Goal: Information Seeking & Learning: Find specific fact

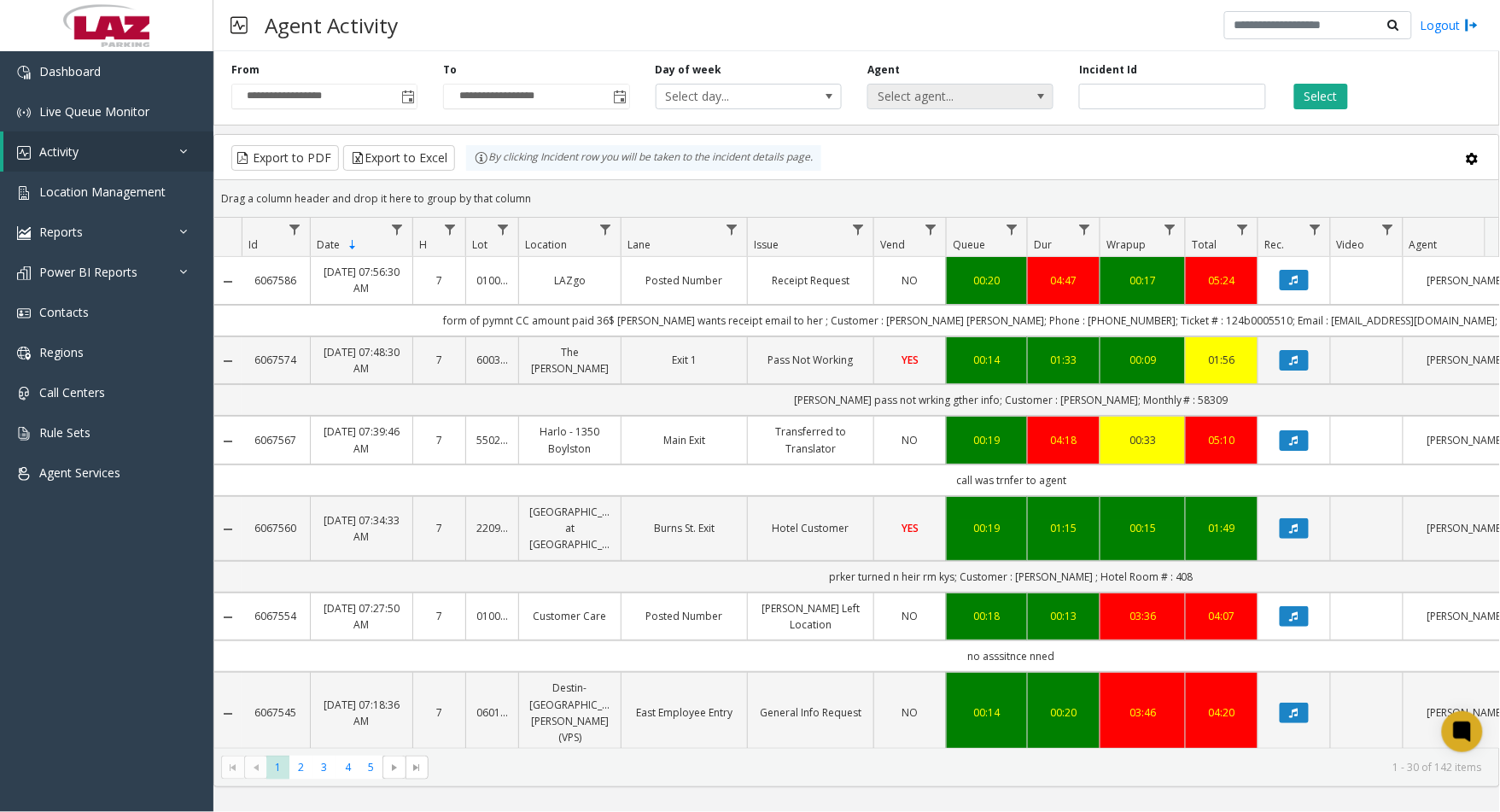
click at [908, 92] on span "Select agent..." at bounding box center [943, 96] width 148 height 24
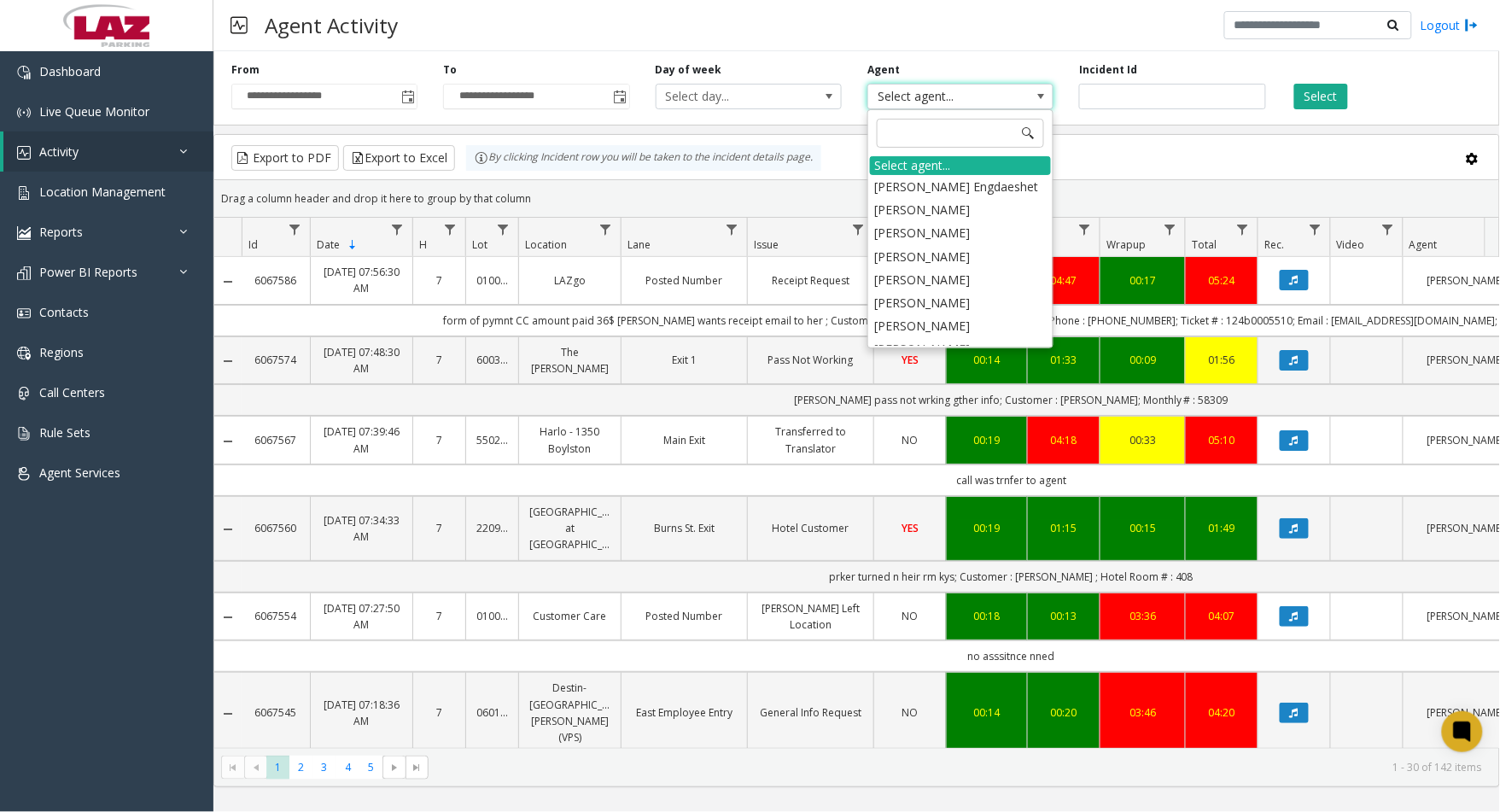
type input "*"
type input "***"
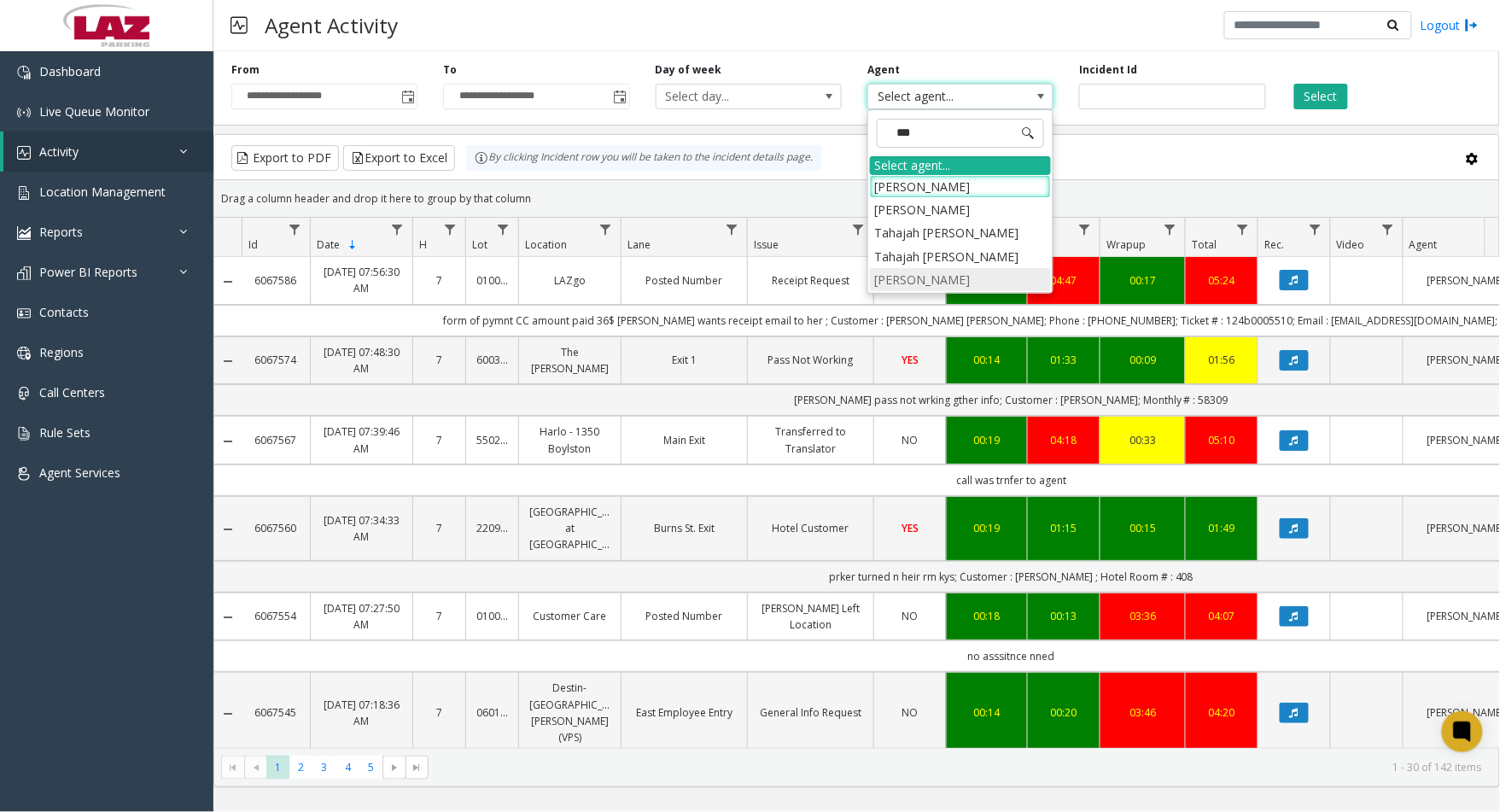
click at [911, 271] on li "[PERSON_NAME]" at bounding box center [960, 280] width 181 height 23
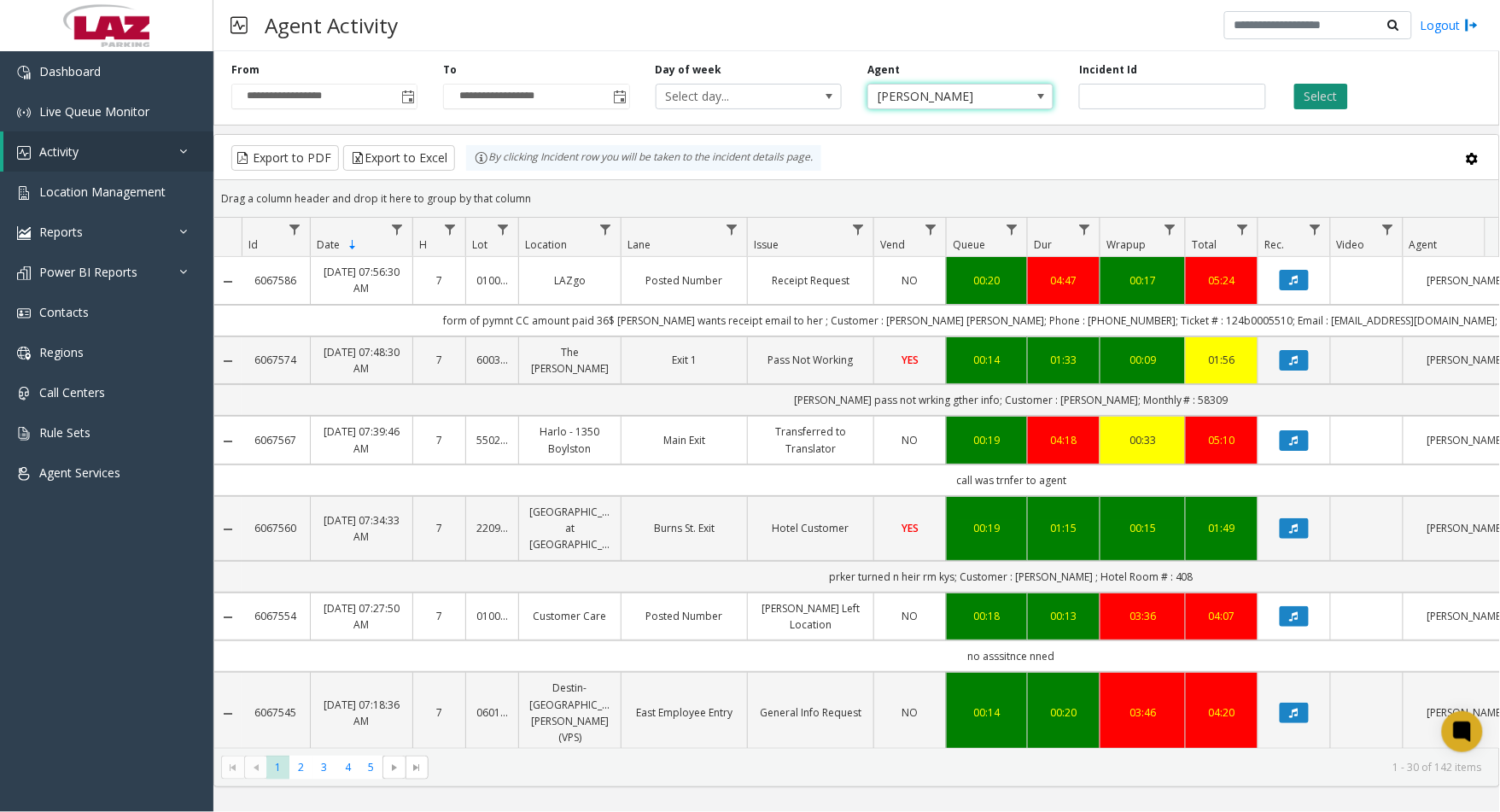
click at [1302, 91] on button "Select" at bounding box center [1321, 96] width 54 height 26
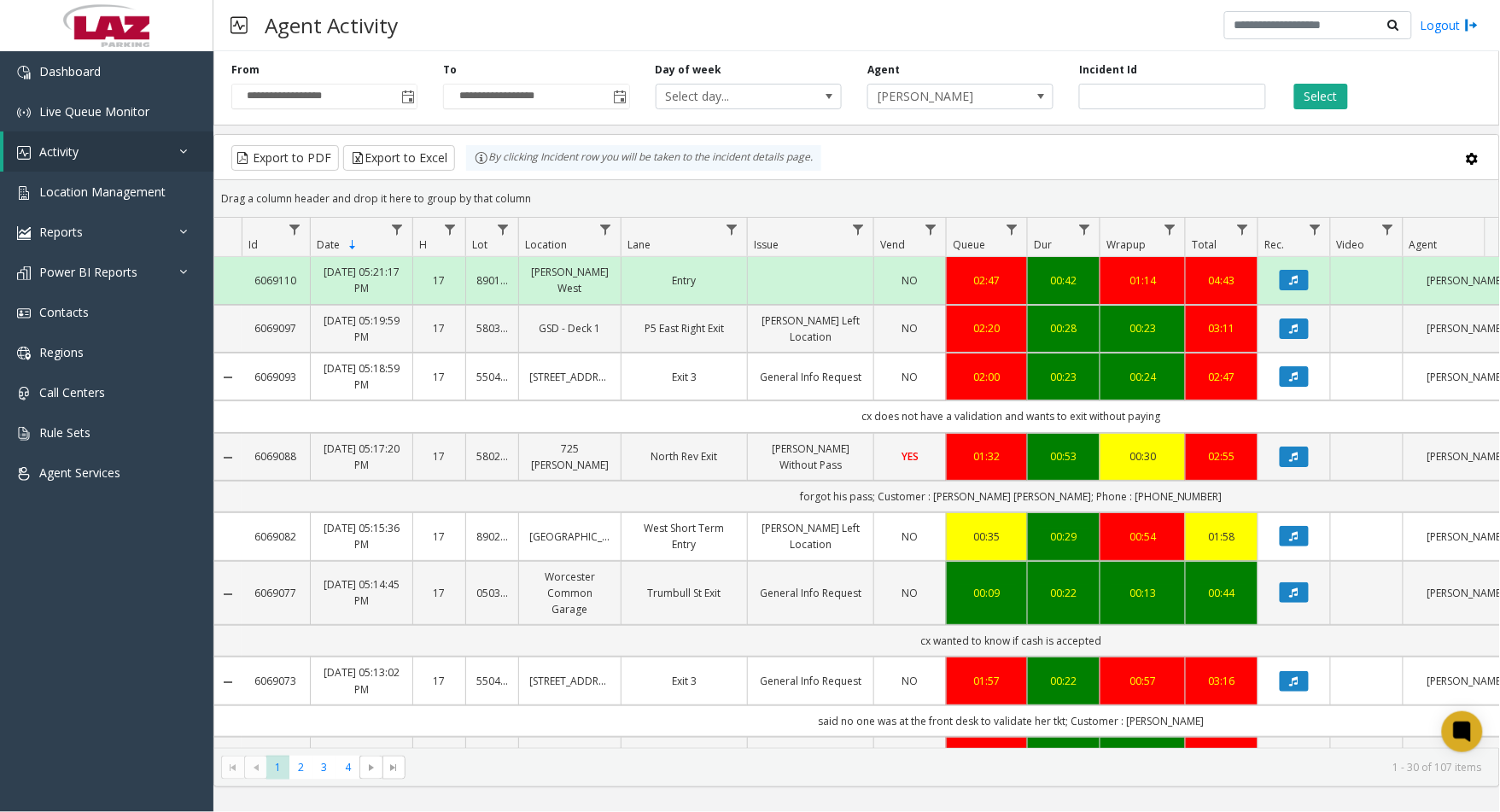
click at [231, 724] on td "Data table" at bounding box center [228, 720] width 28 height 32
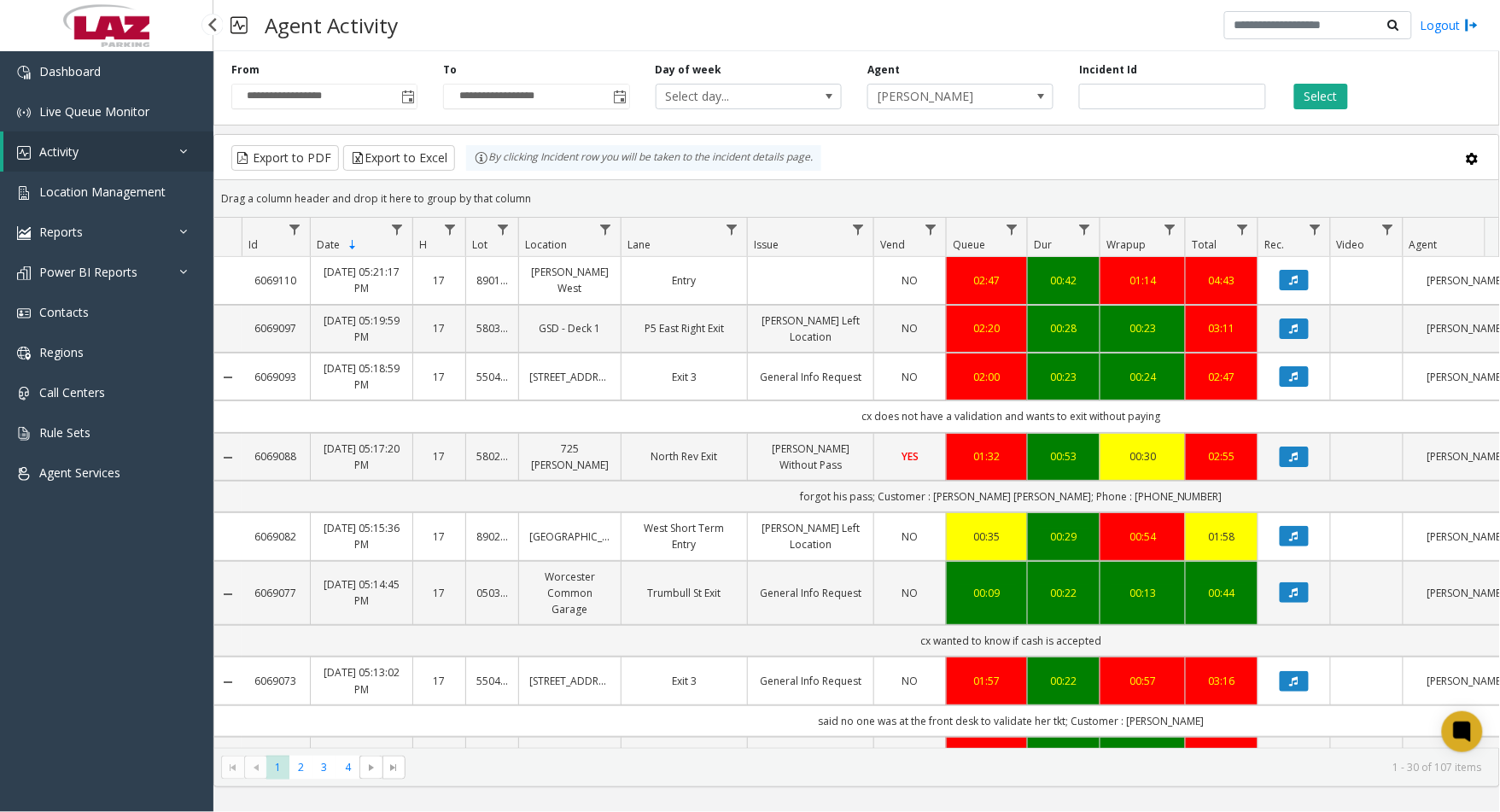
click at [126, 667] on div "Dashboard Live Queue Monitor Activity Daily Activity Lane Activity Agent Activi…" at bounding box center [106, 424] width 214 height 747
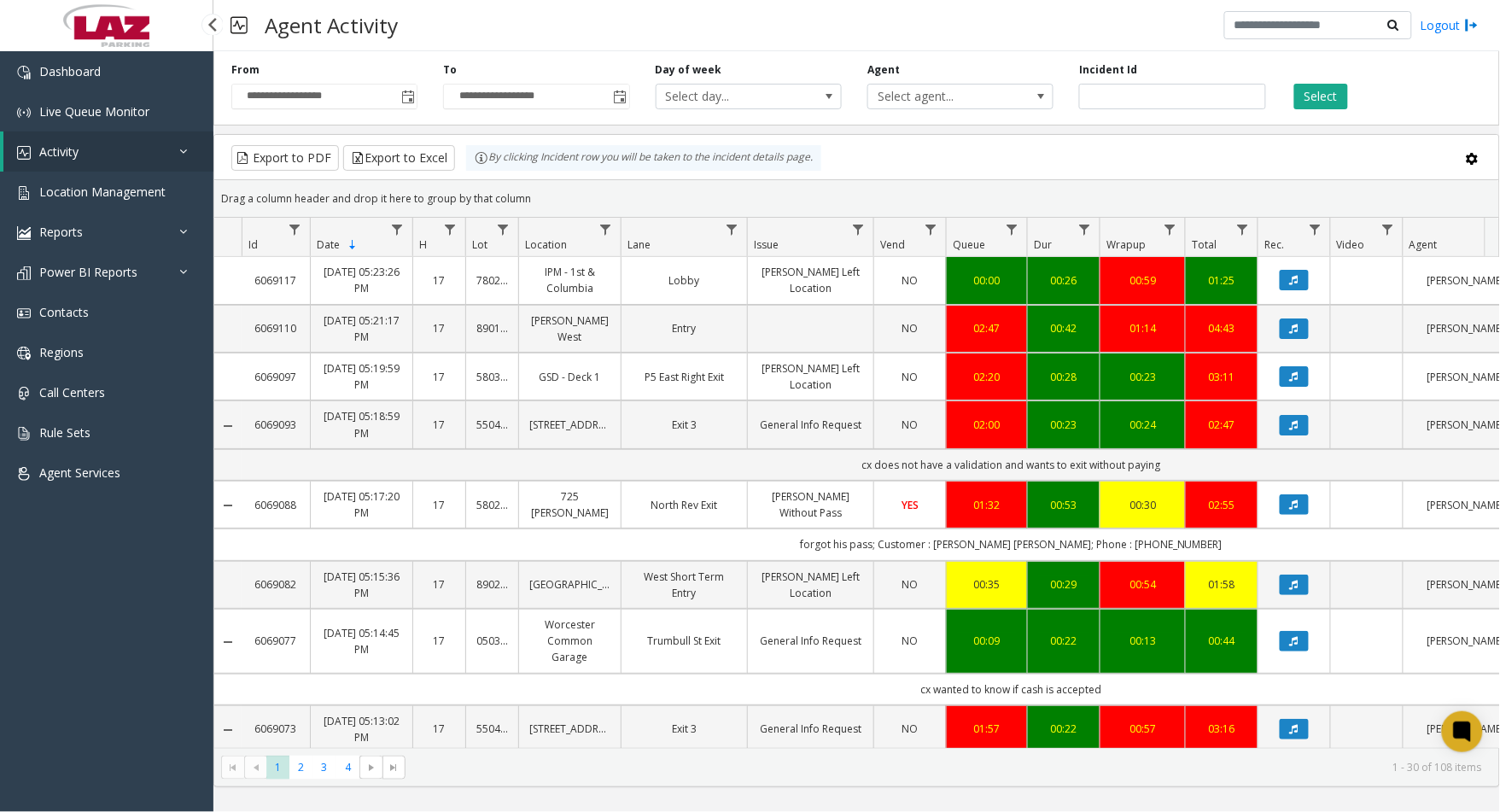
click at [124, 771] on div "Dashboard Live Queue Monitor Activity Daily Activity Lane Activity Agent Activi…" at bounding box center [106, 424] width 214 height 747
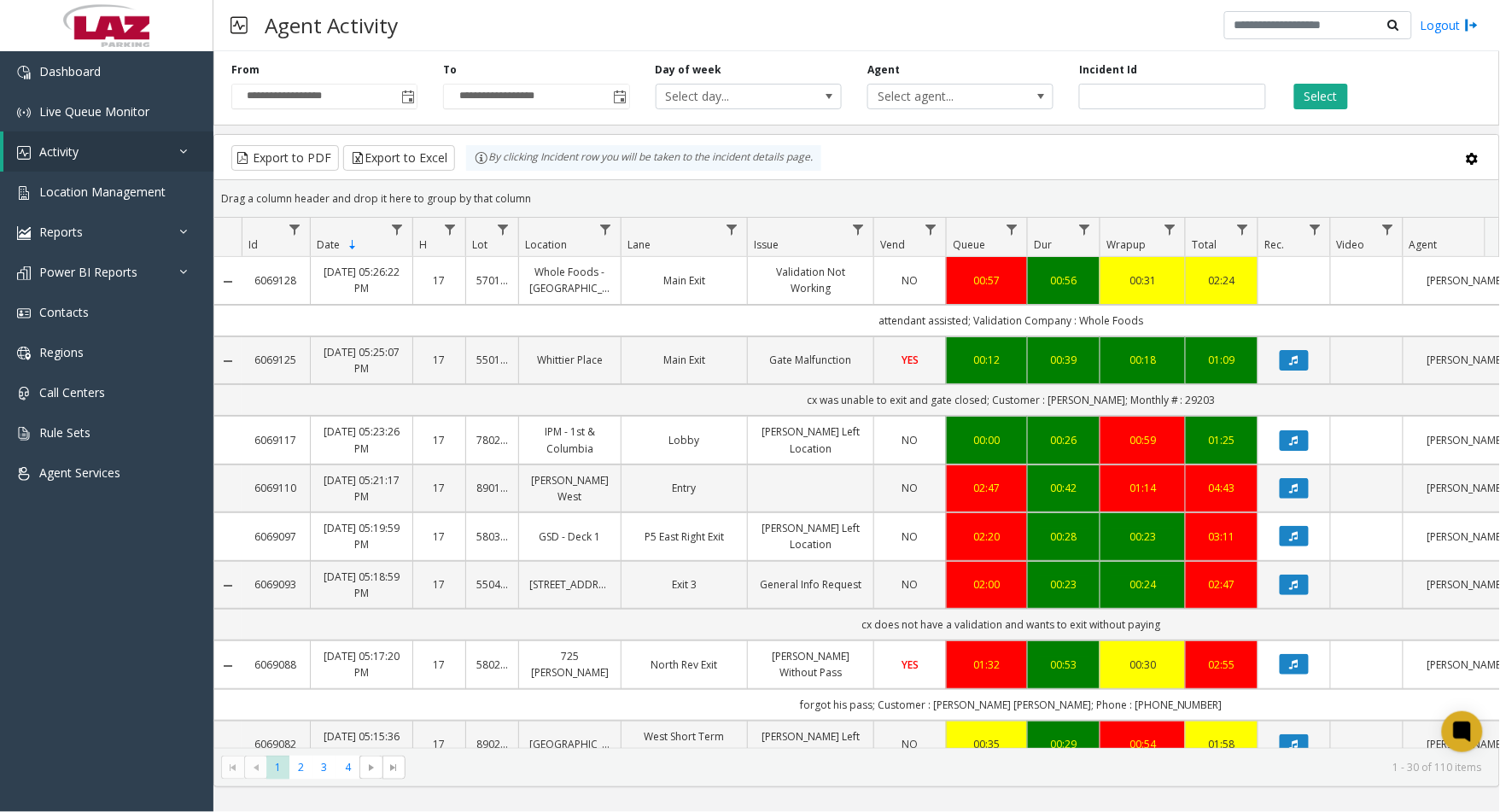
click at [1304, 456] on td "Data table" at bounding box center [1294, 440] width 73 height 48
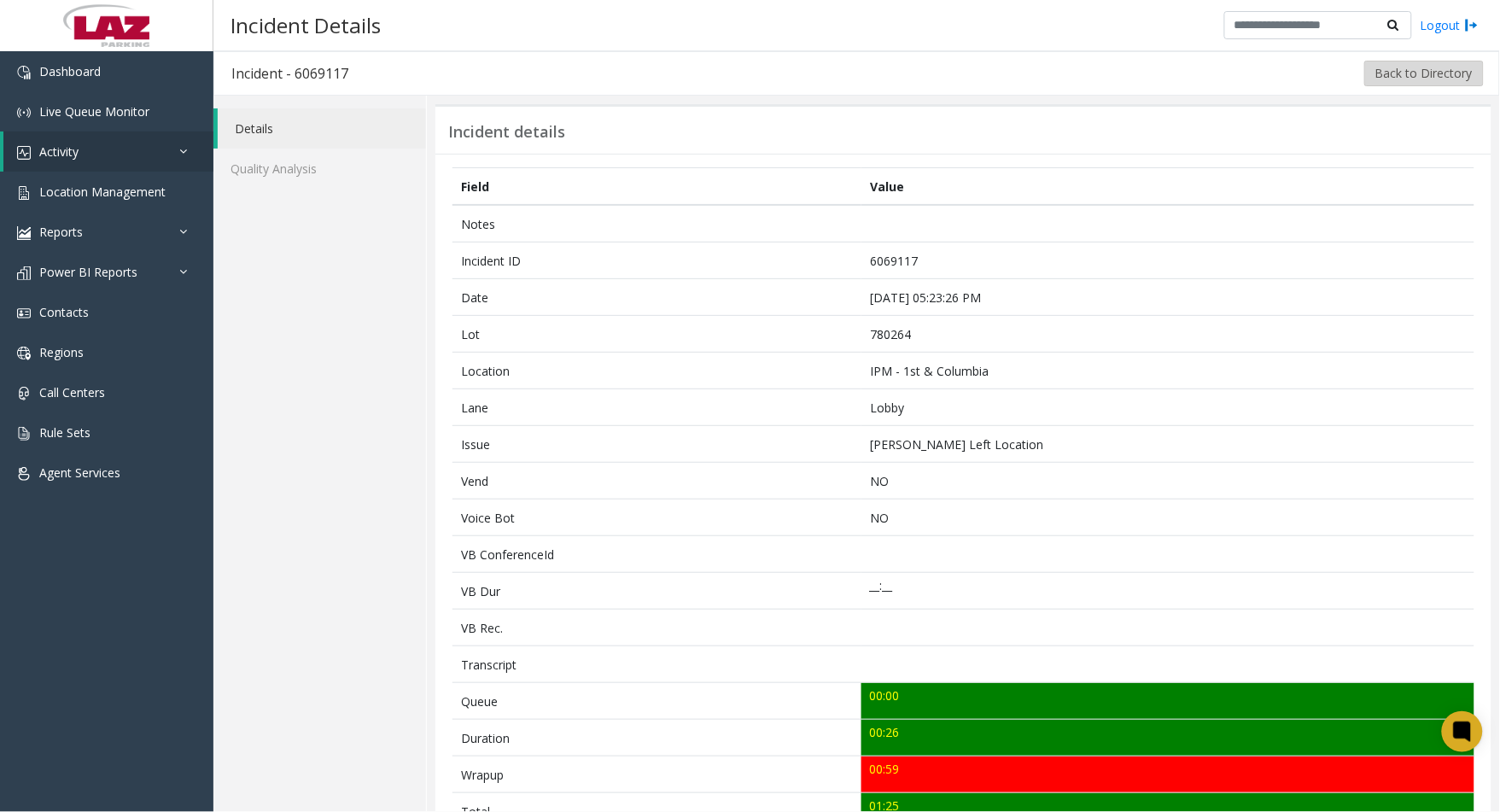
click at [1423, 75] on button "Back to Directory" at bounding box center [1424, 73] width 120 height 26
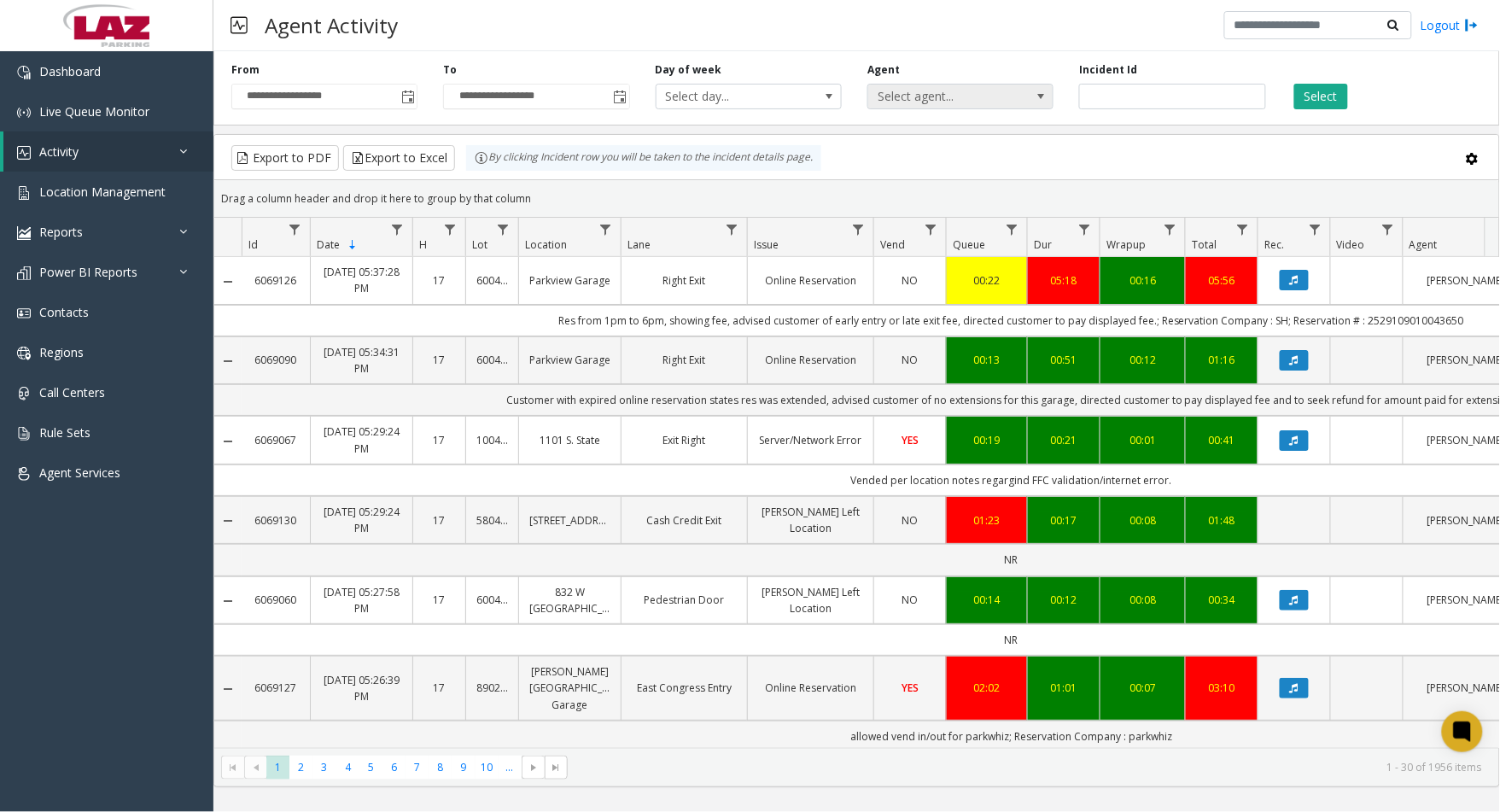
click at [989, 90] on span "Select agent..." at bounding box center [943, 96] width 148 height 24
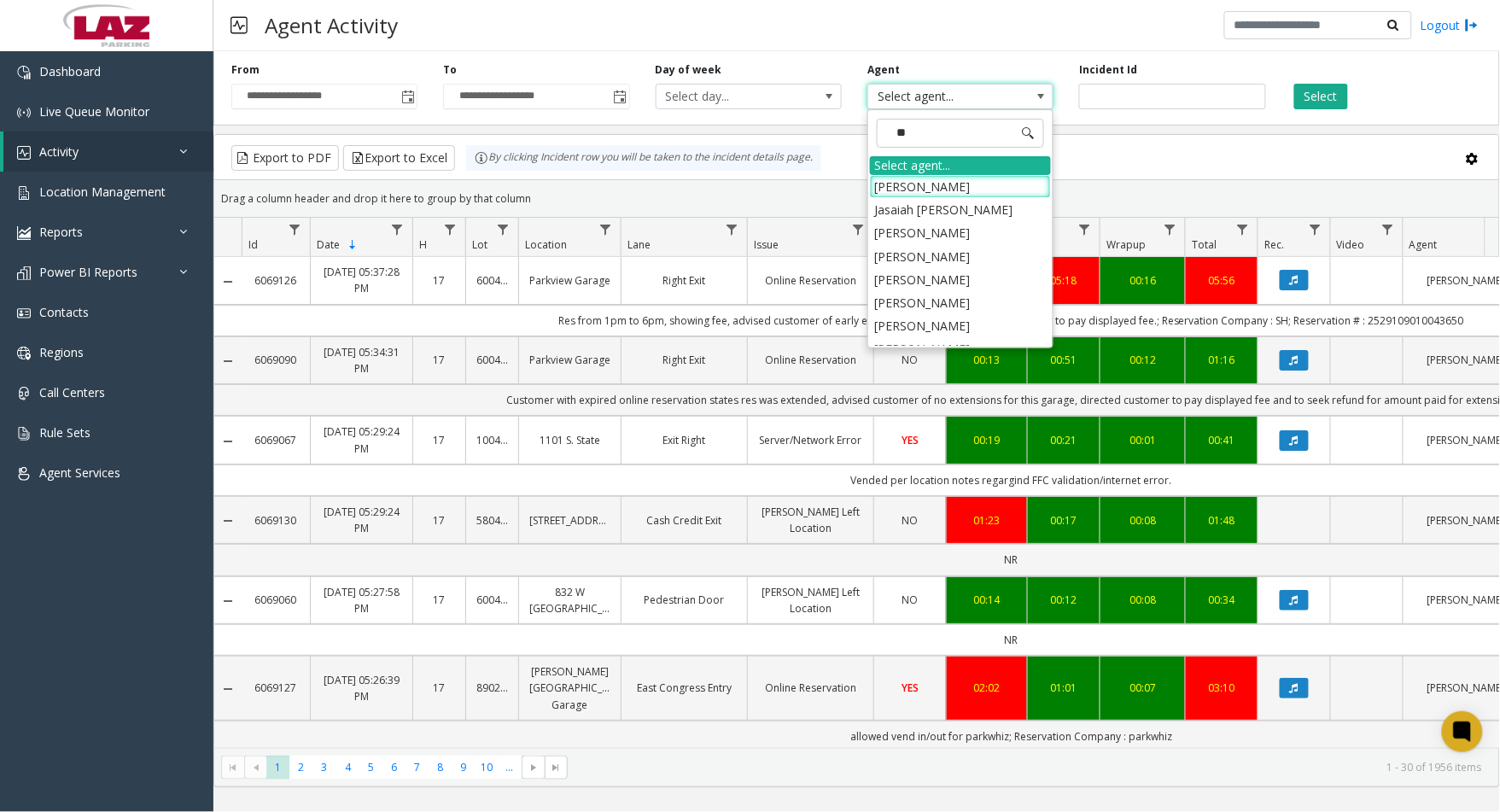
type input "***"
click at [966, 264] on li "Tahajah [PERSON_NAME]" at bounding box center [960, 257] width 181 height 23
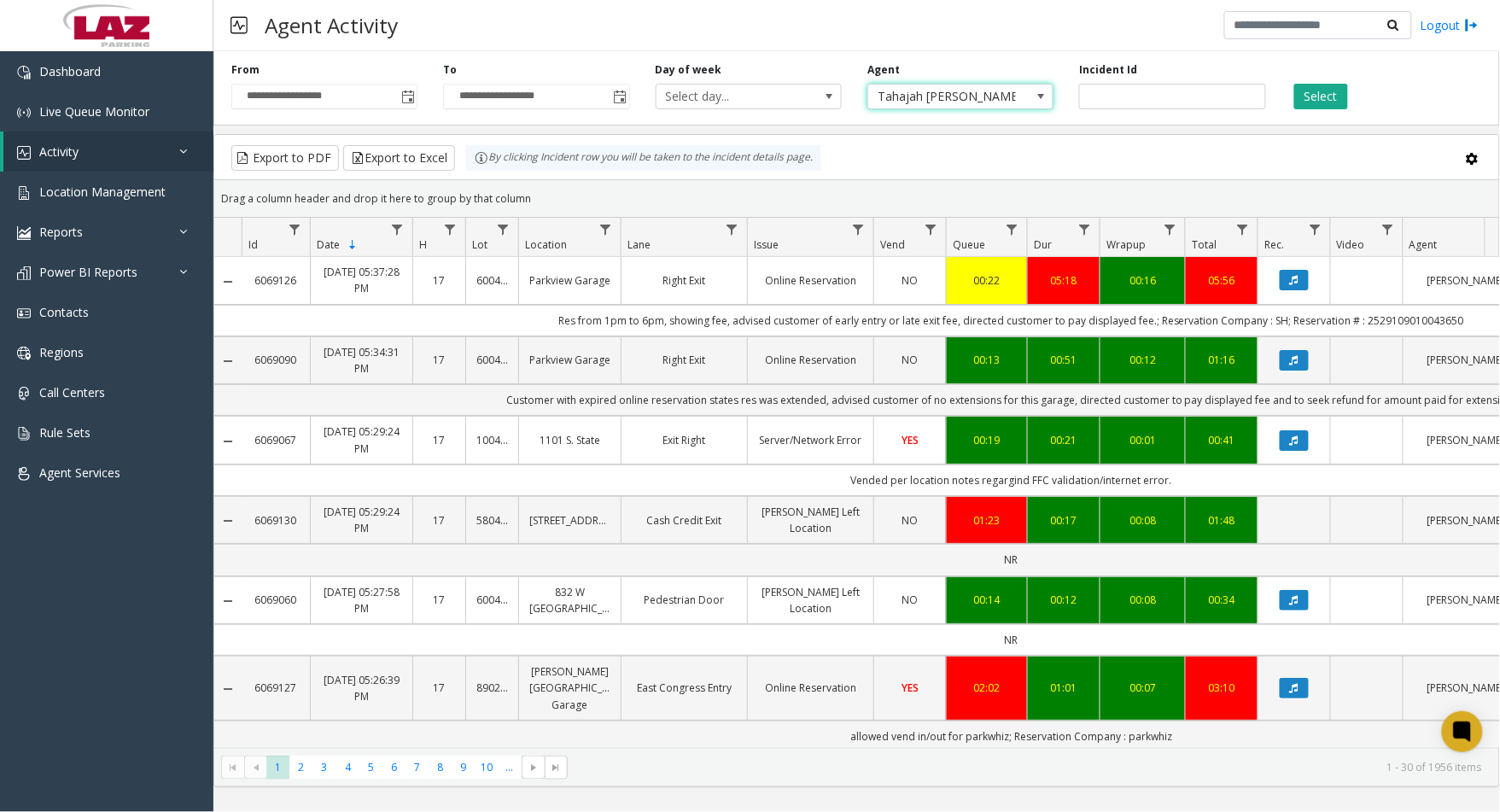
click at [958, 88] on span "Tahajah [PERSON_NAME]" at bounding box center [943, 96] width 148 height 24
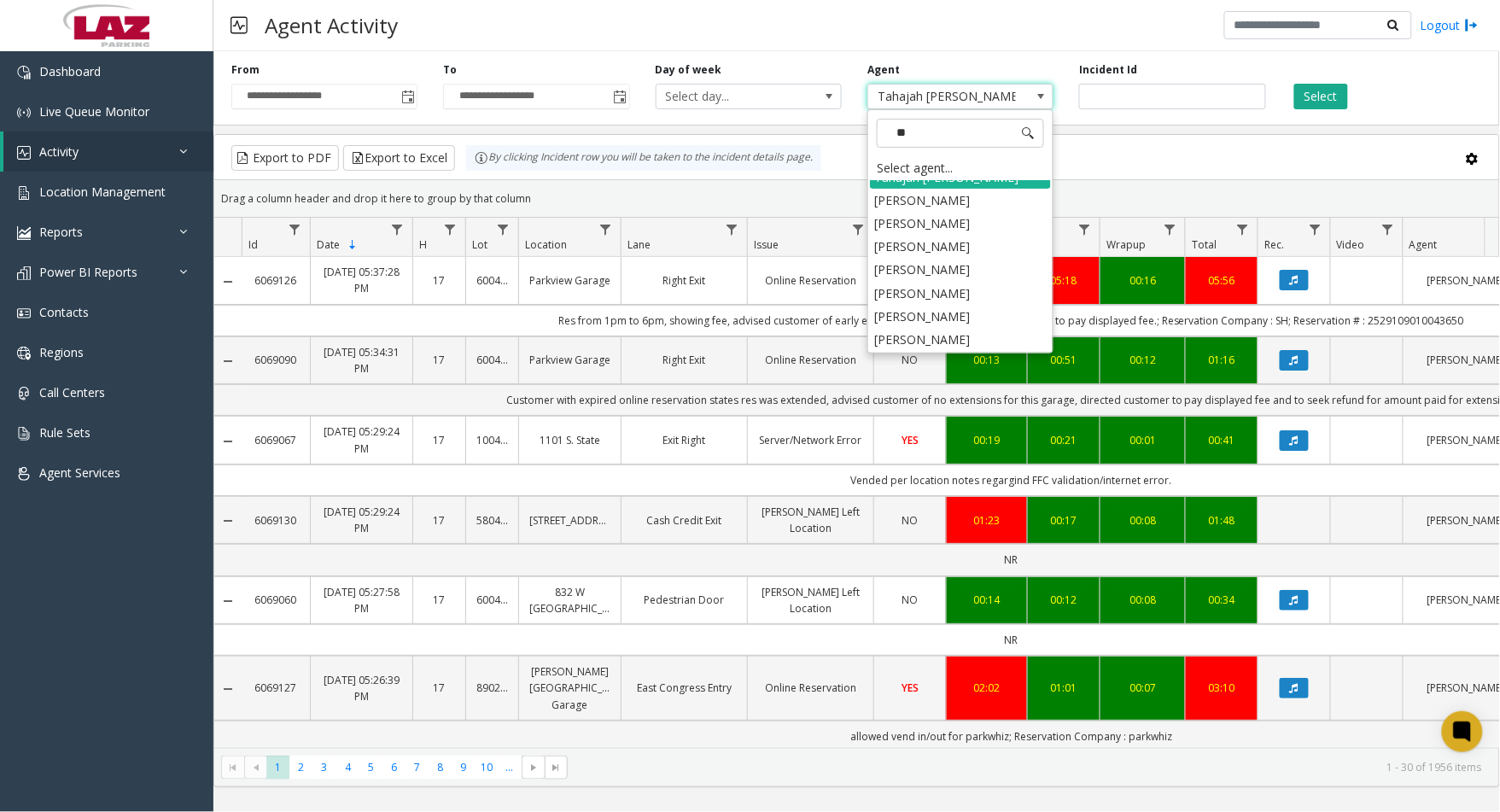
scroll to position [508, 0]
type input "***"
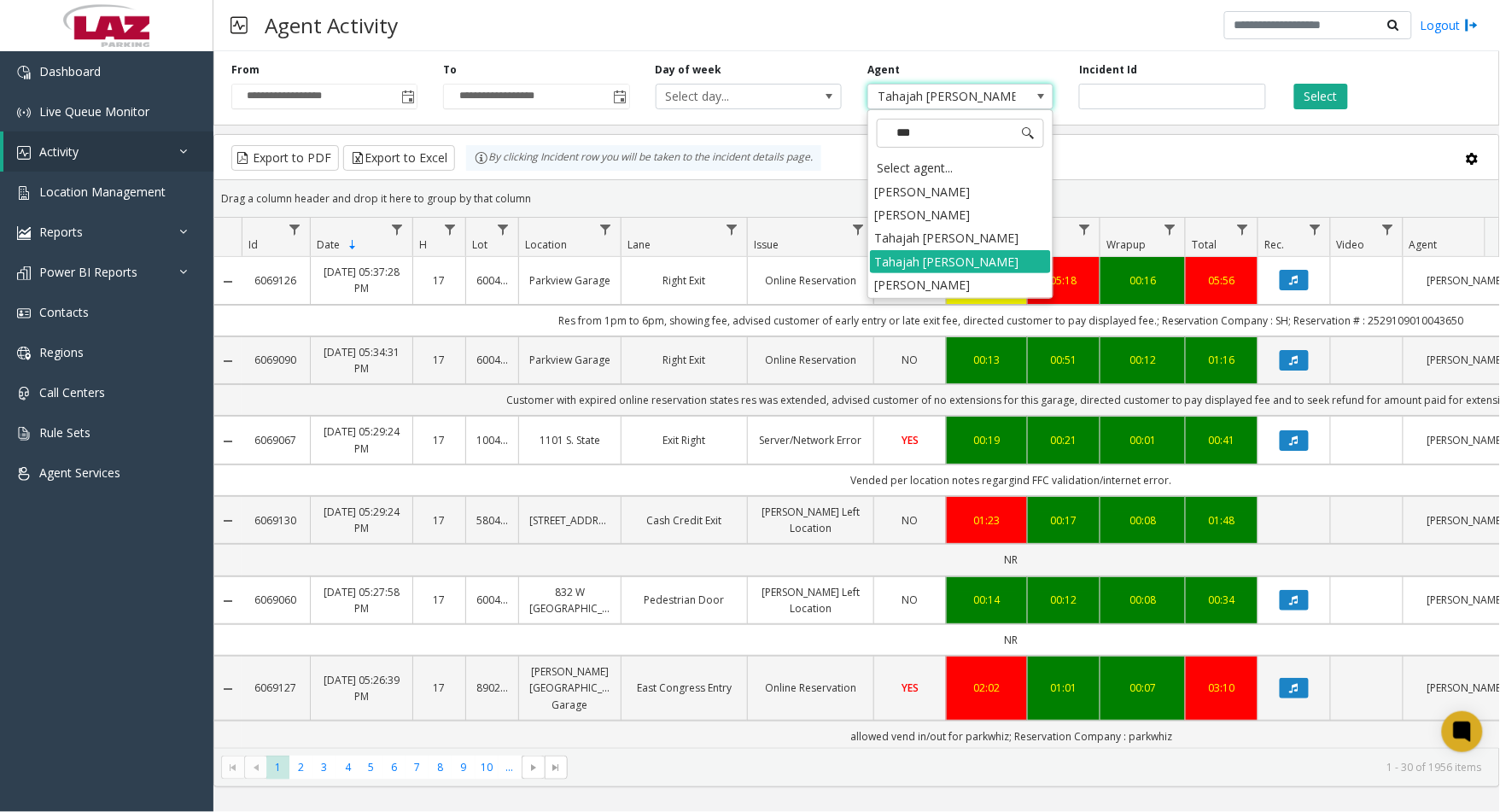
scroll to position [0, 0]
click at [934, 288] on li "[PERSON_NAME]" at bounding box center [960, 284] width 181 height 23
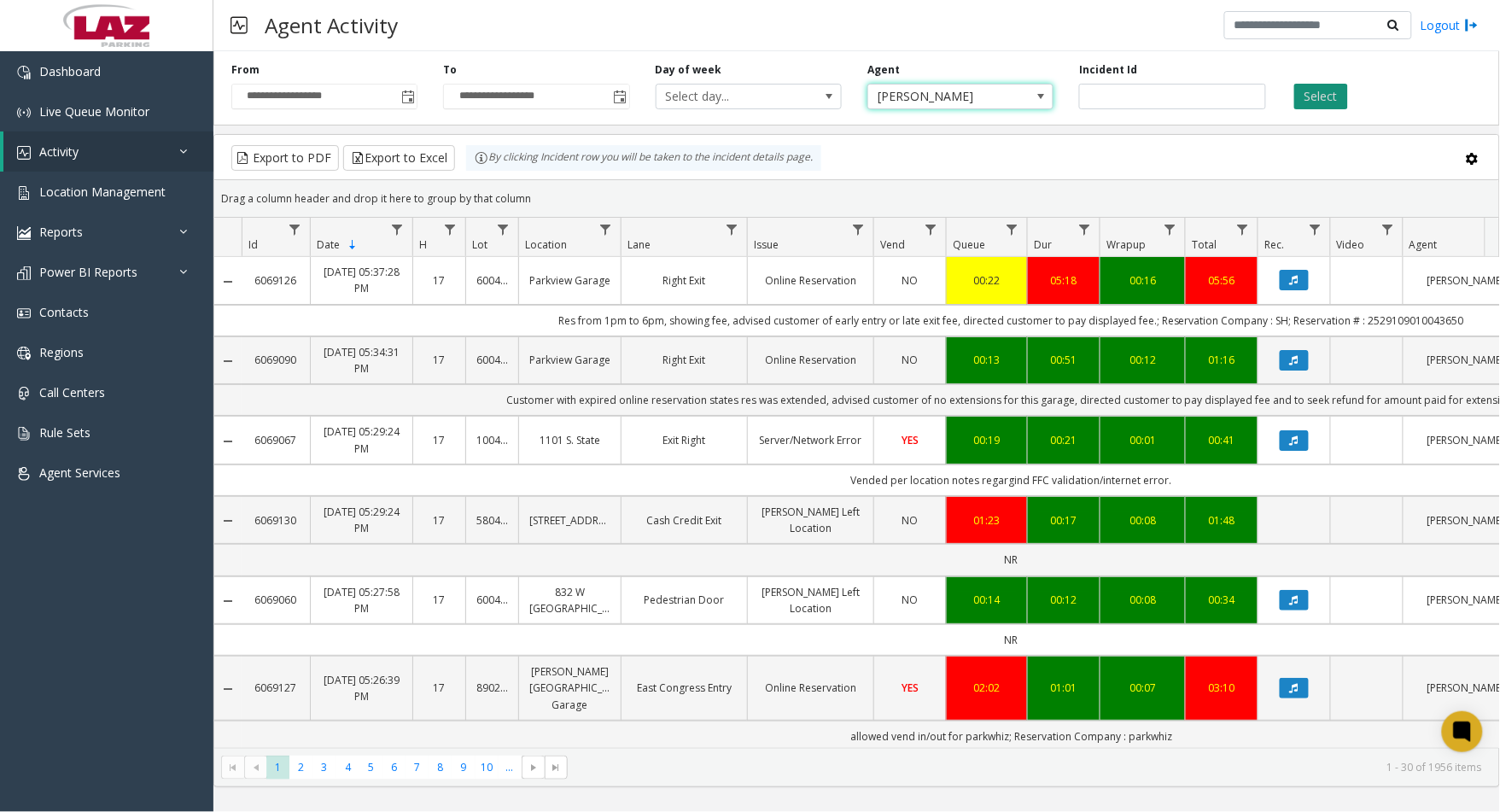
click at [1333, 90] on button "Select" at bounding box center [1321, 96] width 54 height 26
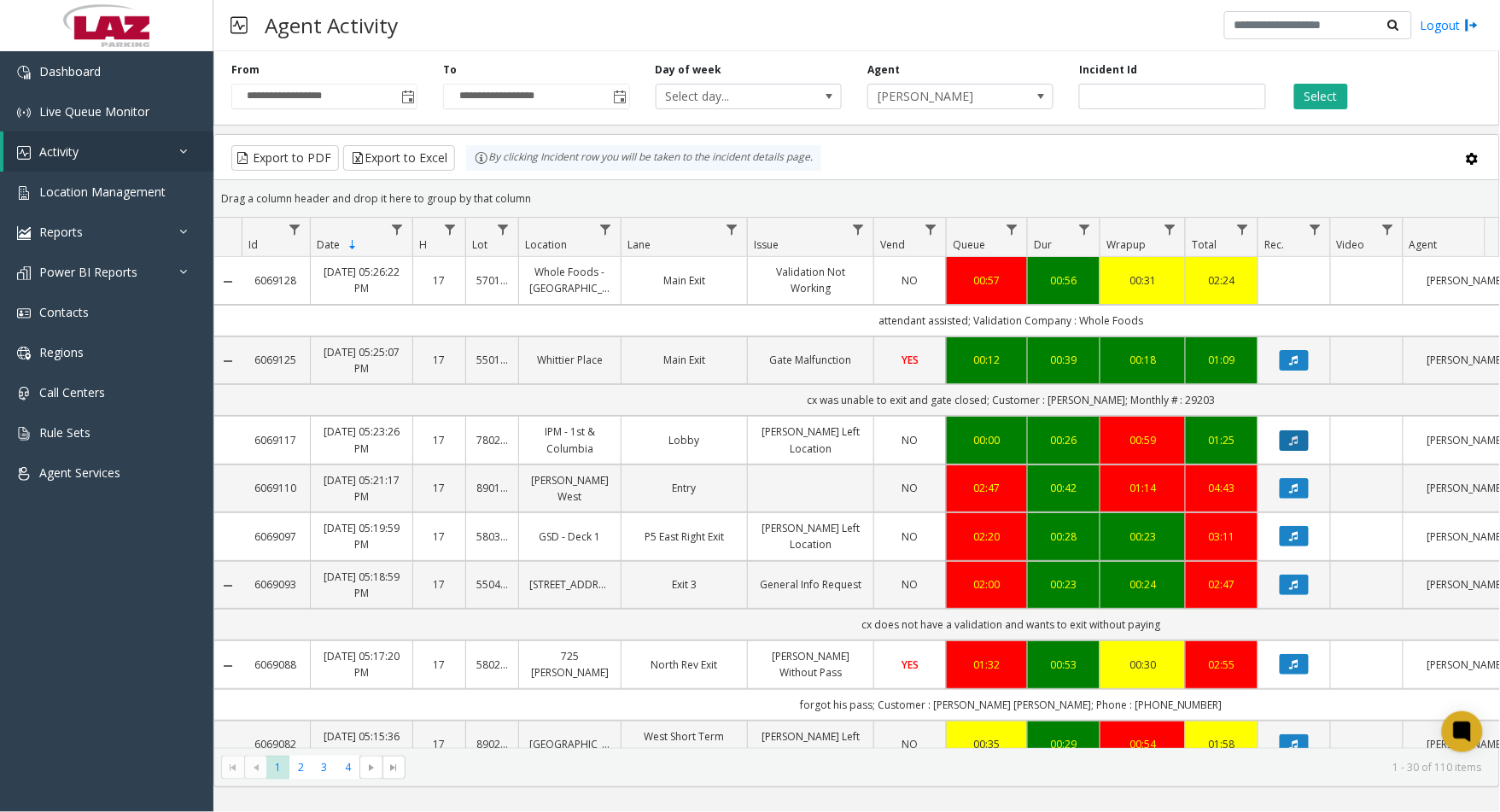
click at [1292, 445] on icon "Data table" at bounding box center [1294, 440] width 9 height 11
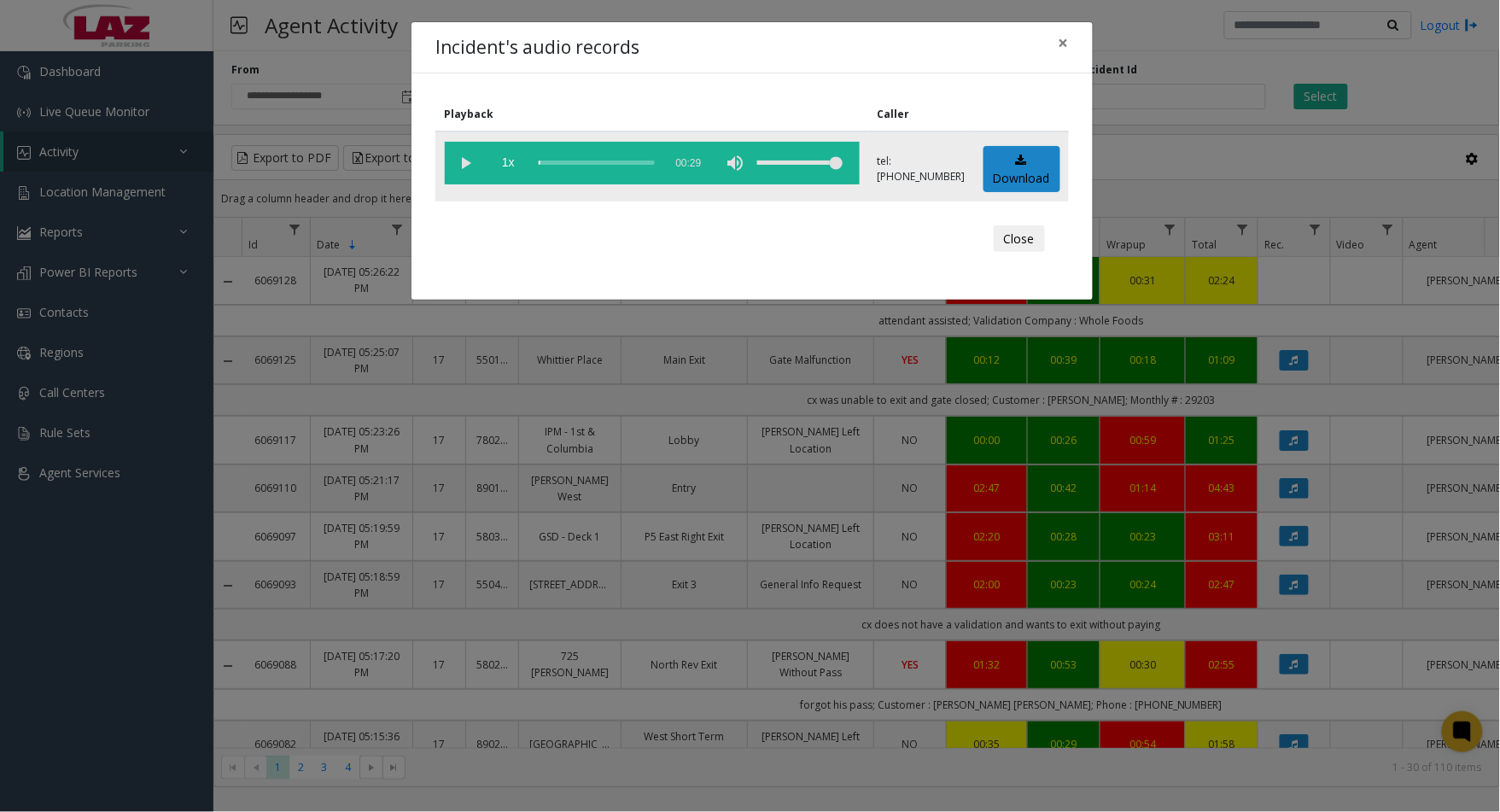
click at [470, 174] on vg-play-pause at bounding box center [466, 163] width 43 height 43
click at [554, 160] on div "scrub bar" at bounding box center [596, 163] width 116 height 43
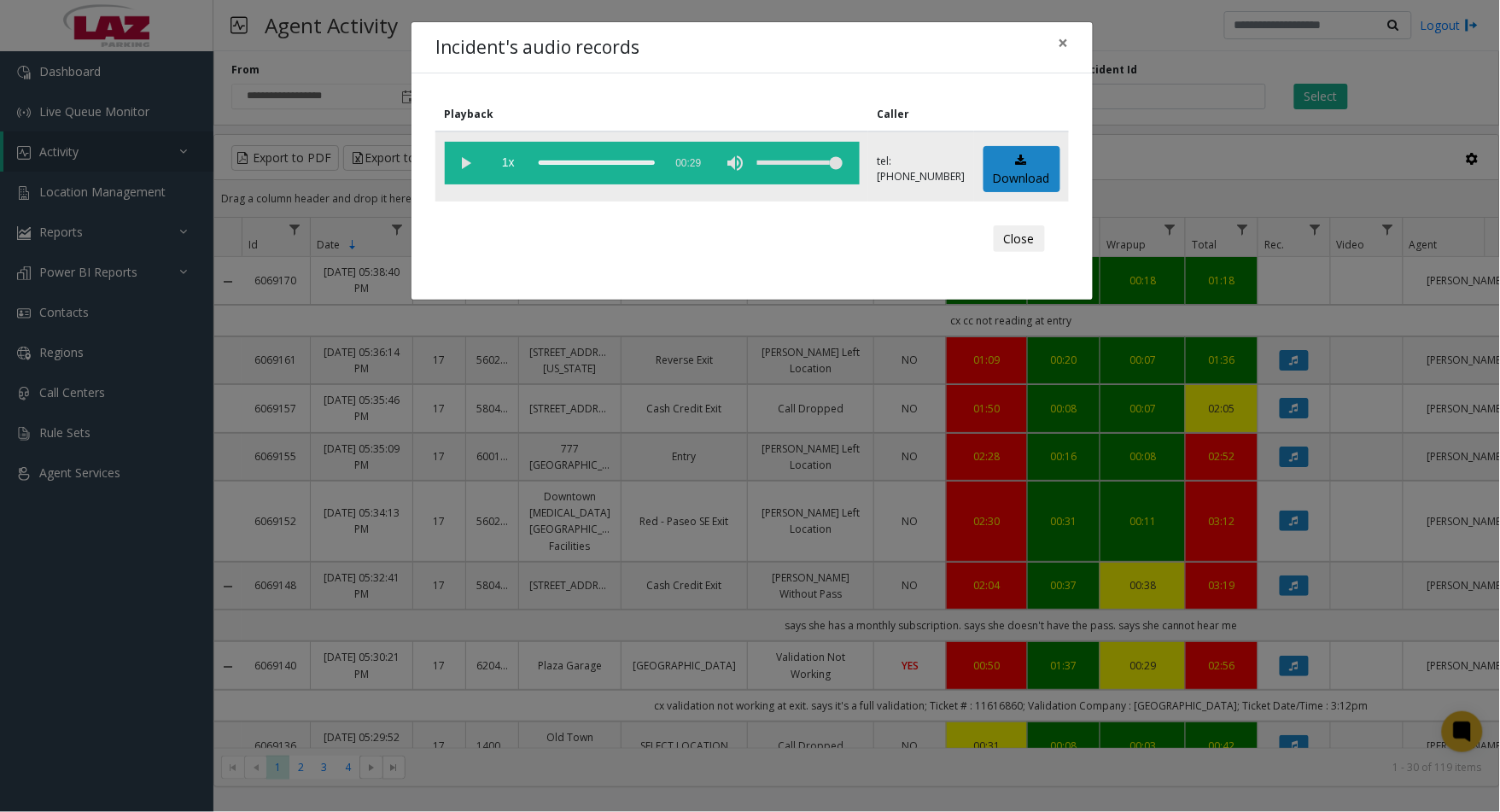
click at [469, 165] on vg-play-pause at bounding box center [466, 163] width 43 height 43
click at [568, 161] on div "scrub bar" at bounding box center [596, 163] width 116 height 43
click at [1025, 244] on button "Close" at bounding box center [1019, 238] width 51 height 28
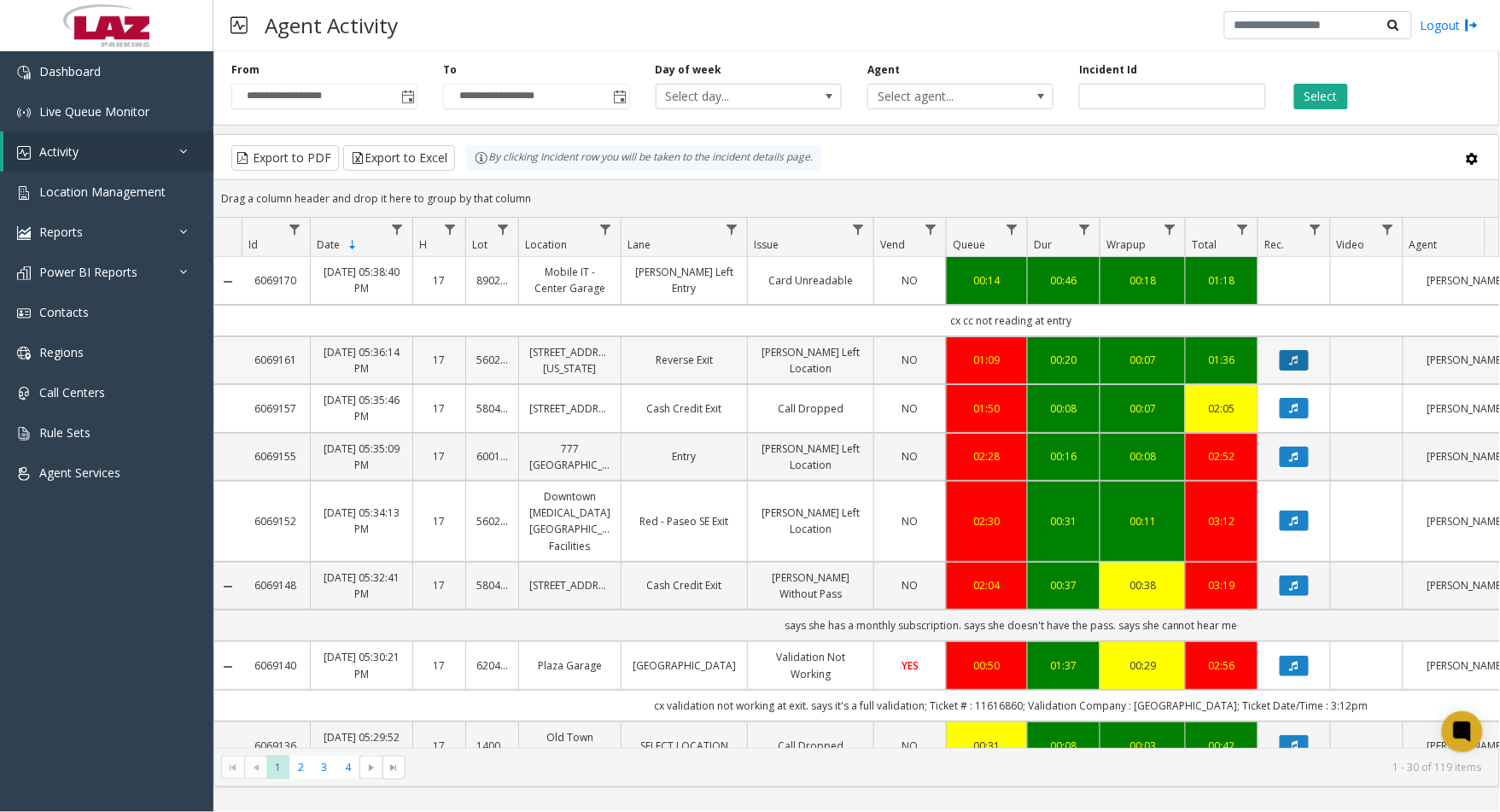
click at [1294, 366] on icon "Data table" at bounding box center [1294, 360] width 9 height 11
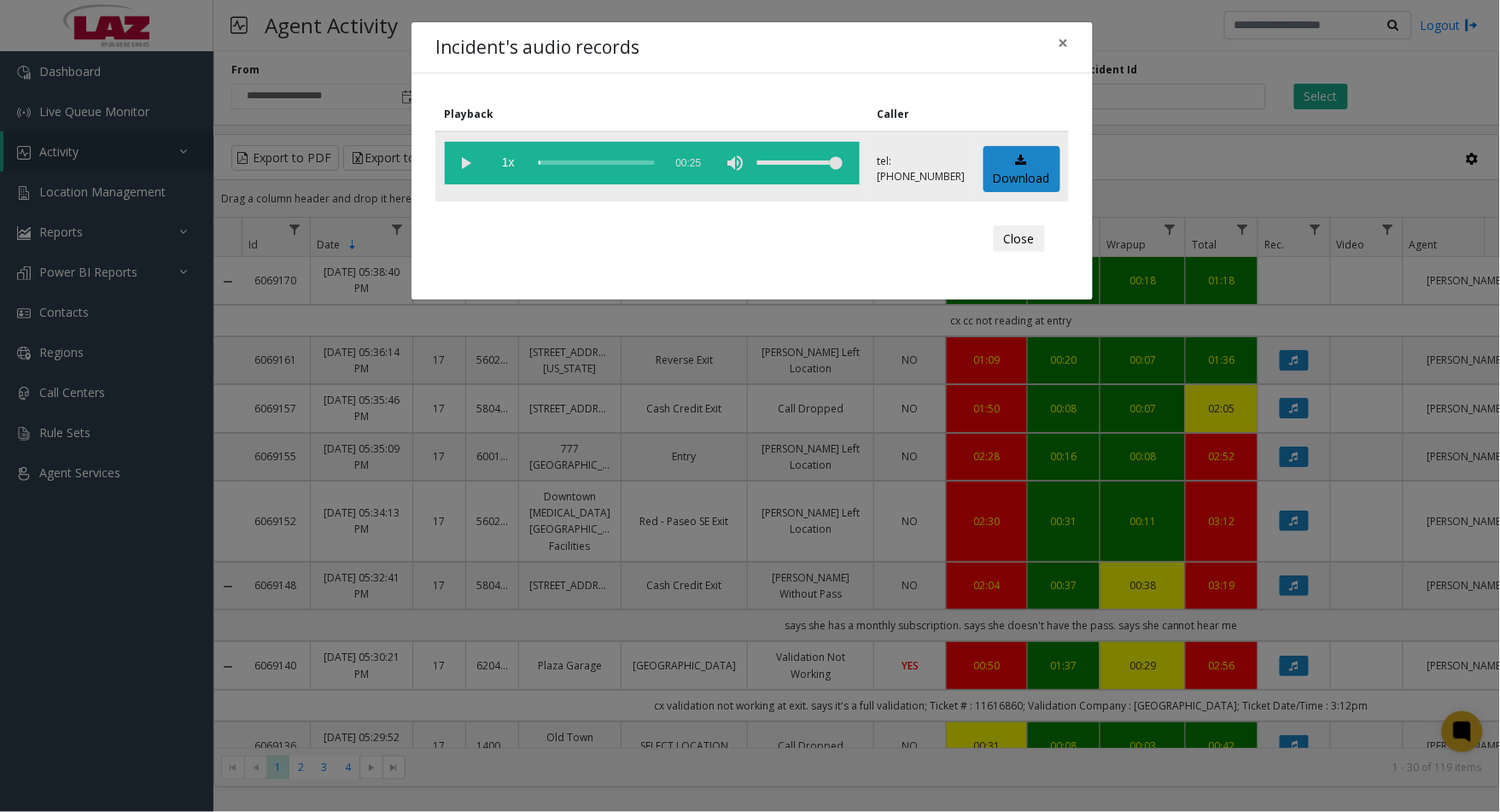
click at [476, 163] on vg-play-pause at bounding box center [466, 163] width 43 height 43
click at [548, 161] on div "scrub bar" at bounding box center [596, 163] width 116 height 43
click at [555, 159] on div "scrub bar" at bounding box center [596, 163] width 116 height 43
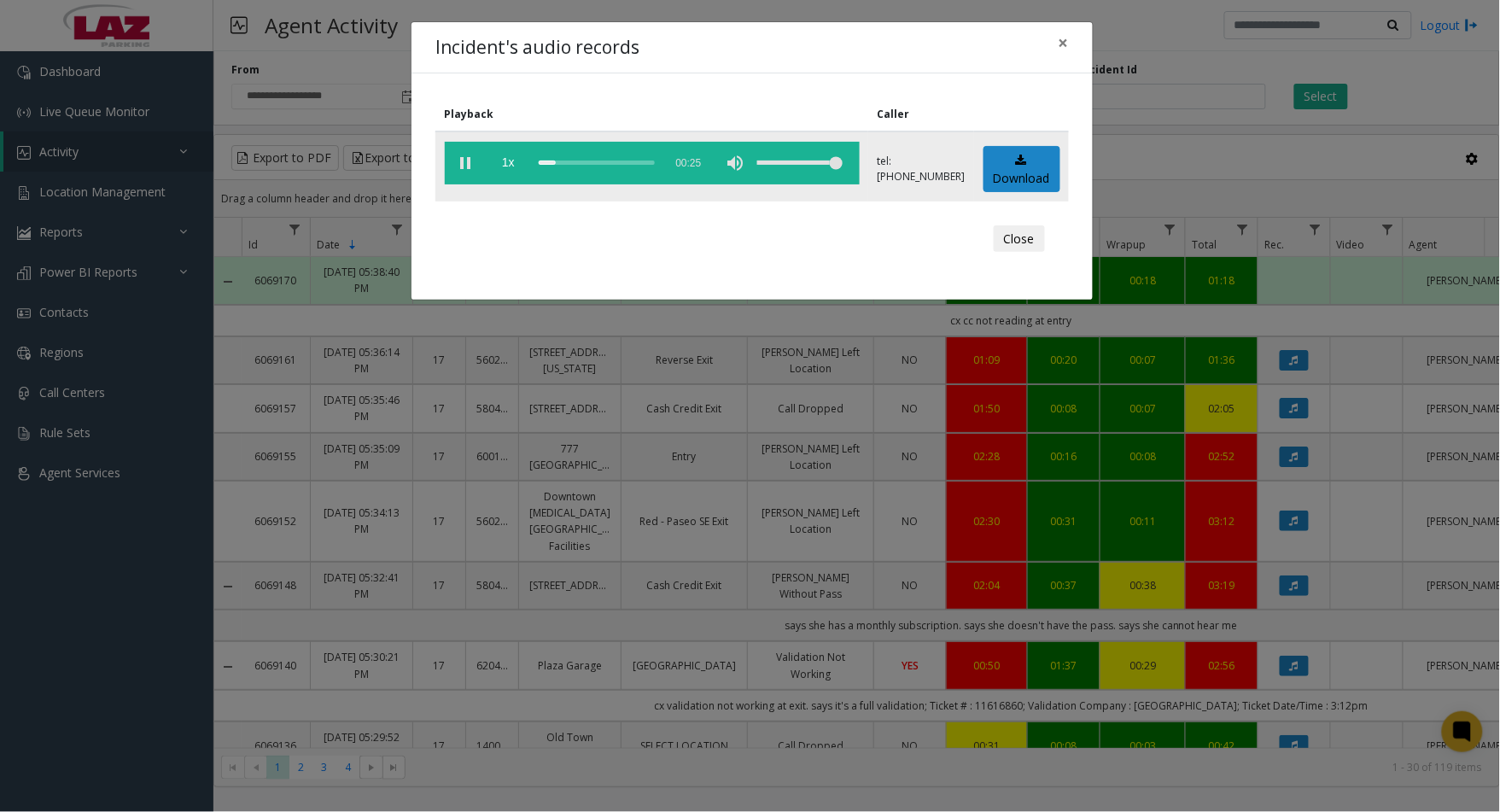
click at [558, 160] on div "scrub bar" at bounding box center [596, 163] width 116 height 43
click at [569, 161] on div "scrub bar" at bounding box center [596, 163] width 116 height 43
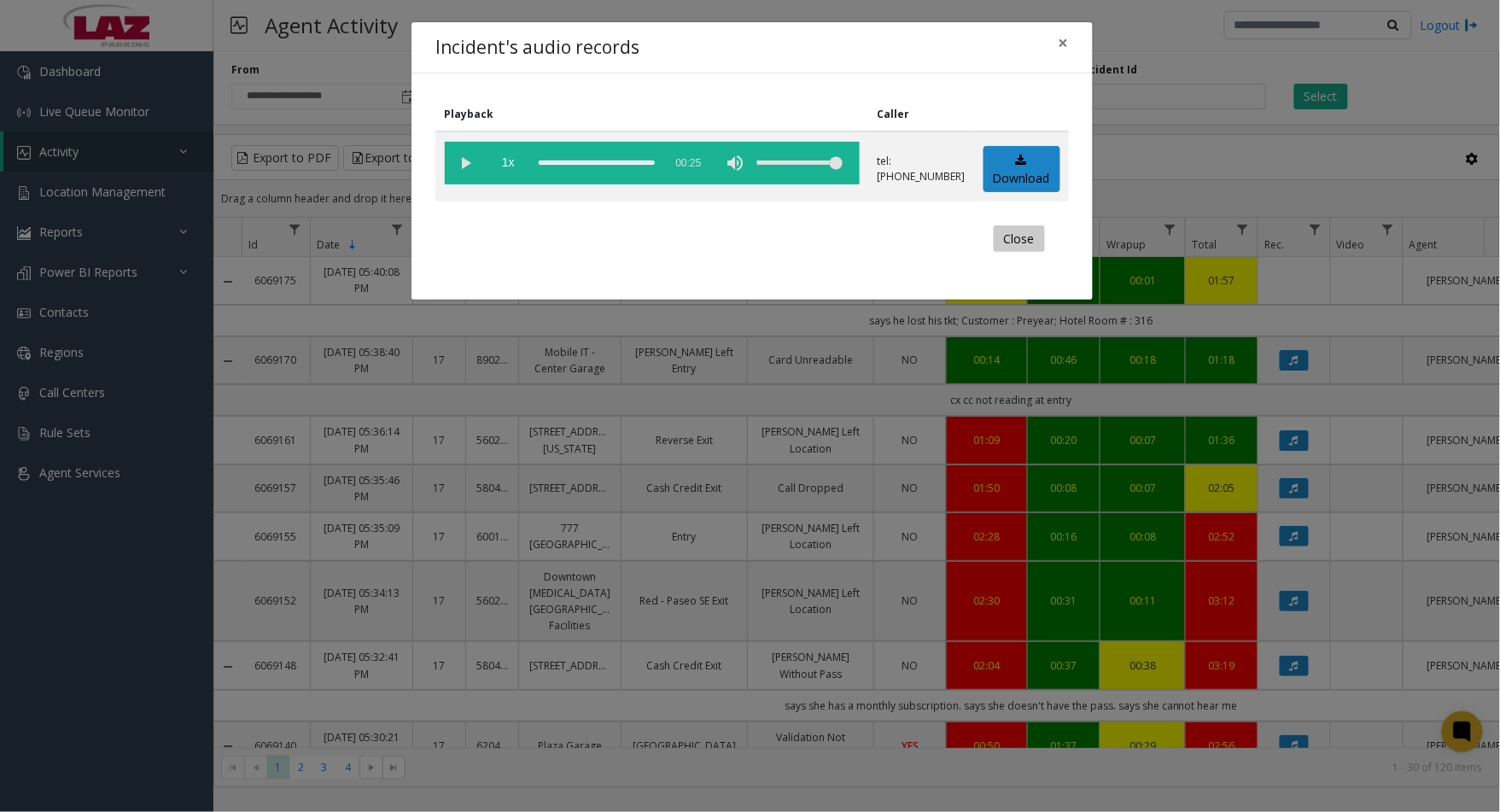
click at [1011, 225] on button "Close" at bounding box center [1019, 238] width 51 height 28
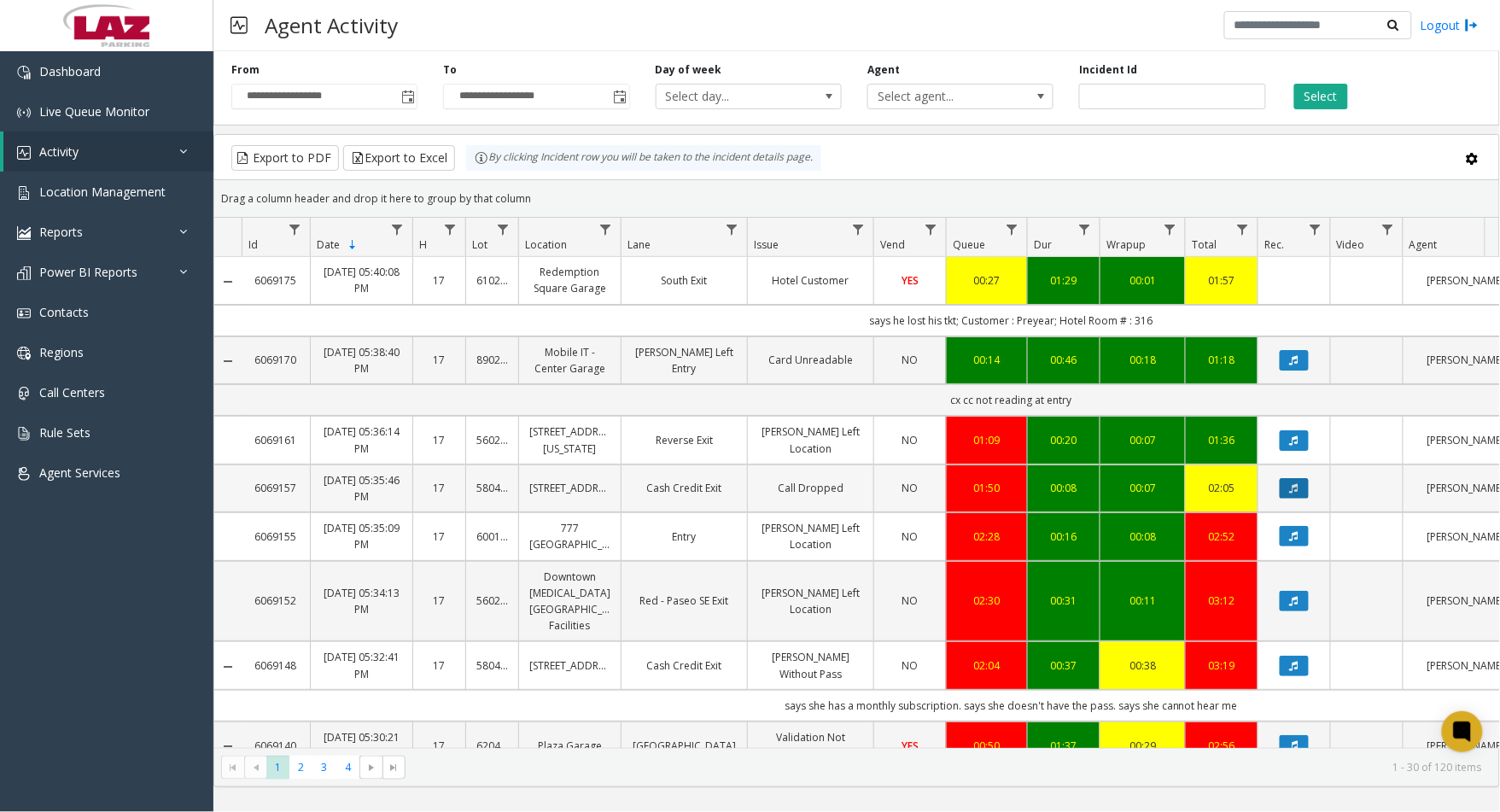
click at [1290, 493] on icon "Data table" at bounding box center [1294, 488] width 9 height 11
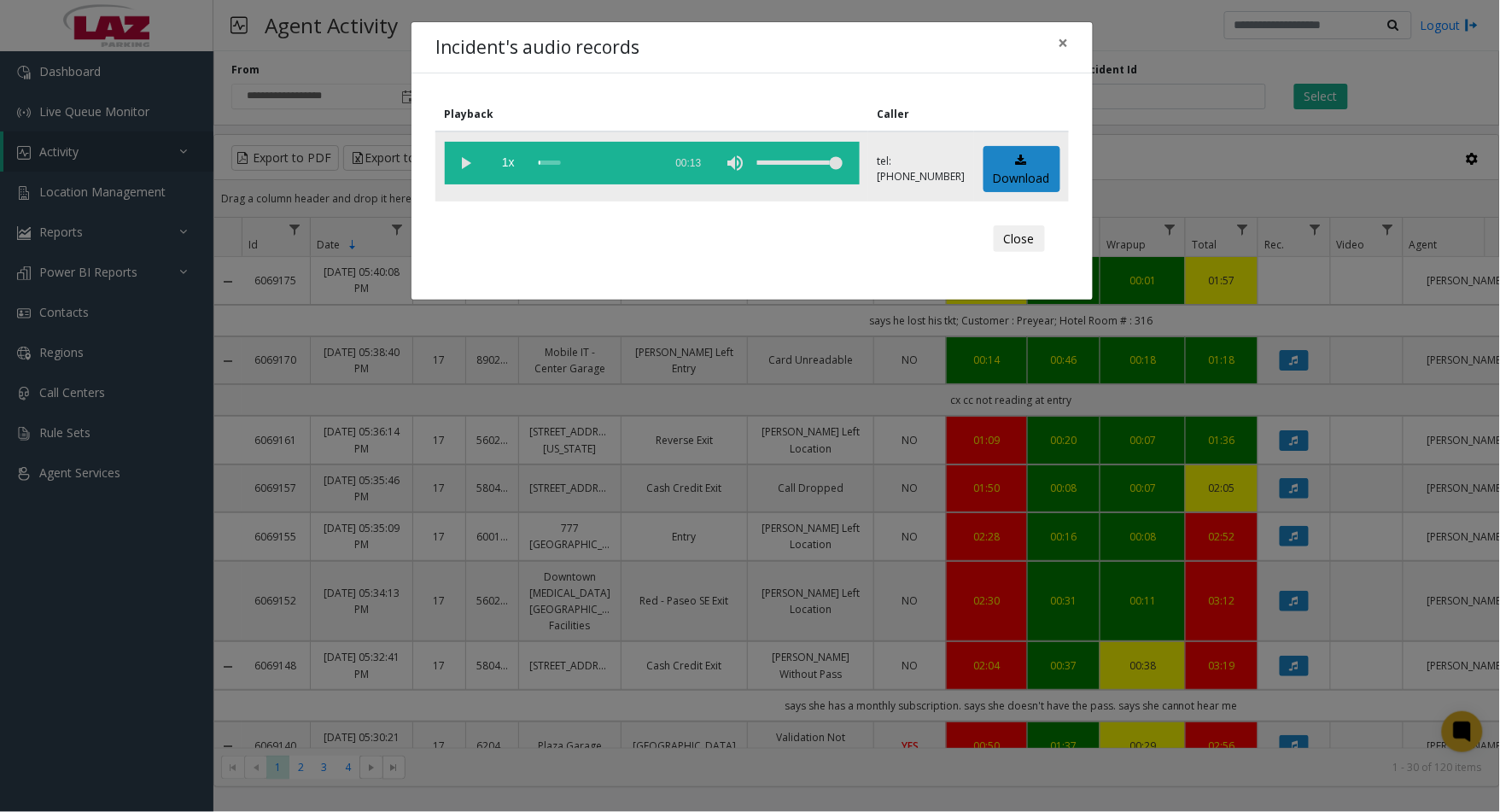
click at [457, 160] on vg-play-pause at bounding box center [466, 163] width 43 height 43
click at [1011, 248] on button "Close" at bounding box center [1019, 238] width 51 height 28
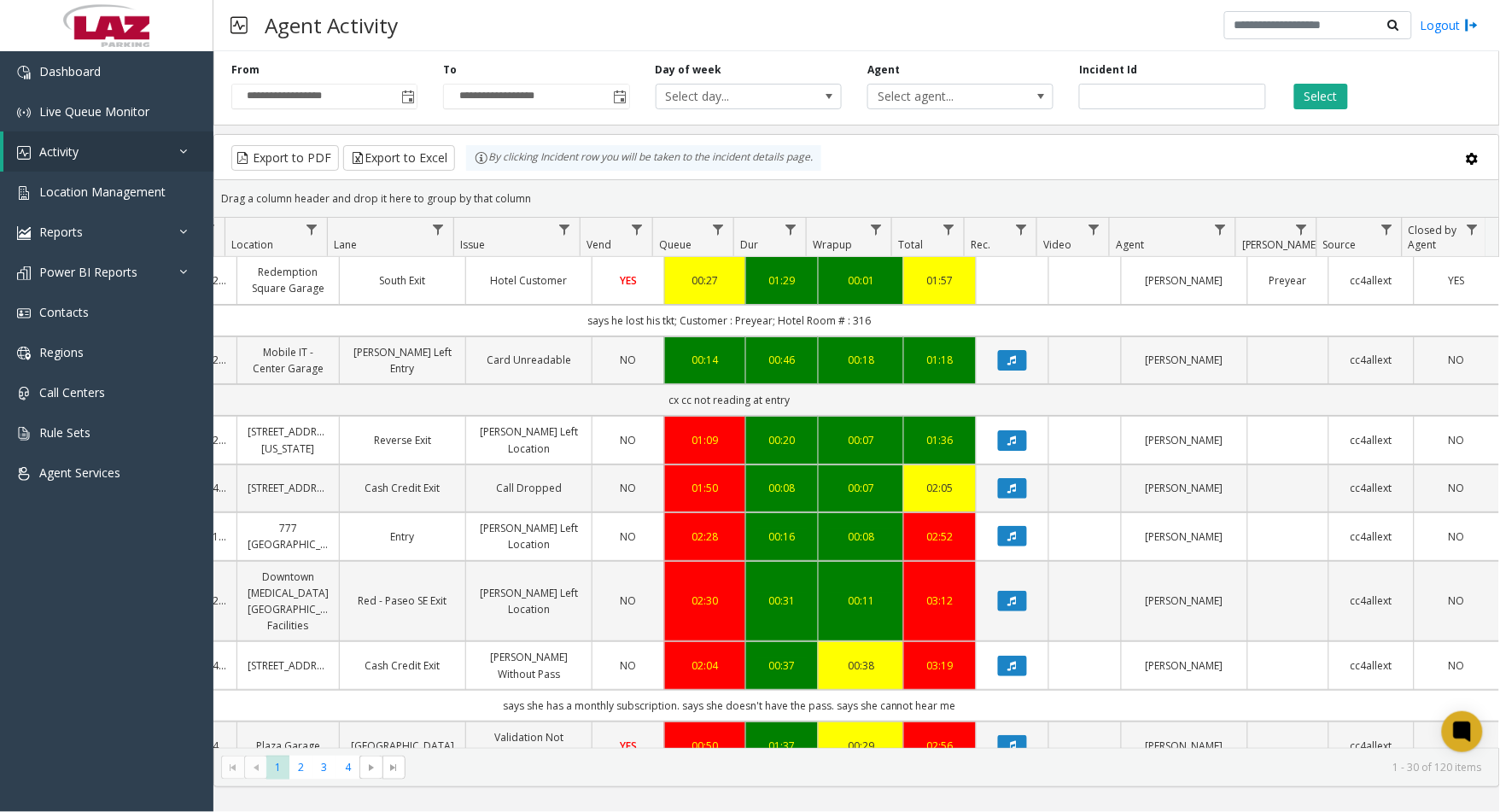
click at [1008, 372] on td "Data table" at bounding box center [1012, 360] width 73 height 48
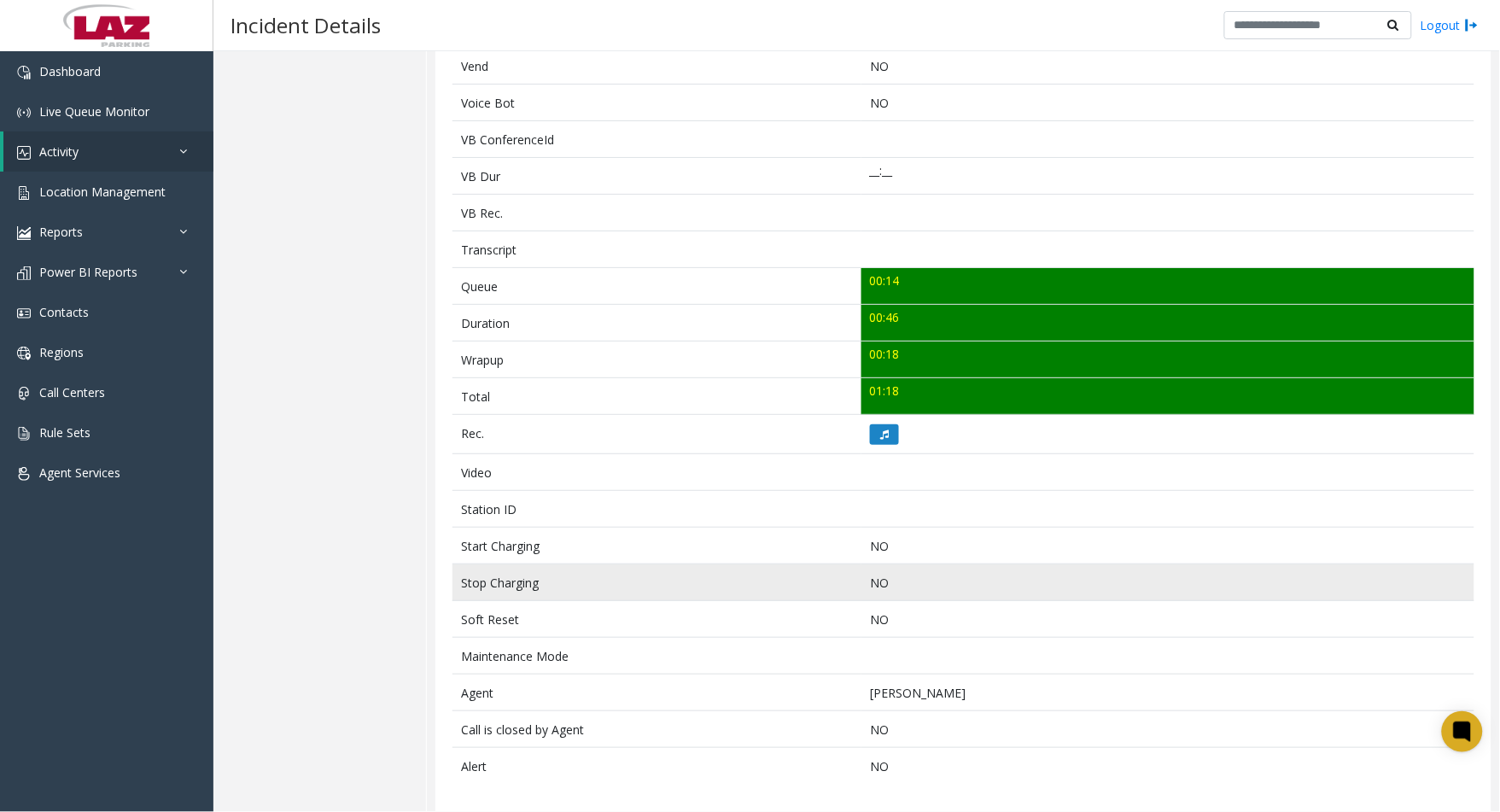
scroll to position [425, 0]
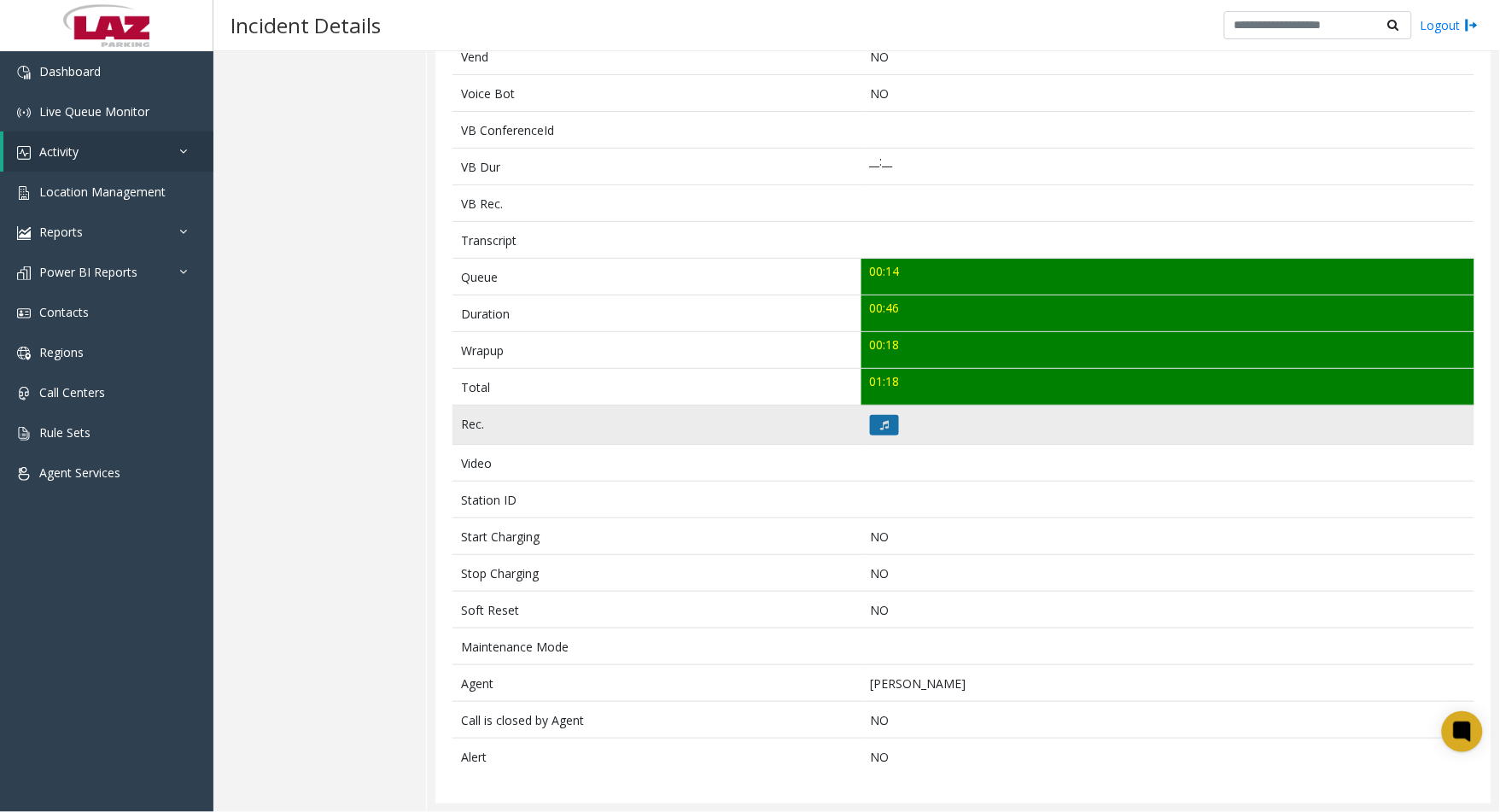
click at [874, 423] on button at bounding box center [884, 424] width 29 height 20
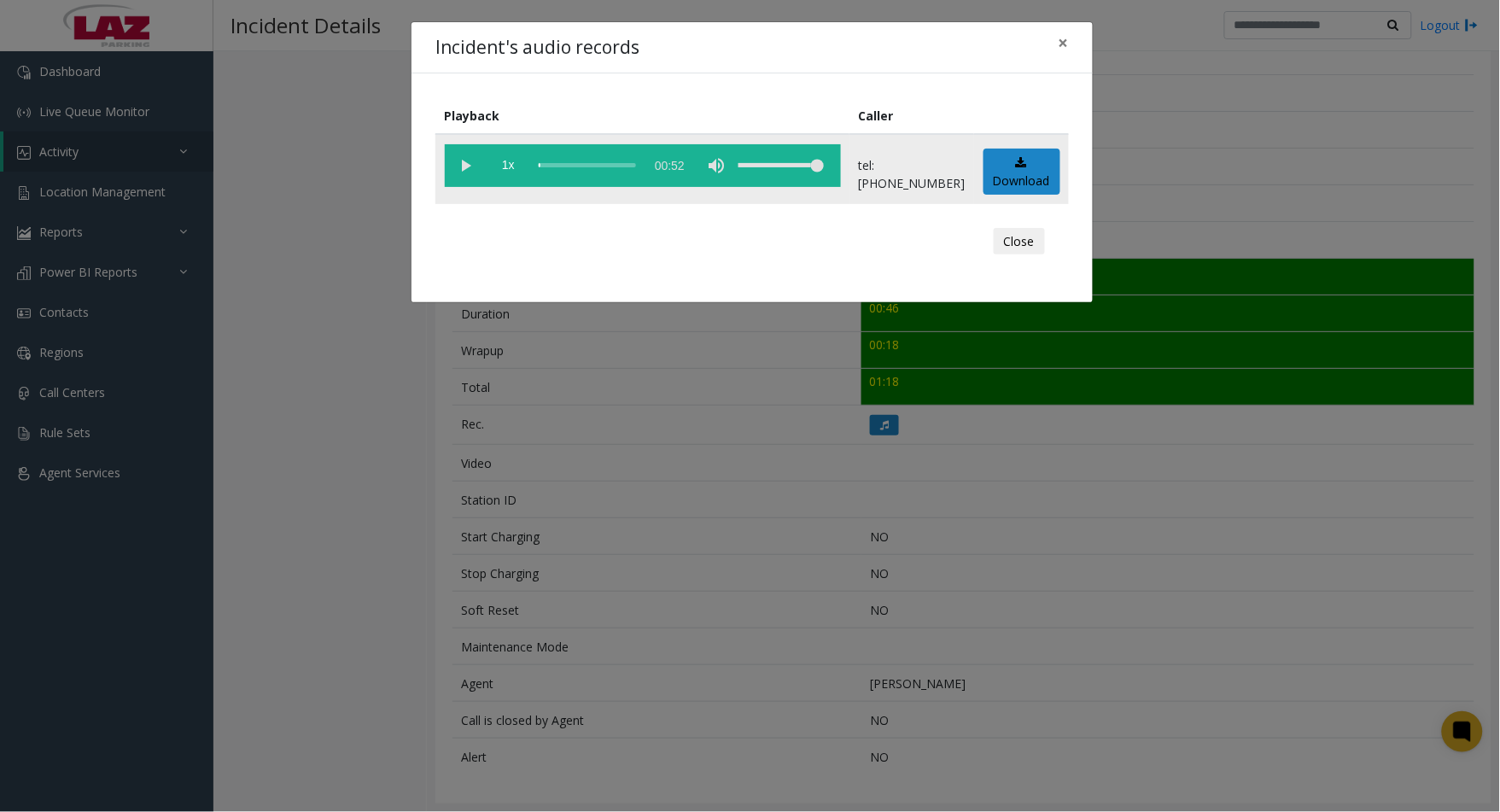
click at [463, 160] on vg-play-pause at bounding box center [466, 166] width 43 height 43
click at [547, 164] on div "scrub bar" at bounding box center [587, 166] width 98 height 43
click at [1012, 232] on button "Close" at bounding box center [1019, 241] width 51 height 28
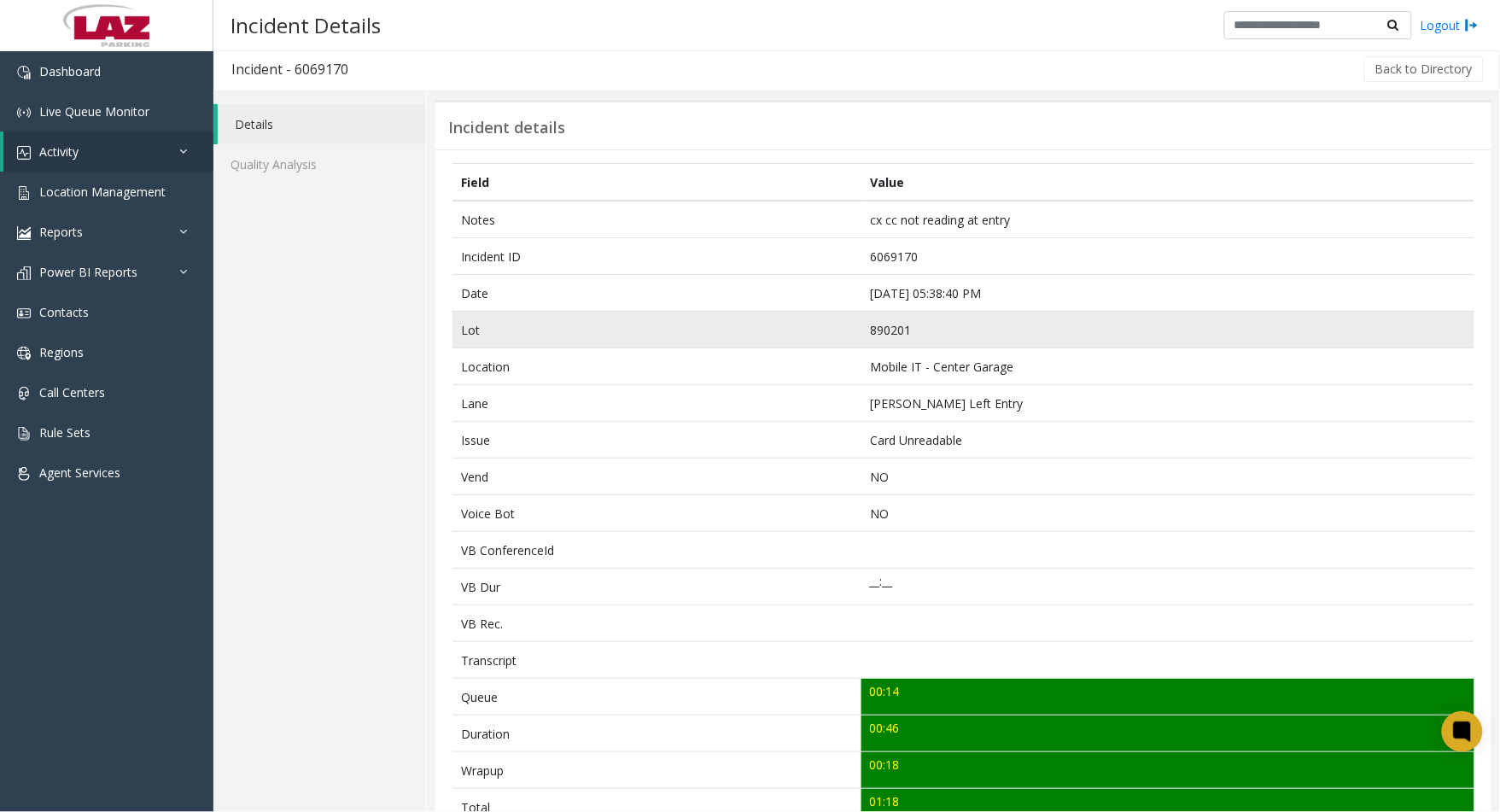
scroll to position [0, 0]
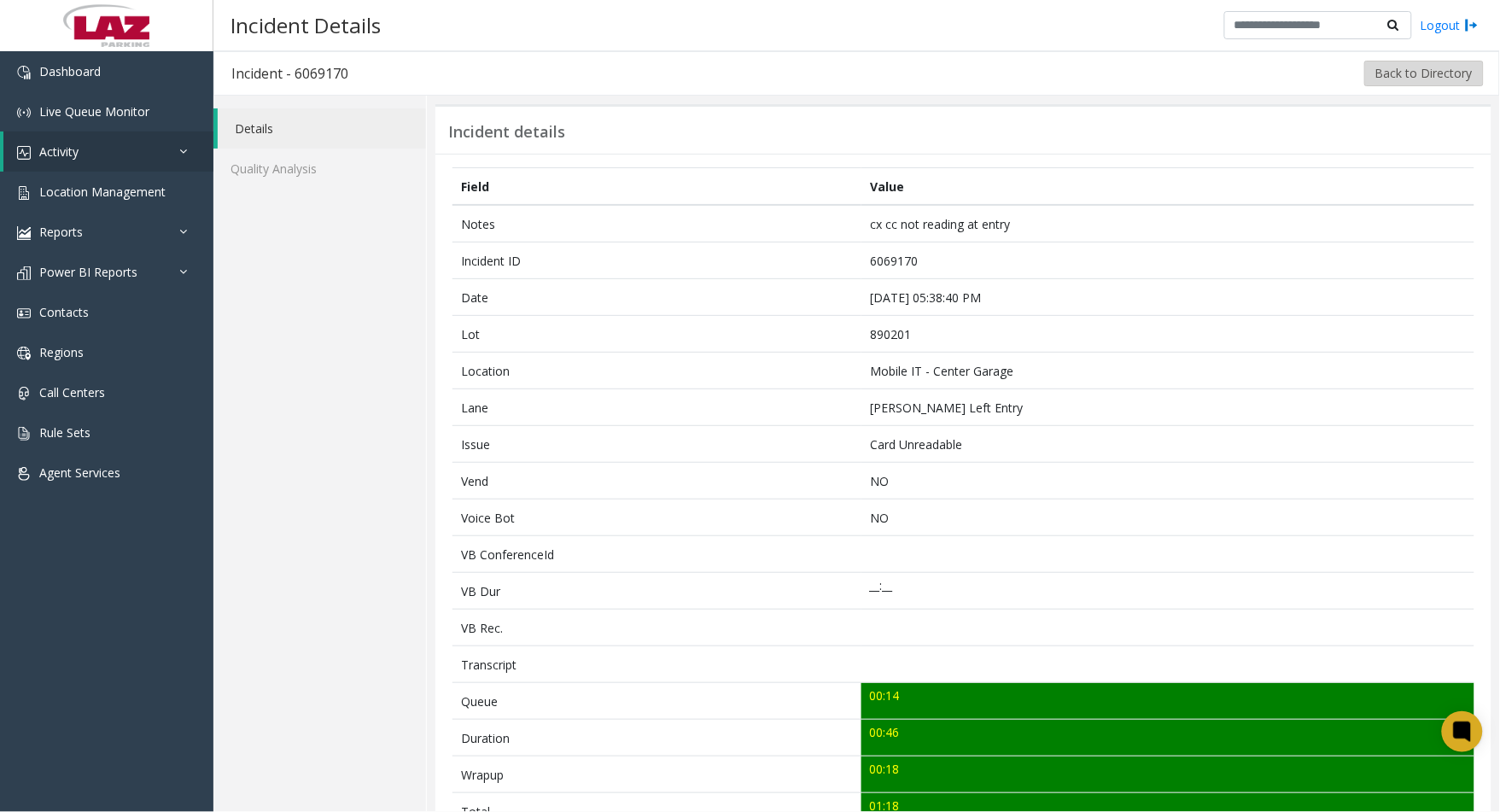
click at [1373, 75] on button "Back to Directory" at bounding box center [1424, 73] width 120 height 26
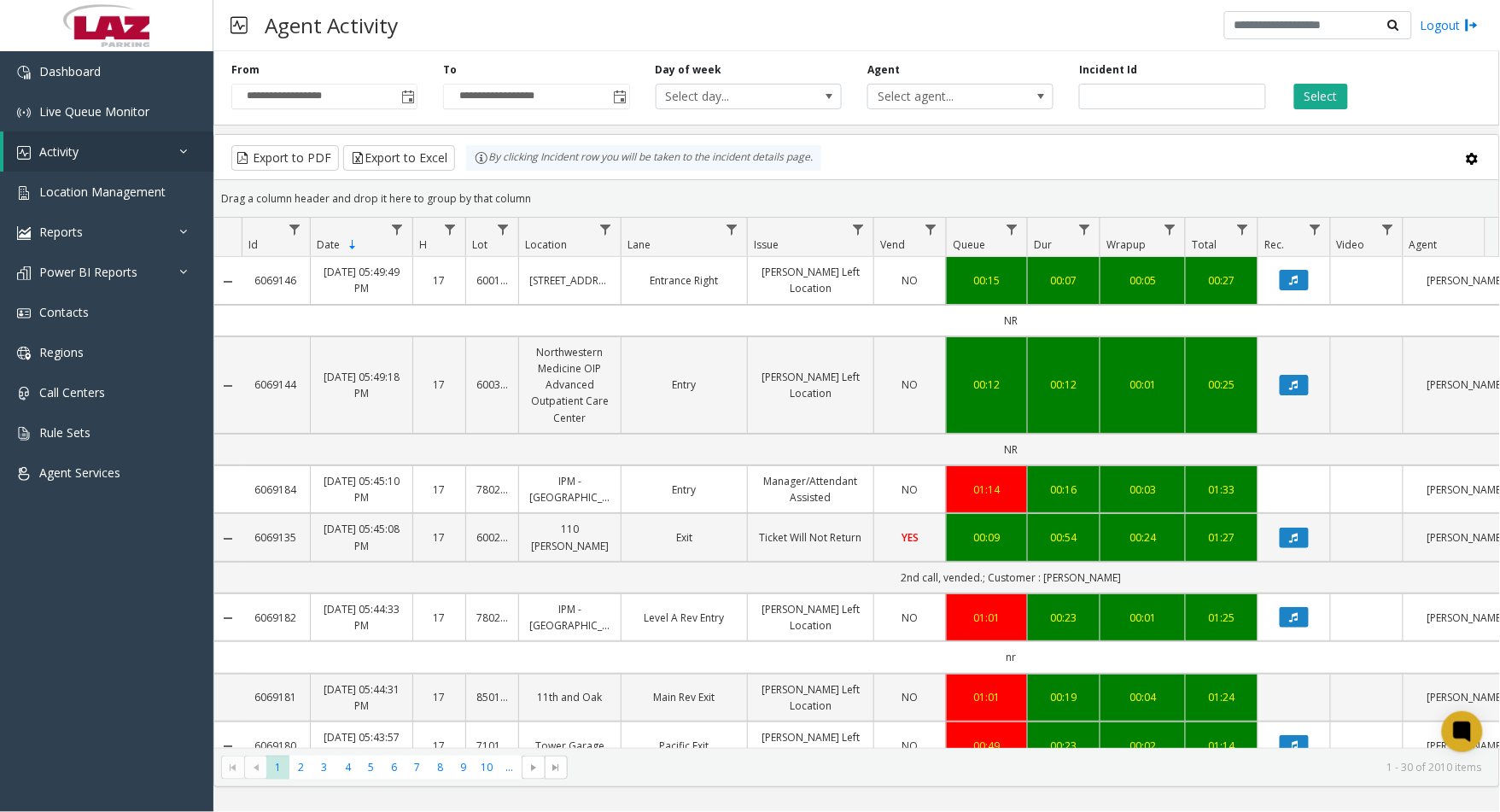
click at [1102, 79] on div "Incident Id" at bounding box center [1171, 85] width 212 height 47
click at [1114, 98] on input "number" at bounding box center [1172, 96] width 186 height 26
click at [974, 87] on span "Select agent..." at bounding box center [943, 96] width 148 height 24
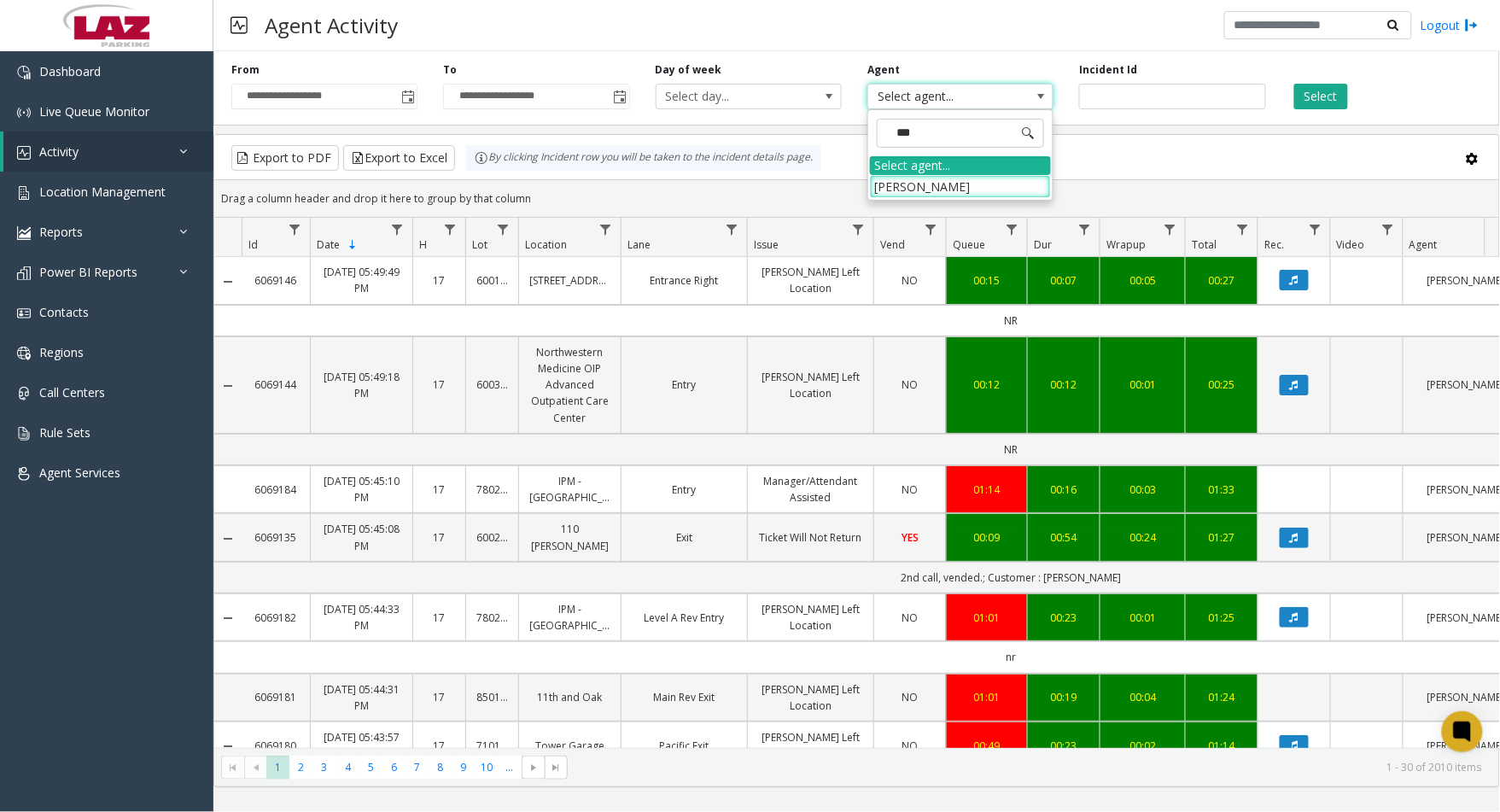
type input "****"
click at [950, 191] on li "[PERSON_NAME]" at bounding box center [960, 187] width 181 height 23
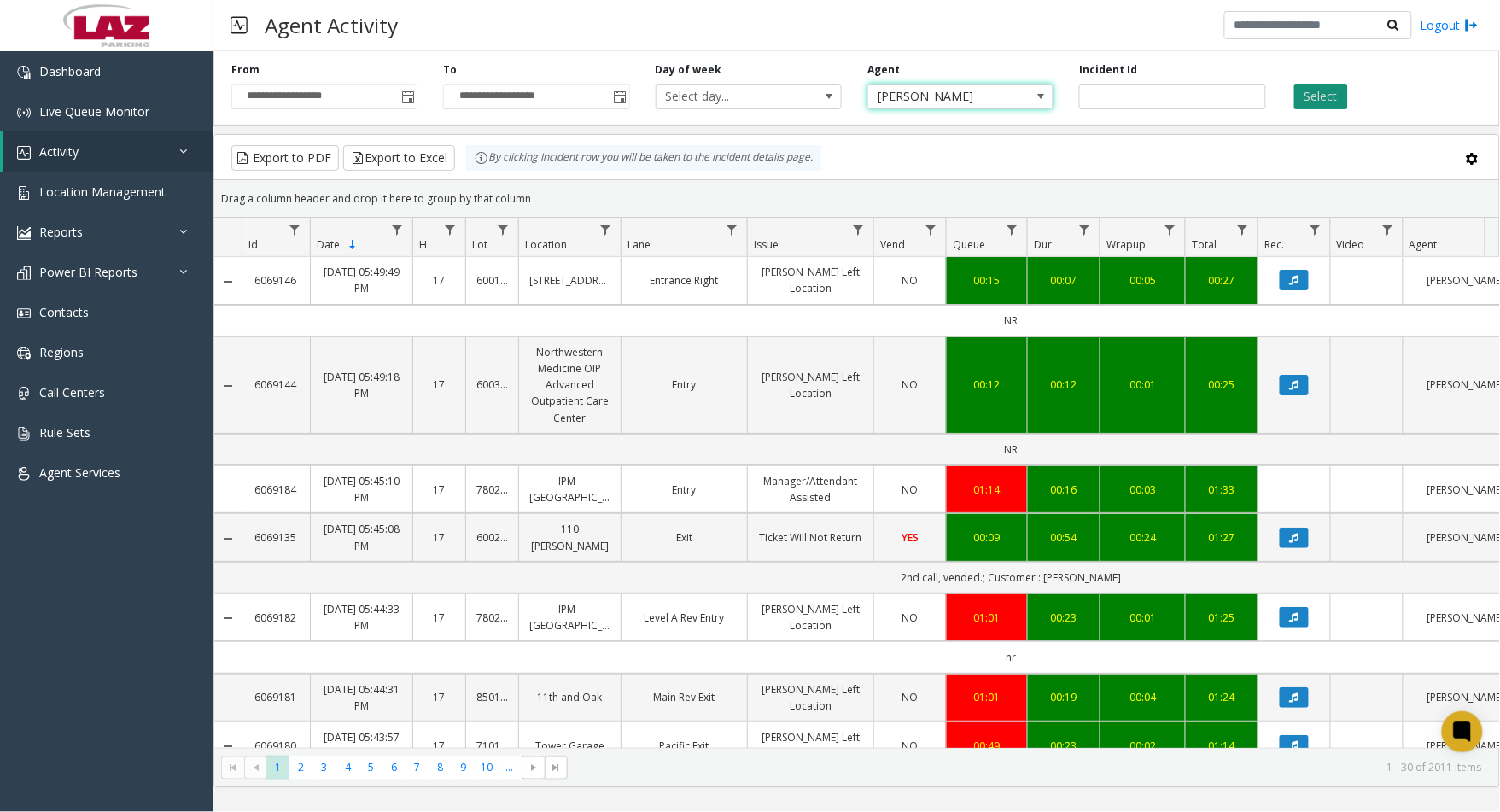
click at [1319, 98] on button "Select" at bounding box center [1321, 96] width 54 height 26
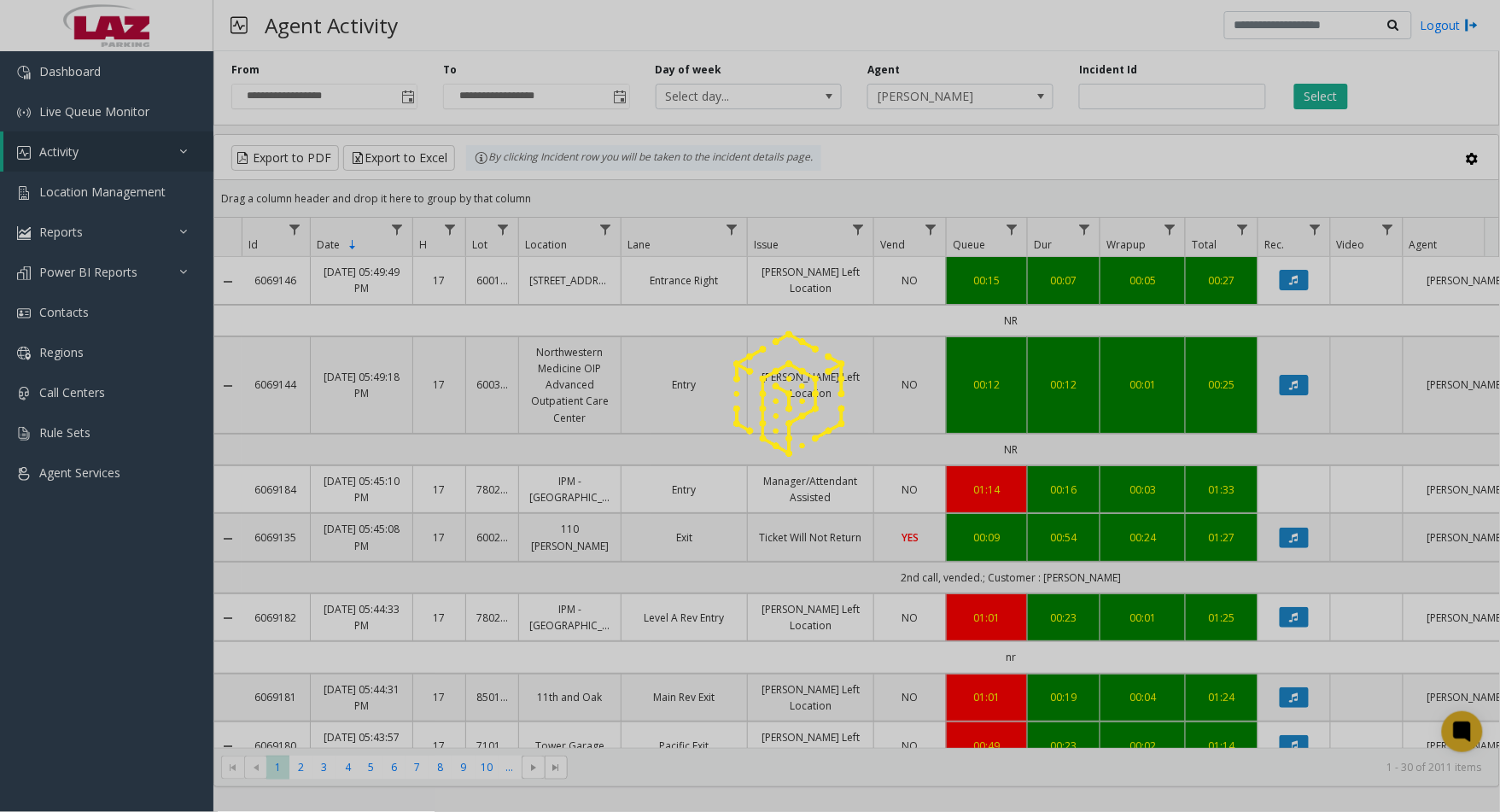
click at [1486, 10] on div at bounding box center [750, 406] width 1500 height 812
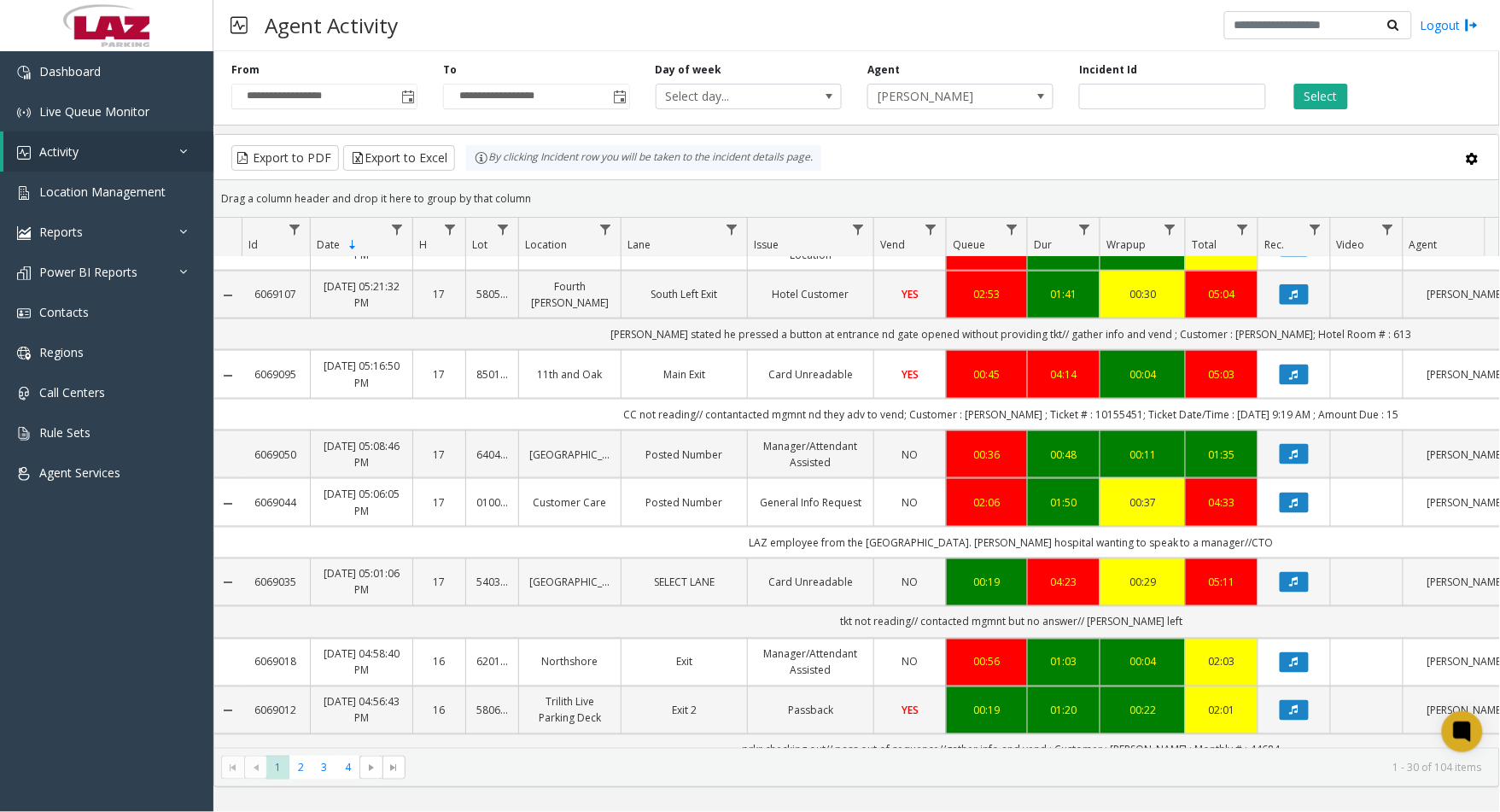
scroll to position [664, 0]
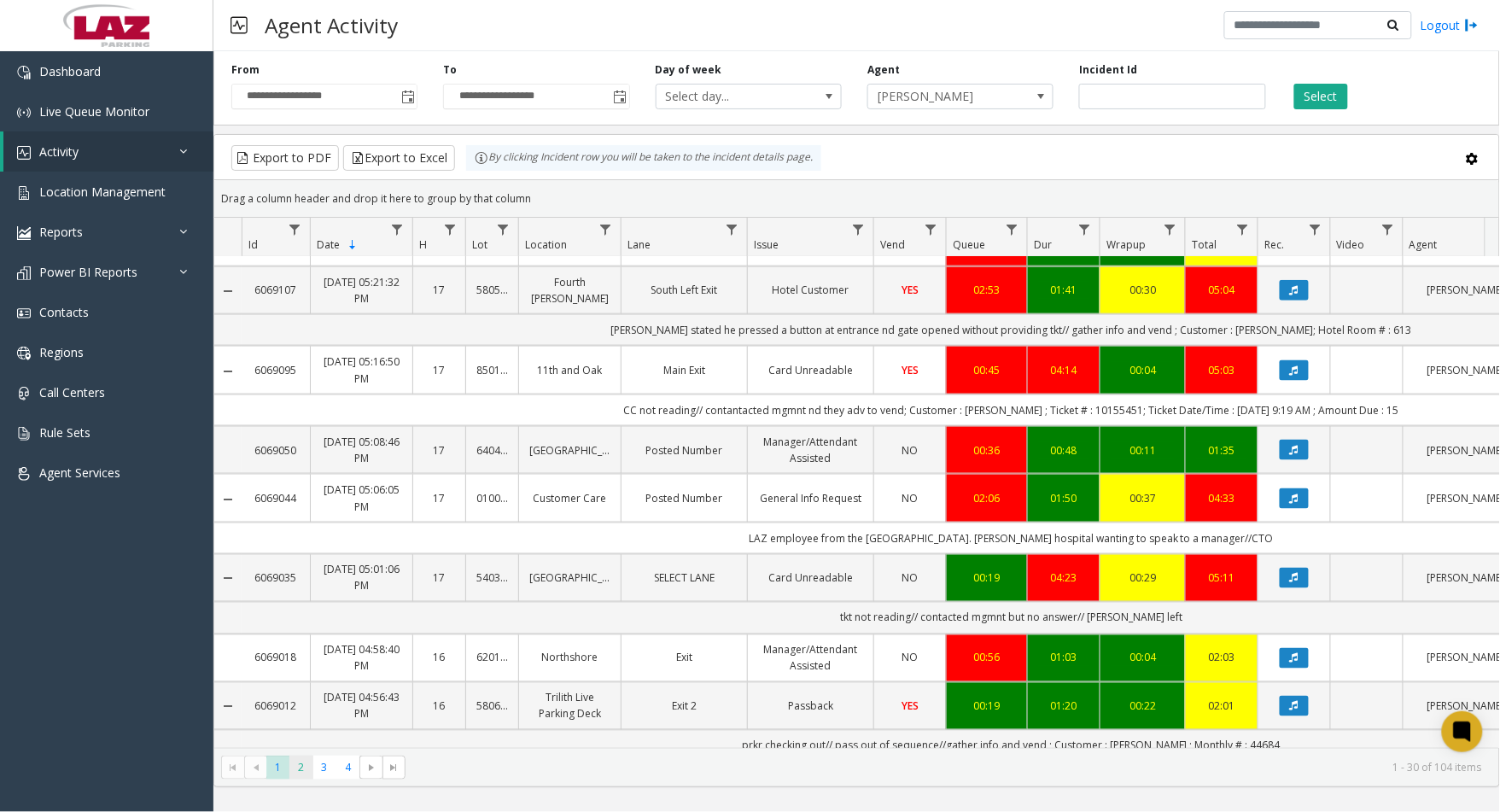
click at [304, 766] on span "2" at bounding box center [301, 767] width 23 height 23
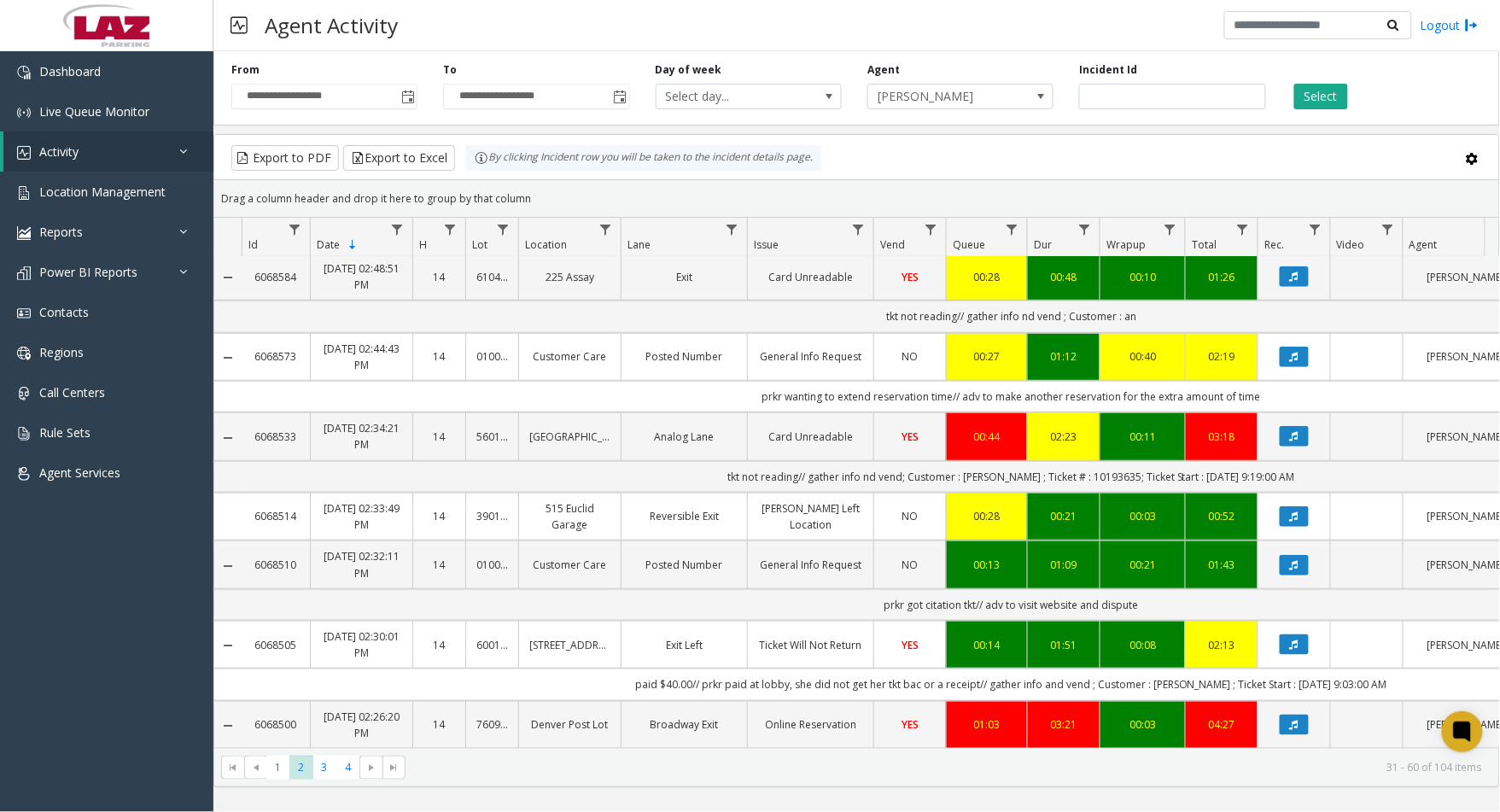
scroll to position [379, 0]
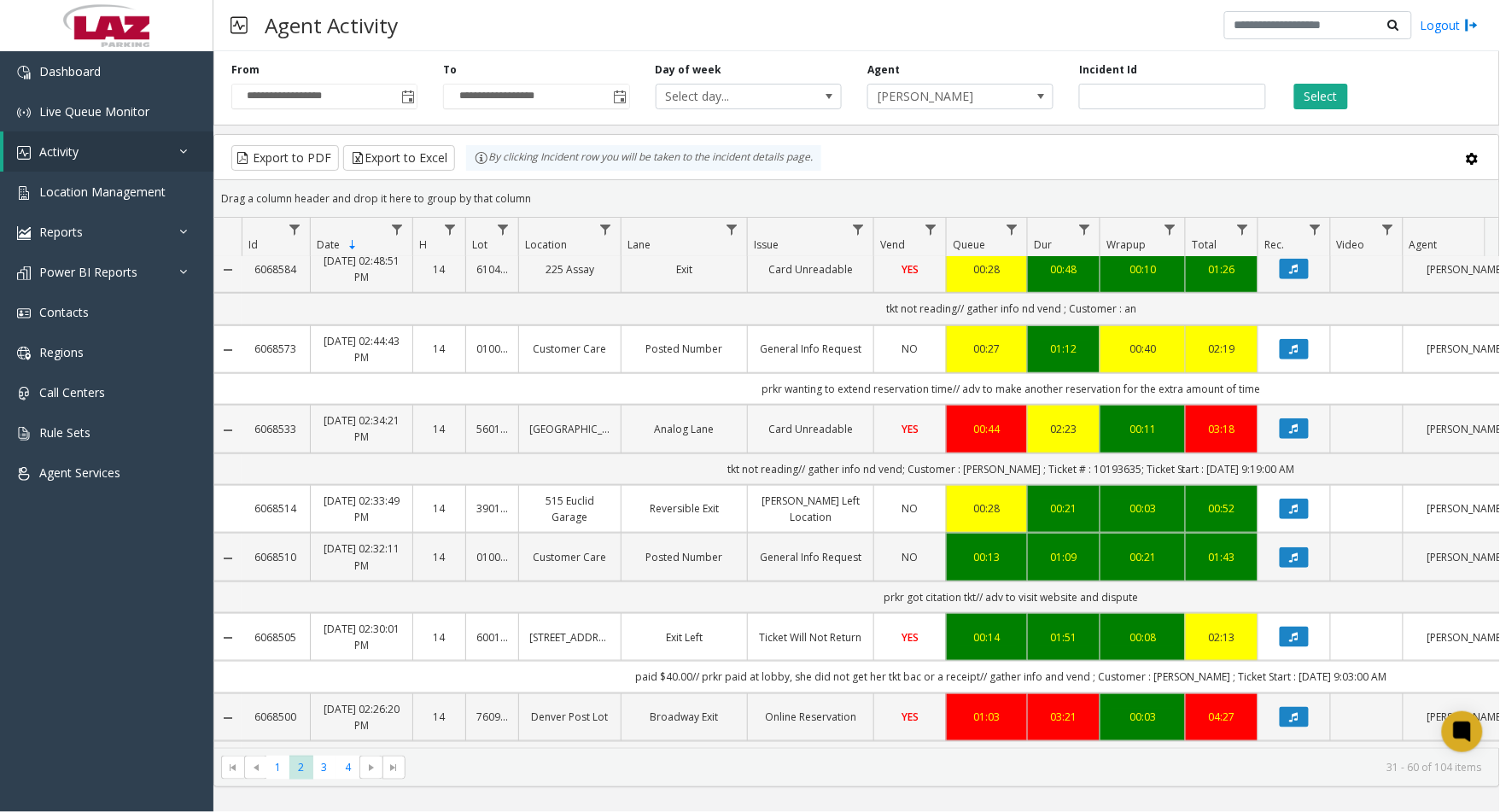
click at [806, 440] on td "Card Unreadable" at bounding box center [810, 429] width 126 height 48
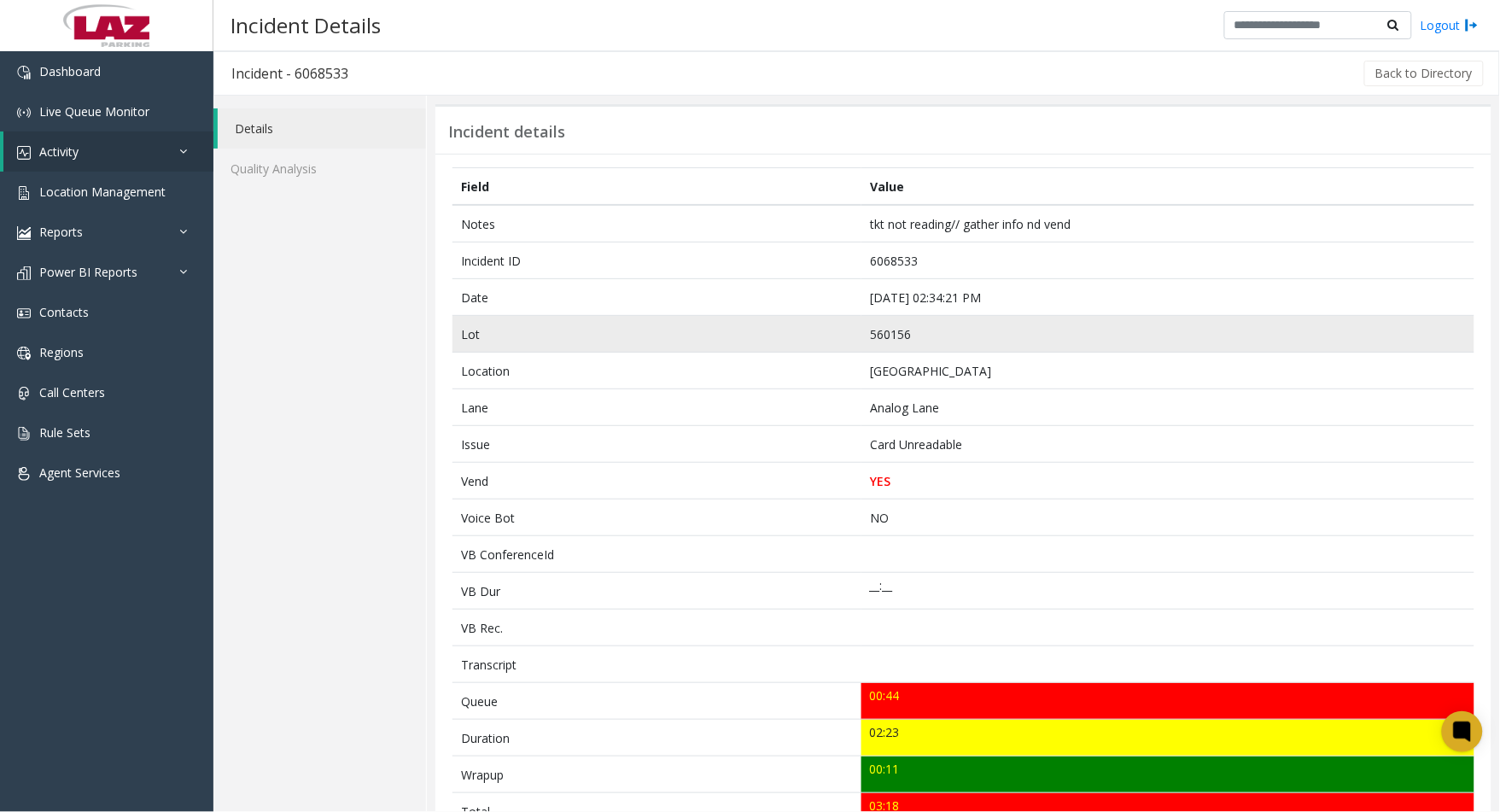
click at [898, 327] on td "560156" at bounding box center [1168, 334] width 613 height 36
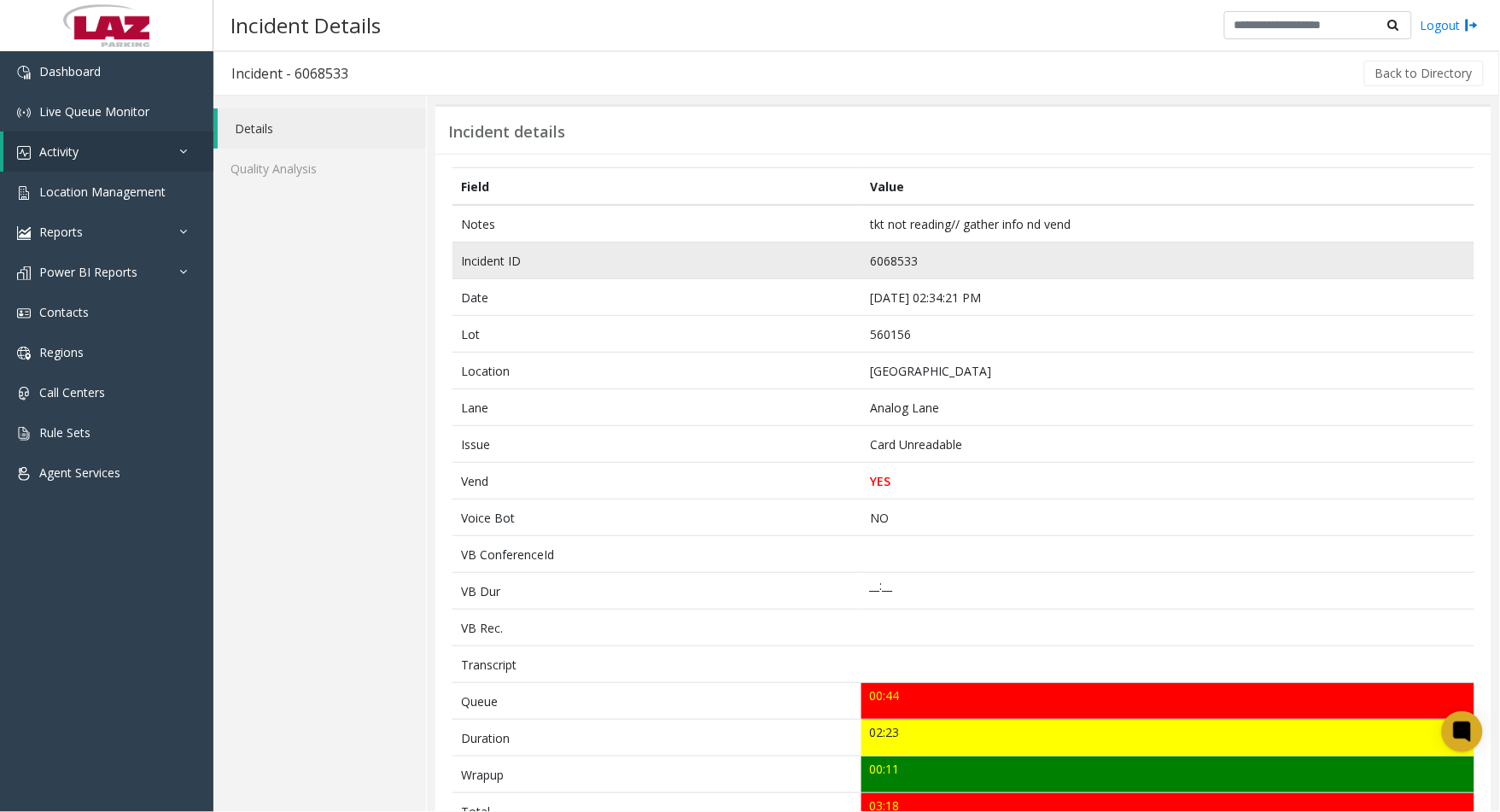
click at [905, 256] on td "6068533" at bounding box center [1168, 260] width 613 height 36
copy td "6068533"
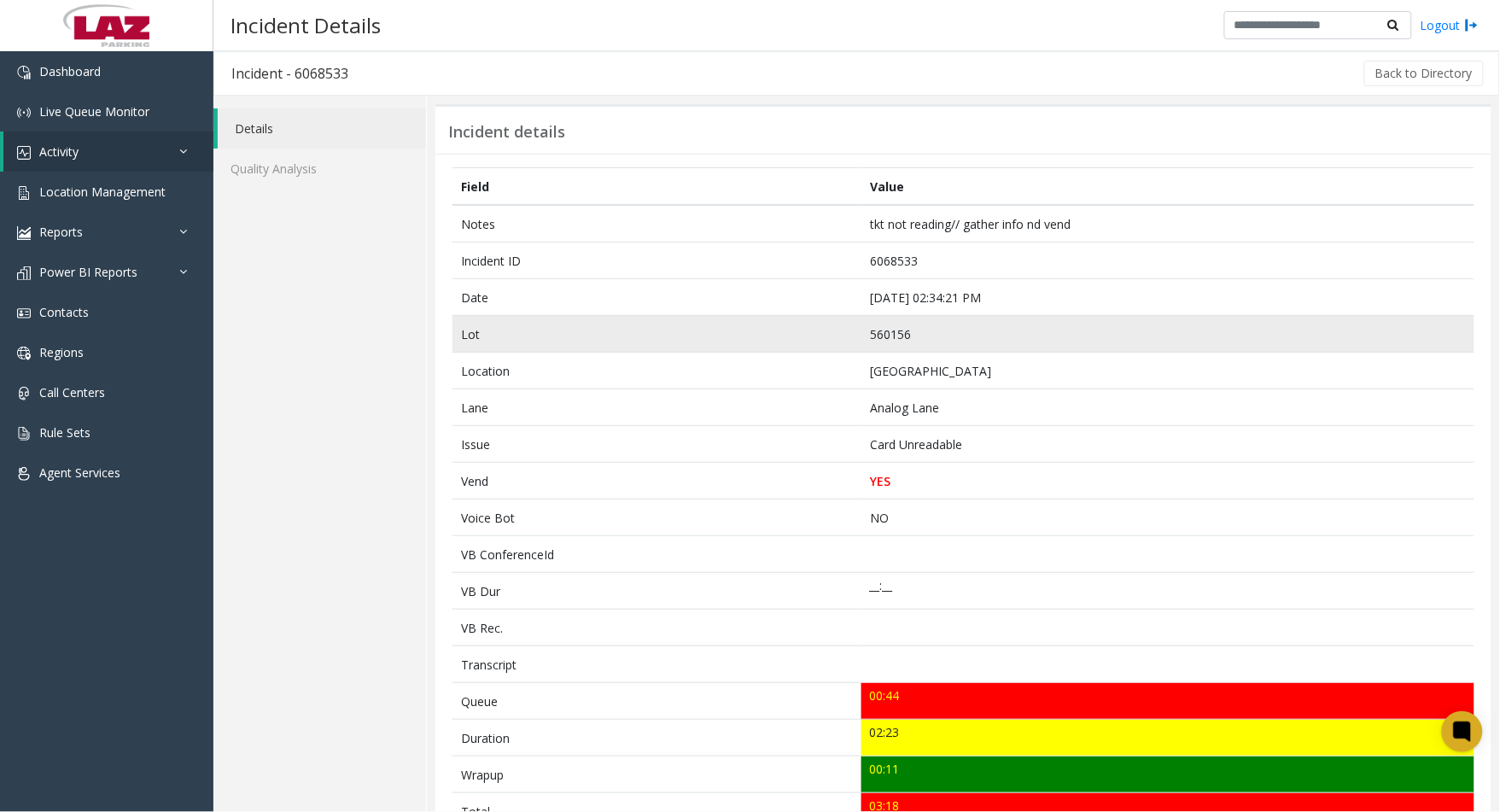
click at [893, 338] on td "560156" at bounding box center [1168, 334] width 613 height 36
copy td "560156"
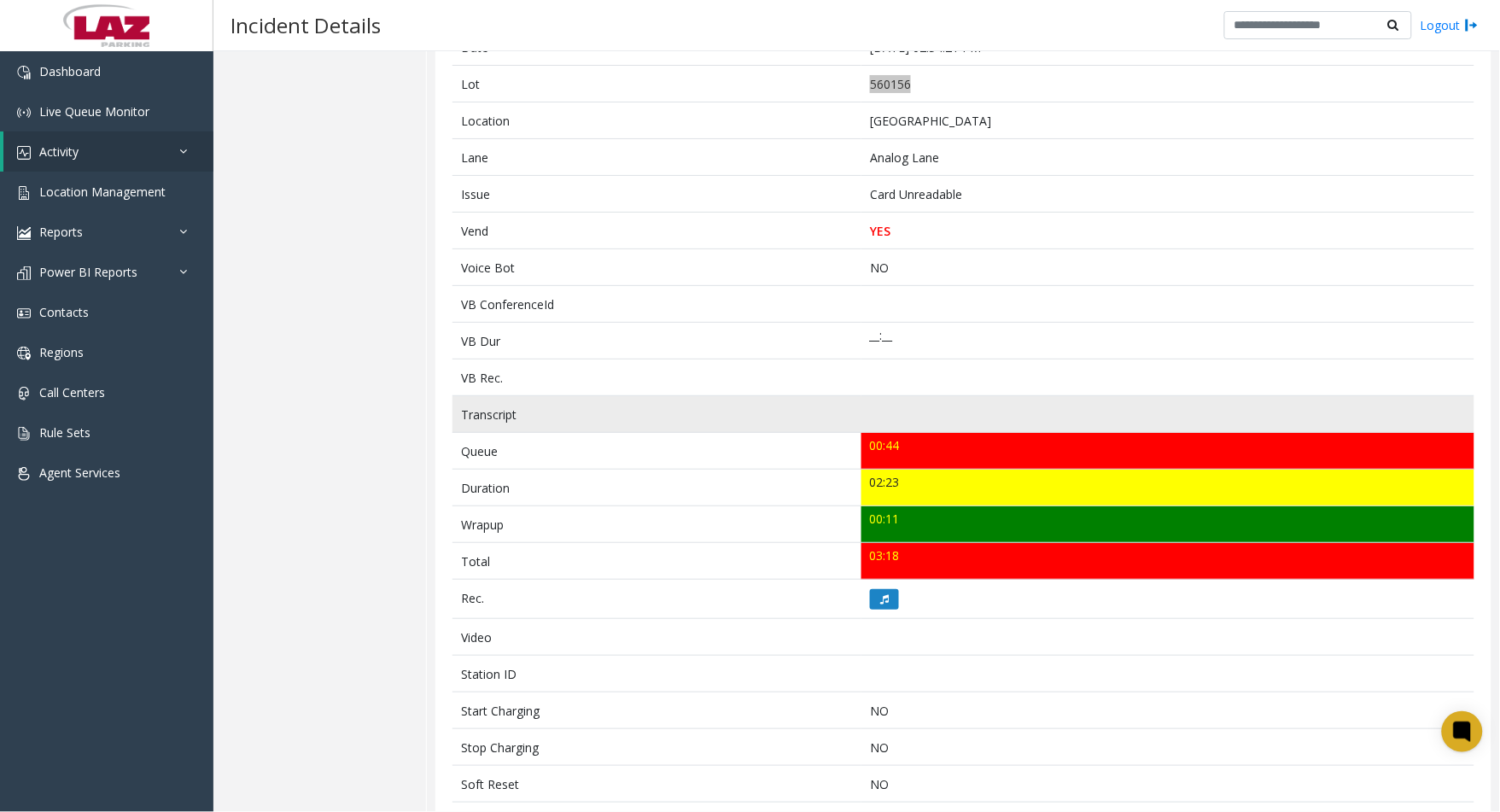
scroll to position [99, 0]
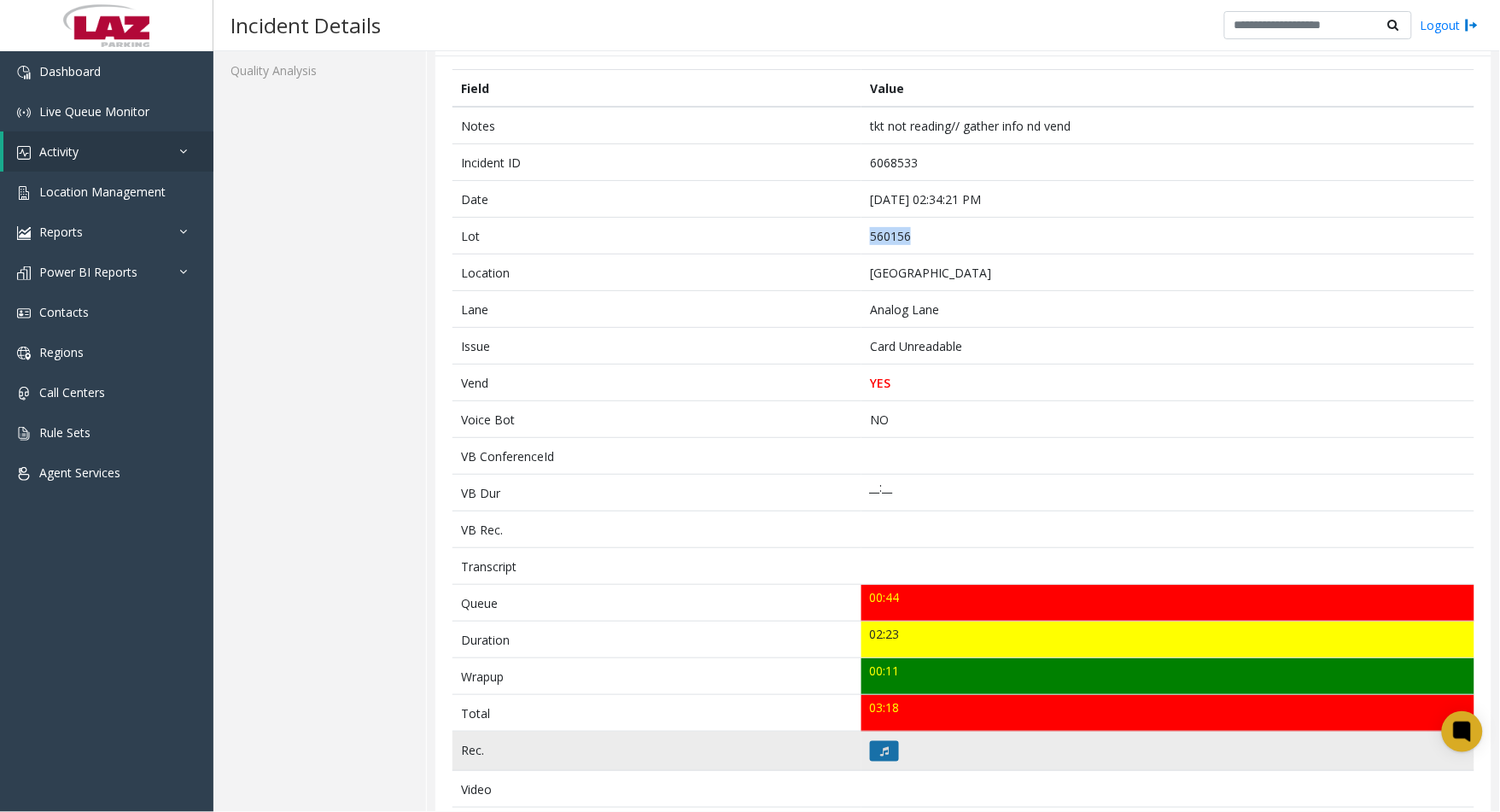
click at [880, 746] on icon at bounding box center [884, 751] width 9 height 11
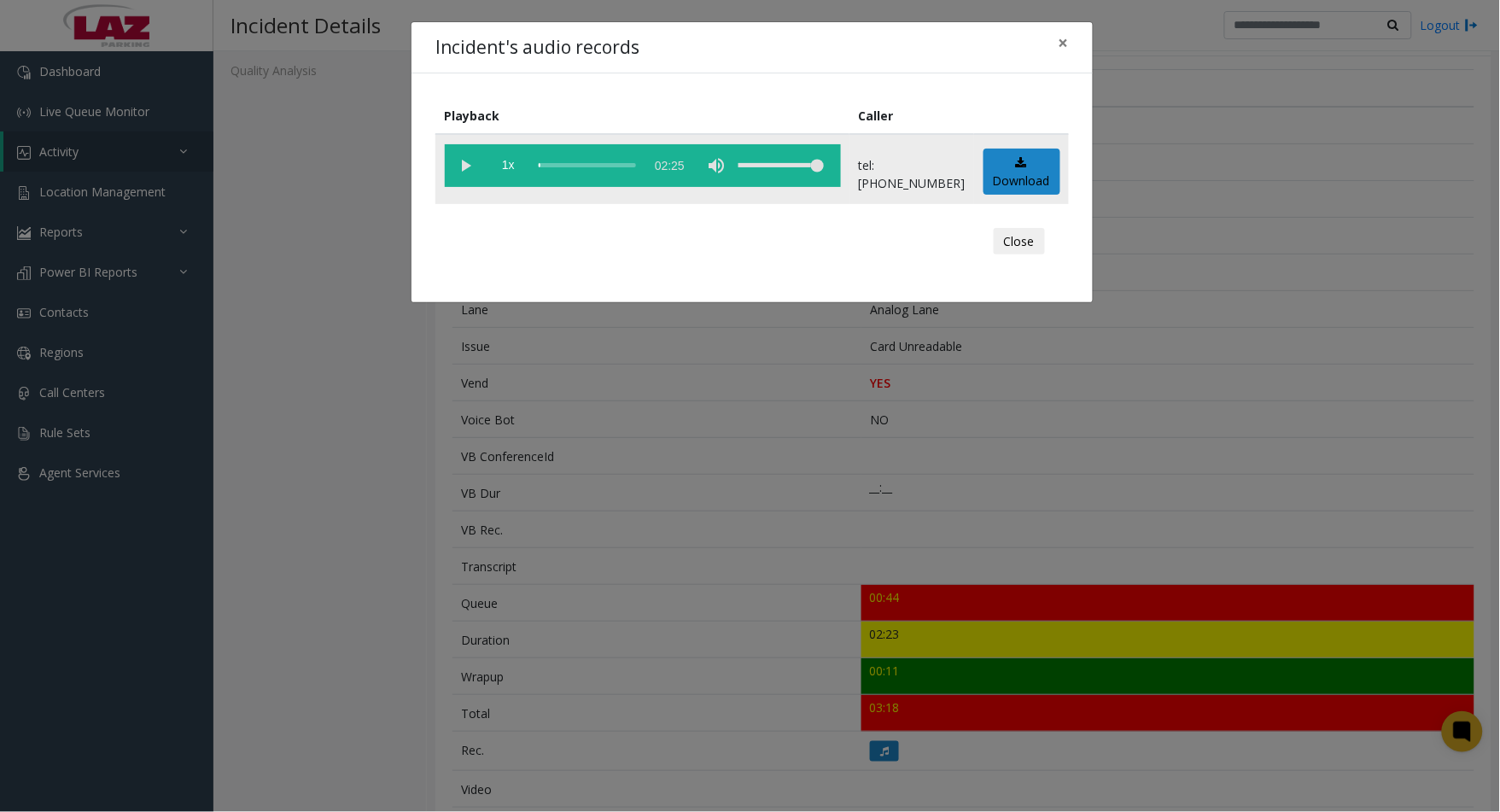
click at [459, 177] on vg-play-pause at bounding box center [466, 166] width 43 height 43
click at [1011, 242] on button "Close" at bounding box center [1019, 241] width 51 height 28
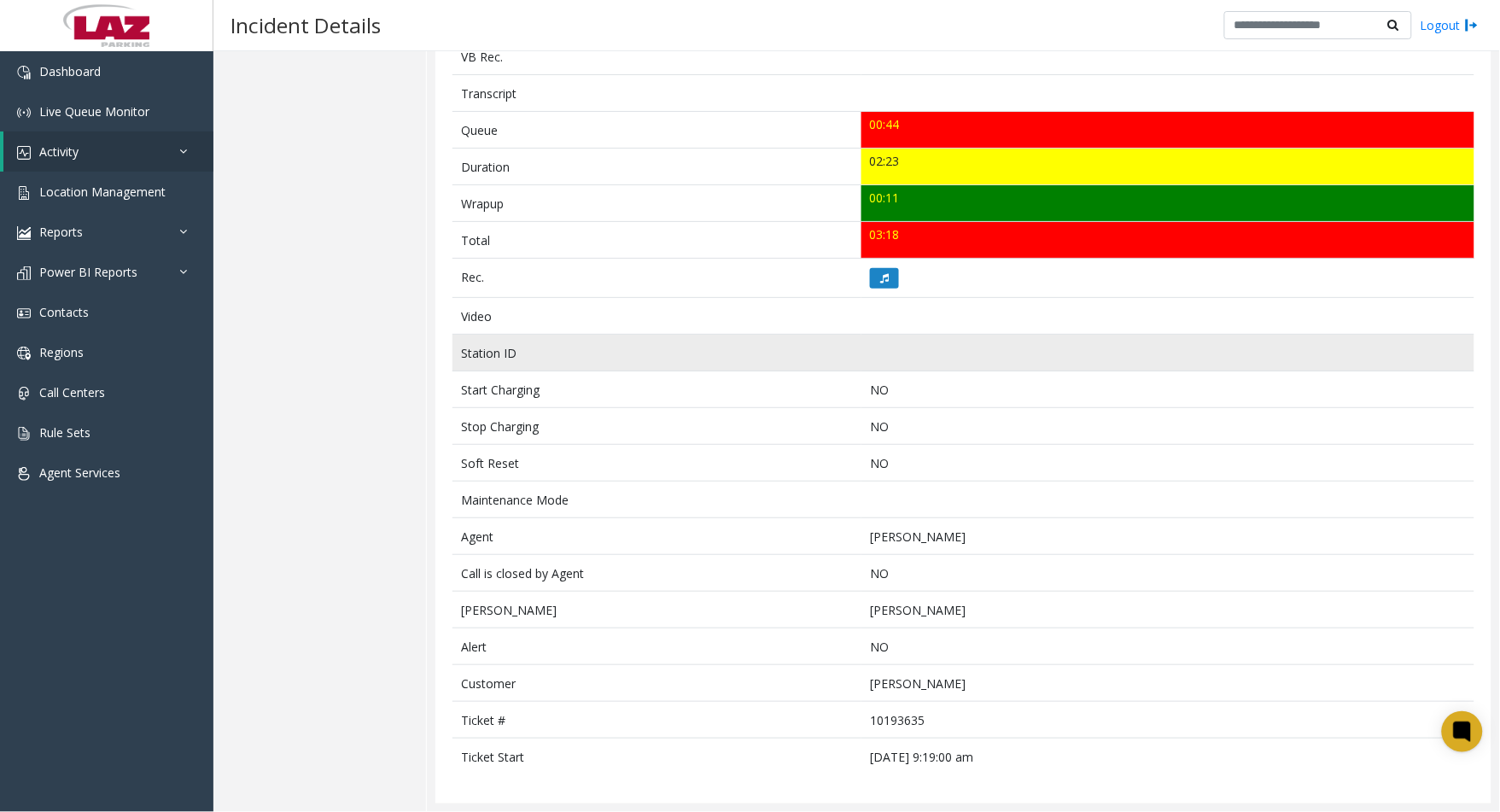
scroll to position [573, 0]
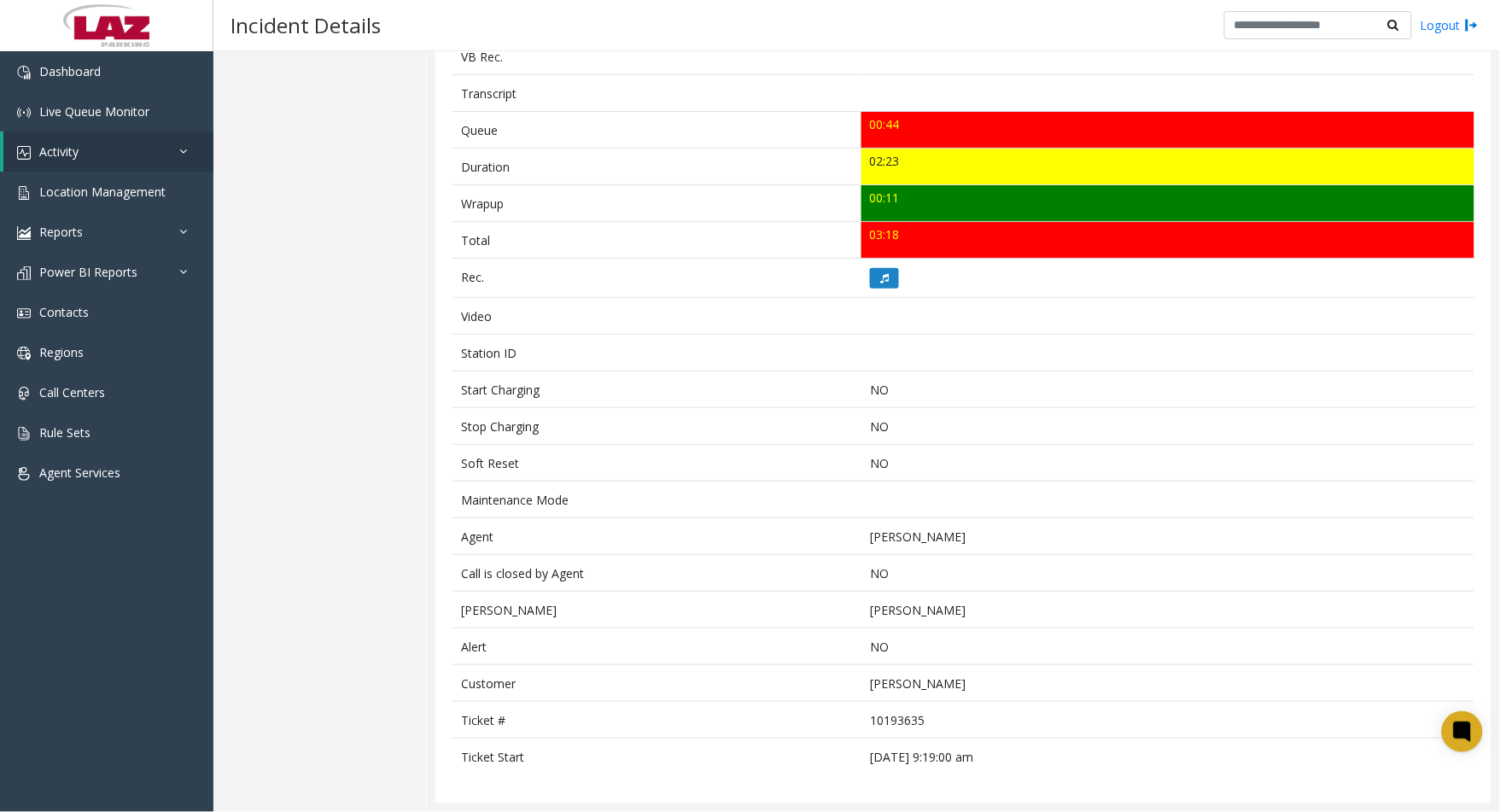
click at [644, 6] on div "Incident Details Logout" at bounding box center [856, 25] width 1286 height 51
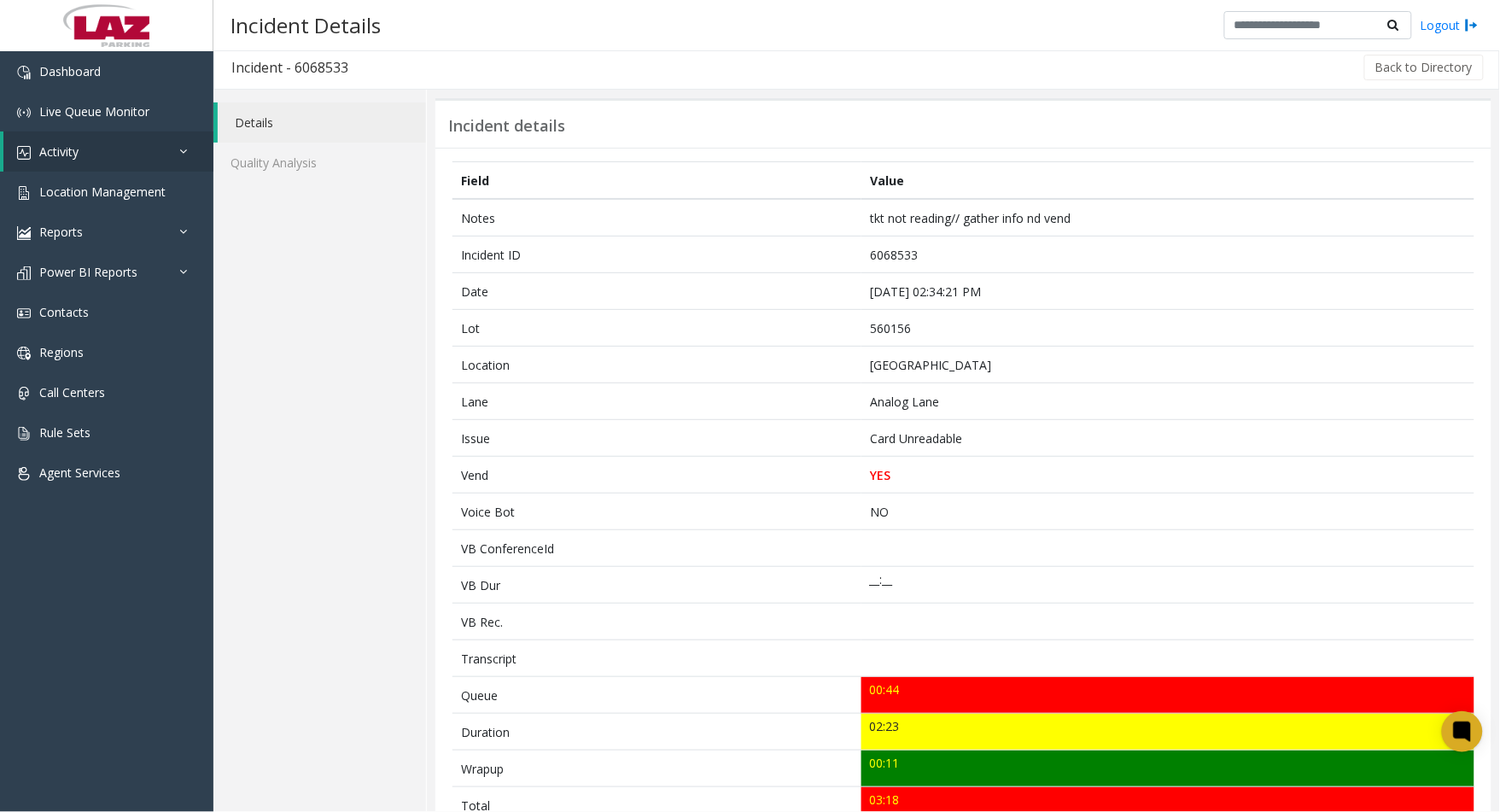
scroll to position [0, 0]
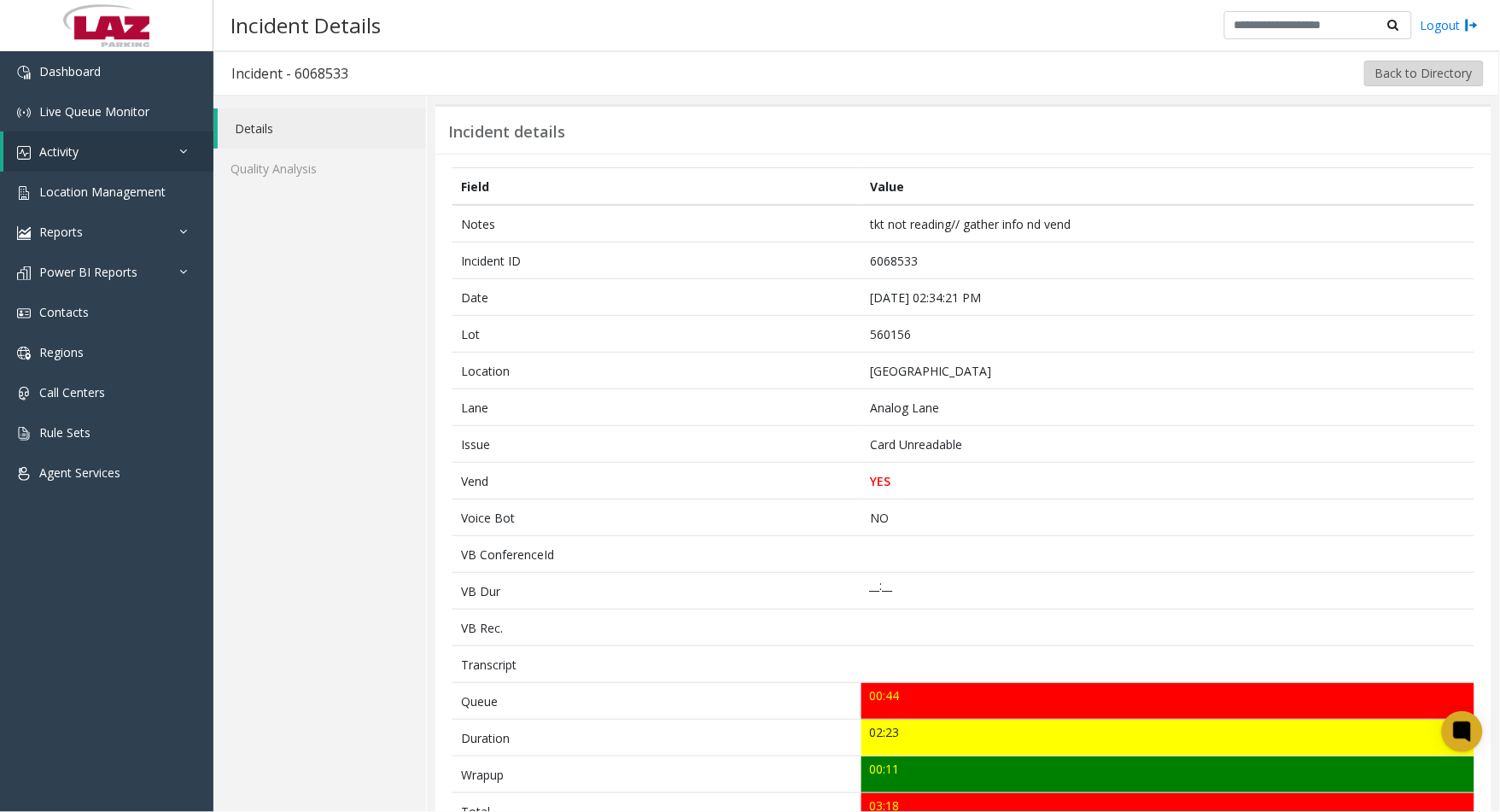
click at [1427, 78] on button "Back to Directory" at bounding box center [1424, 73] width 120 height 26
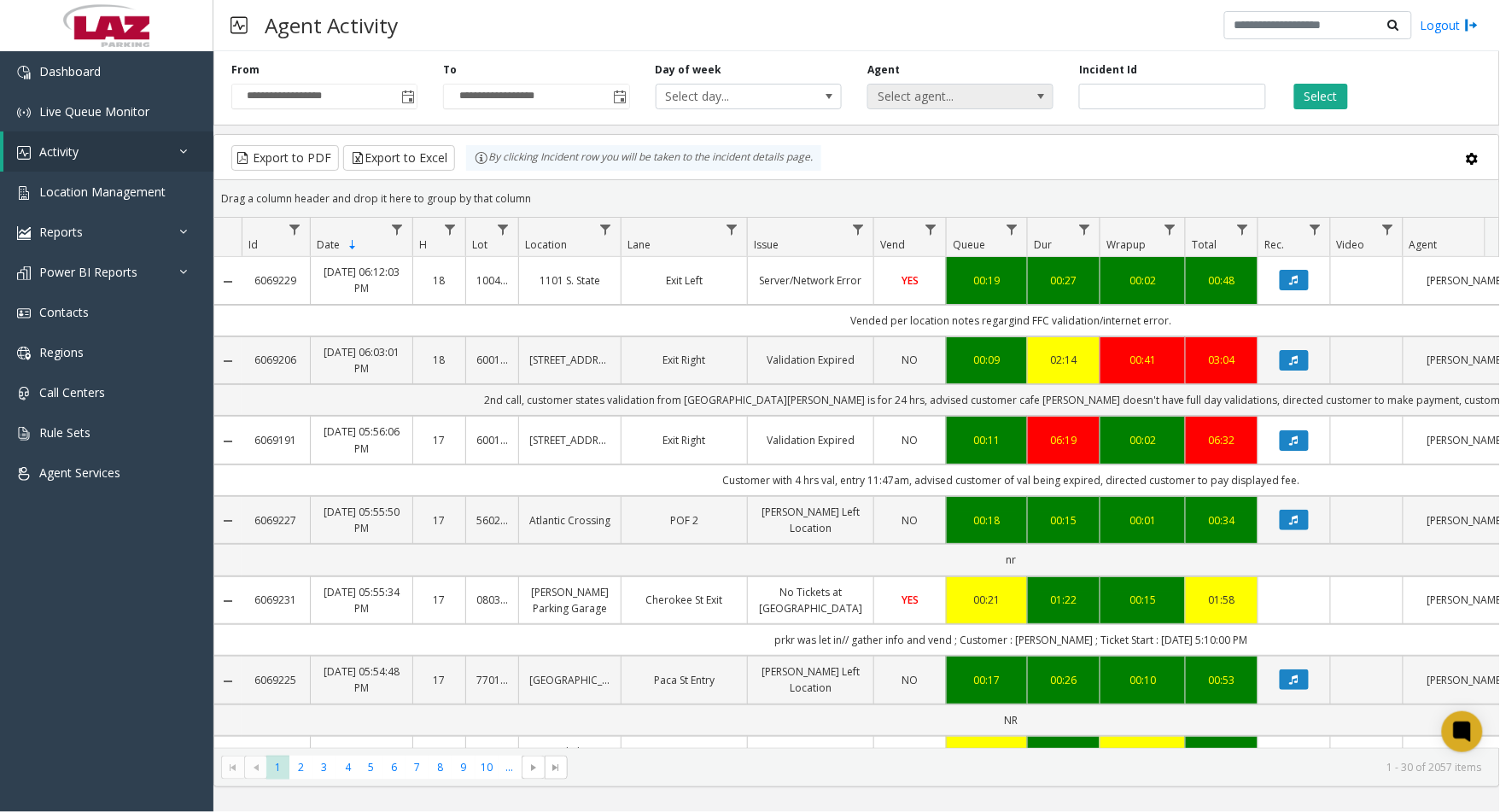
click at [993, 98] on span "Select agent..." at bounding box center [943, 96] width 148 height 24
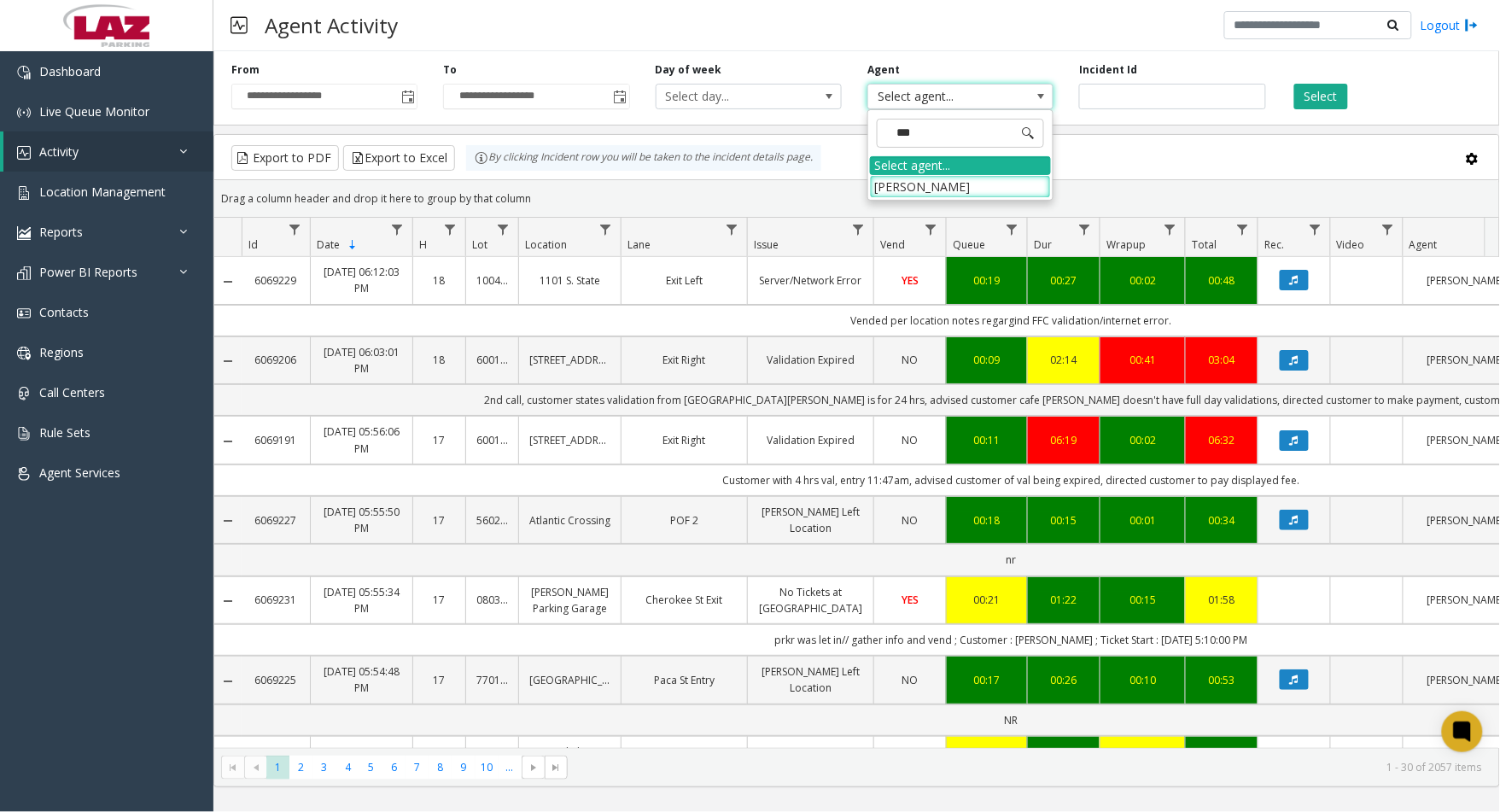
type input "****"
click at [956, 190] on li "[PERSON_NAME]" at bounding box center [960, 187] width 181 height 23
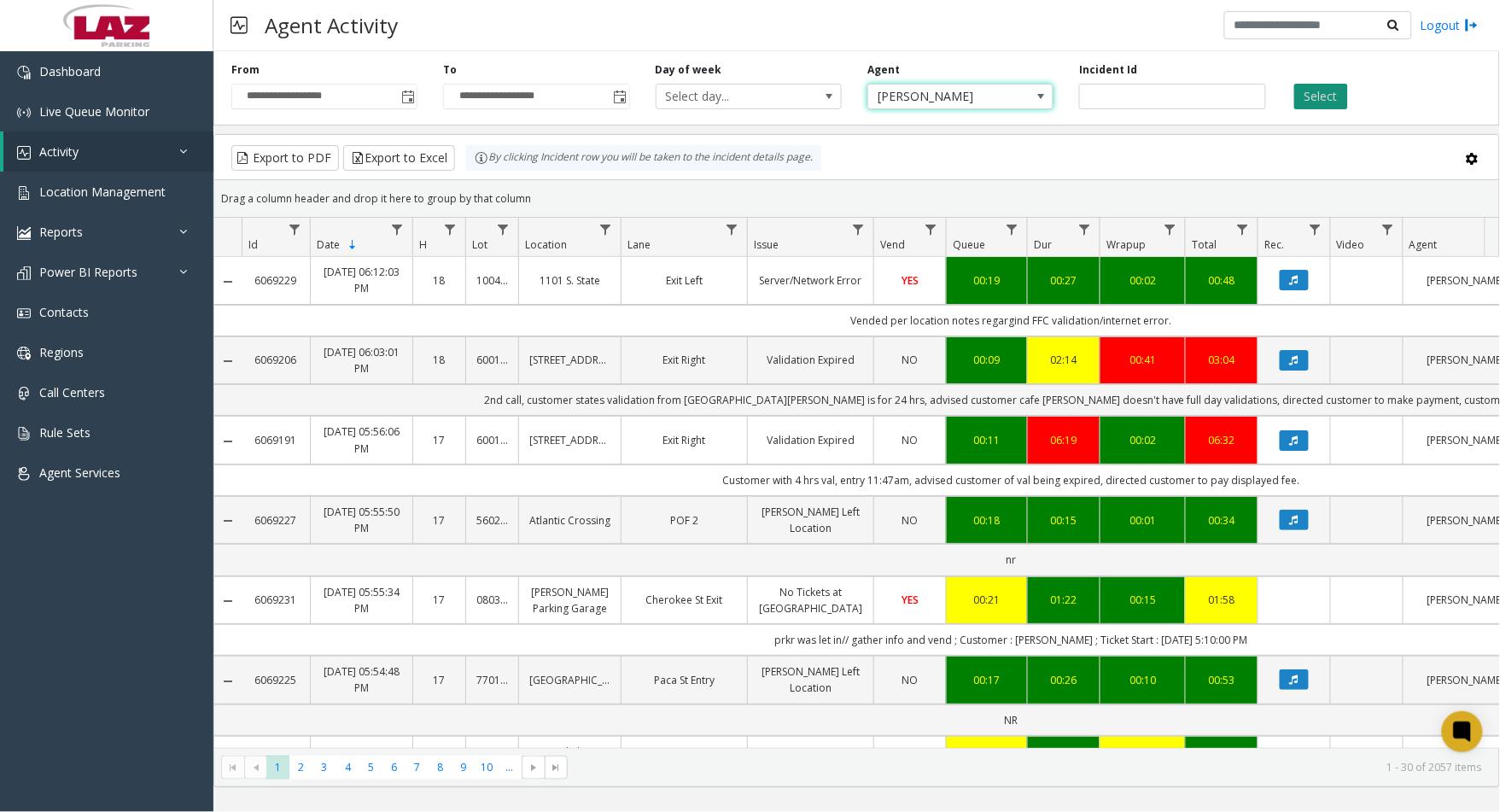
click at [1319, 95] on button "Select" at bounding box center [1321, 96] width 54 height 26
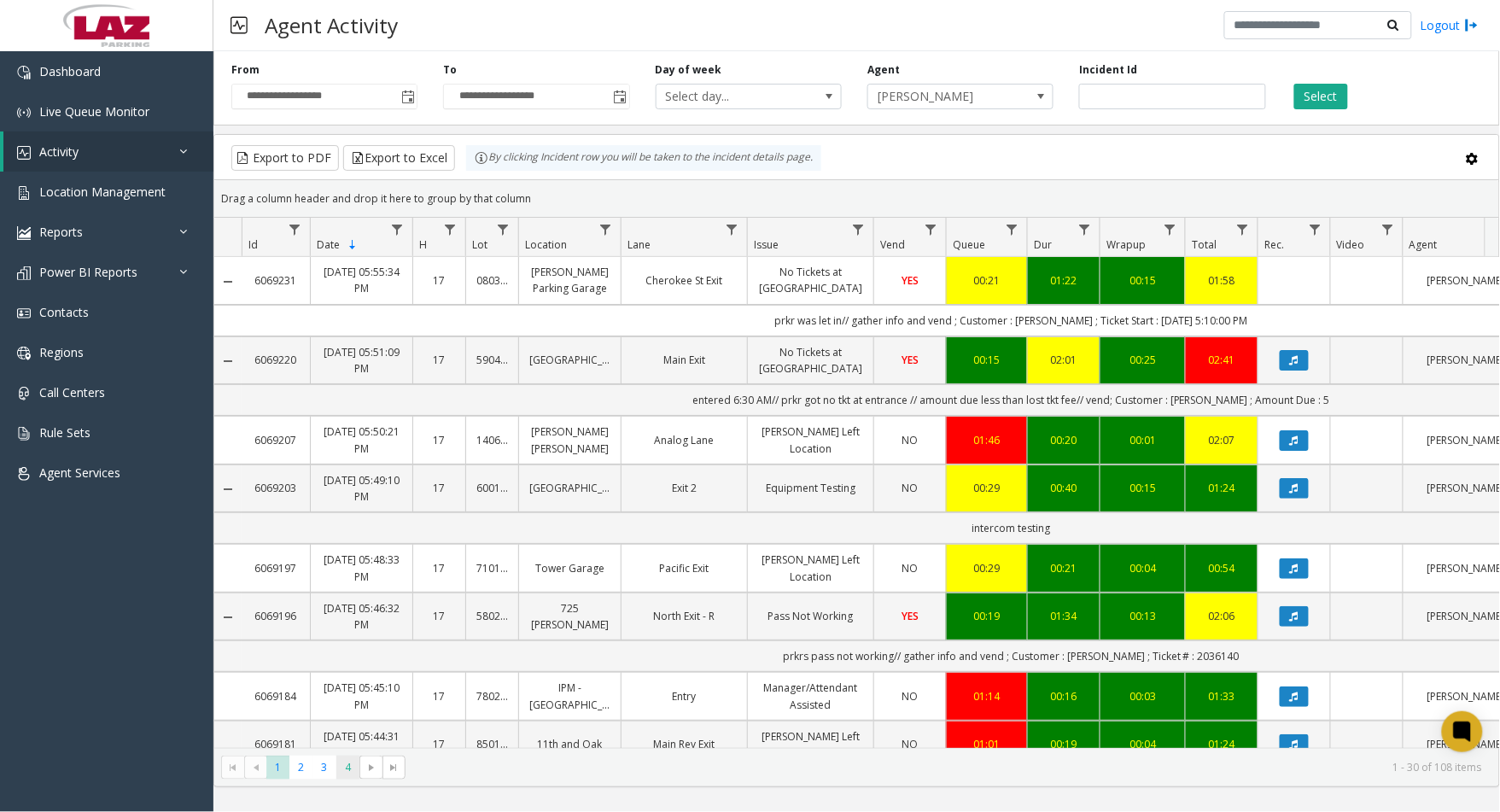
click at [345, 777] on span "4" at bounding box center [348, 767] width 23 height 23
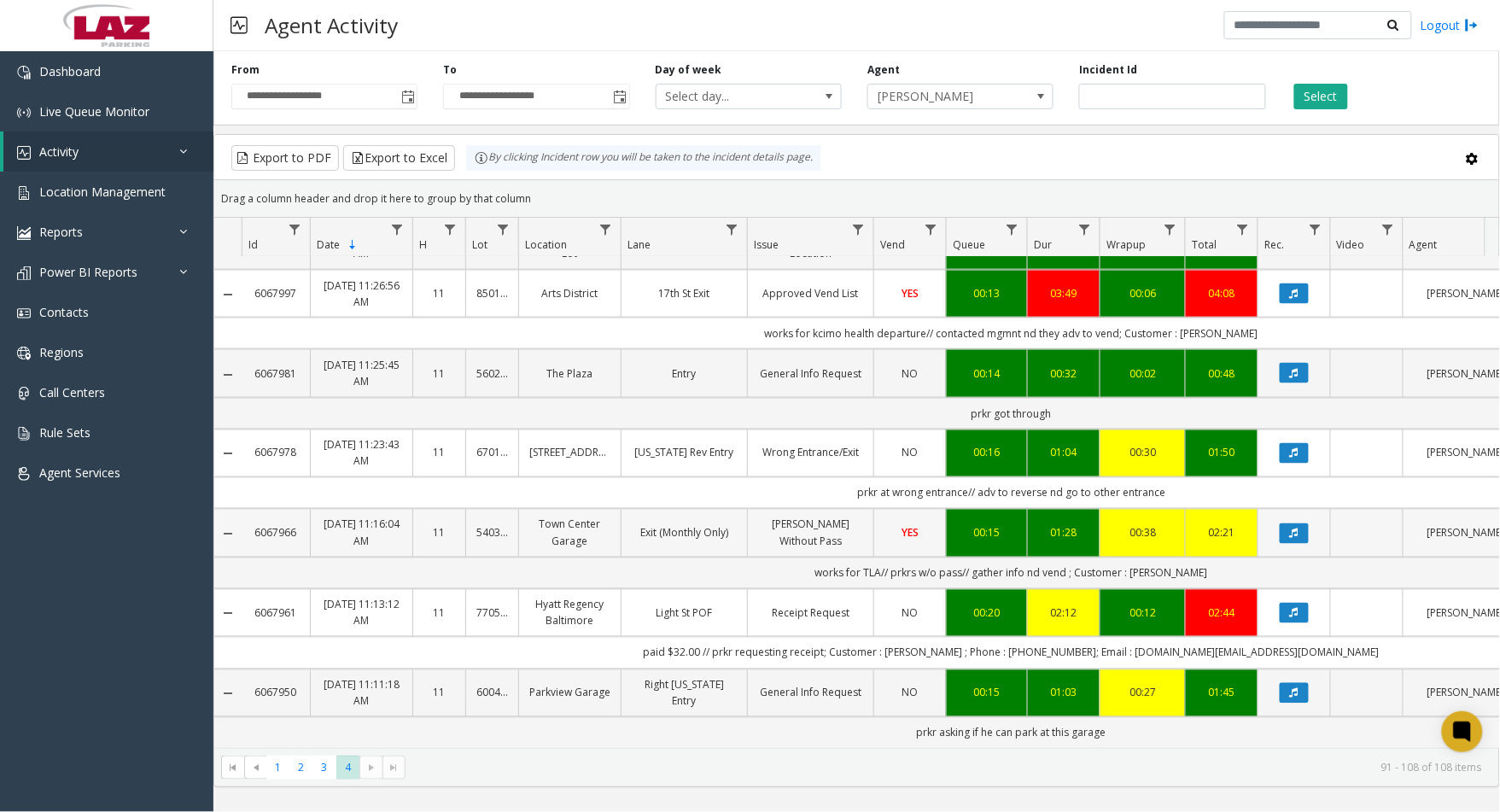
scroll to position [839, 0]
click at [322, 774] on span "3" at bounding box center [325, 767] width 23 height 23
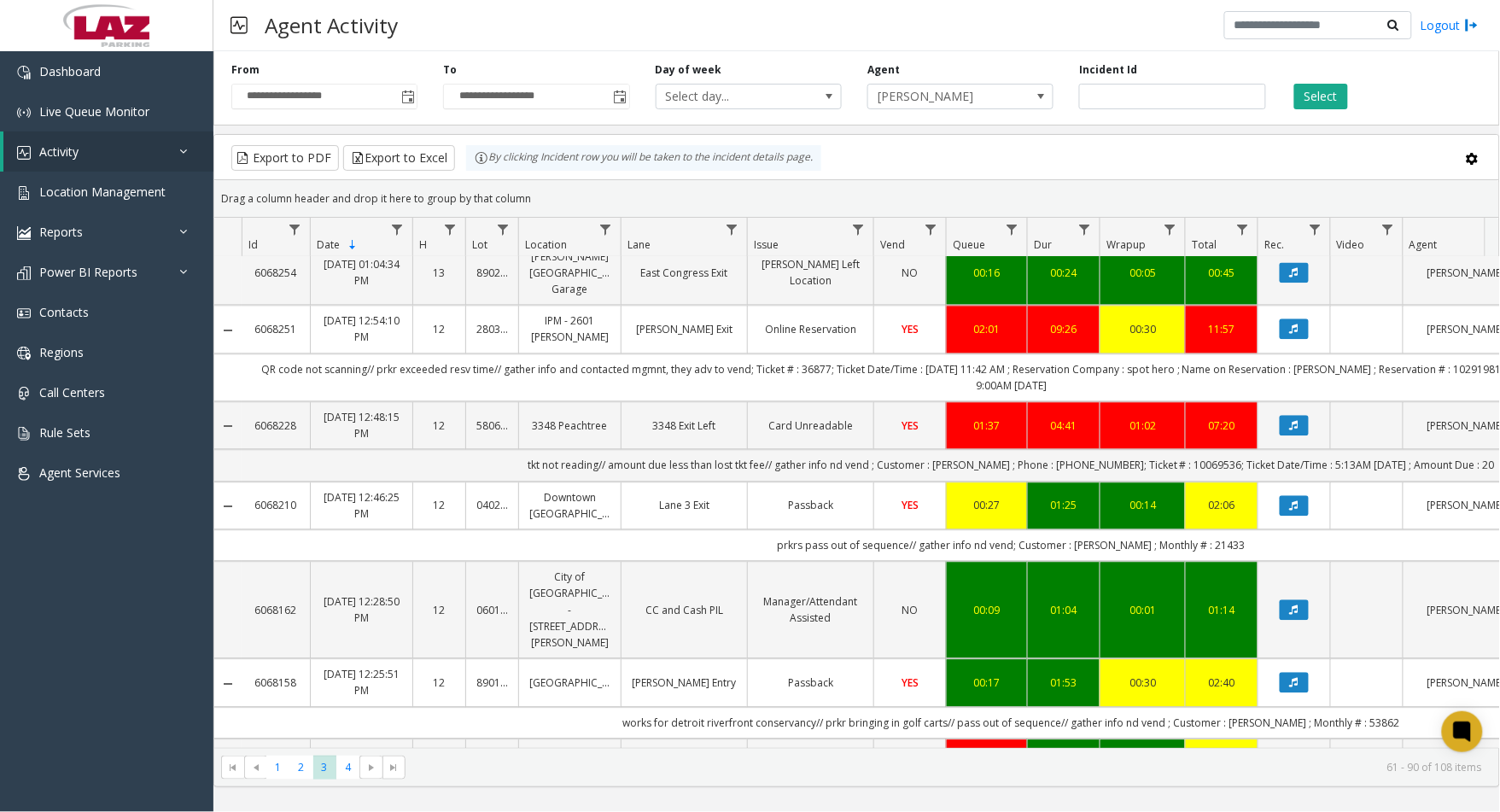
scroll to position [1232, 0]
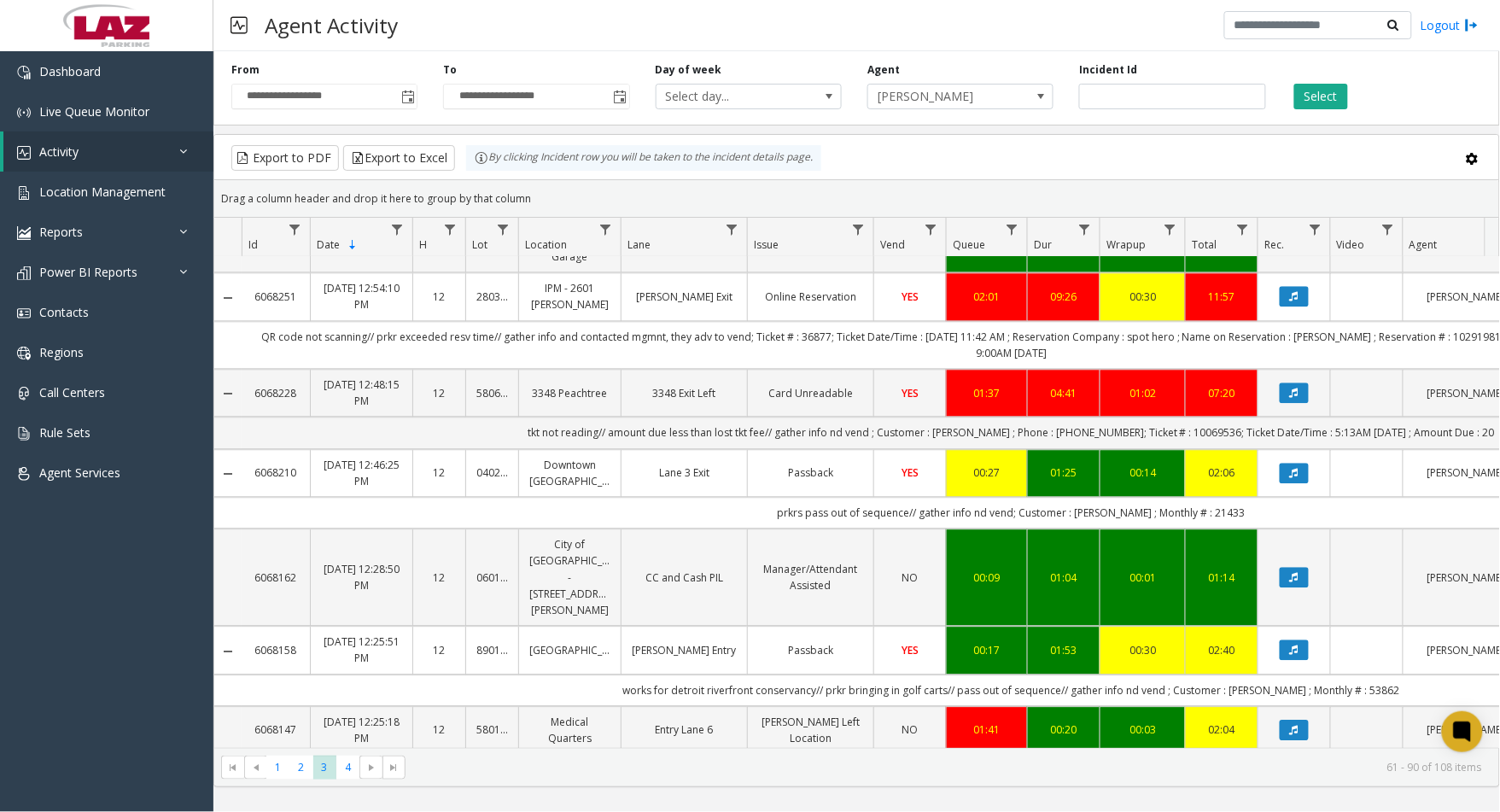
click at [858, 653] on link "Passback" at bounding box center [811, 649] width 105 height 16
click at [1373, 660] on td "Data table" at bounding box center [1367, 649] width 73 height 48
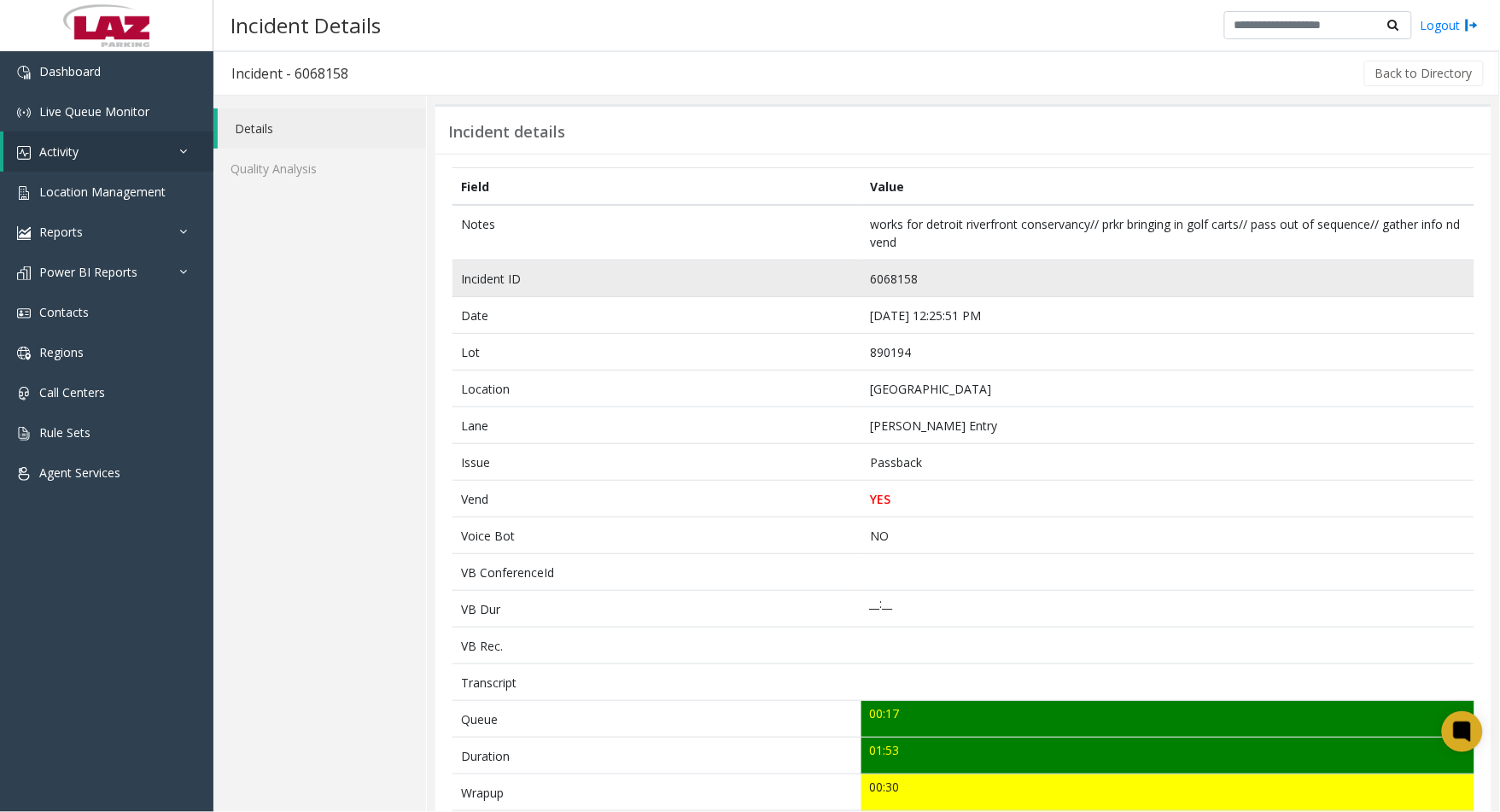
click at [901, 276] on td "6068158" at bounding box center [1168, 279] width 613 height 36
click at [900, 276] on td "6068158" at bounding box center [1168, 279] width 613 height 36
copy td "6068158"
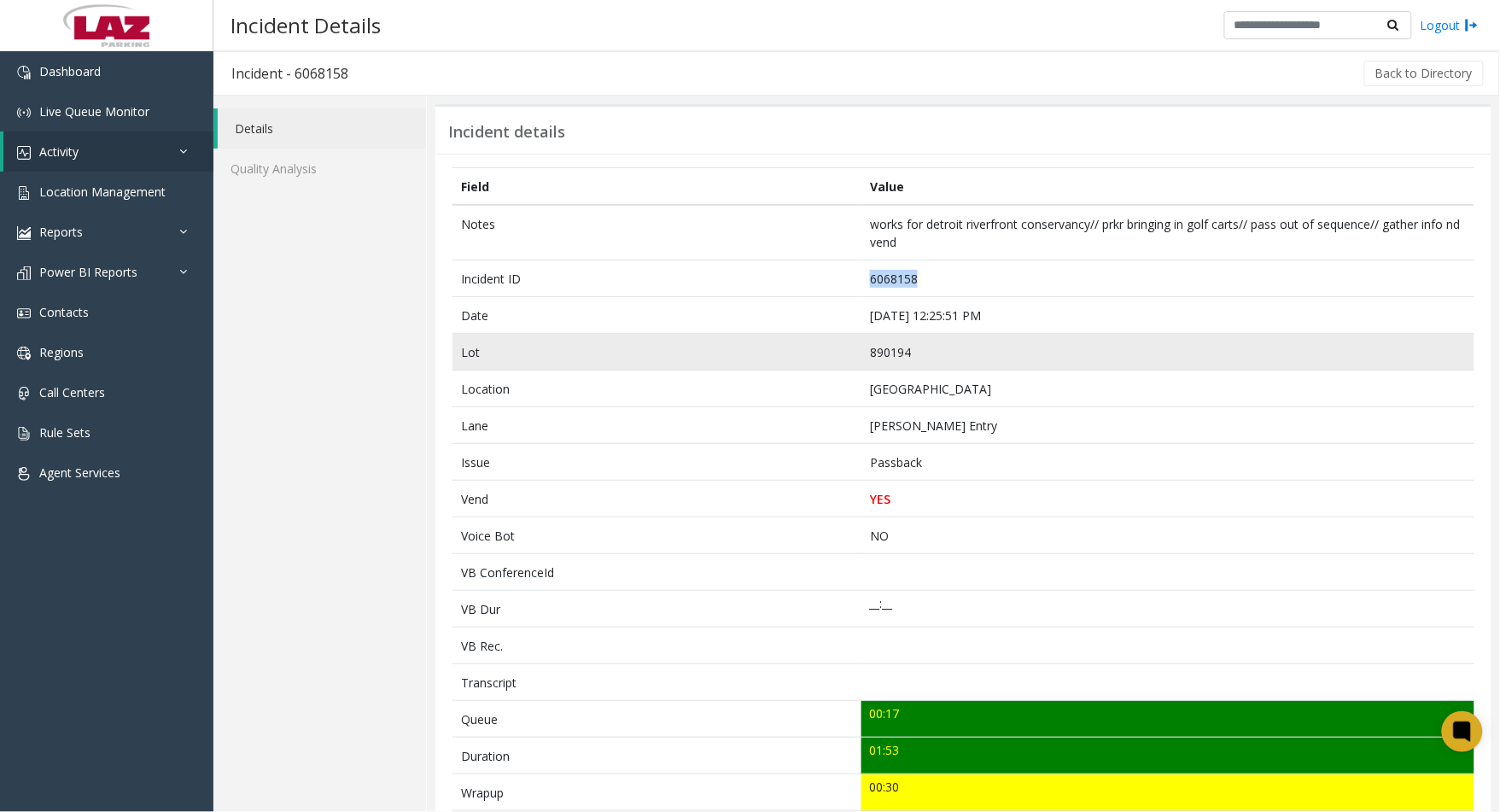
click at [927, 358] on td "890194" at bounding box center [1168, 352] width 613 height 36
click at [927, 356] on td "890194" at bounding box center [1168, 352] width 613 height 36
copy td "890194"
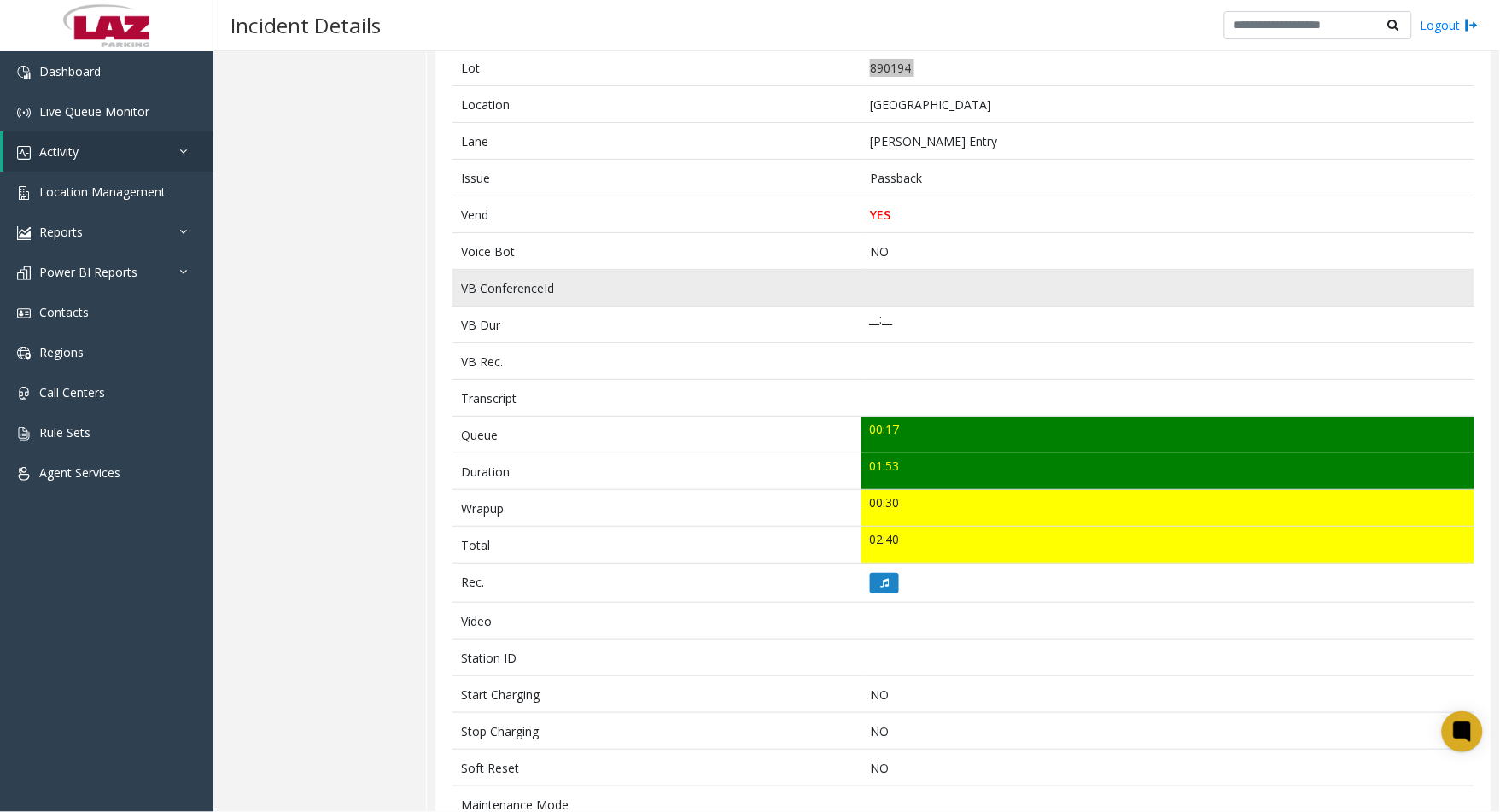
scroll to position [190, 0]
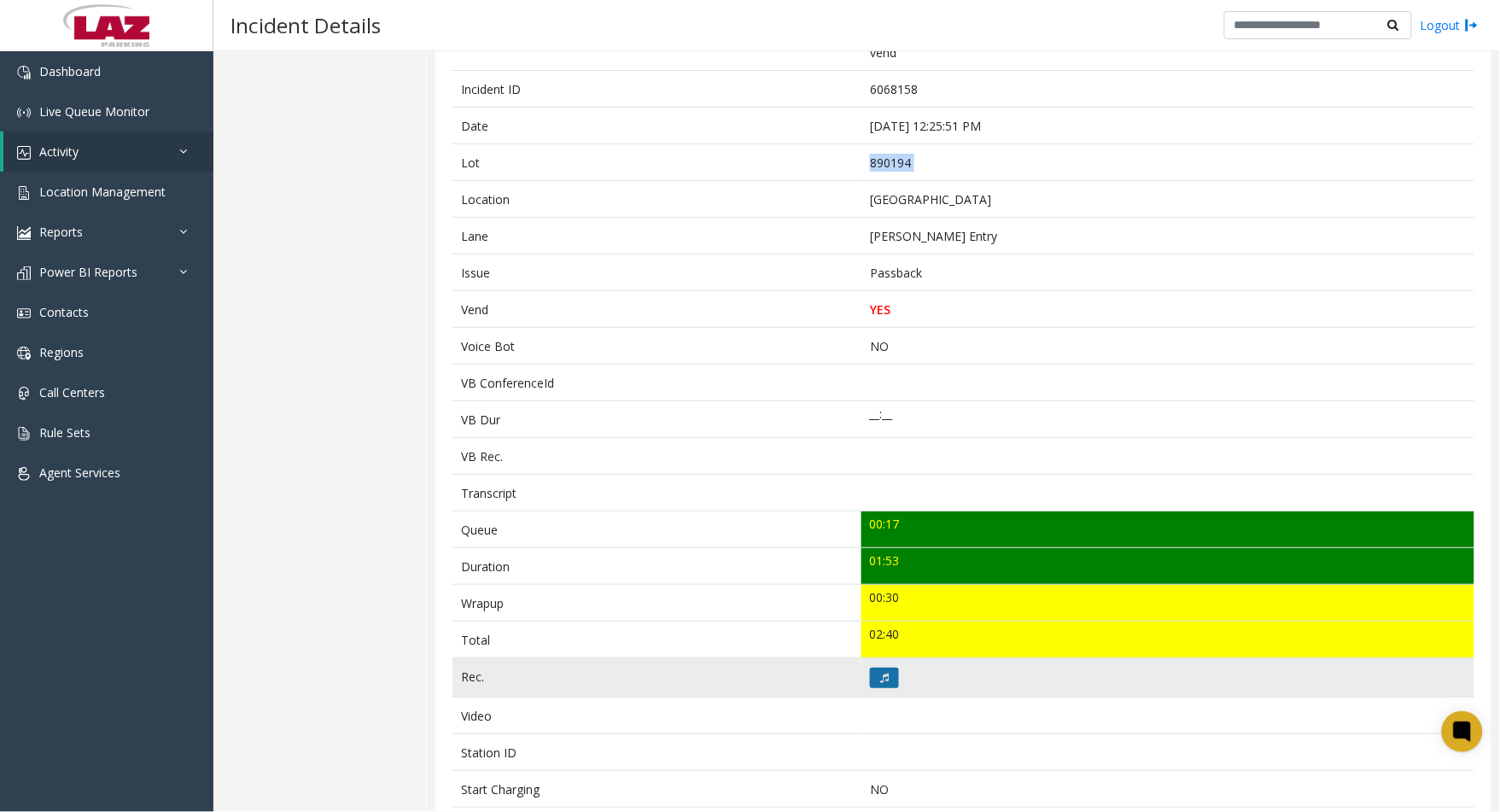
click at [870, 680] on button at bounding box center [884, 677] width 29 height 20
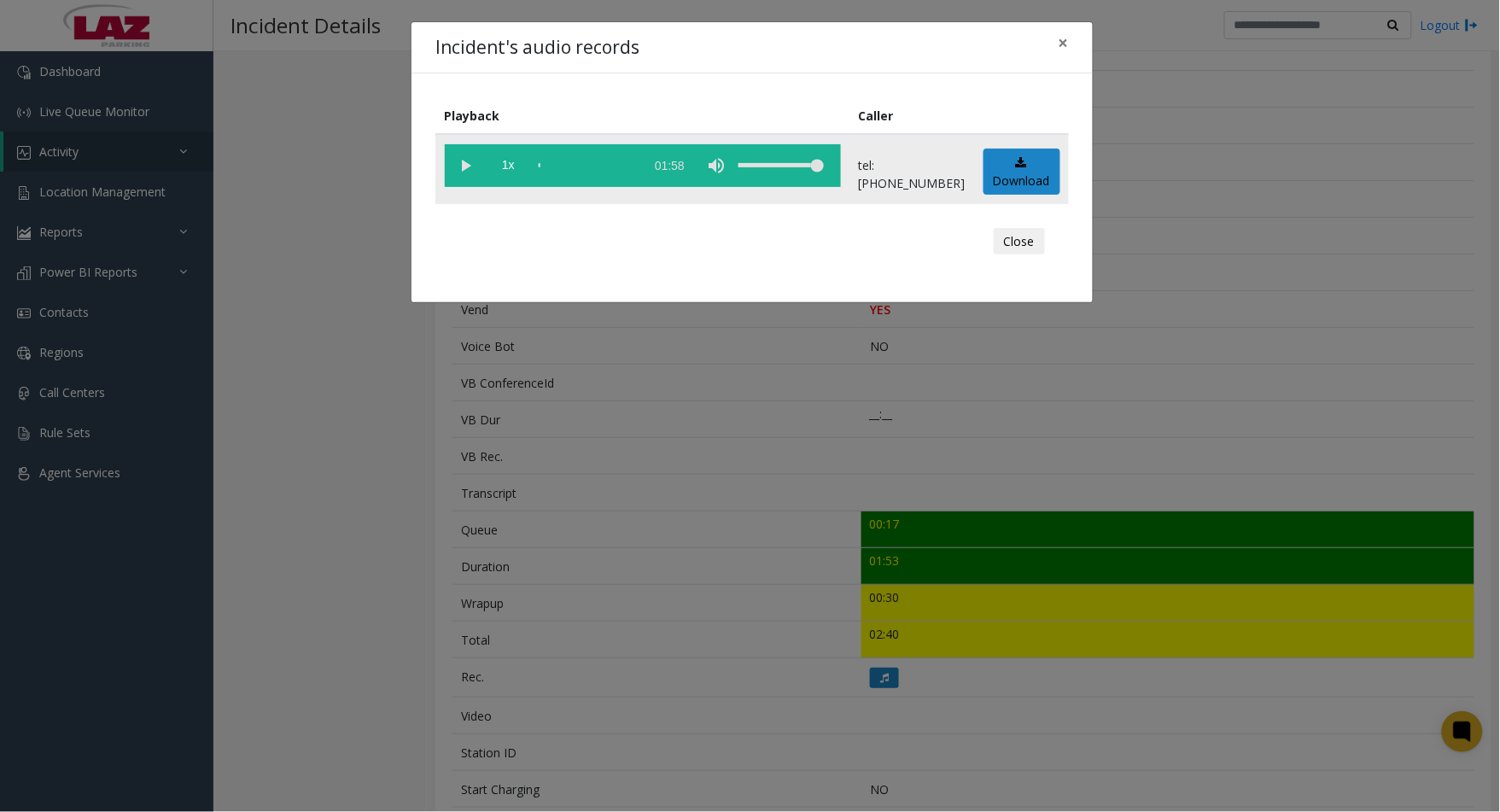
click at [465, 165] on vg-play-pause at bounding box center [466, 166] width 43 height 43
click at [464, 163] on vg-play-pause at bounding box center [466, 166] width 43 height 43
drag, startPoint x: 1011, startPoint y: 239, endPoint x: 1025, endPoint y: 246, distance: 15.7
click at [1011, 239] on button "Close" at bounding box center [1019, 241] width 51 height 28
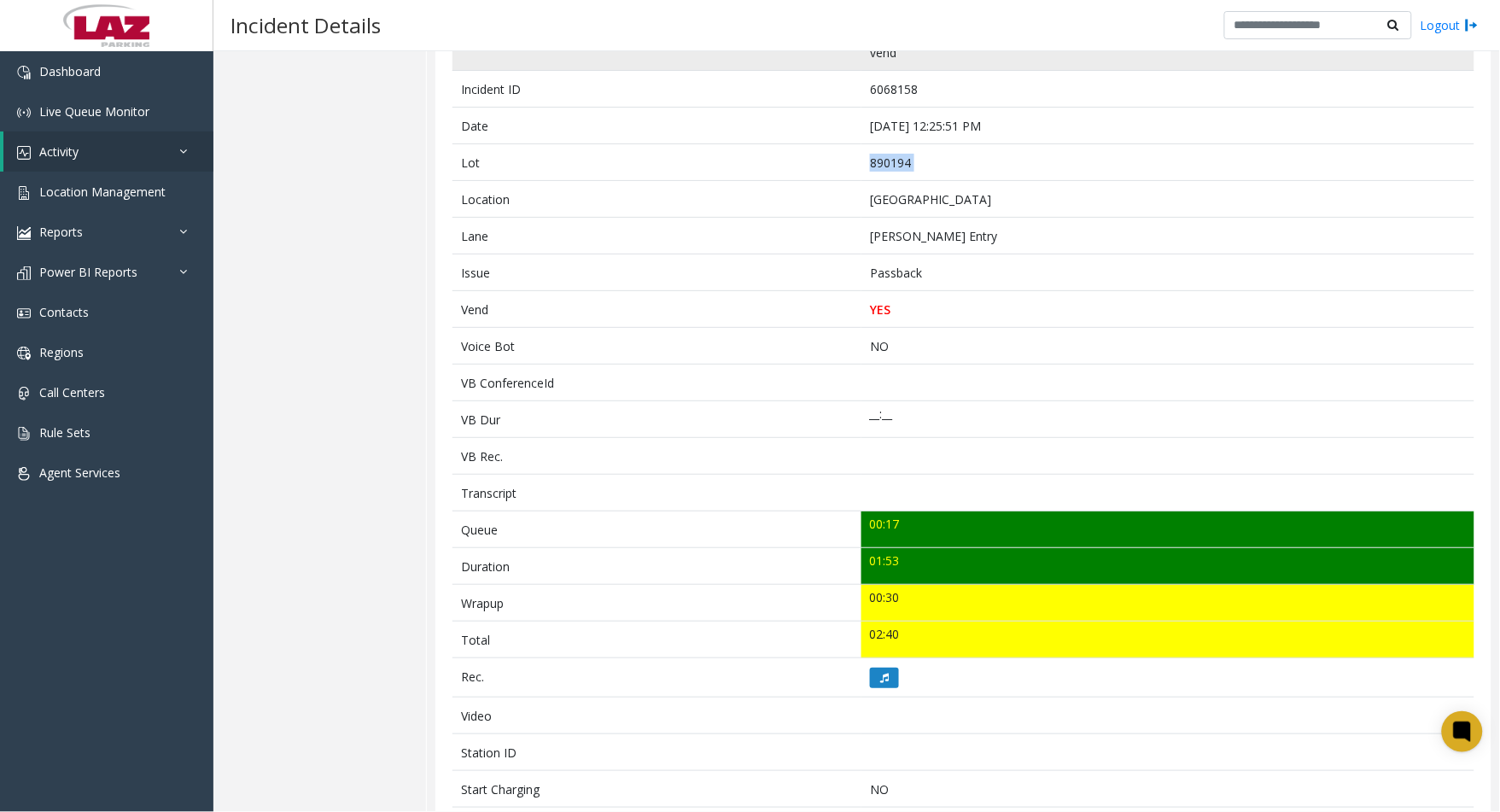
scroll to position [0, 0]
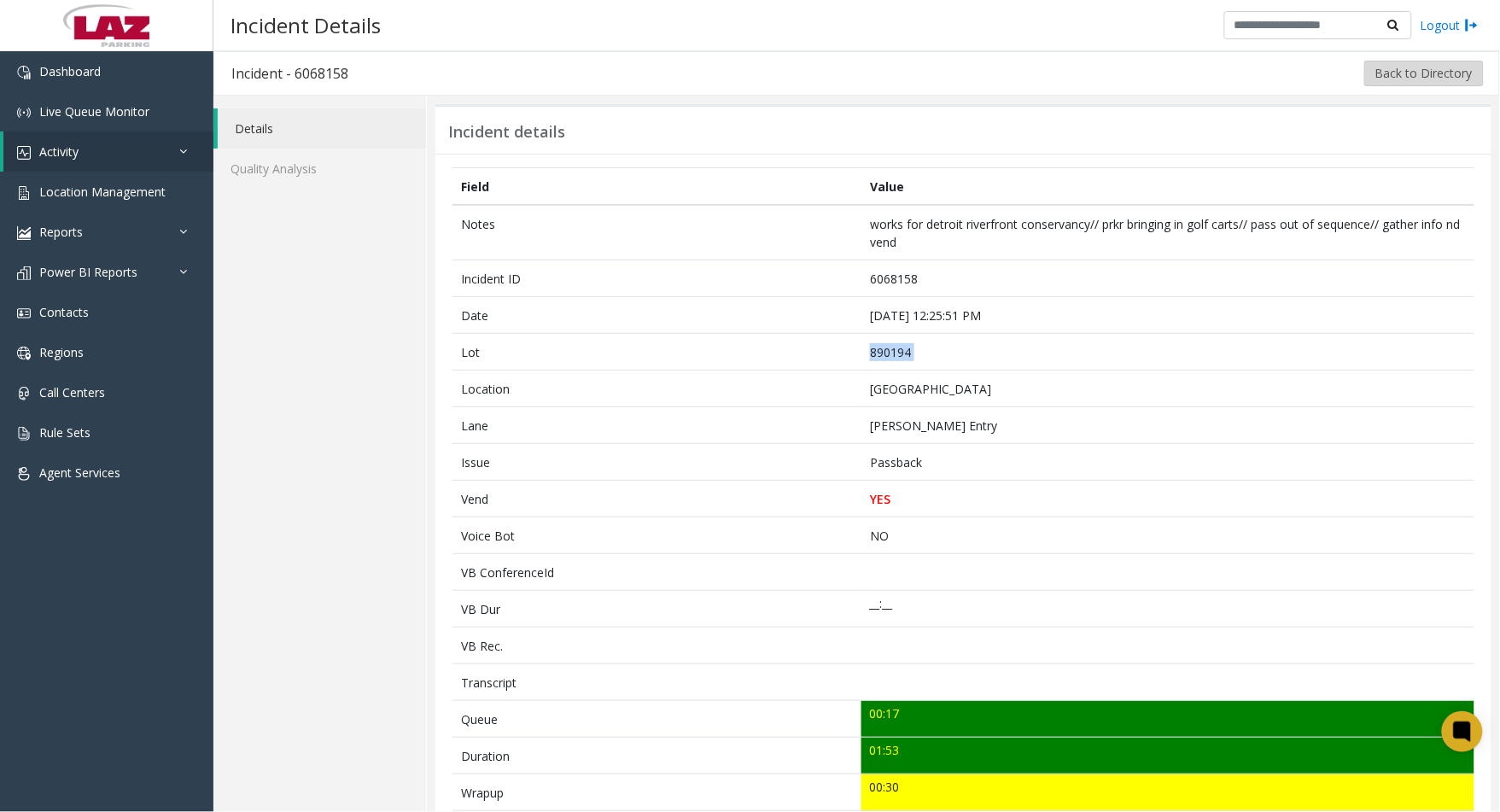
click at [1390, 73] on button "Back to Directory" at bounding box center [1424, 73] width 120 height 26
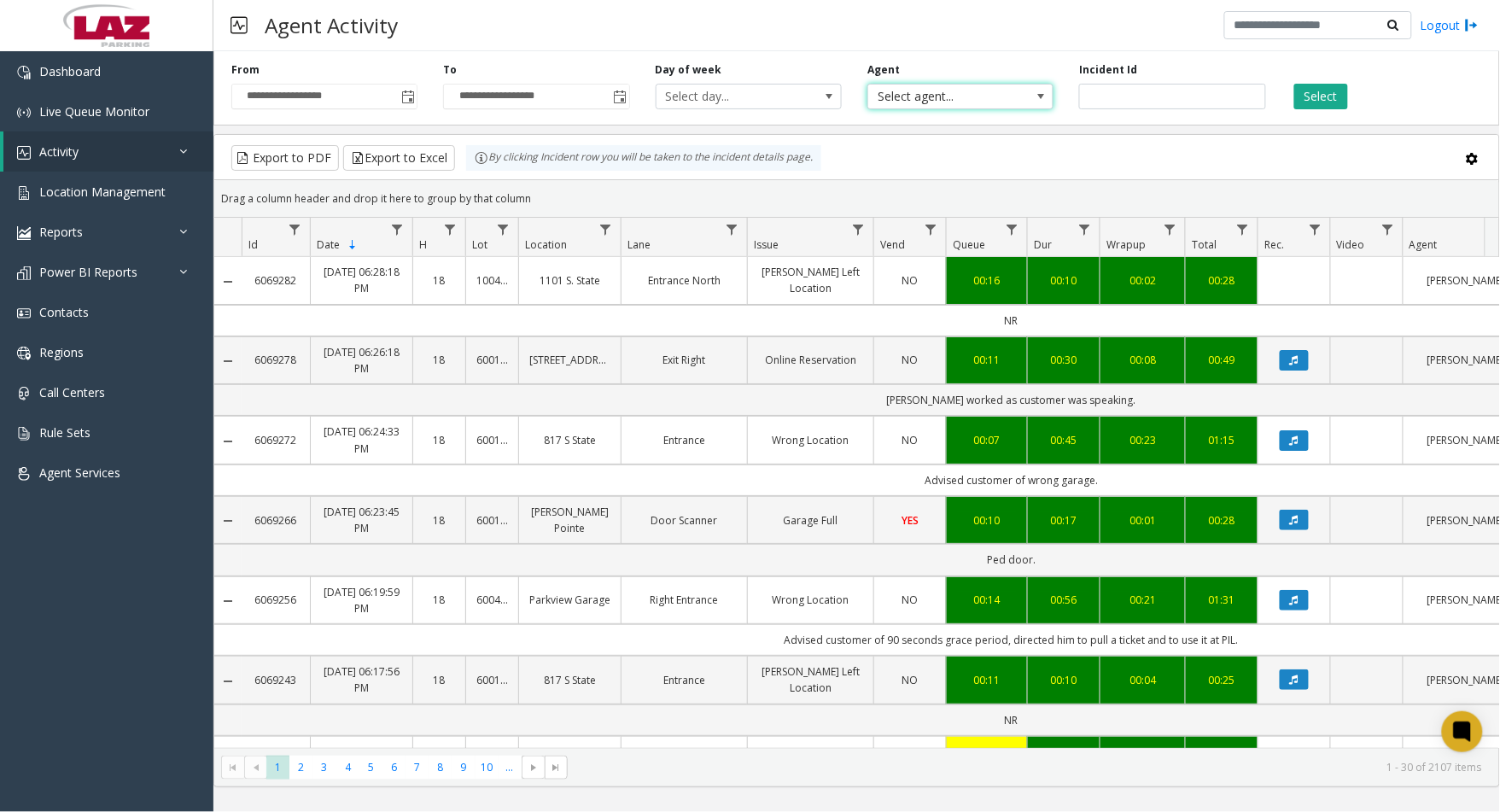
click at [901, 89] on span "Select agent..." at bounding box center [943, 96] width 148 height 24
type input "****"
click at [938, 191] on li "[PERSON_NAME]" at bounding box center [960, 187] width 181 height 23
click at [1317, 91] on button "Select" at bounding box center [1321, 96] width 54 height 26
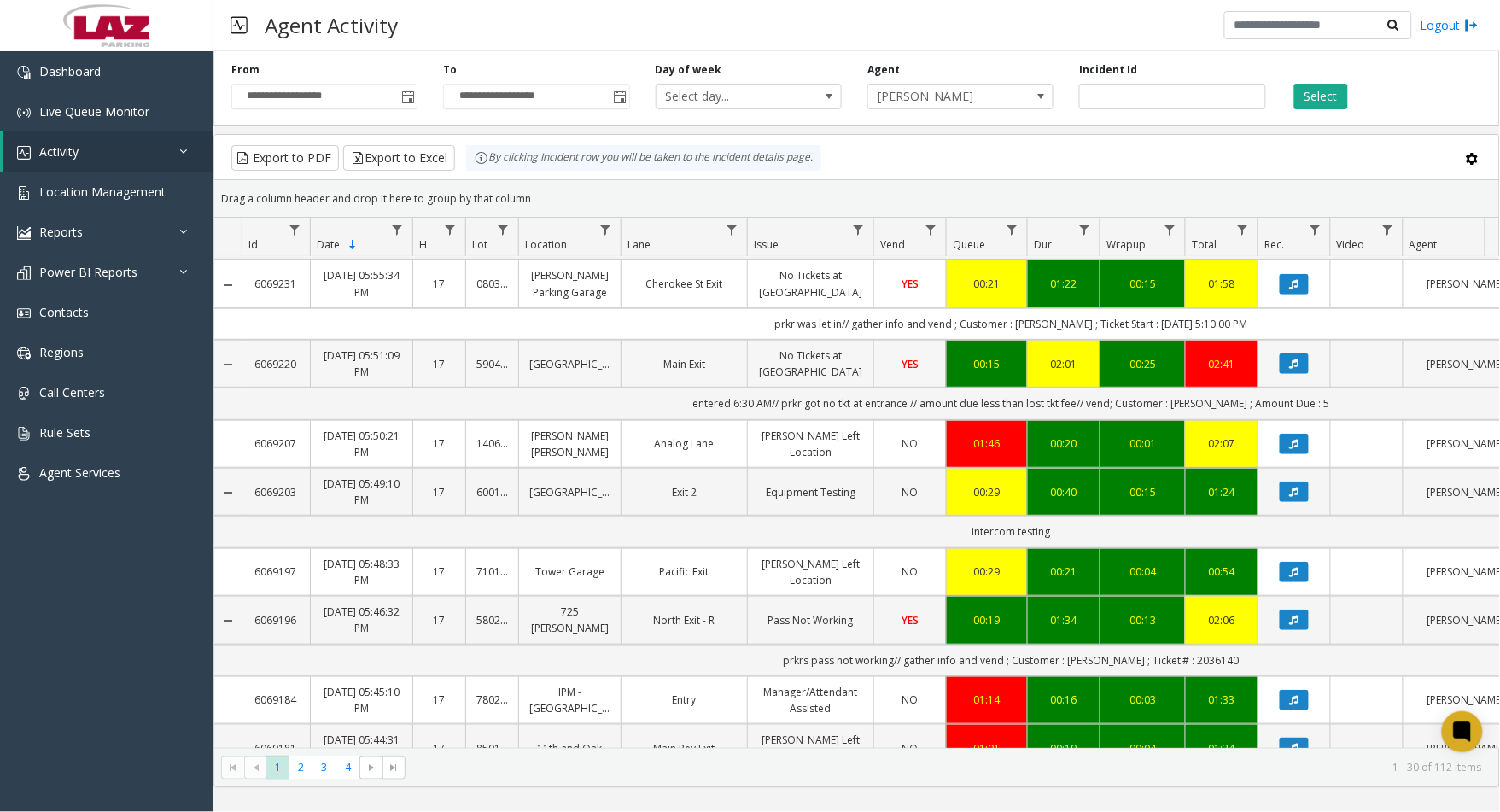
scroll to position [95, 0]
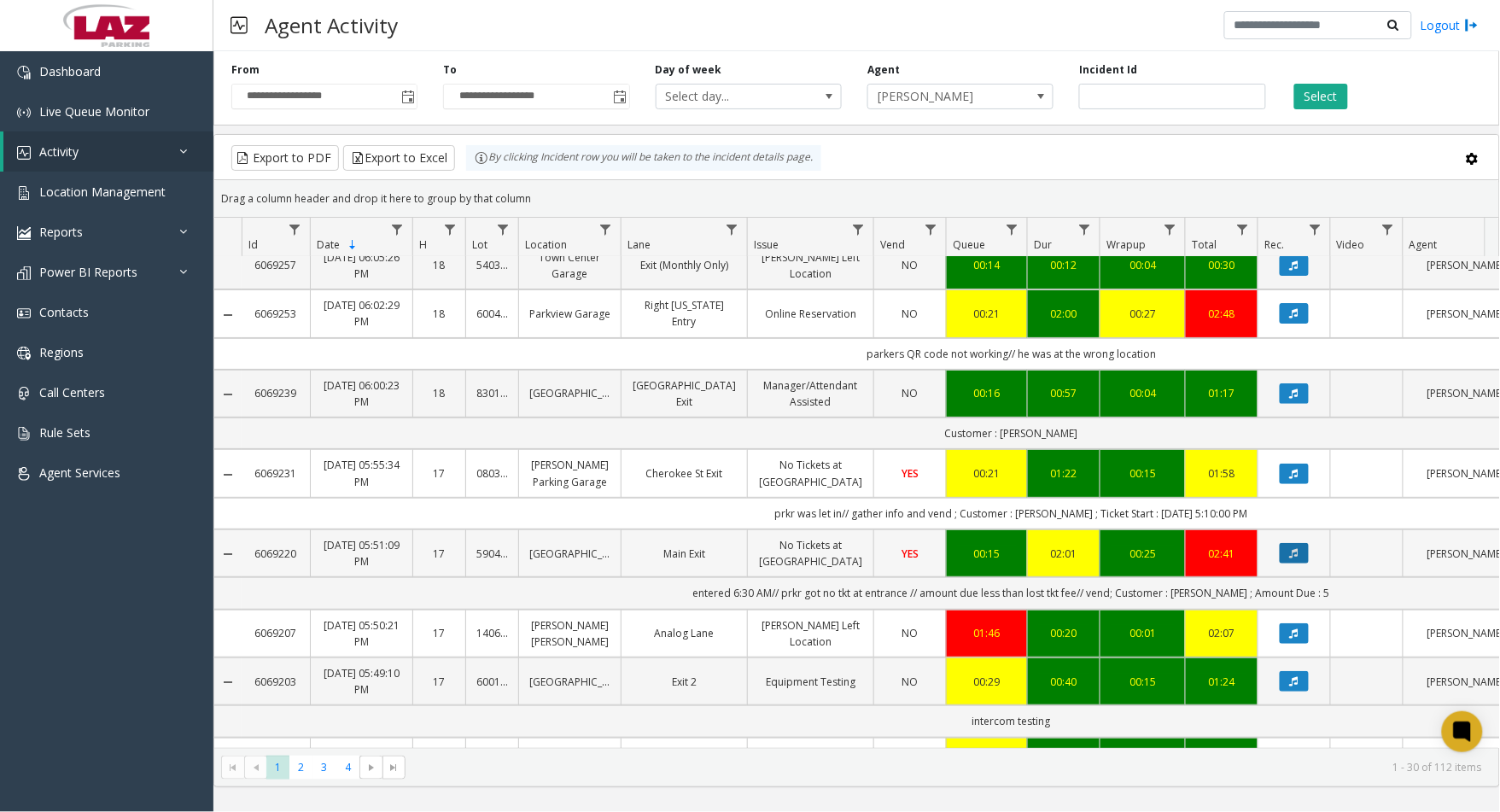
click at [1293, 558] on icon "Data table" at bounding box center [1294, 553] width 9 height 11
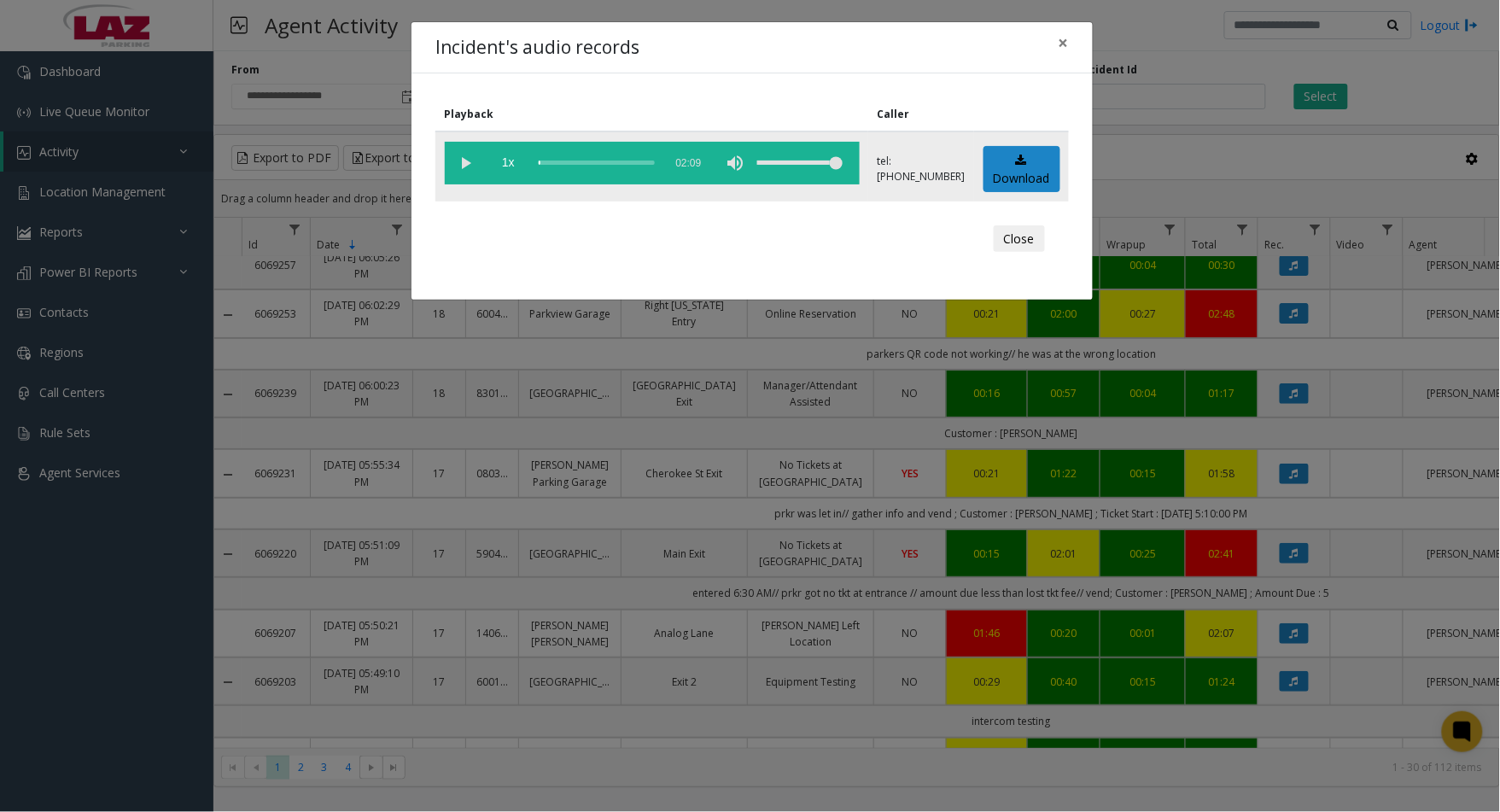
click at [468, 159] on vg-play-pause at bounding box center [466, 163] width 43 height 43
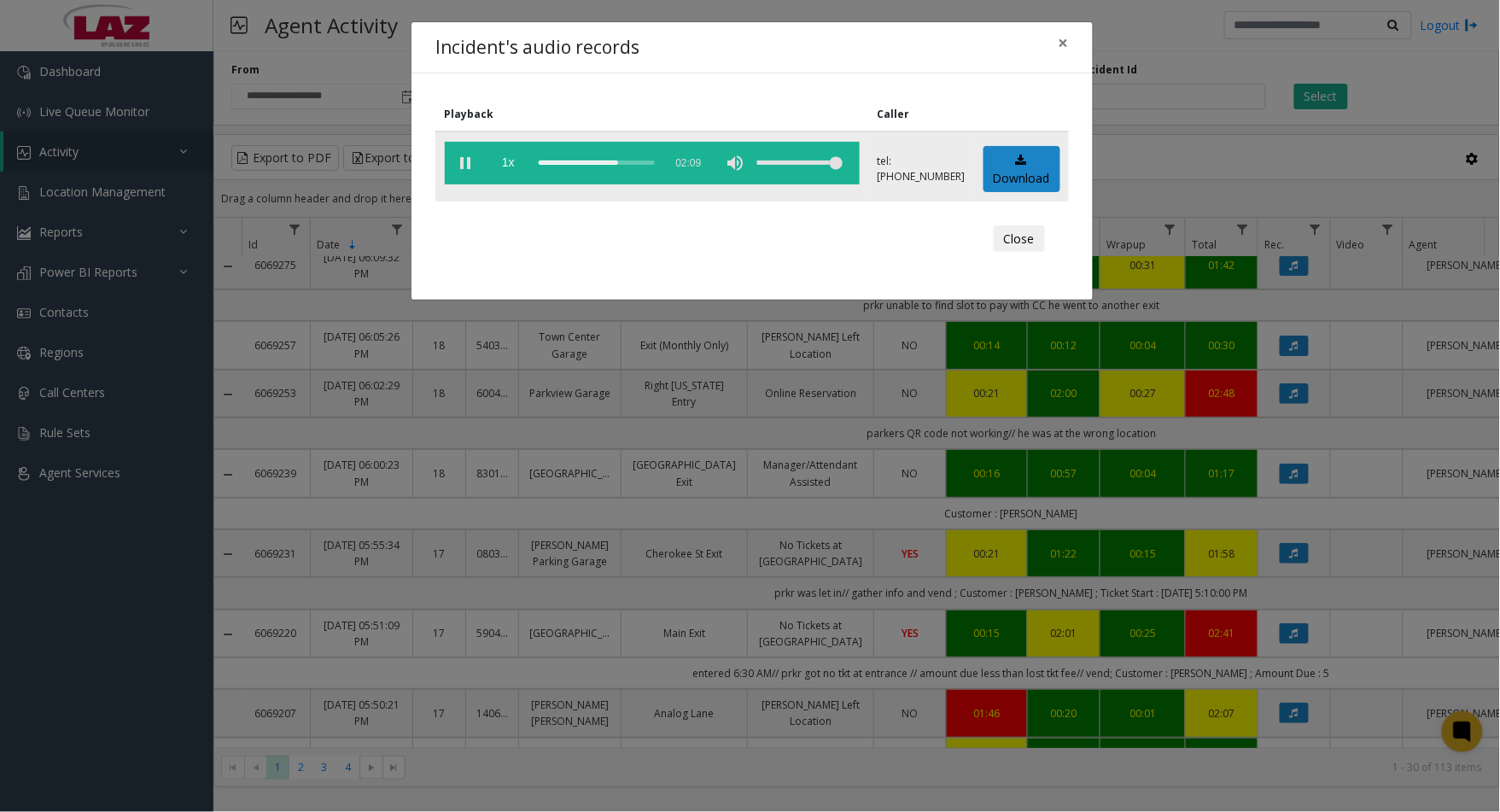
click at [471, 159] on vg-play-pause at bounding box center [466, 163] width 43 height 43
click at [1016, 239] on button "Close" at bounding box center [1019, 238] width 51 height 28
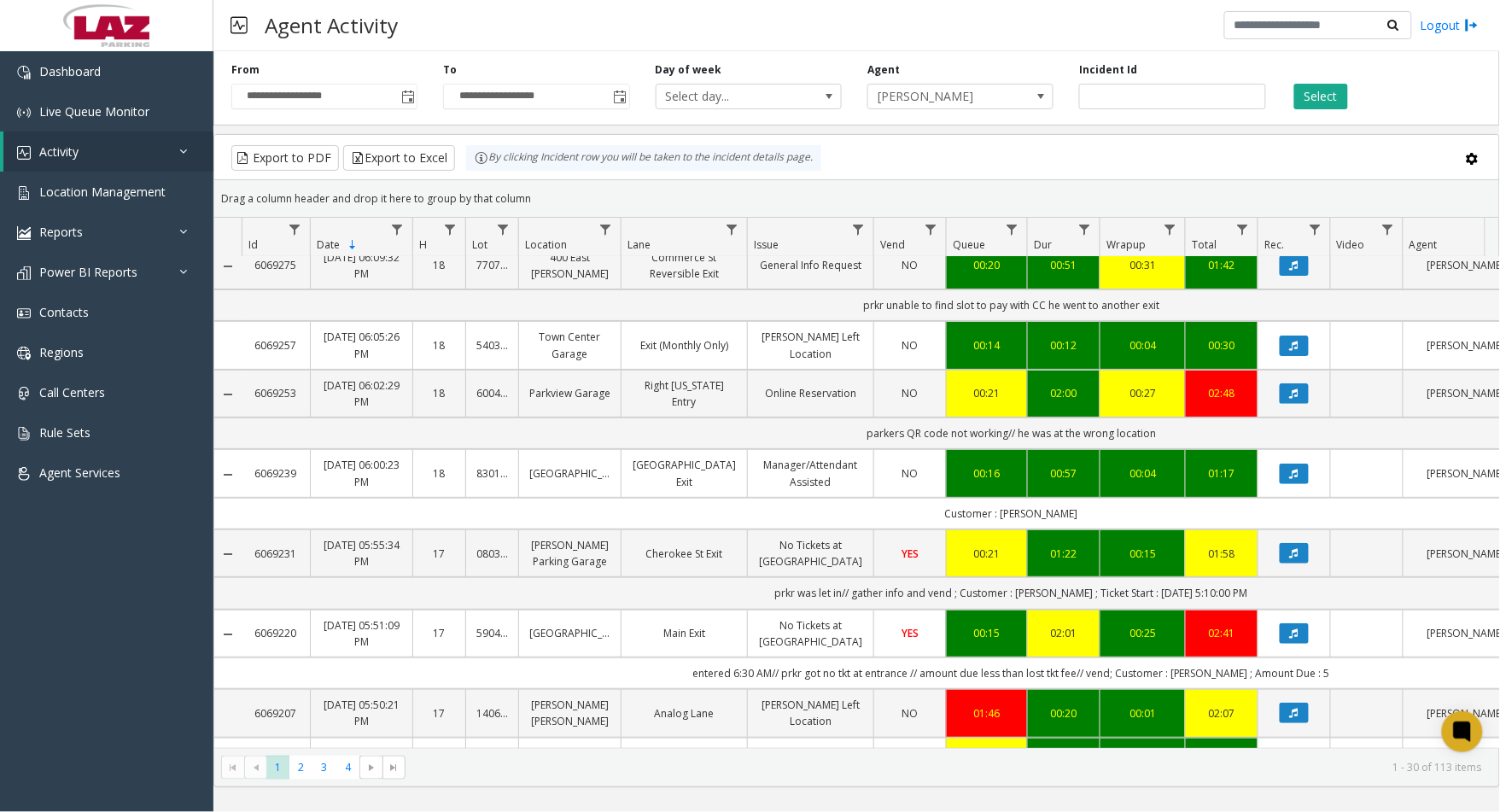
click at [831, 632] on link "No Tickets at [GEOGRAPHIC_DATA]" at bounding box center [811, 634] width 105 height 33
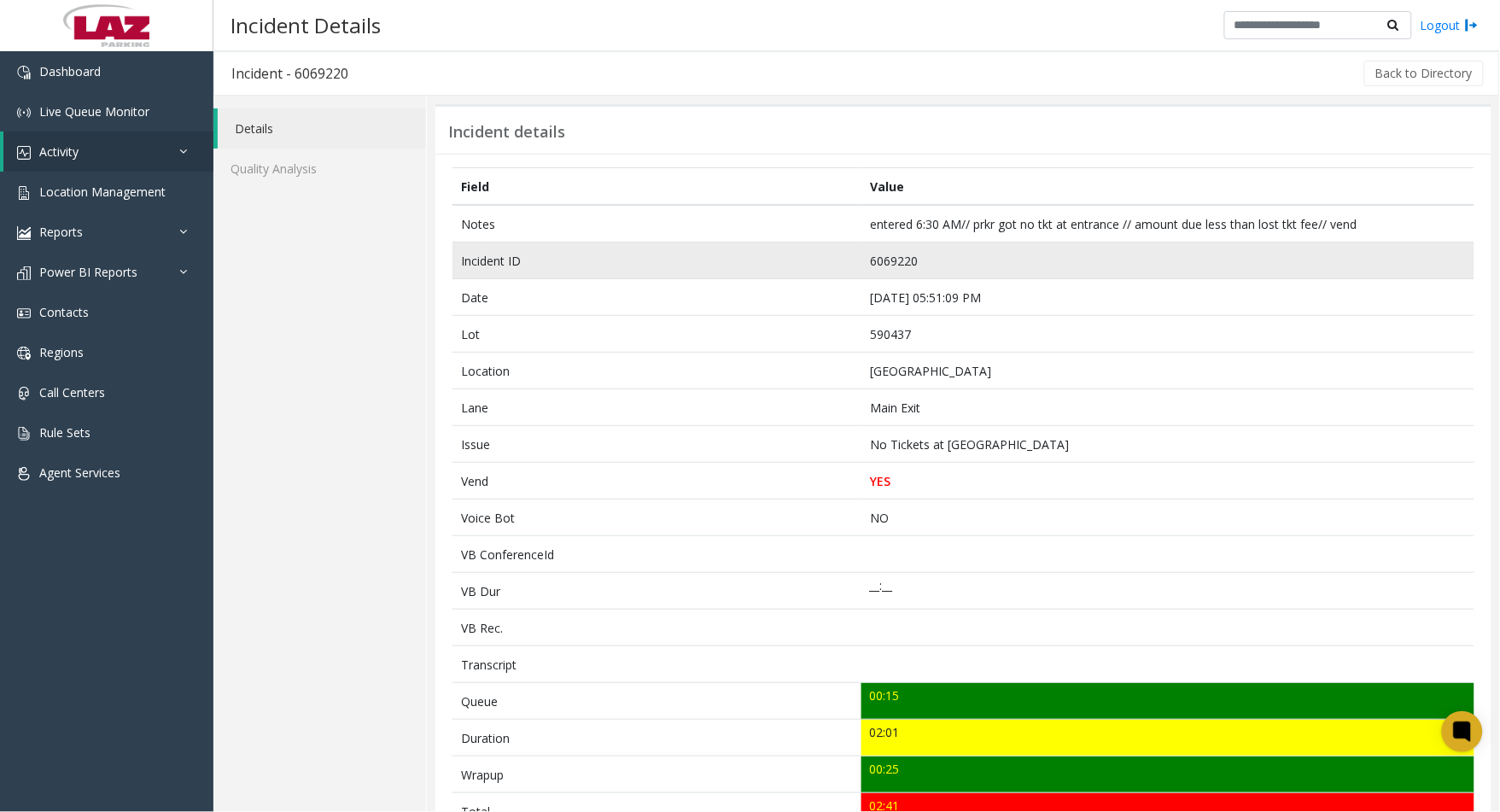
click at [886, 259] on td "6069220" at bounding box center [1168, 260] width 613 height 36
click at [888, 259] on td "6069220" at bounding box center [1168, 260] width 613 height 36
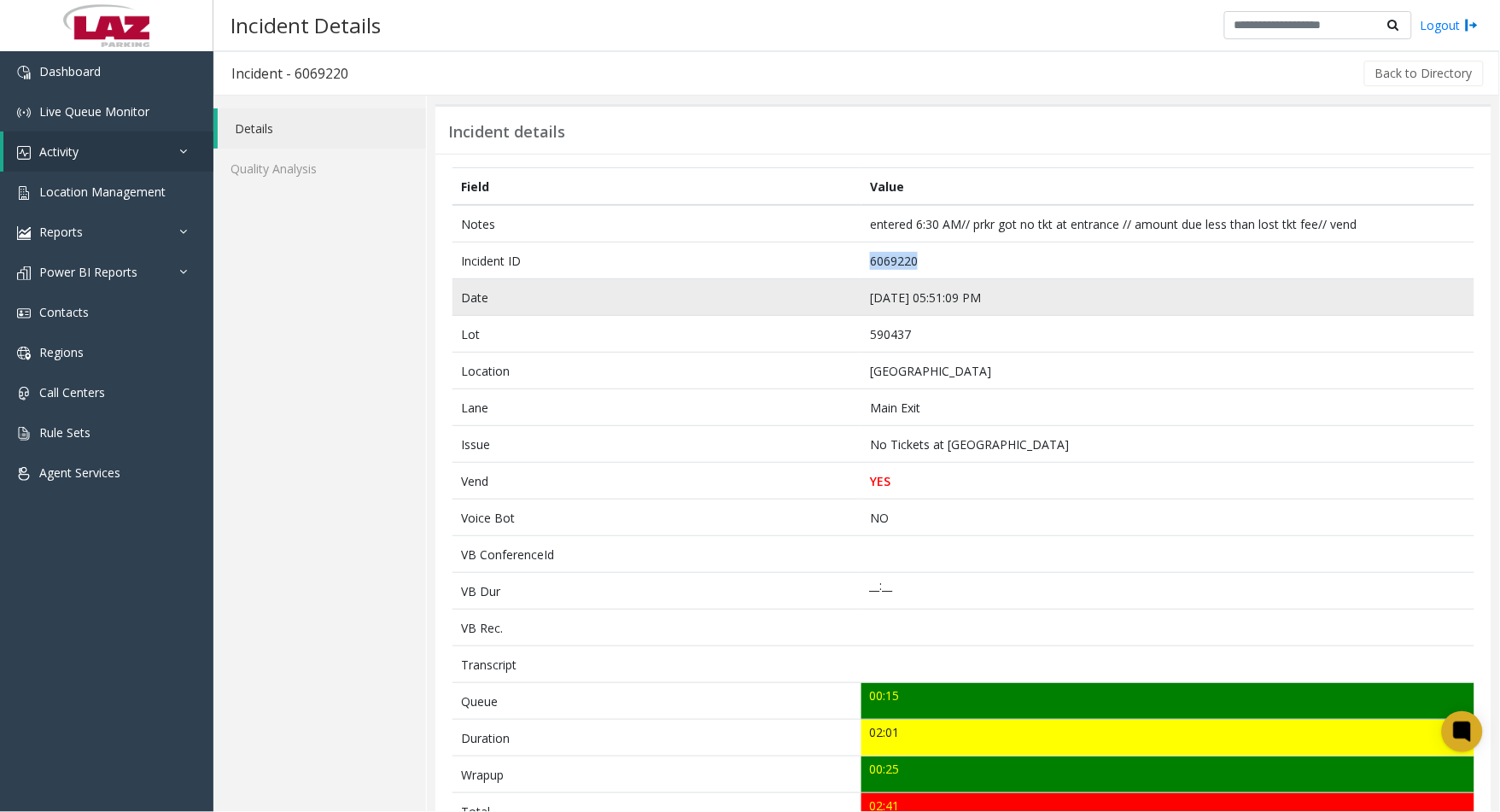
copy td "6069220"
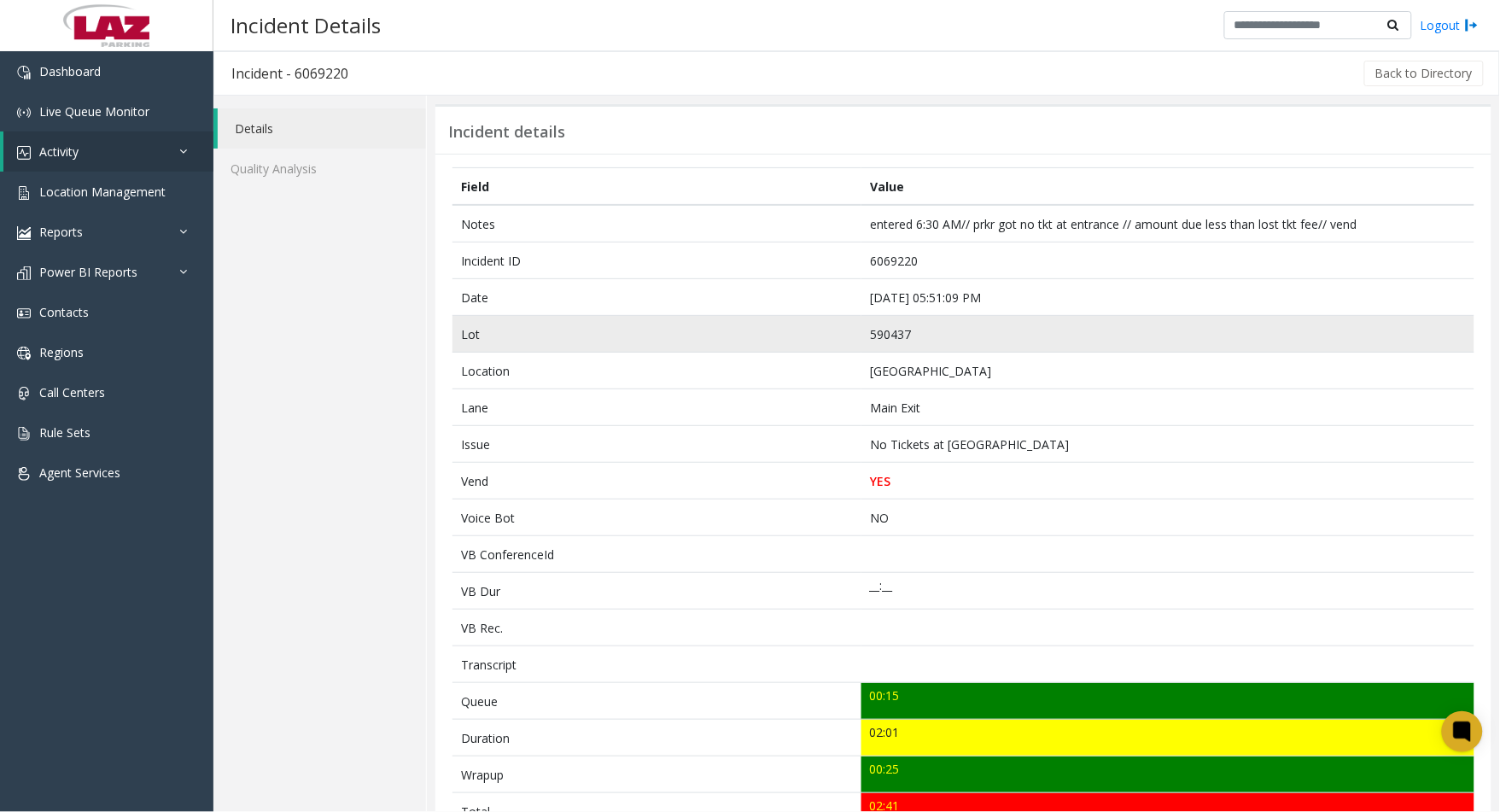
click at [867, 334] on td "590437" at bounding box center [1168, 334] width 613 height 36
copy td "590437"
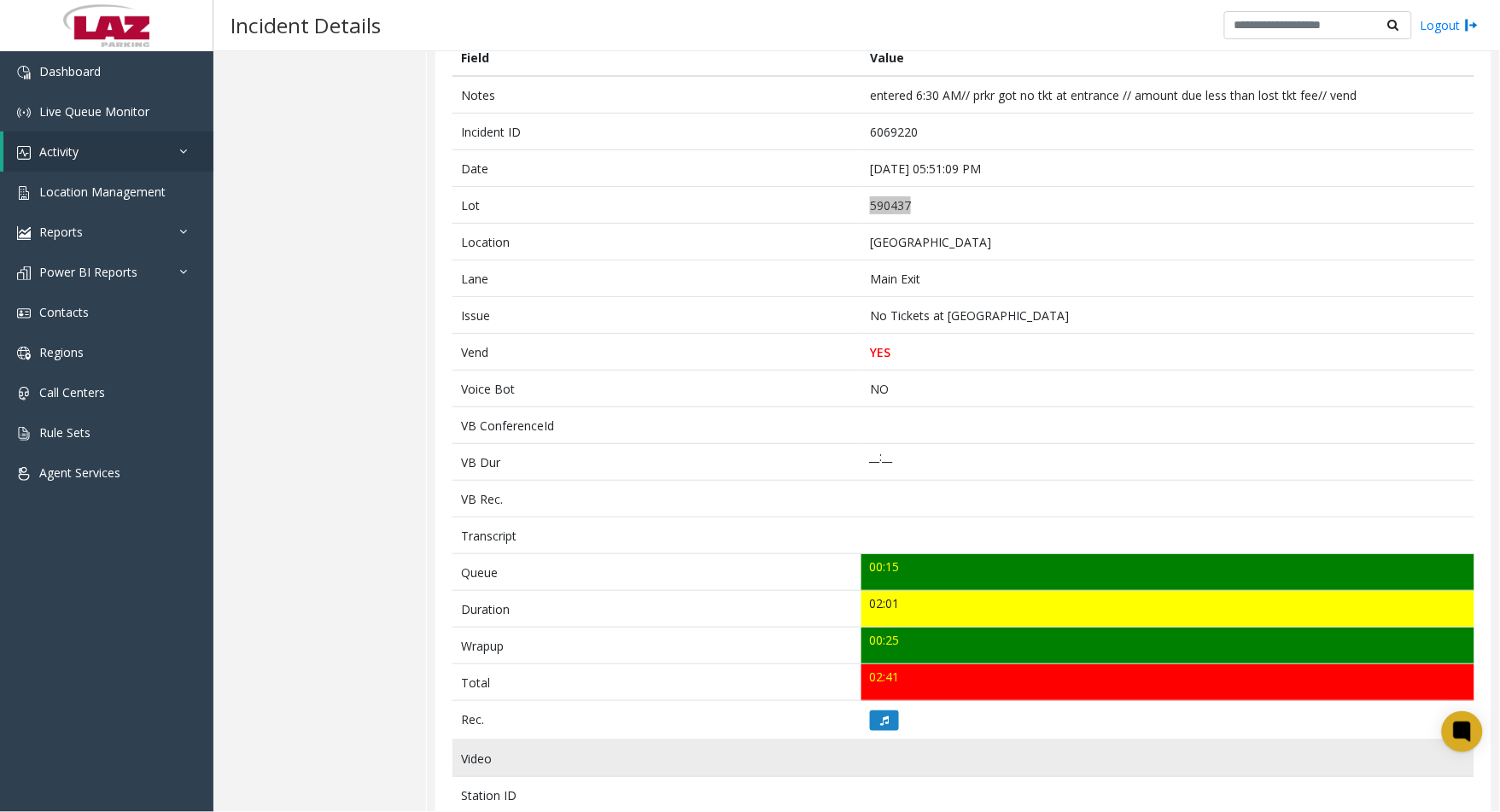
scroll to position [284, 0]
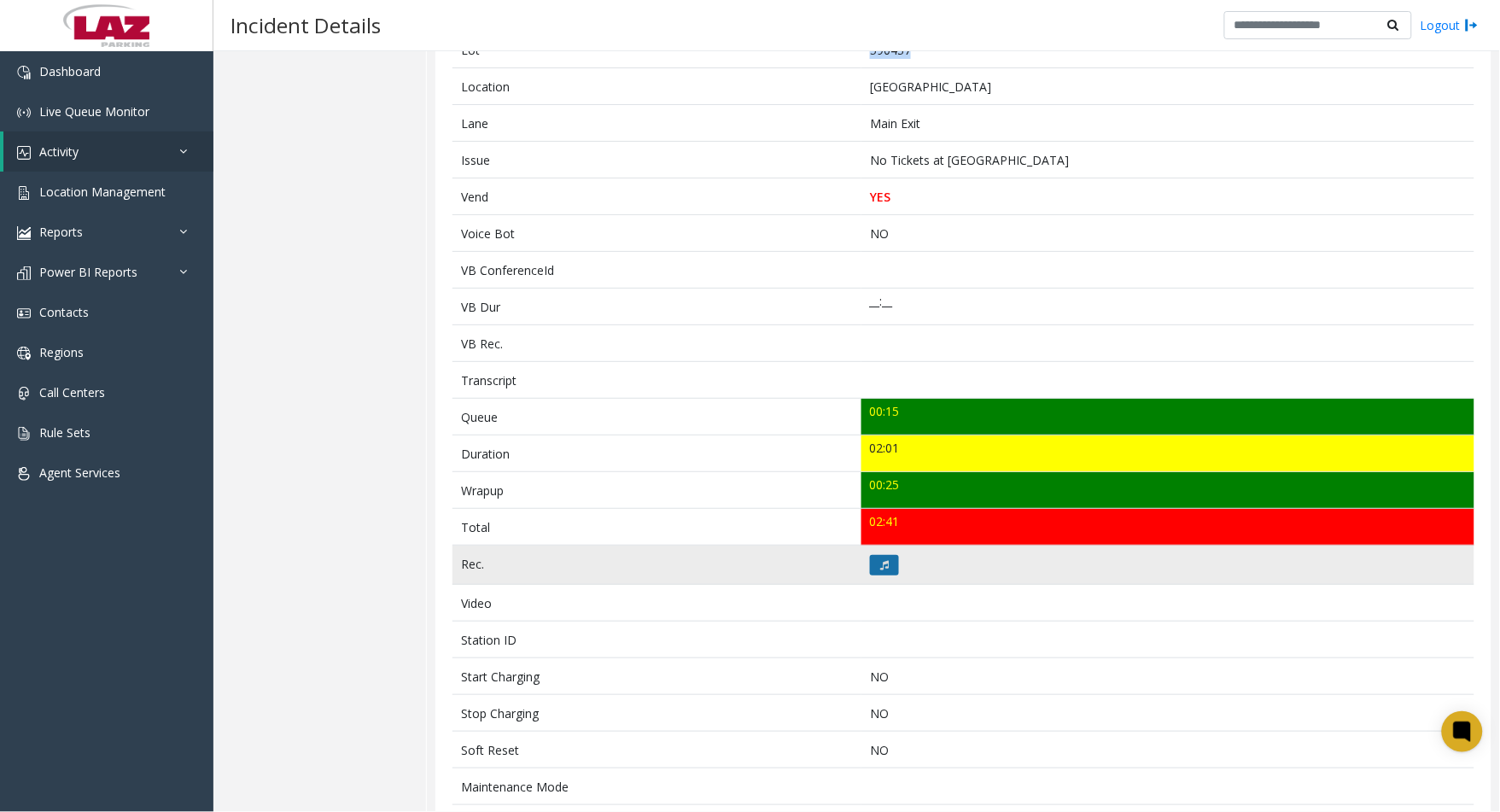
click at [880, 563] on icon at bounding box center [884, 565] width 9 height 11
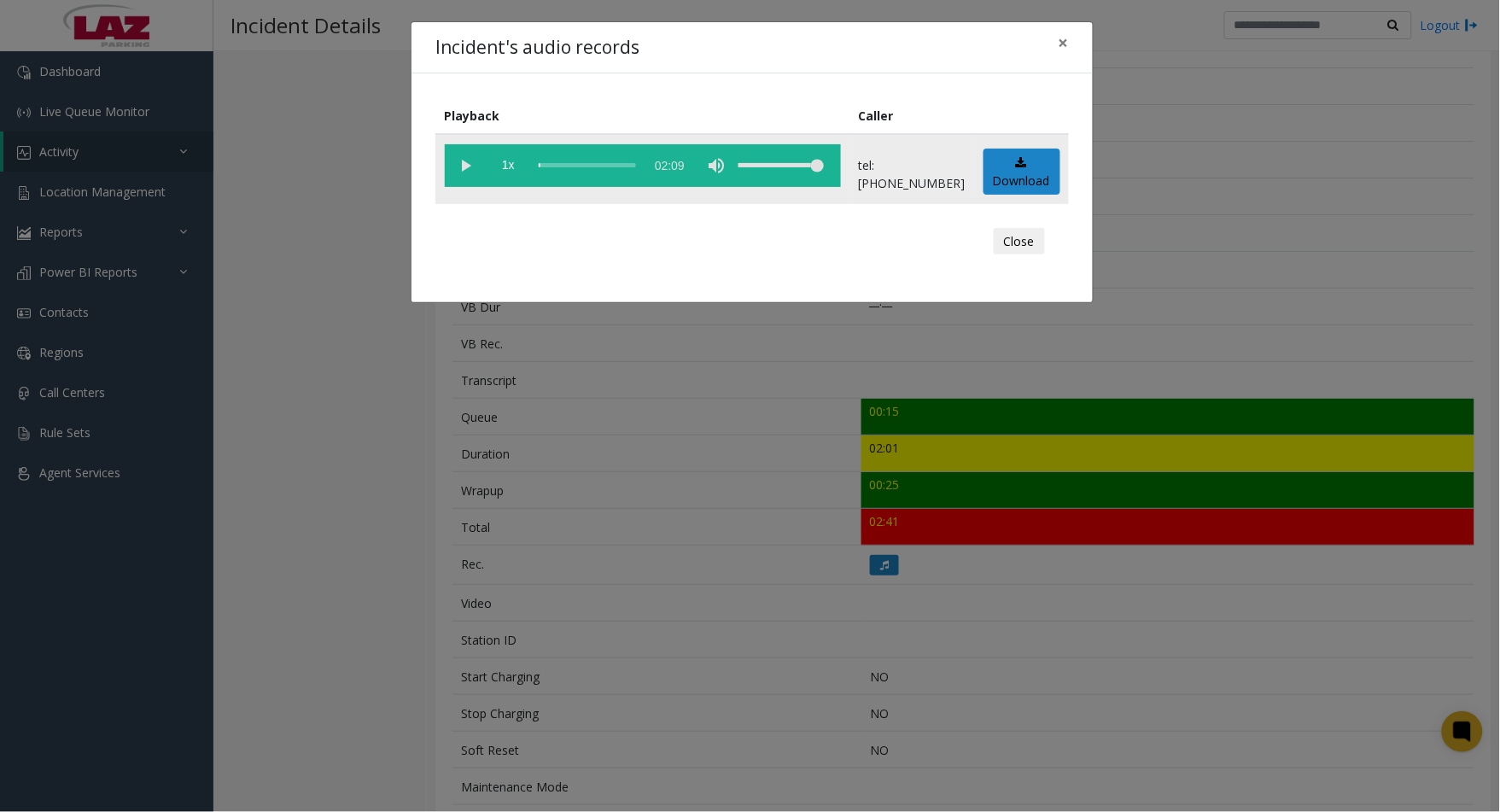
click at [550, 167] on div "scrub bar" at bounding box center [587, 166] width 98 height 43
click at [563, 164] on div "scrub bar" at bounding box center [587, 166] width 98 height 43
click at [479, 173] on vg-play-pause at bounding box center [466, 166] width 43 height 43
click at [575, 162] on div "scrub bar" at bounding box center [587, 166] width 98 height 43
click at [562, 157] on div "scrub bar" at bounding box center [587, 166] width 98 height 43
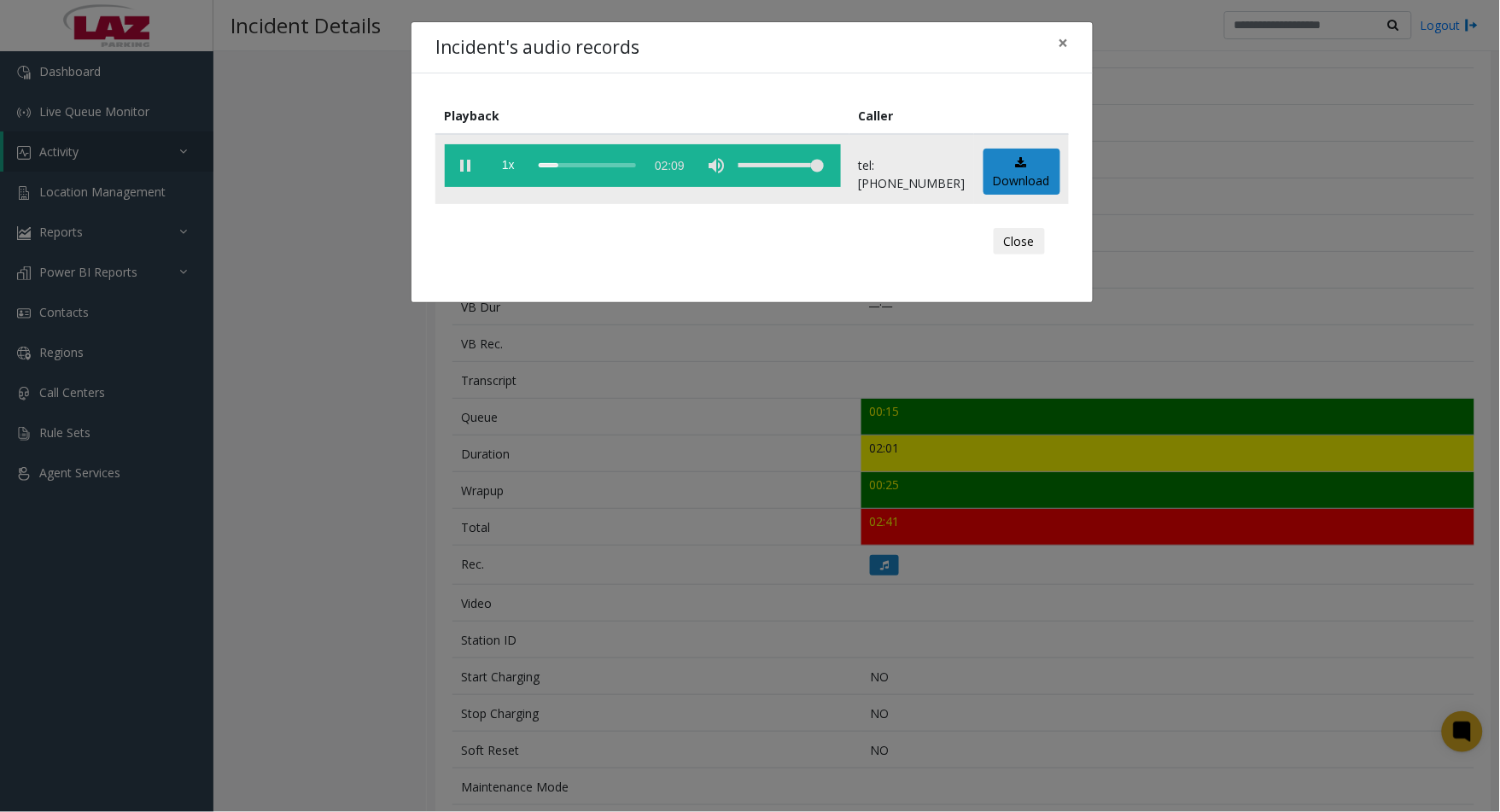
click at [569, 161] on div "scrub bar" at bounding box center [587, 166] width 98 height 43
click at [466, 155] on vg-play-pause at bounding box center [466, 166] width 43 height 43
click at [144, 719] on div "Incident's audio records × Playback Caller 1x 02:09 tel:[PHONE_NUMBER] Download…" at bounding box center [750, 406] width 1500 height 812
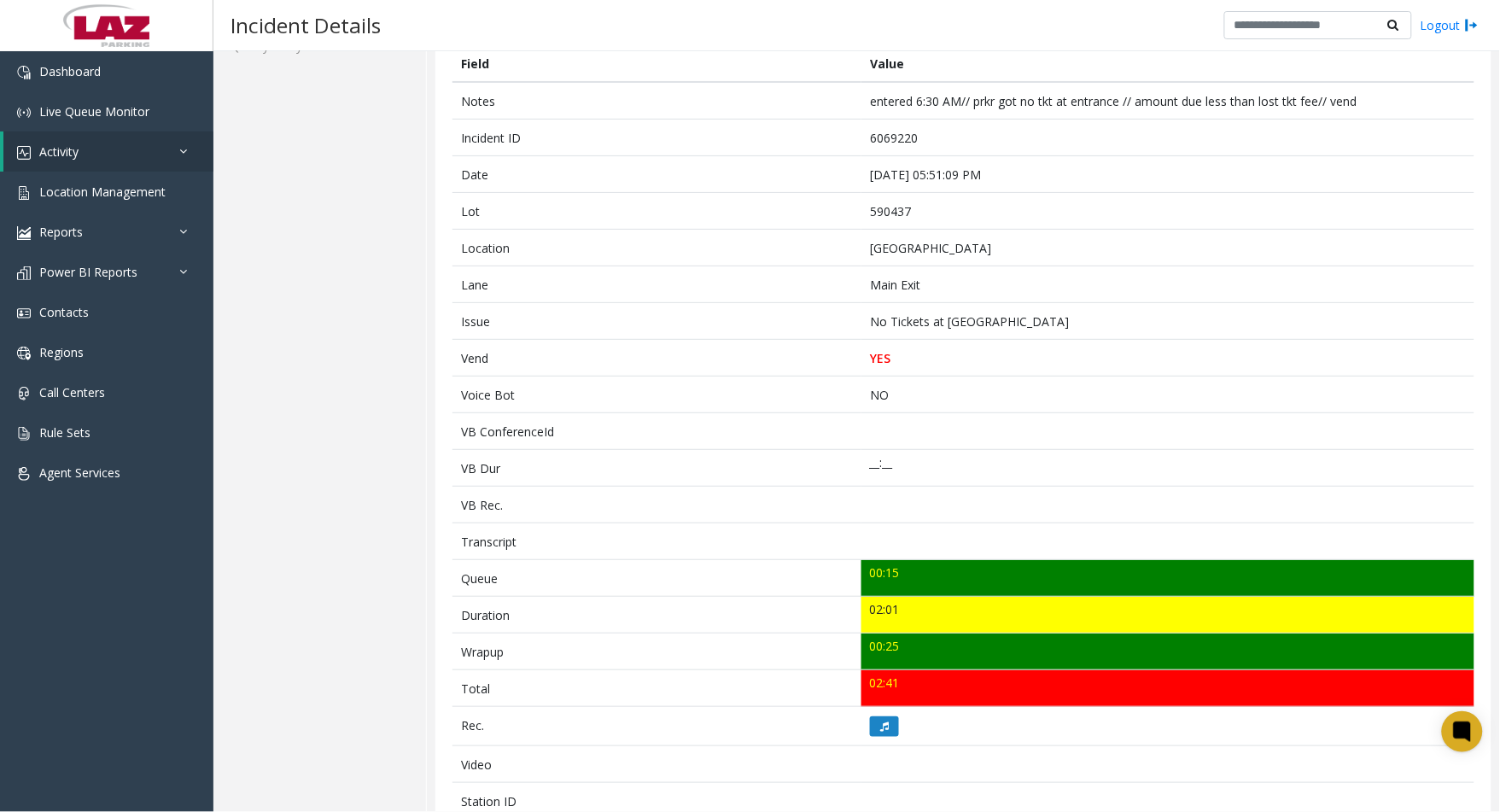
scroll to position [0, 0]
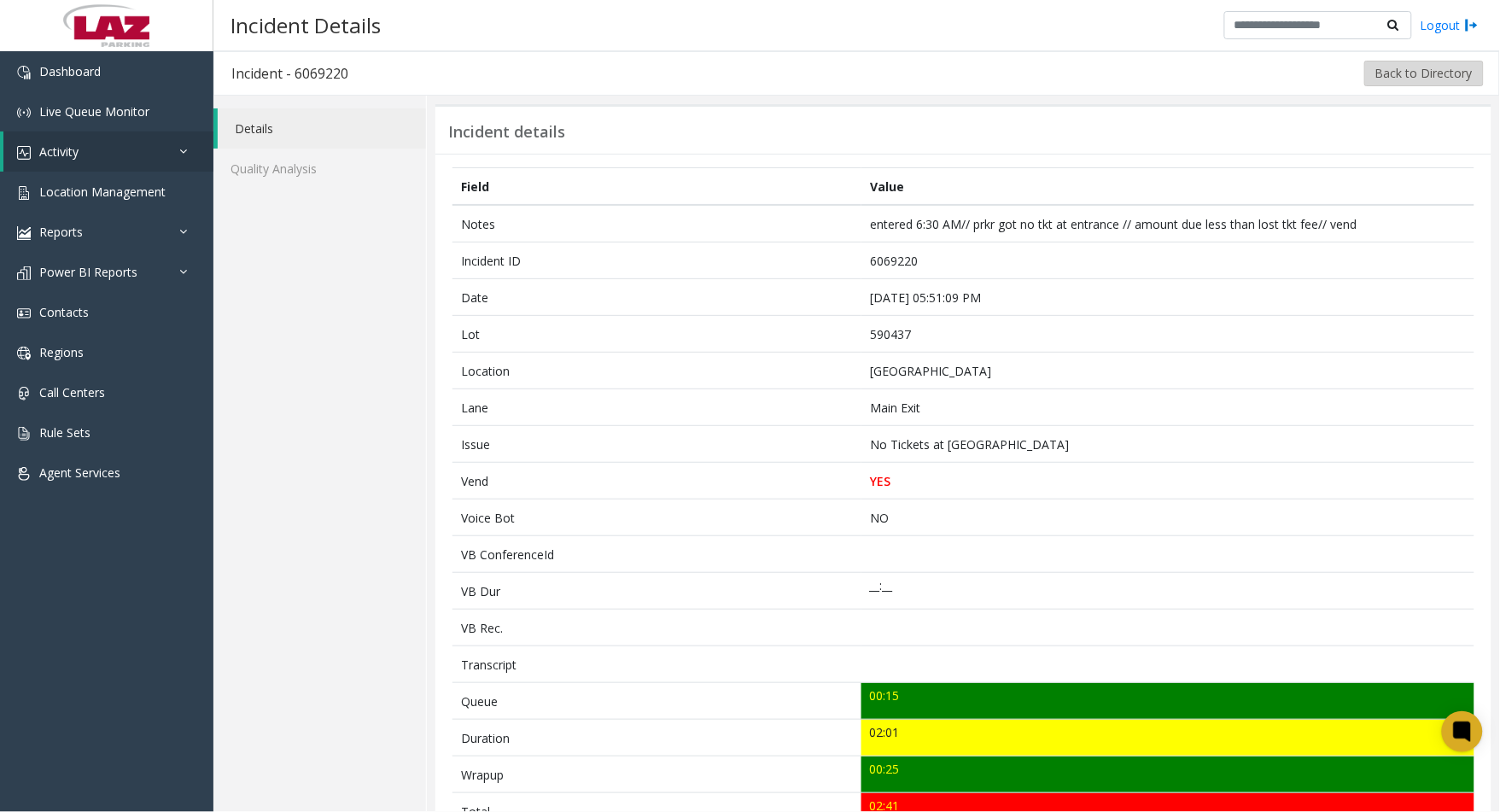
click at [1403, 80] on button "Back to Directory" at bounding box center [1424, 73] width 120 height 26
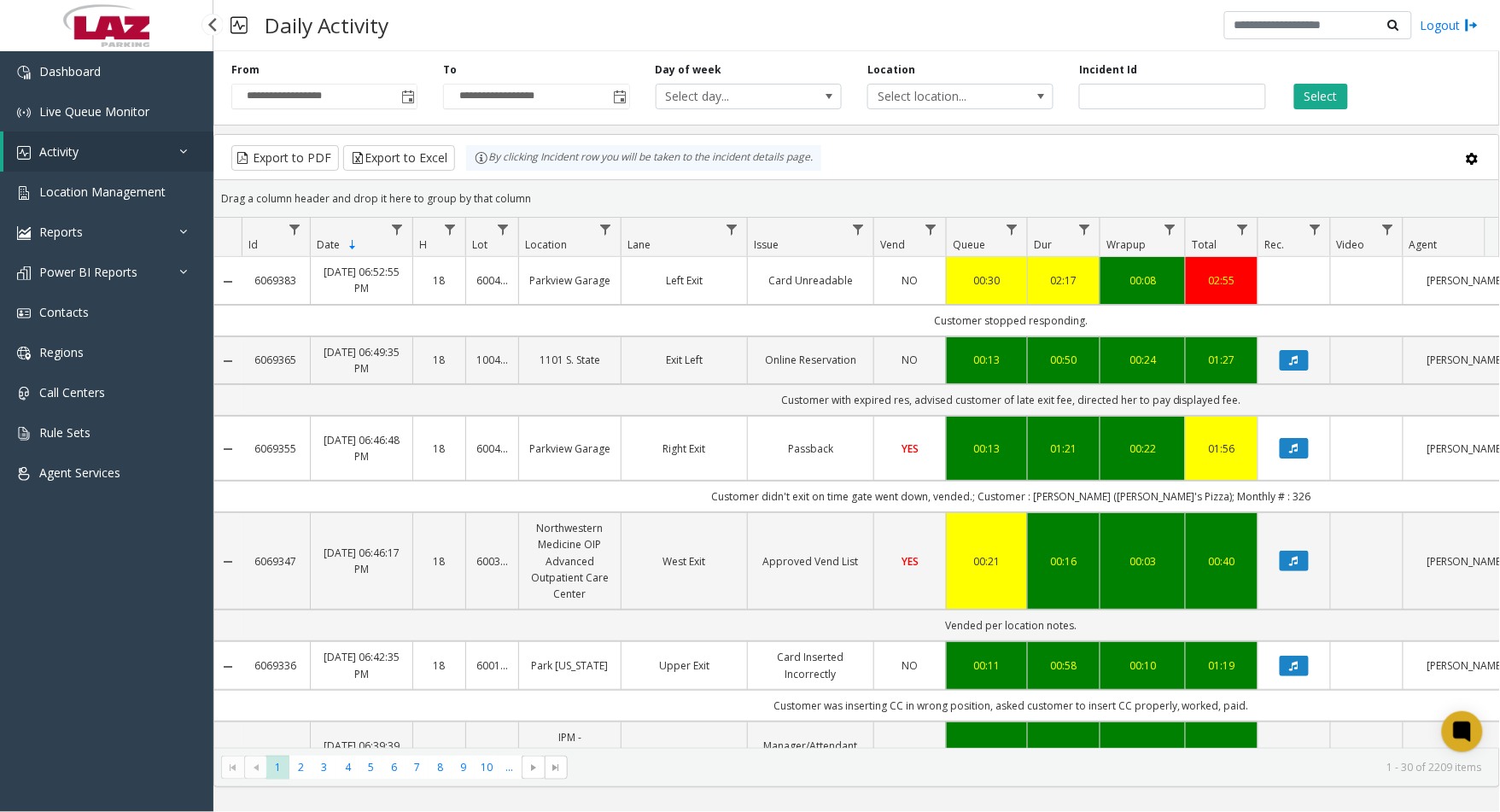
click at [82, 156] on link "Activity" at bounding box center [108, 151] width 210 height 40
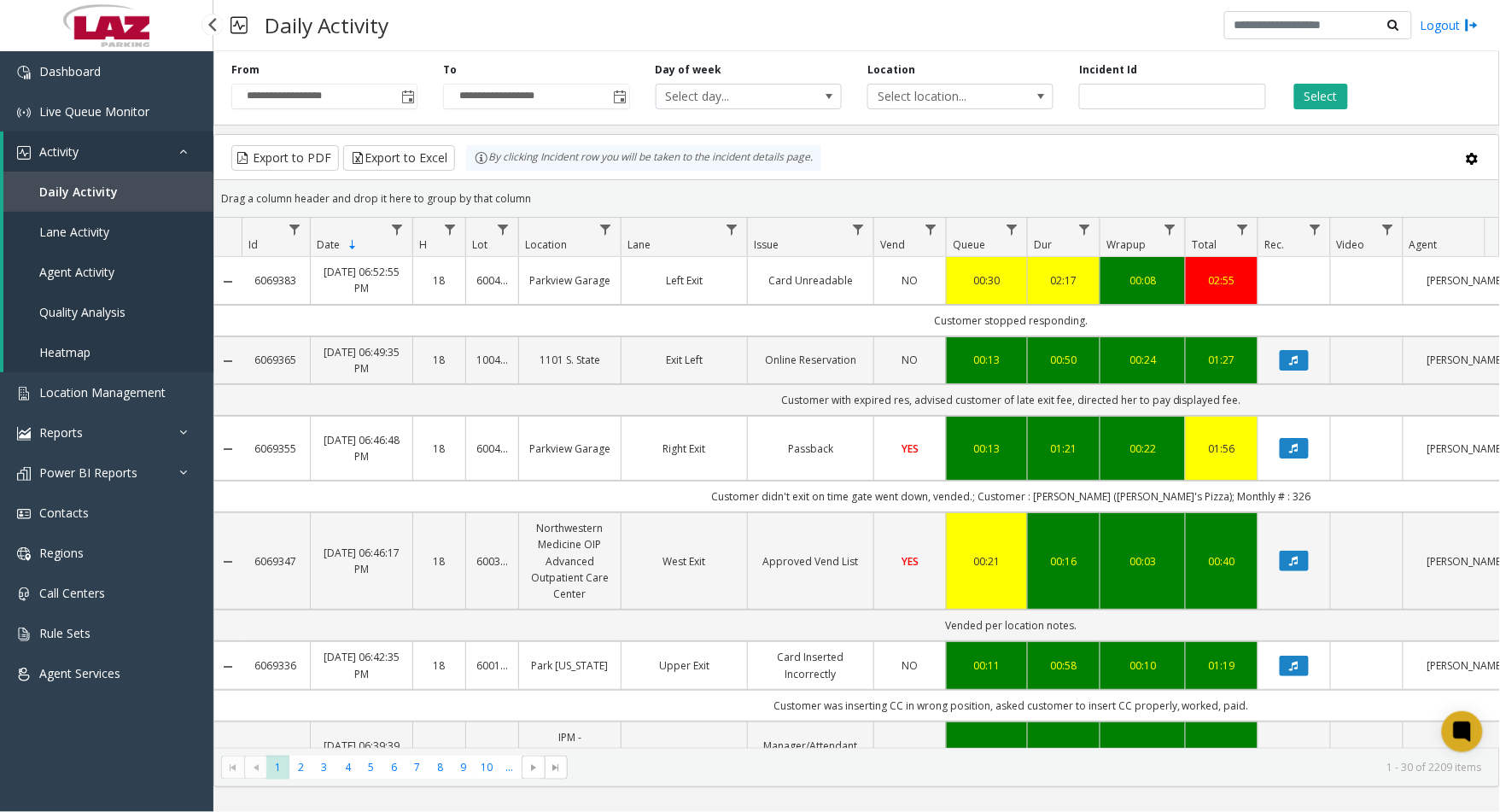
click at [78, 276] on span "Agent Activity" at bounding box center [77, 271] width 75 height 16
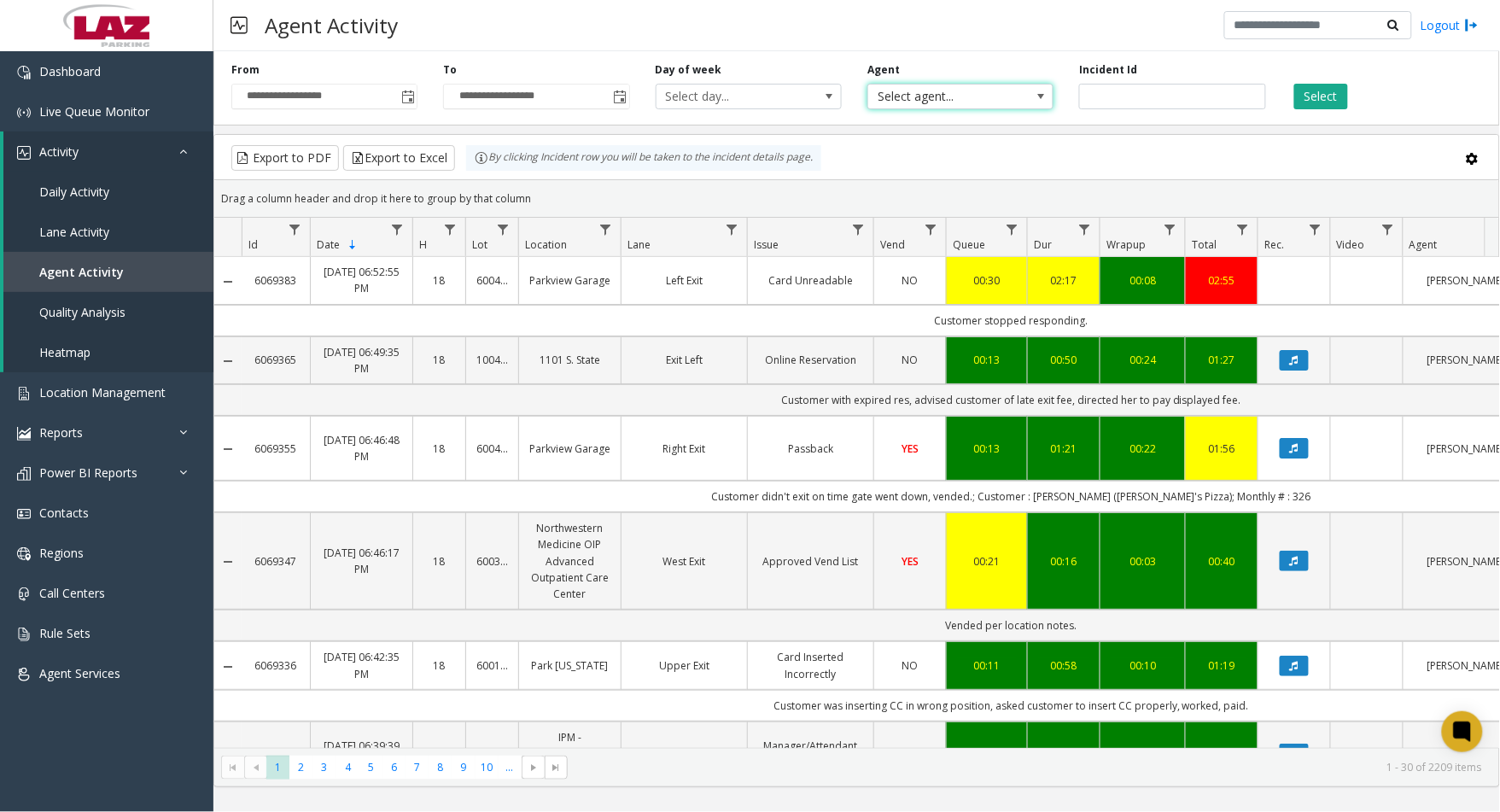
click at [957, 97] on span "Select agent..." at bounding box center [943, 96] width 148 height 24
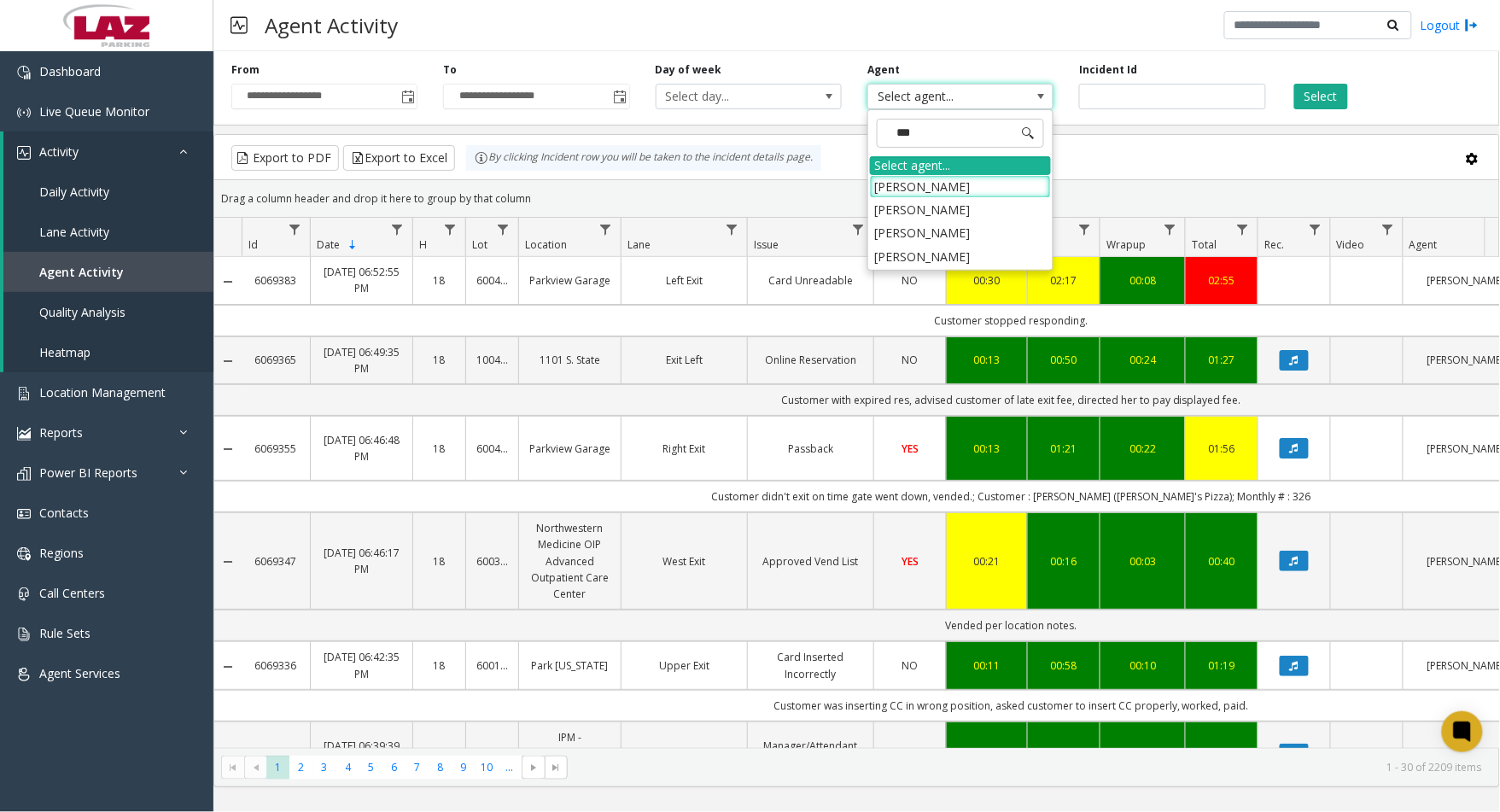
type input "****"
click at [920, 259] on li "[PERSON_NAME]" at bounding box center [960, 257] width 181 height 23
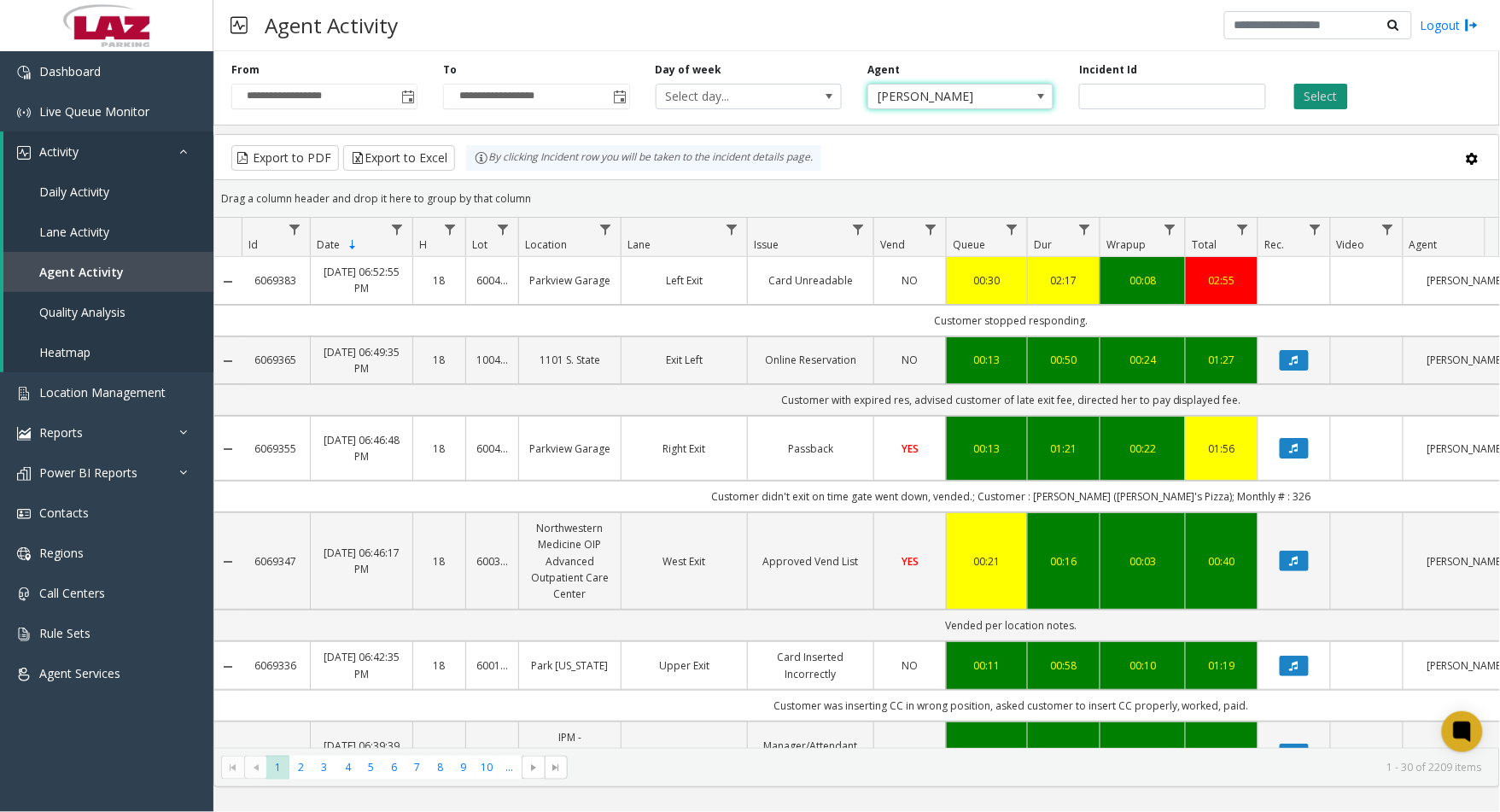
click at [1309, 99] on button "Select" at bounding box center [1321, 96] width 54 height 26
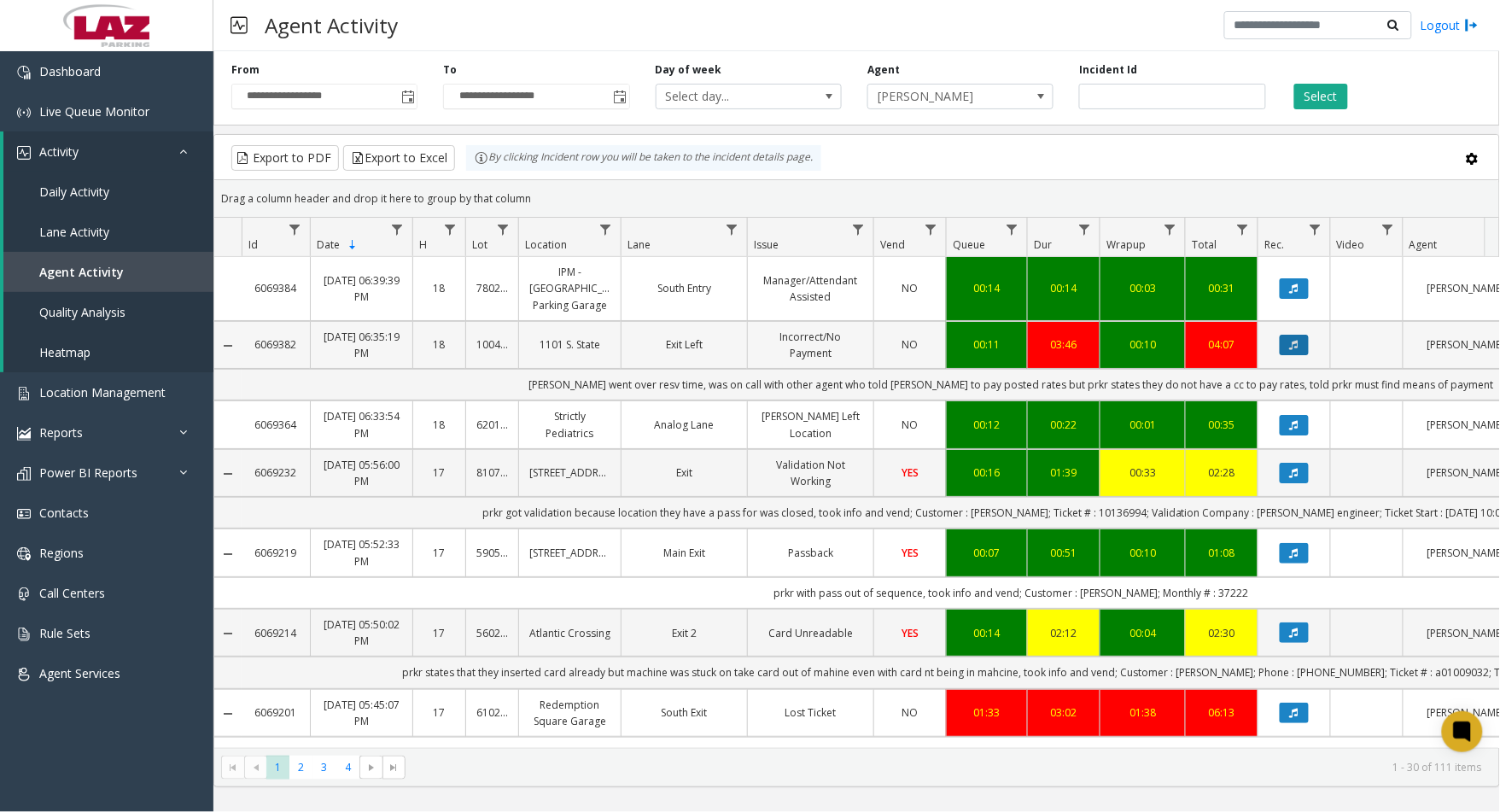
click at [1290, 340] on icon "Data table" at bounding box center [1294, 345] width 9 height 11
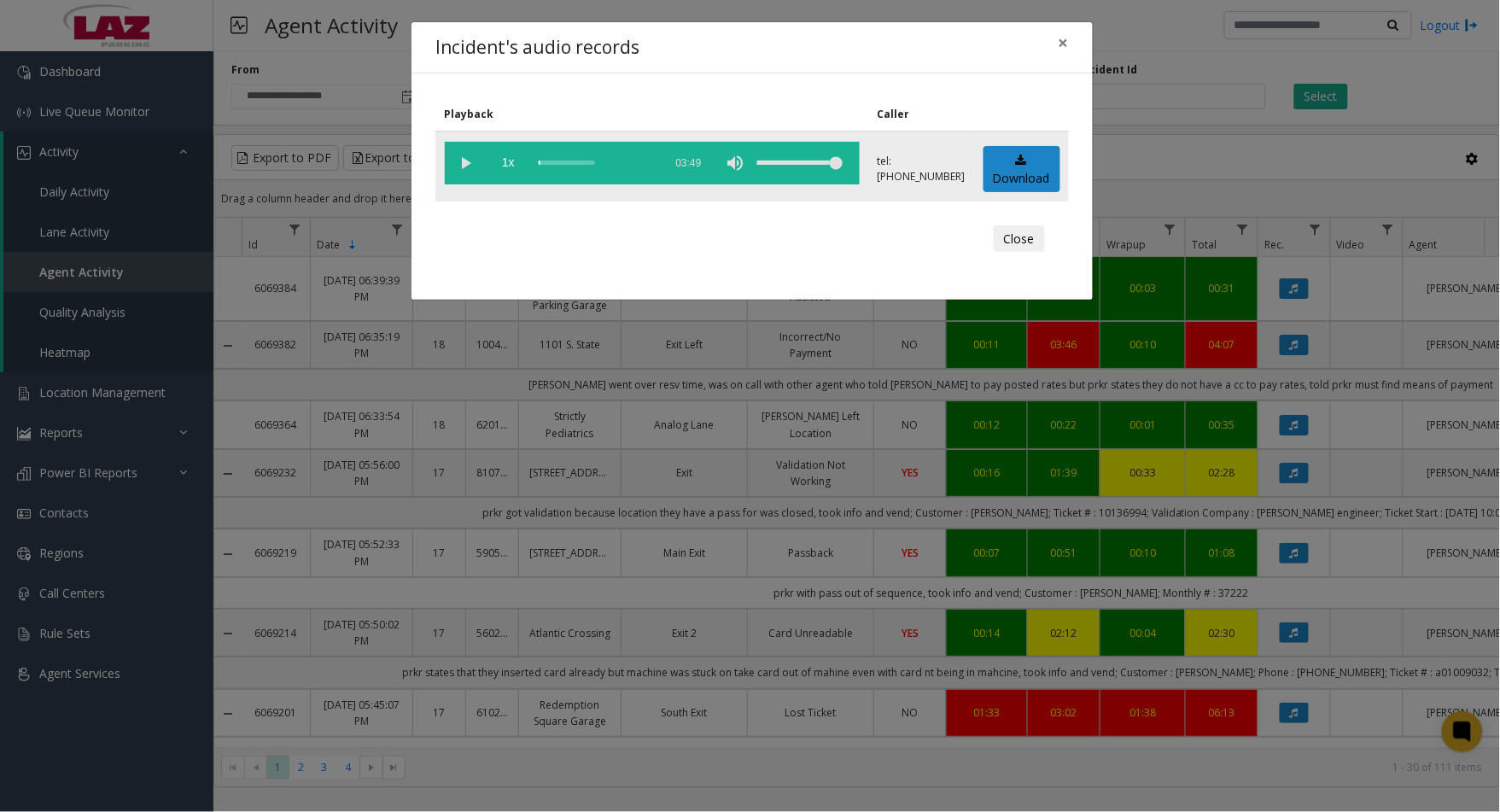
click at [454, 161] on vg-play-pause at bounding box center [466, 163] width 43 height 43
click at [562, 167] on div "scrub bar" at bounding box center [596, 163] width 116 height 43
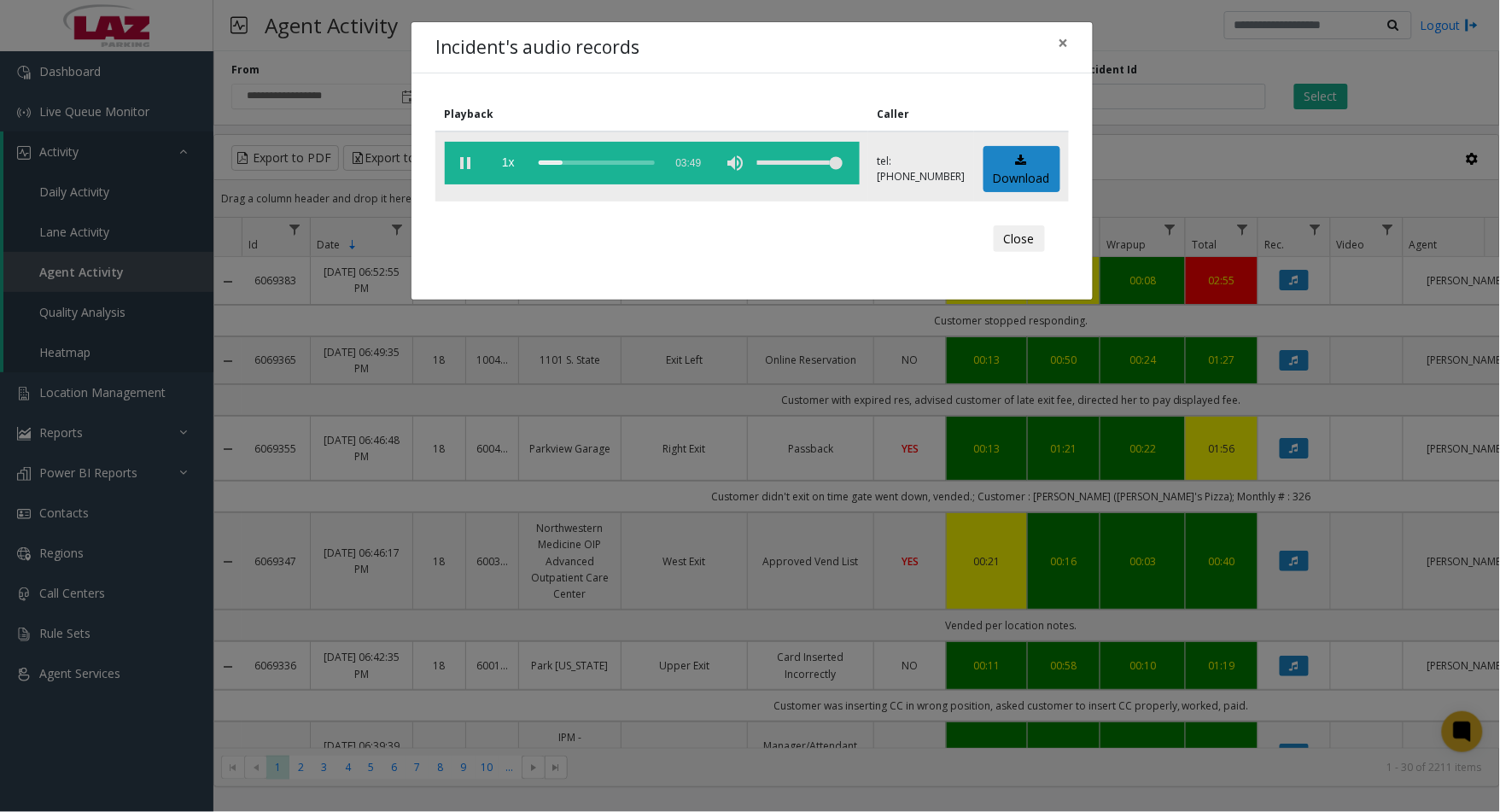
click at [625, 164] on div "scrub bar" at bounding box center [596, 163] width 116 height 43
click at [636, 161] on div "scrub bar" at bounding box center [596, 163] width 116 height 43
click at [466, 158] on vg-play-pause at bounding box center [466, 163] width 43 height 43
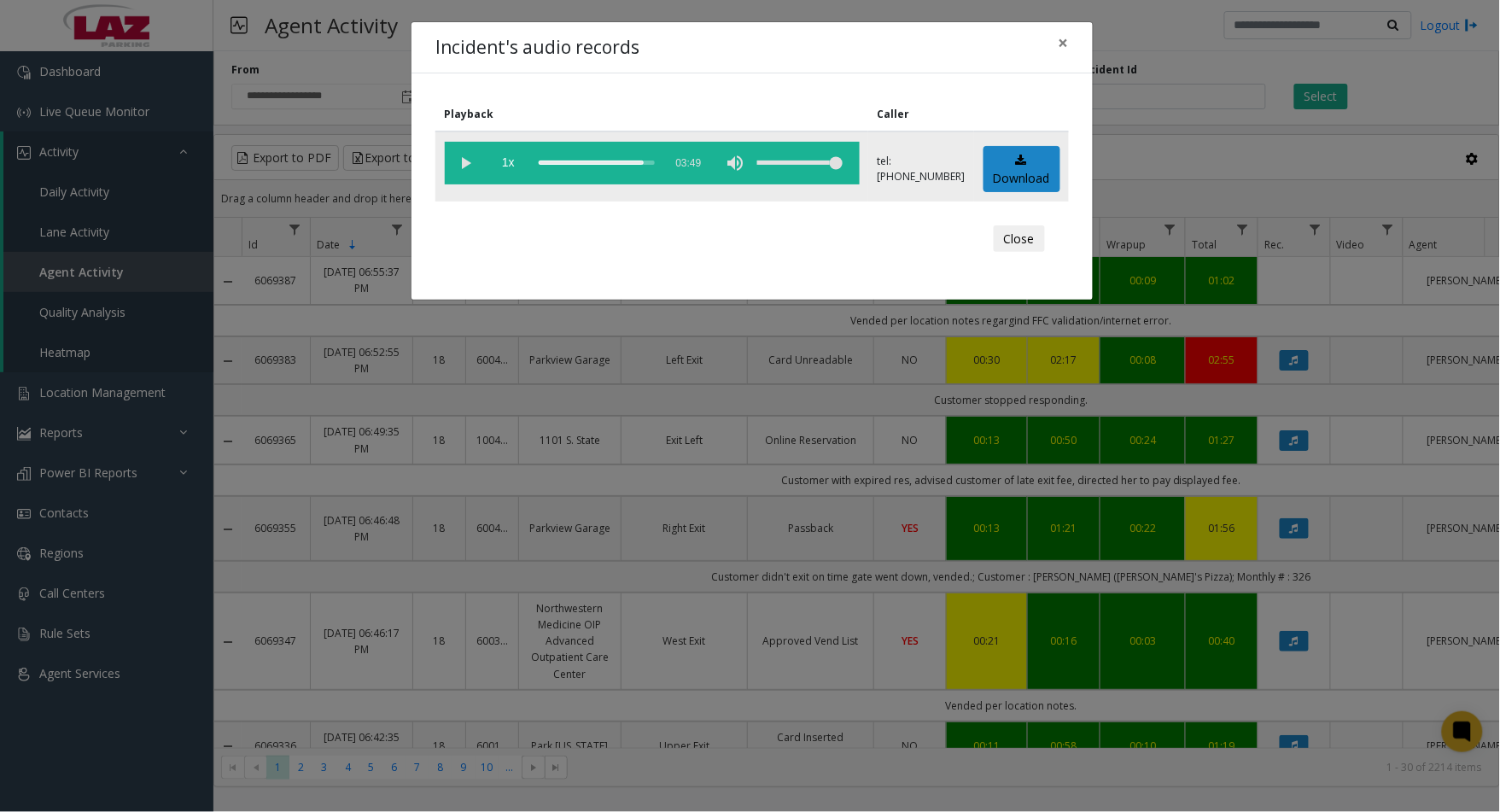
click at [547, 166] on div "scrub bar" at bounding box center [596, 163] width 116 height 43
click at [625, 161] on div "scrub bar" at bounding box center [596, 163] width 116 height 43
click at [633, 160] on div "scrub bar" at bounding box center [596, 163] width 116 height 43
click at [644, 161] on div "scrub bar" at bounding box center [596, 163] width 116 height 43
click at [465, 164] on vg-play-pause at bounding box center [466, 163] width 43 height 43
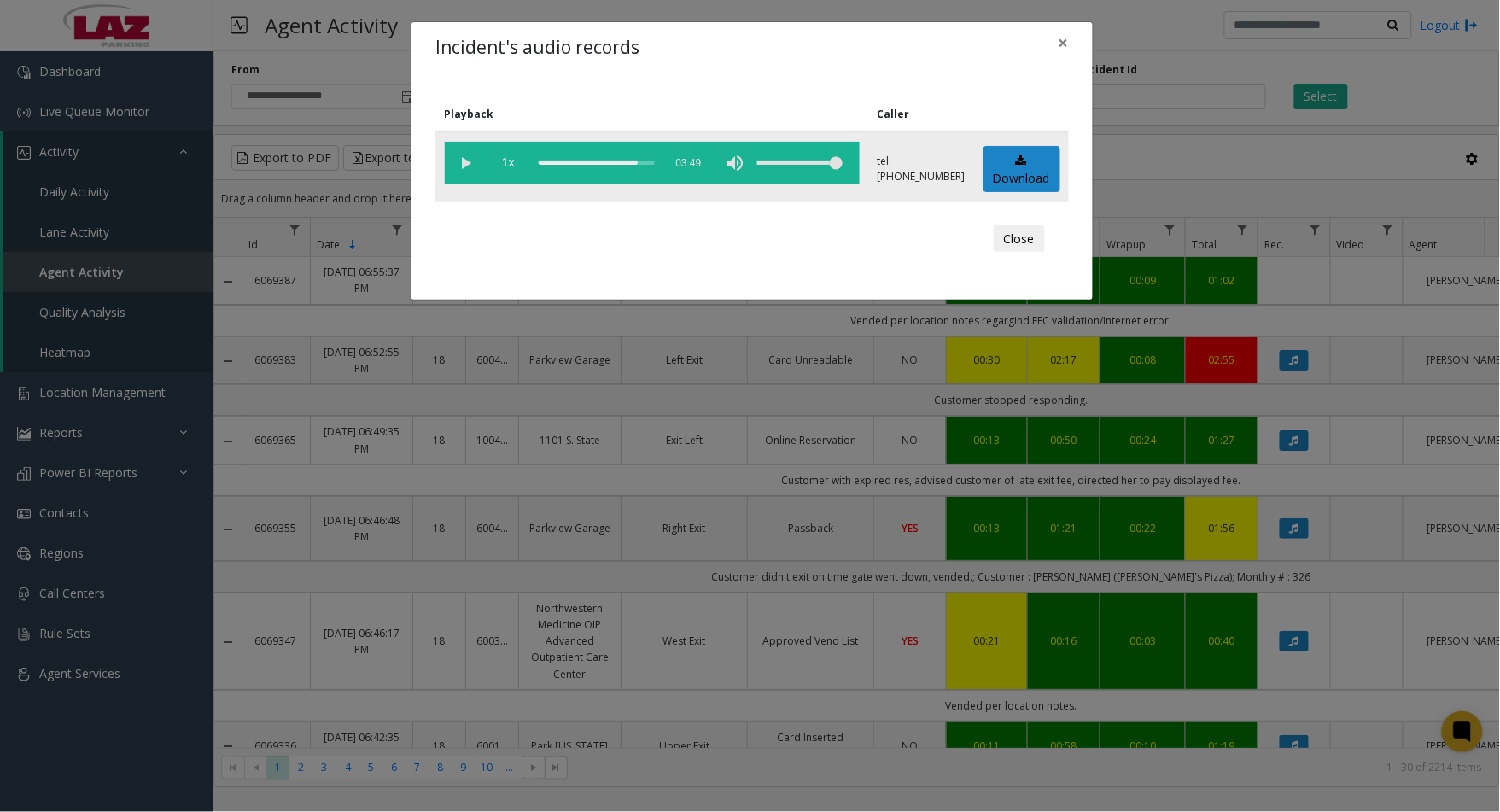
click at [649, 163] on div "scrub bar" at bounding box center [596, 163] width 116 height 43
click at [1013, 233] on button "Close" at bounding box center [1019, 238] width 51 height 28
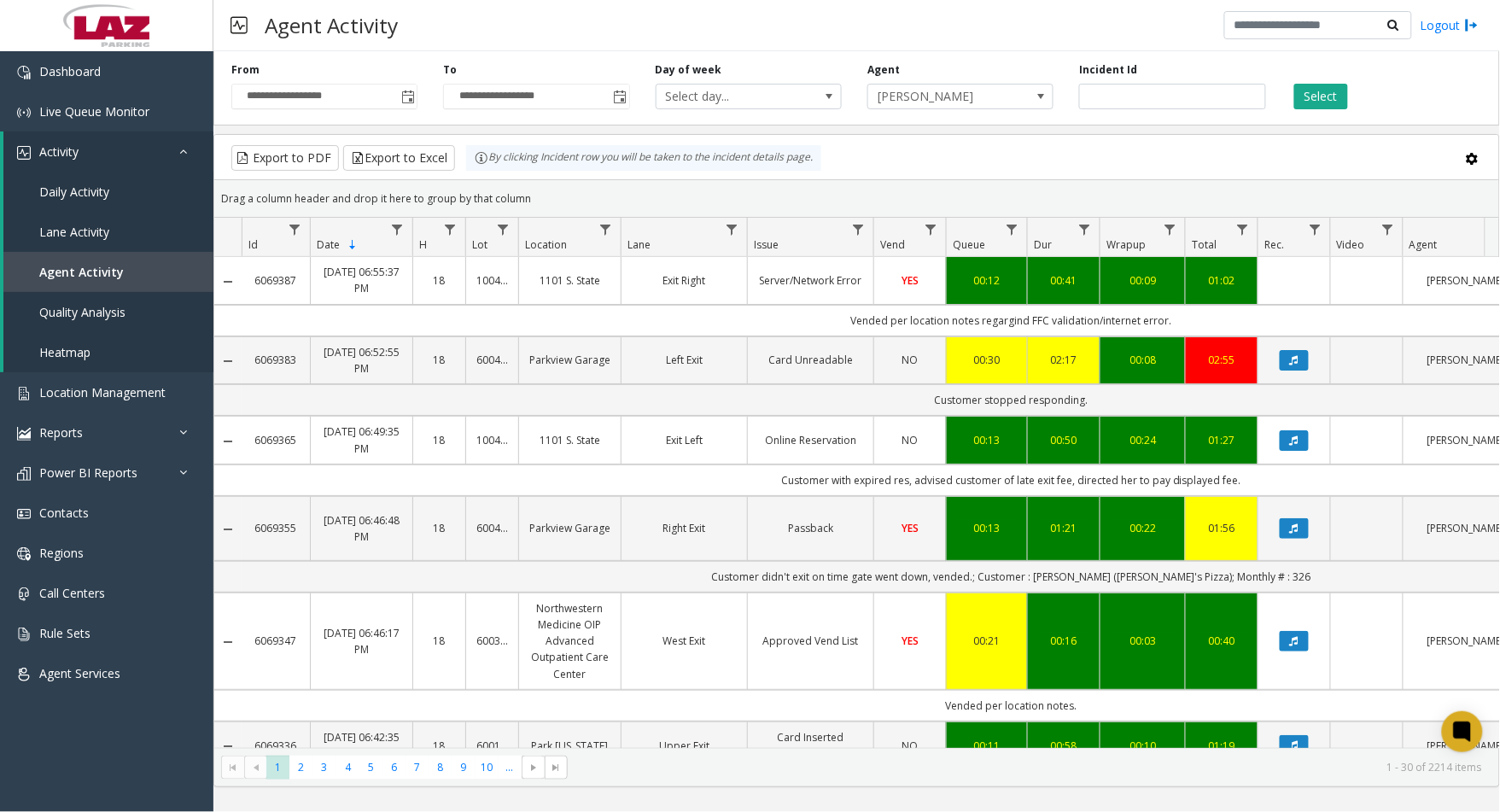
click at [952, 97] on span "[PERSON_NAME]" at bounding box center [943, 96] width 148 height 24
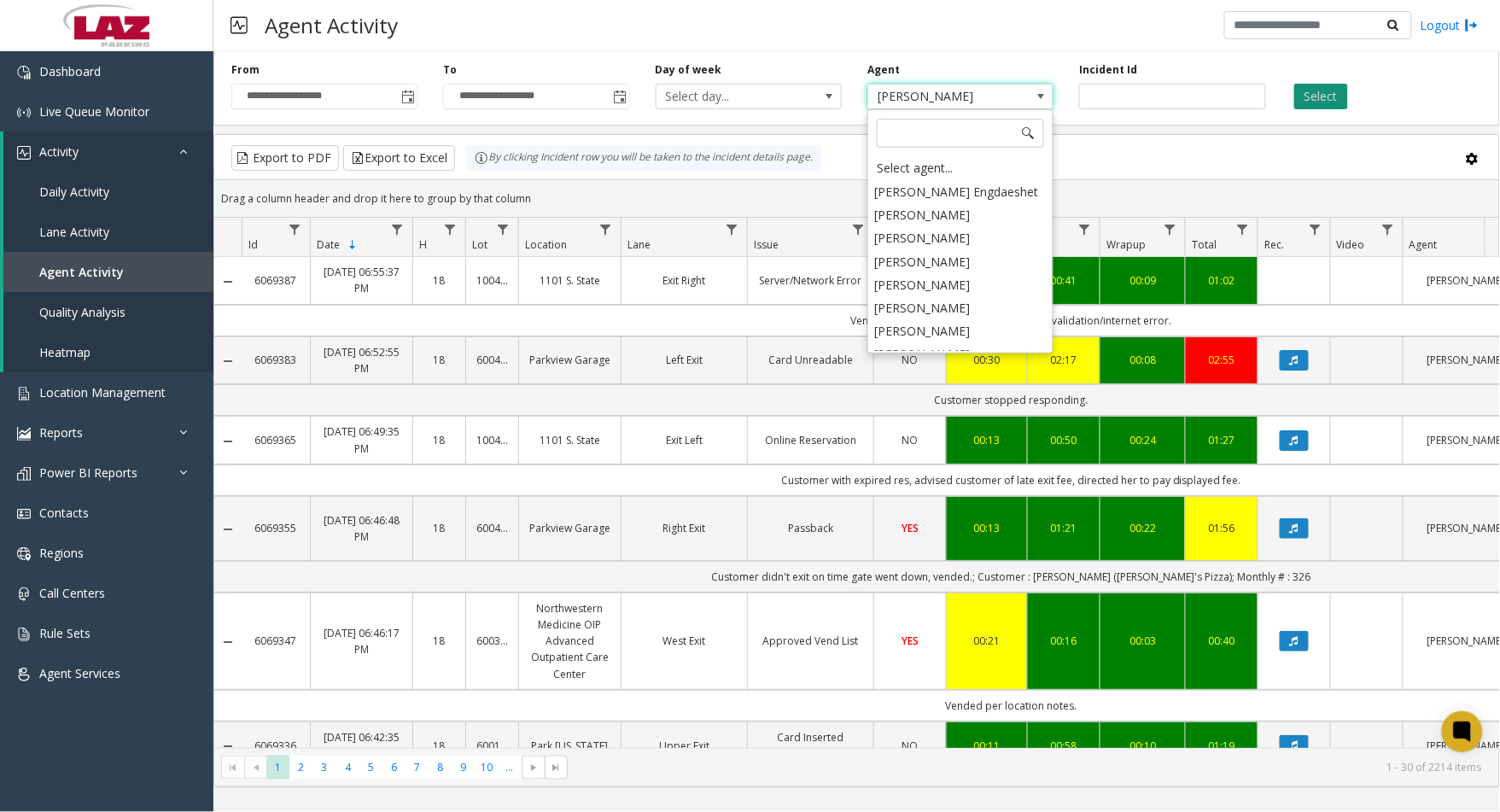
scroll to position [9427, 0]
click at [1327, 100] on button "Select" at bounding box center [1321, 96] width 54 height 26
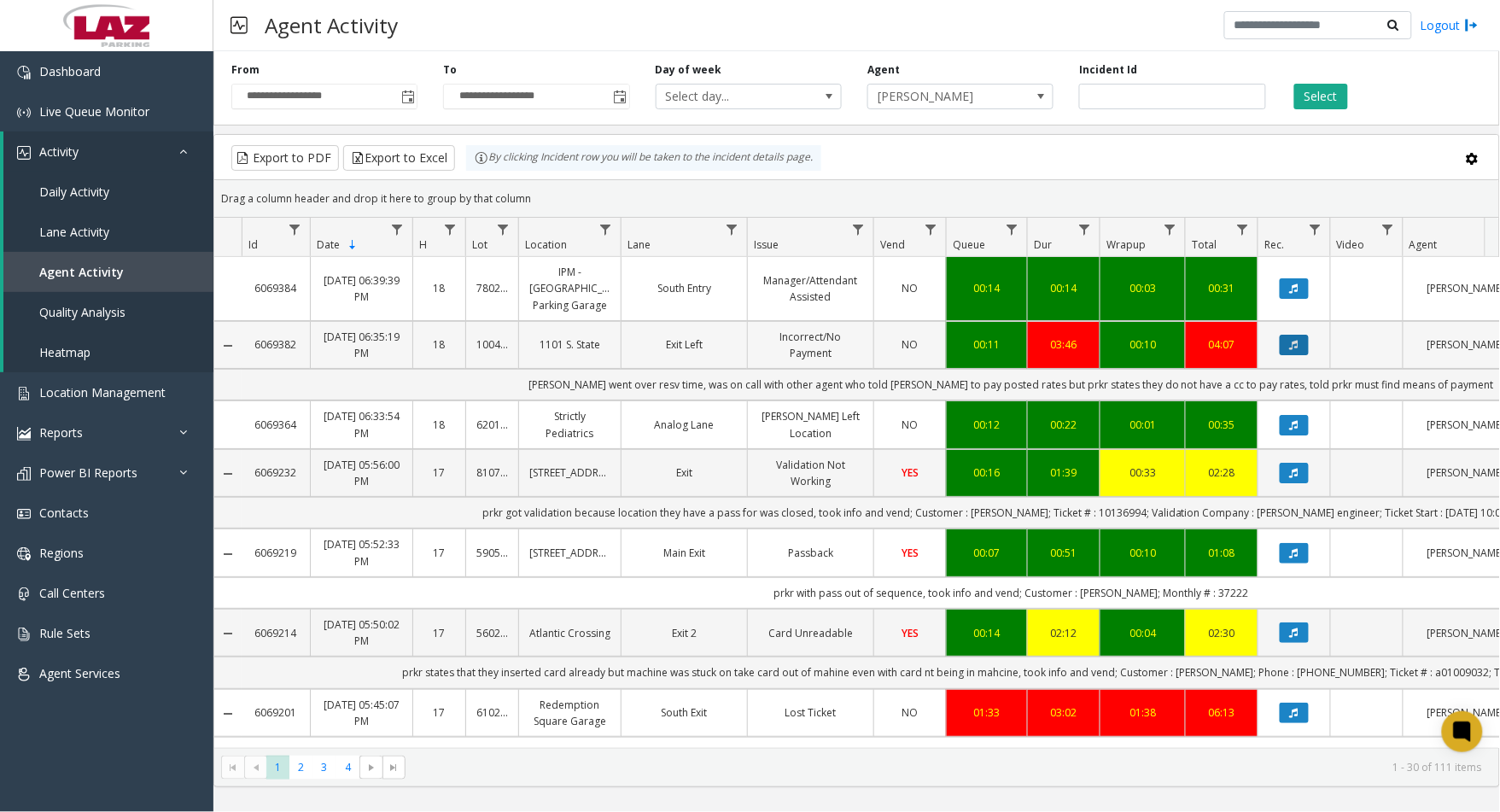
click at [1290, 346] on icon "Data table" at bounding box center [1294, 345] width 9 height 11
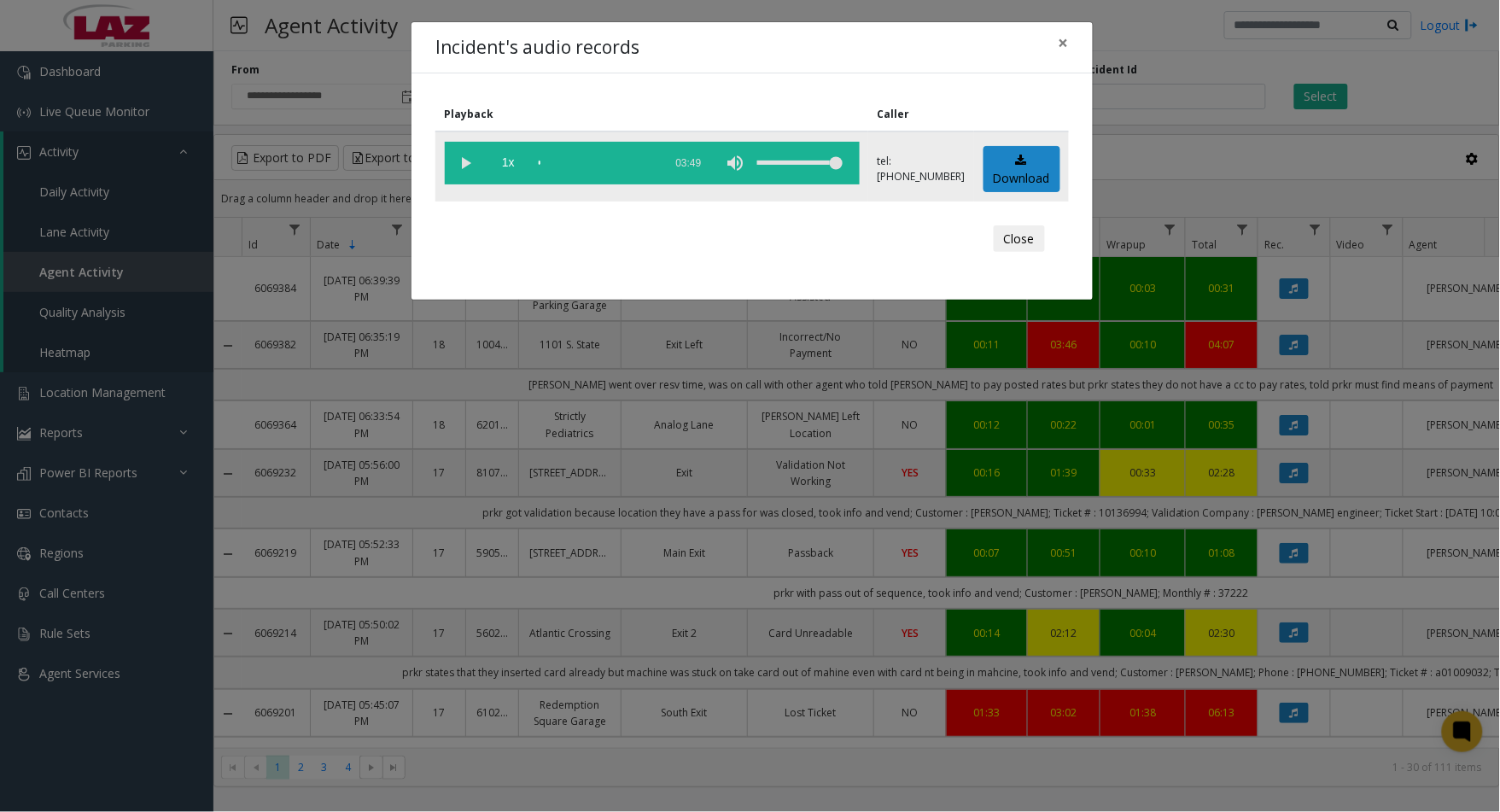
drag, startPoint x: 469, startPoint y: 169, endPoint x: 572, endPoint y: 164, distance: 103.1
click at [469, 168] on vg-play-pause at bounding box center [466, 163] width 43 height 43
click at [609, 161] on div "scrub bar" at bounding box center [596, 163] width 116 height 43
click at [627, 163] on div "scrub bar" at bounding box center [596, 163] width 116 height 43
click at [643, 162] on div "scrub bar" at bounding box center [596, 163] width 116 height 43
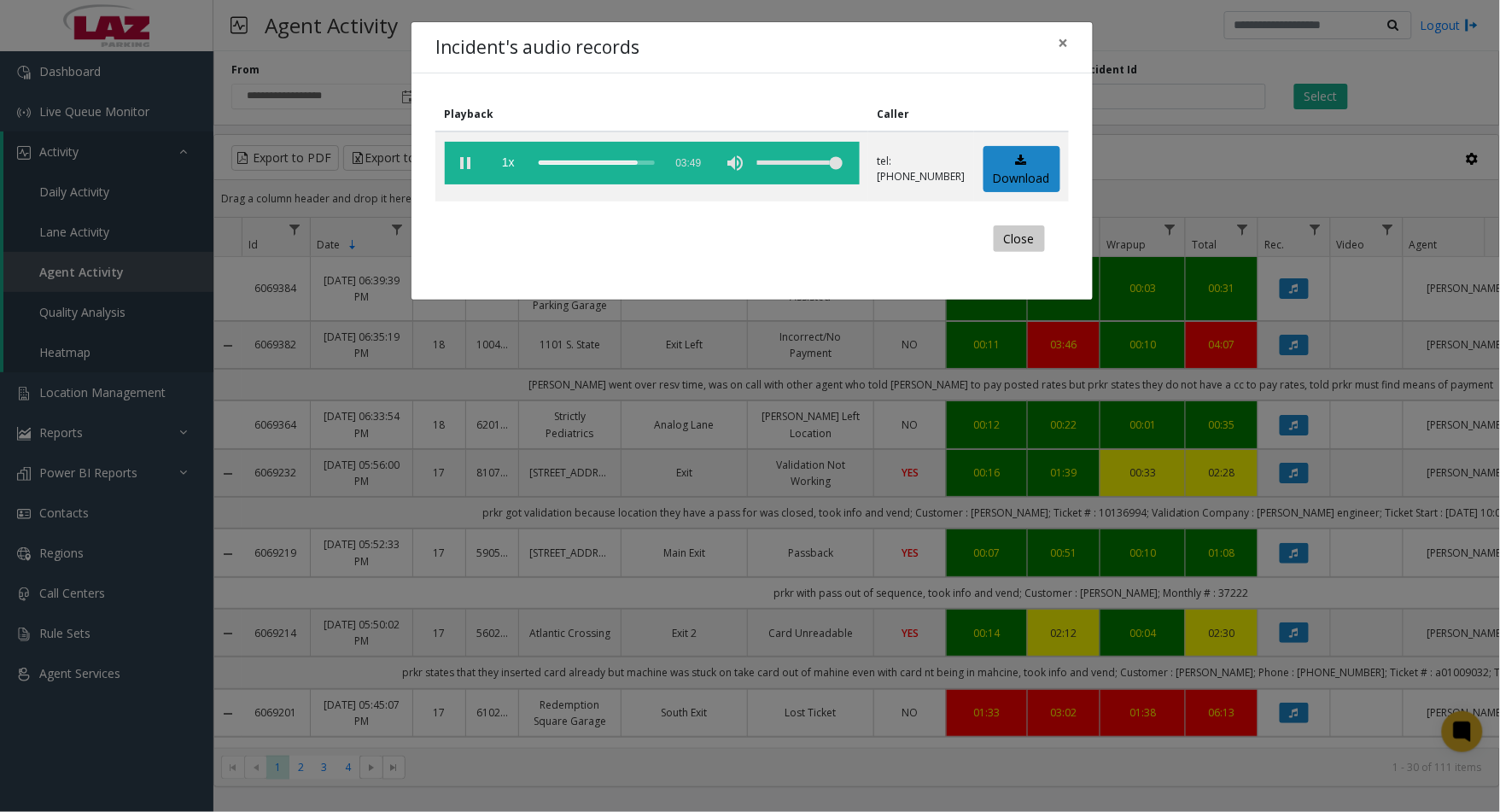
click at [1026, 235] on button "Close" at bounding box center [1019, 238] width 51 height 28
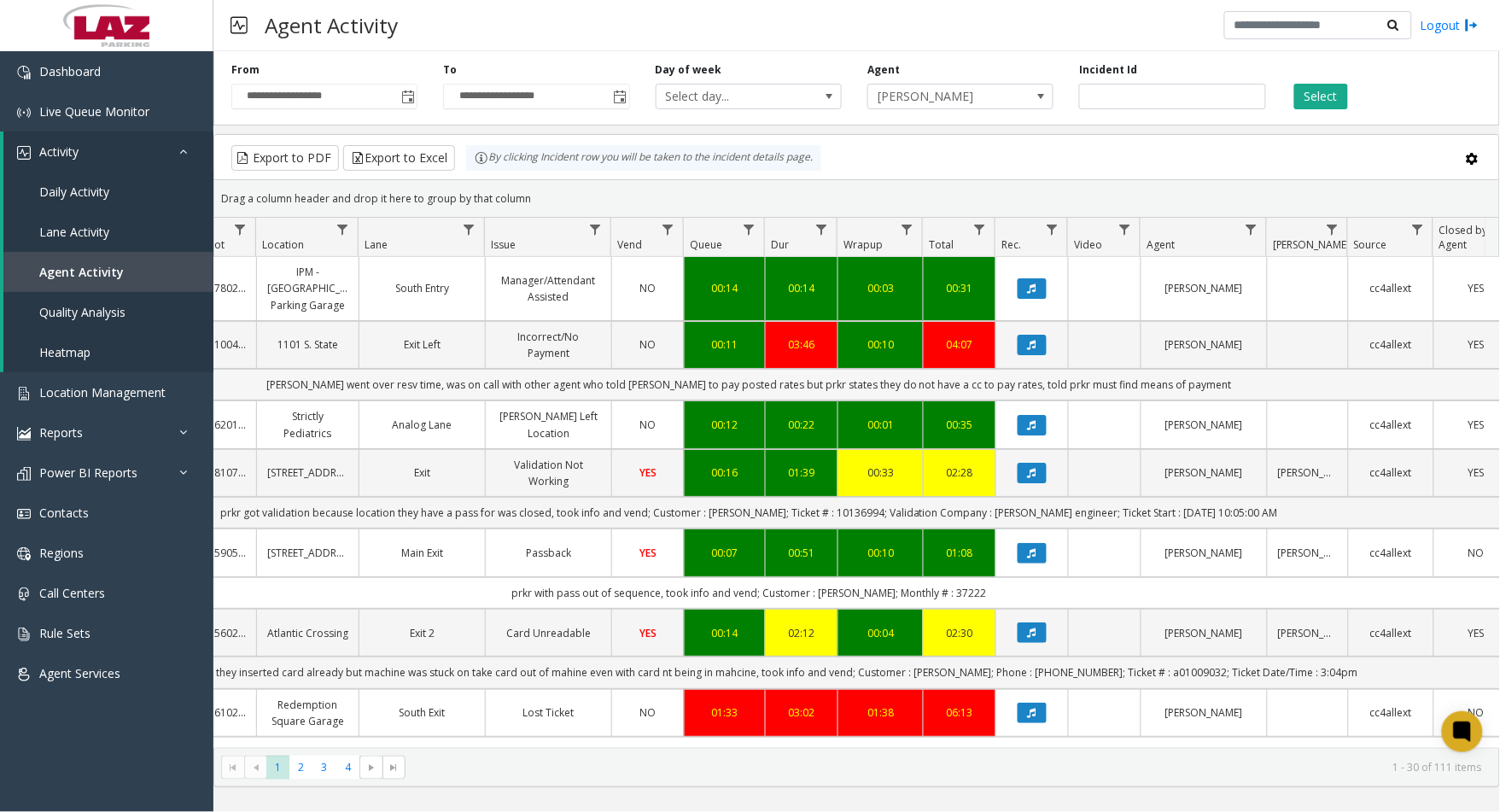
scroll to position [0, 262]
click at [1028, 340] on icon "Data table" at bounding box center [1032, 345] width 9 height 11
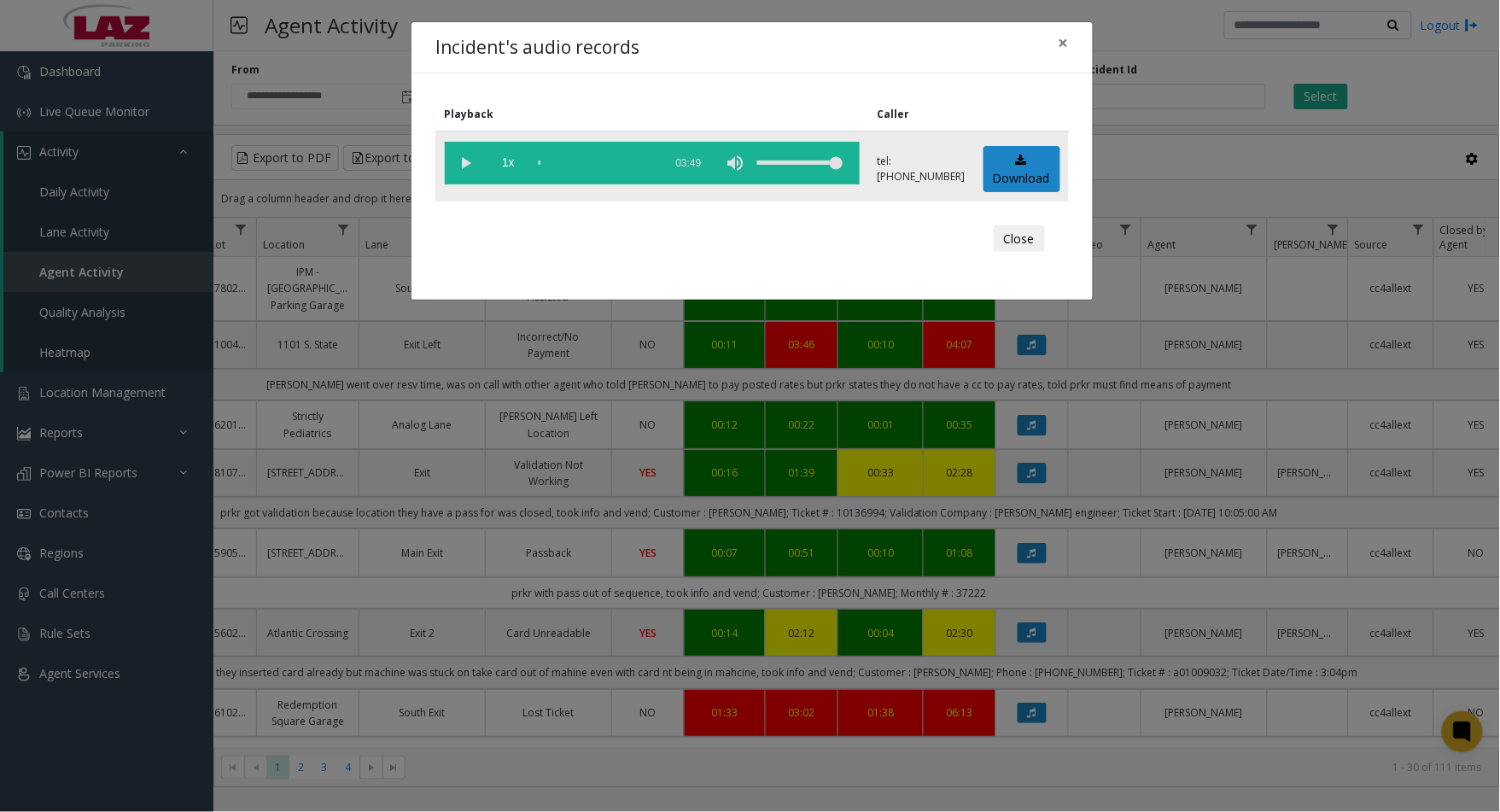
click at [464, 165] on vg-play-pause at bounding box center [466, 163] width 43 height 43
click at [639, 157] on div "scrub bar" at bounding box center [596, 163] width 116 height 43
click at [602, 168] on div "scrub bar" at bounding box center [596, 163] width 116 height 43
click at [601, 163] on div "scrub bar" at bounding box center [596, 163] width 116 height 43
click at [583, 163] on div "scrub bar" at bounding box center [596, 163] width 116 height 43
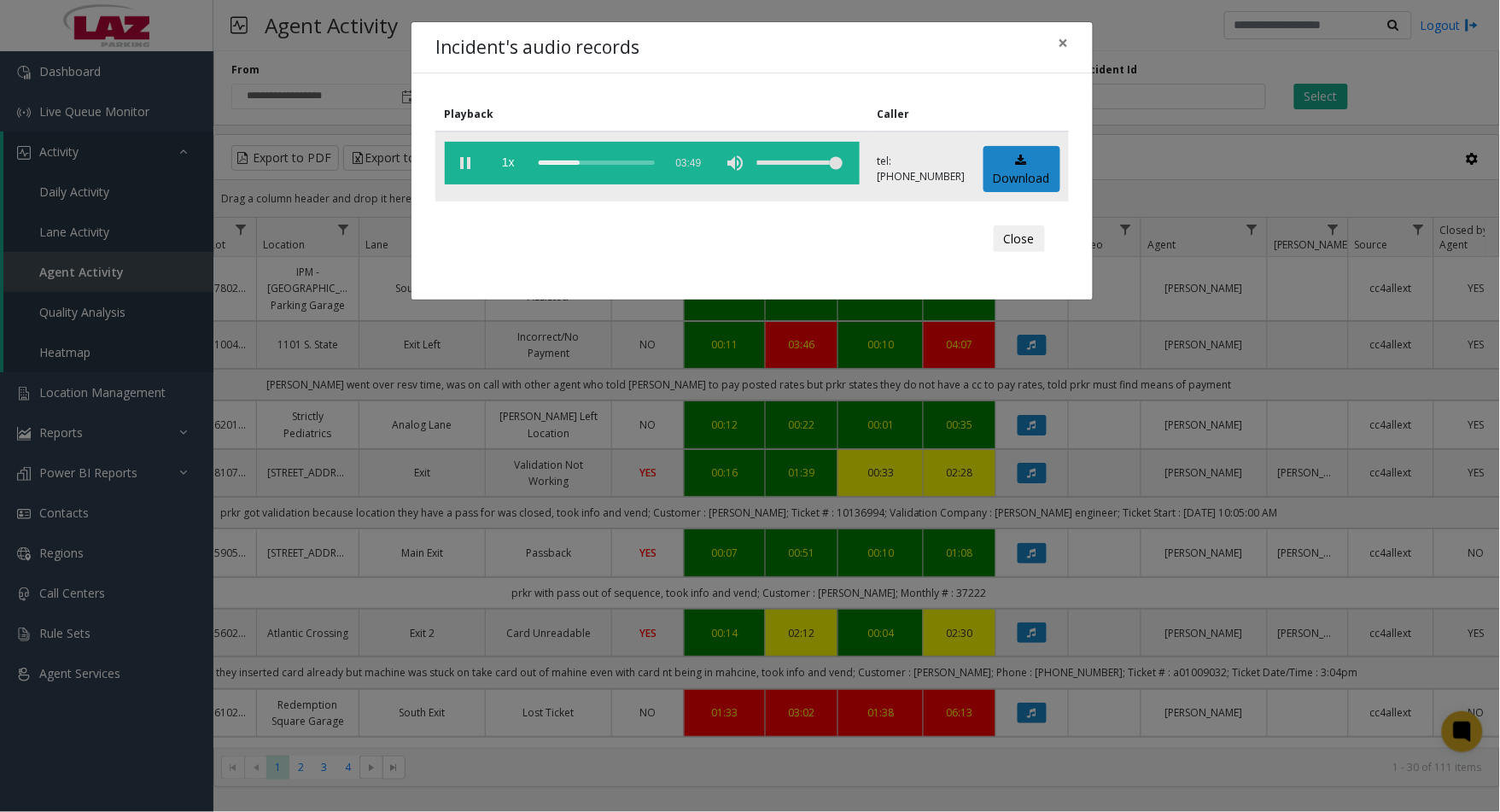
click at [570, 164] on div "scrub bar" at bounding box center [596, 163] width 116 height 43
click at [560, 161] on div "scrub bar" at bounding box center [596, 163] width 116 height 43
click at [549, 158] on div "scrub bar" at bounding box center [596, 163] width 116 height 43
click at [543, 162] on div "scrub bar" at bounding box center [596, 163] width 116 height 43
click at [474, 163] on vg-play-pause at bounding box center [466, 163] width 43 height 43
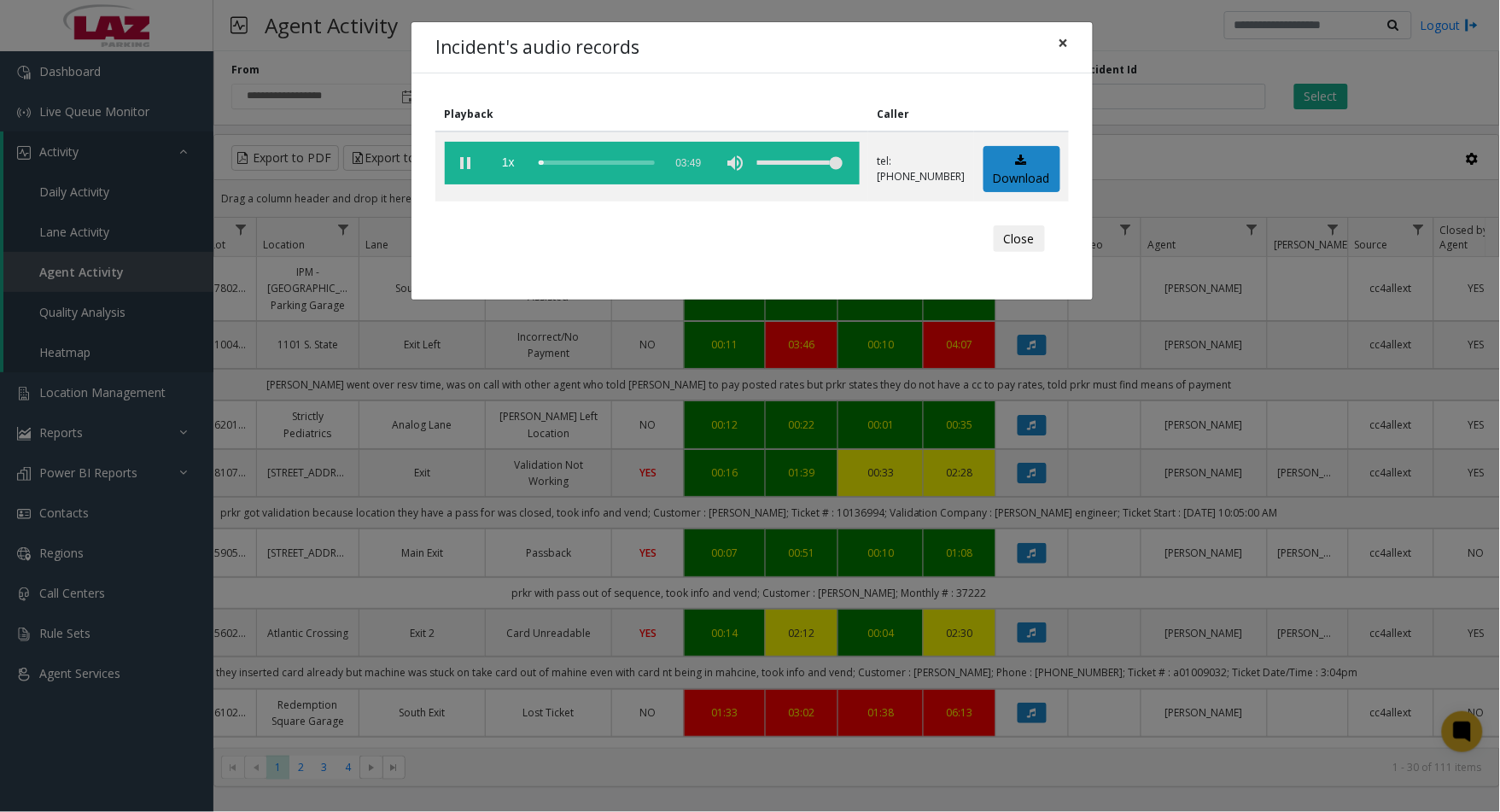
click at [1074, 46] on button "×" at bounding box center [1064, 43] width 34 height 42
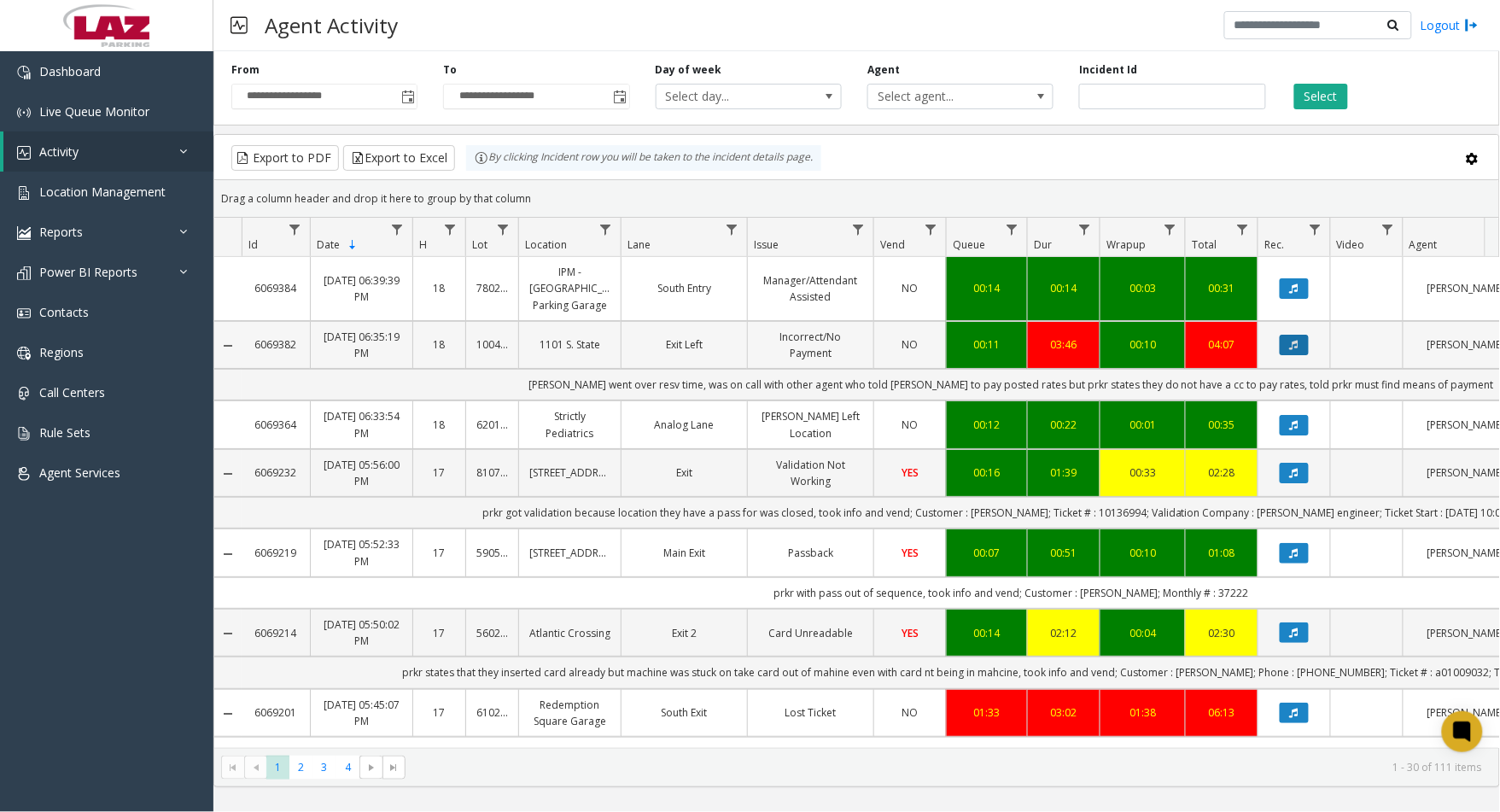
click at [1294, 352] on button "Data table" at bounding box center [1294, 344] width 29 height 20
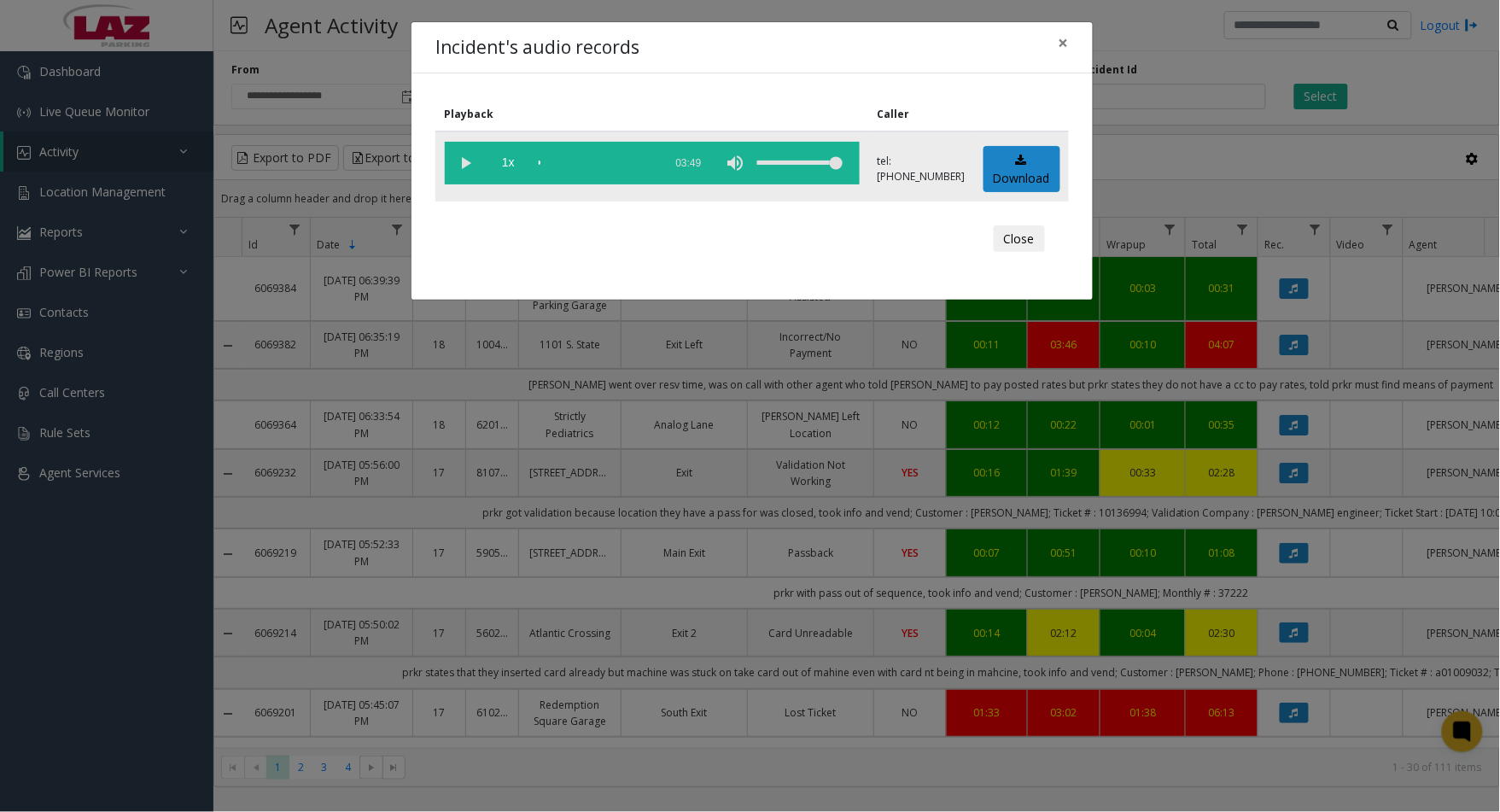
click at [468, 162] on vg-play-pause at bounding box center [466, 163] width 43 height 43
click at [562, 165] on div "scrub bar" at bounding box center [596, 163] width 116 height 43
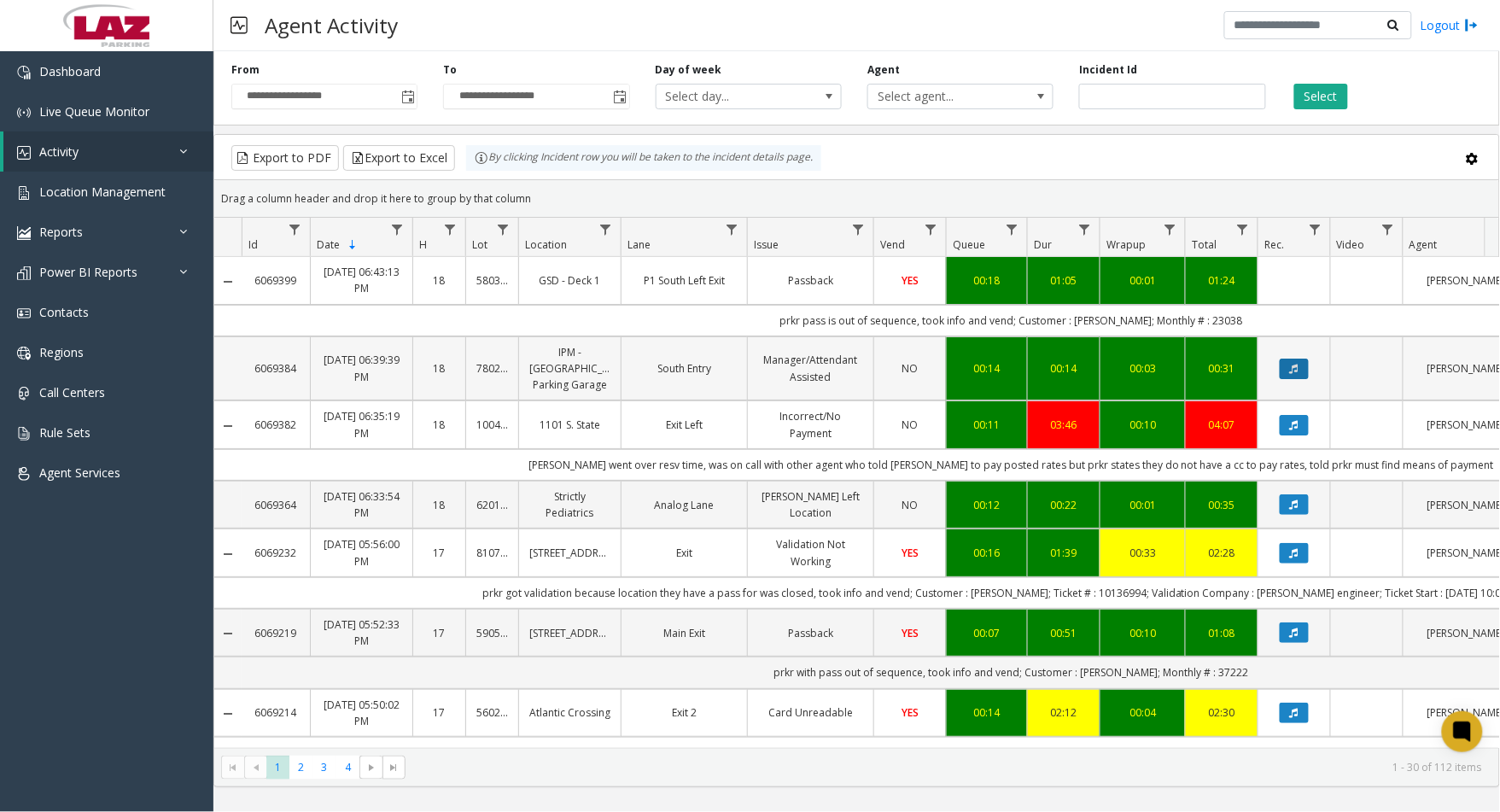
click at [1287, 372] on button "Data table" at bounding box center [1294, 368] width 29 height 20
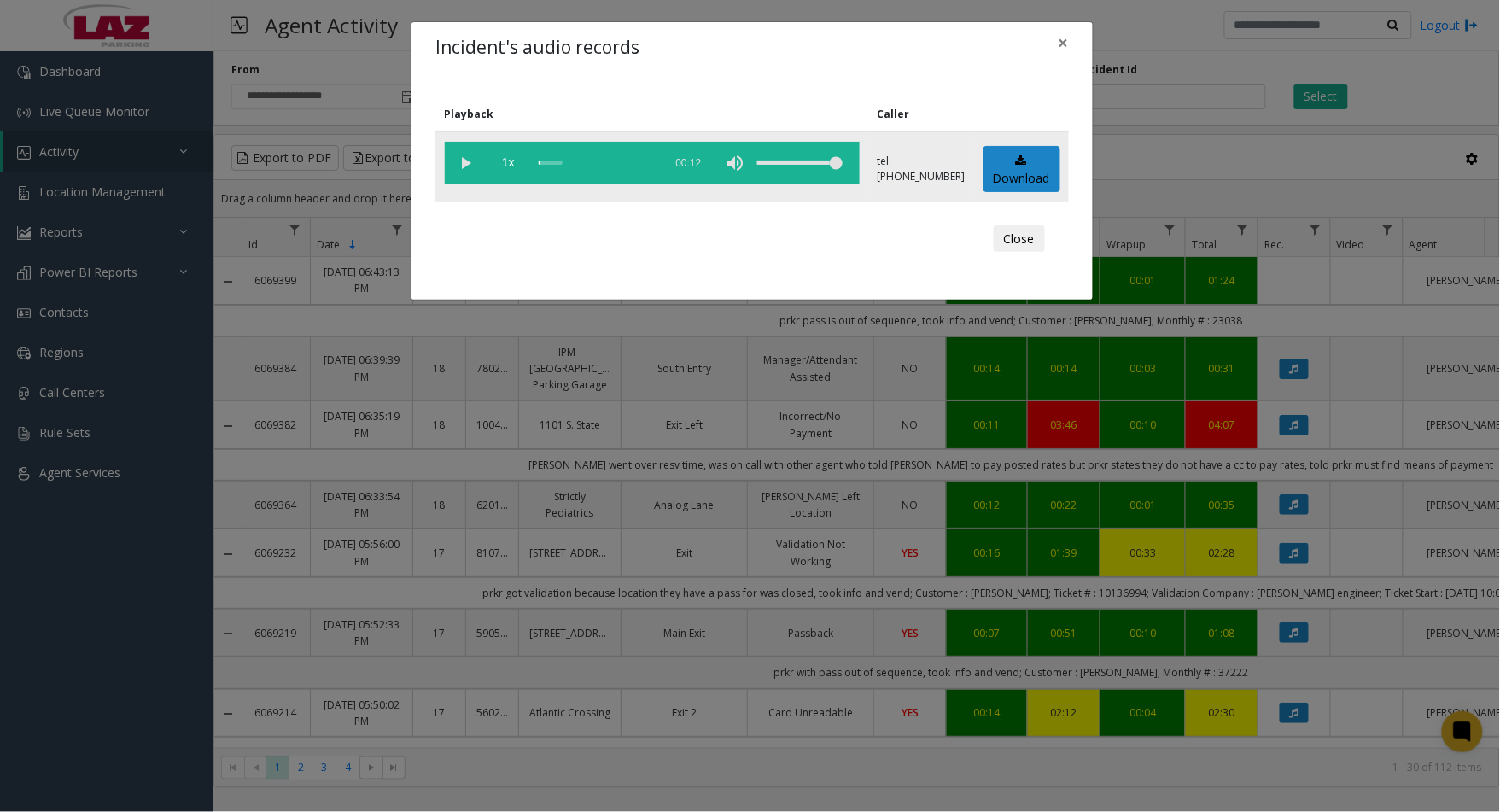
click at [466, 162] on vg-play-pause at bounding box center [466, 163] width 43 height 43
click at [557, 165] on div "scrub bar" at bounding box center [596, 163] width 116 height 43
click at [464, 162] on vg-play-pause at bounding box center [466, 163] width 43 height 43
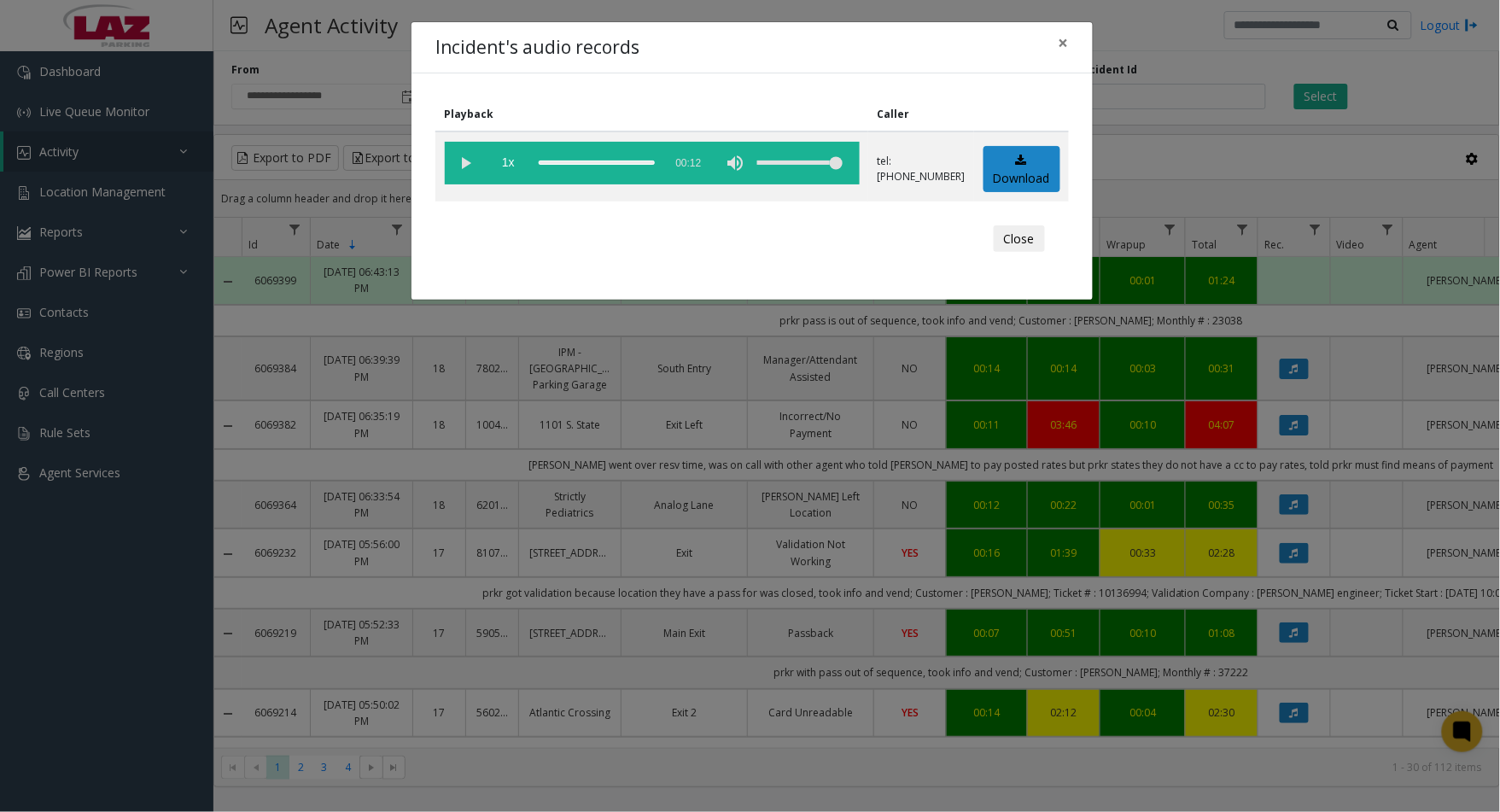
drag, startPoint x: 1032, startPoint y: 244, endPoint x: 1014, endPoint y: 252, distance: 19.7
click at [1032, 244] on button "Close" at bounding box center [1019, 238] width 51 height 28
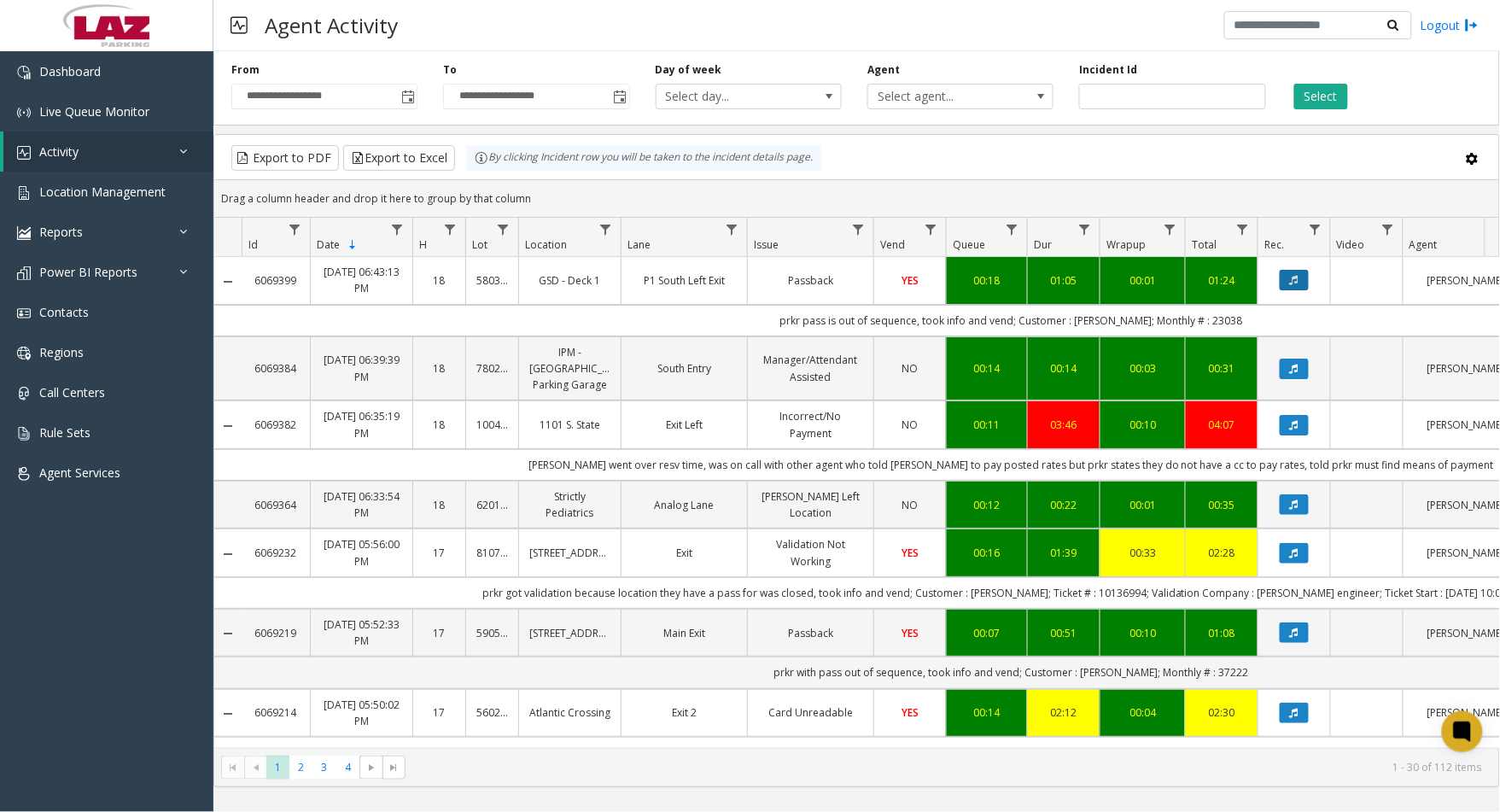
click at [1299, 279] on icon "Data table" at bounding box center [1294, 280] width 9 height 11
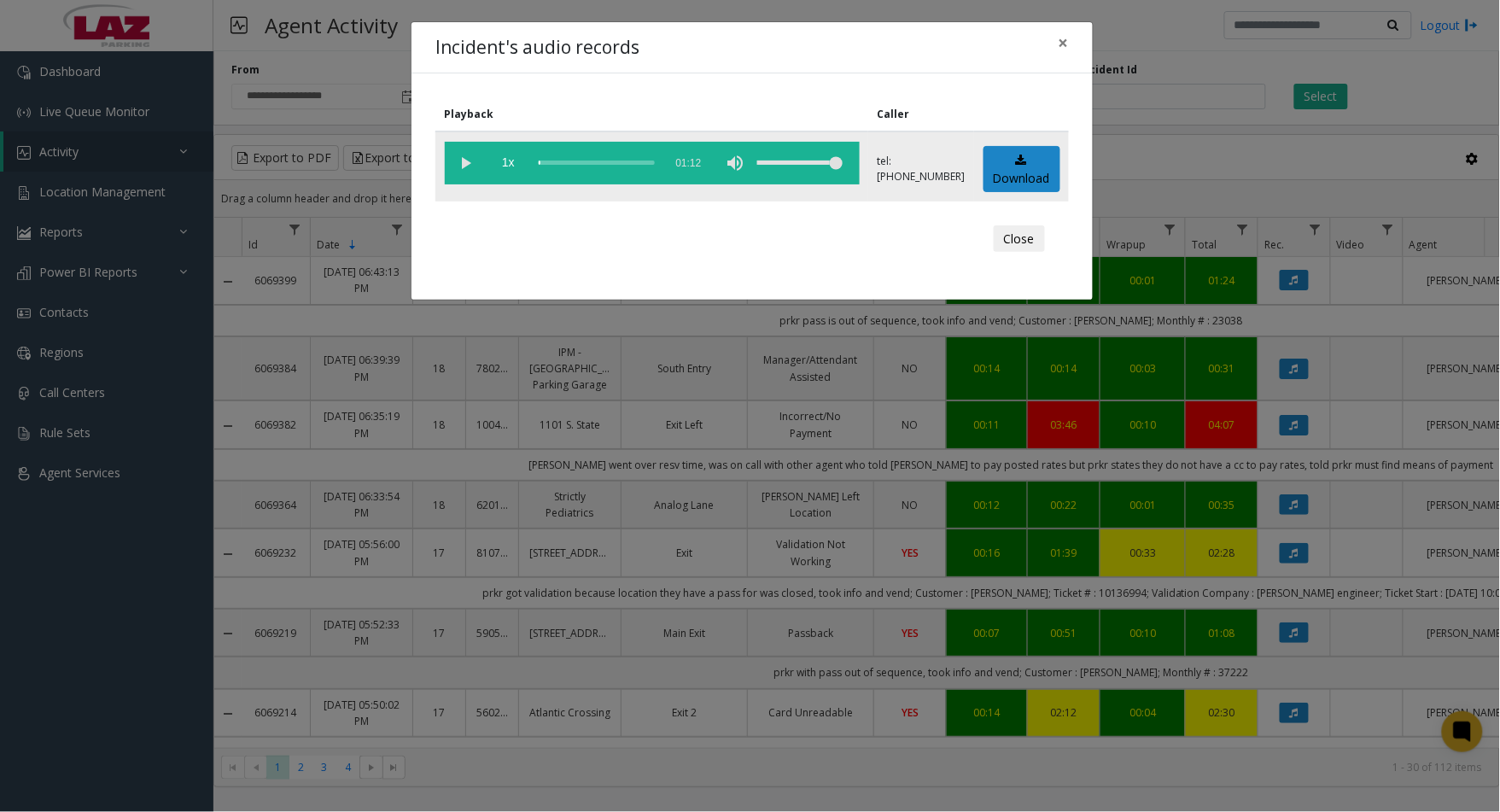
click at [463, 164] on vg-play-pause at bounding box center [466, 163] width 43 height 43
click at [1005, 228] on button "Close" at bounding box center [1019, 238] width 51 height 28
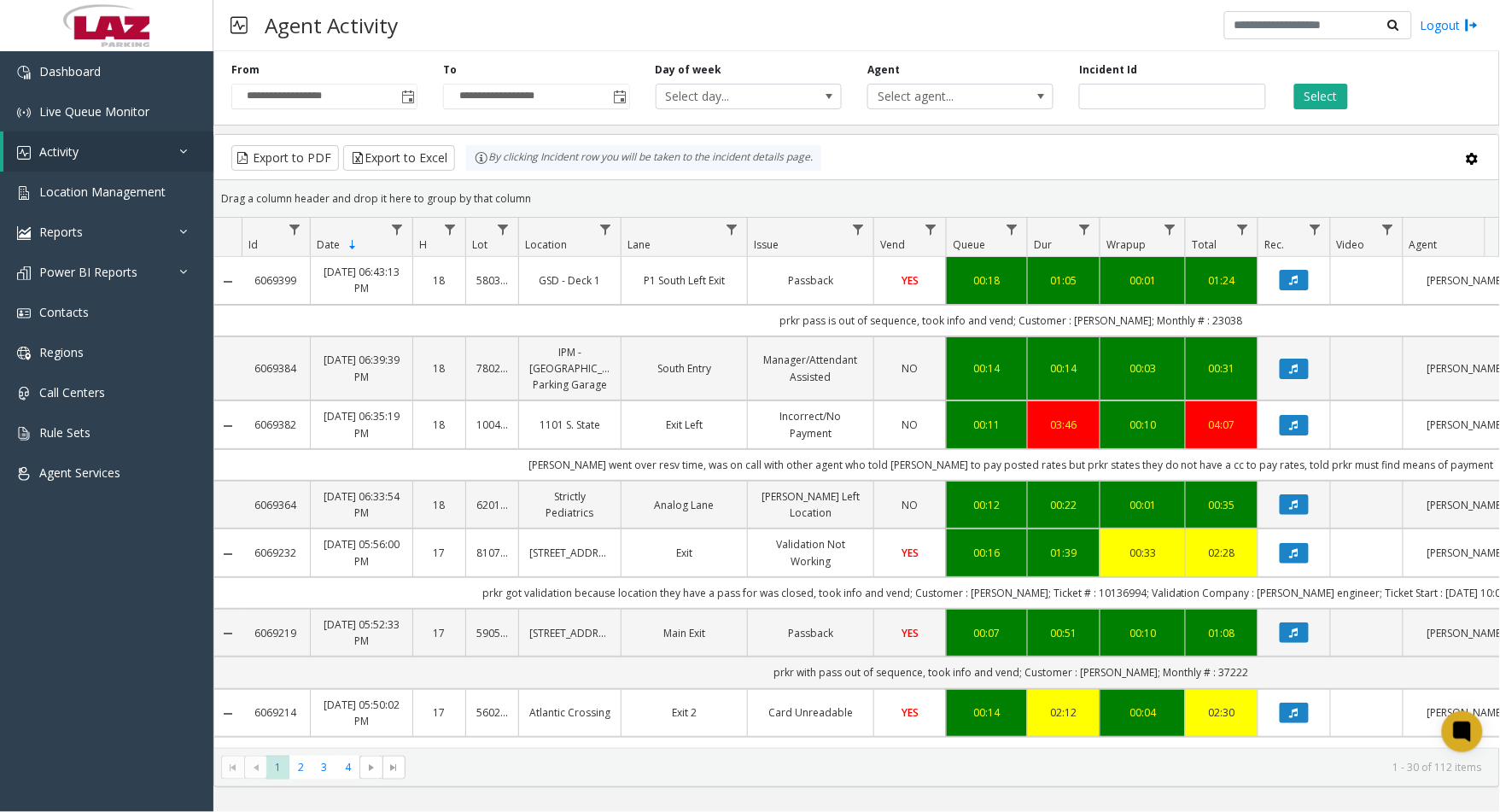
click at [697, 295] on td "P1 South Left Exit" at bounding box center [684, 280] width 126 height 47
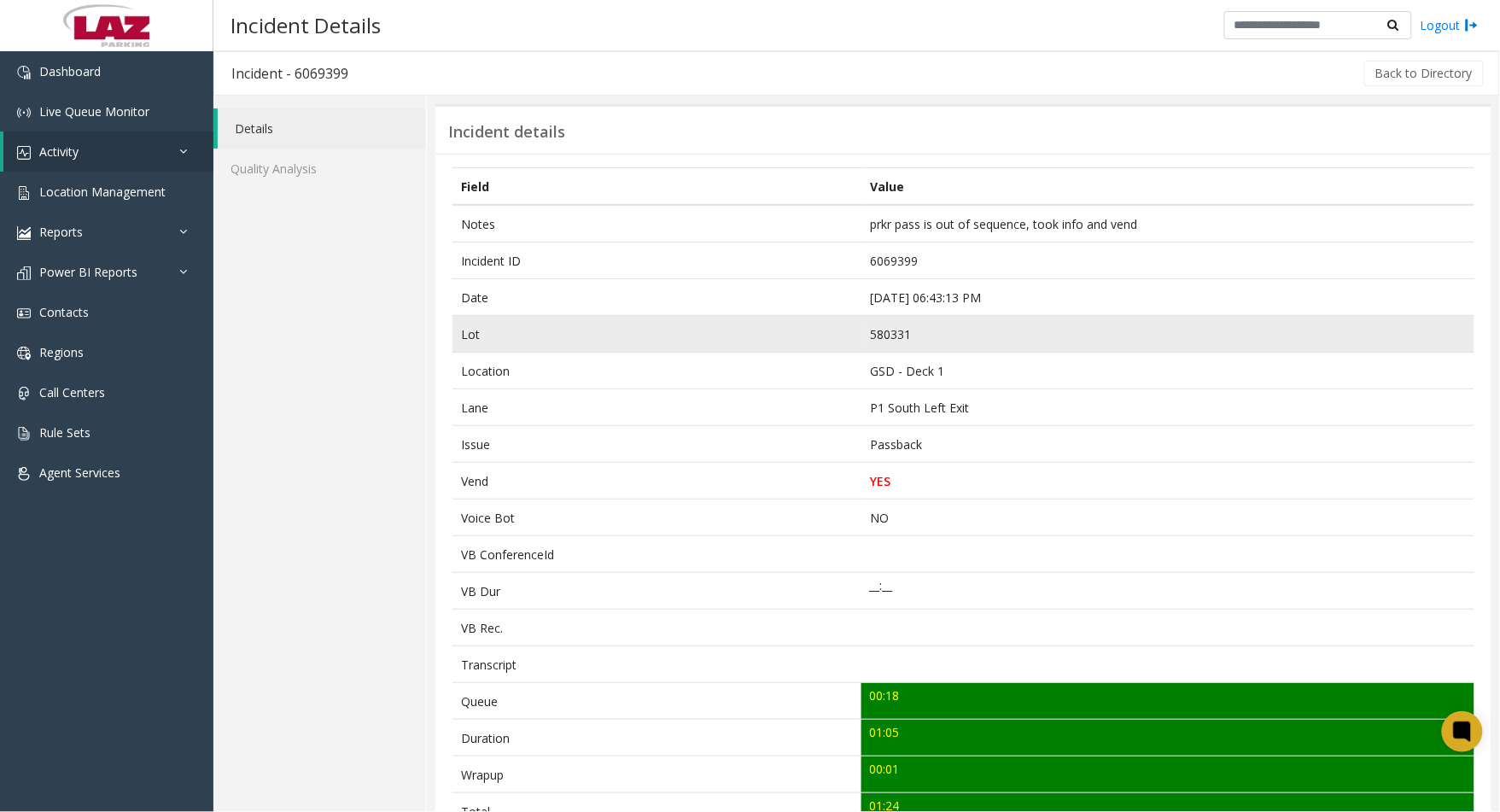
click at [884, 333] on td "580331" at bounding box center [1168, 334] width 613 height 36
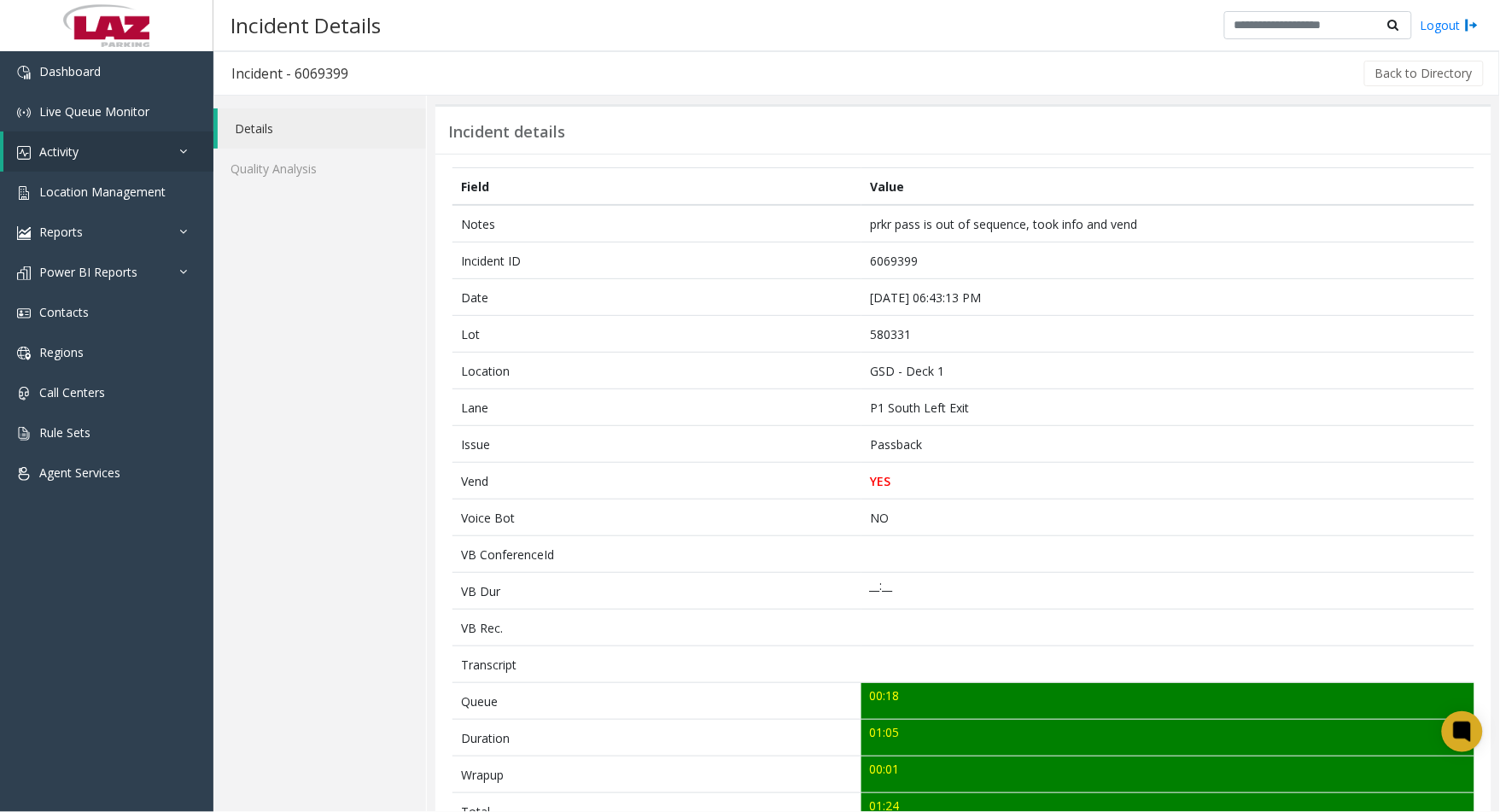
click at [244, 775] on div "Details Quality Analysis" at bounding box center [320, 721] width 214 height 1251
click at [1412, 72] on button "Back to Directory" at bounding box center [1424, 73] width 120 height 26
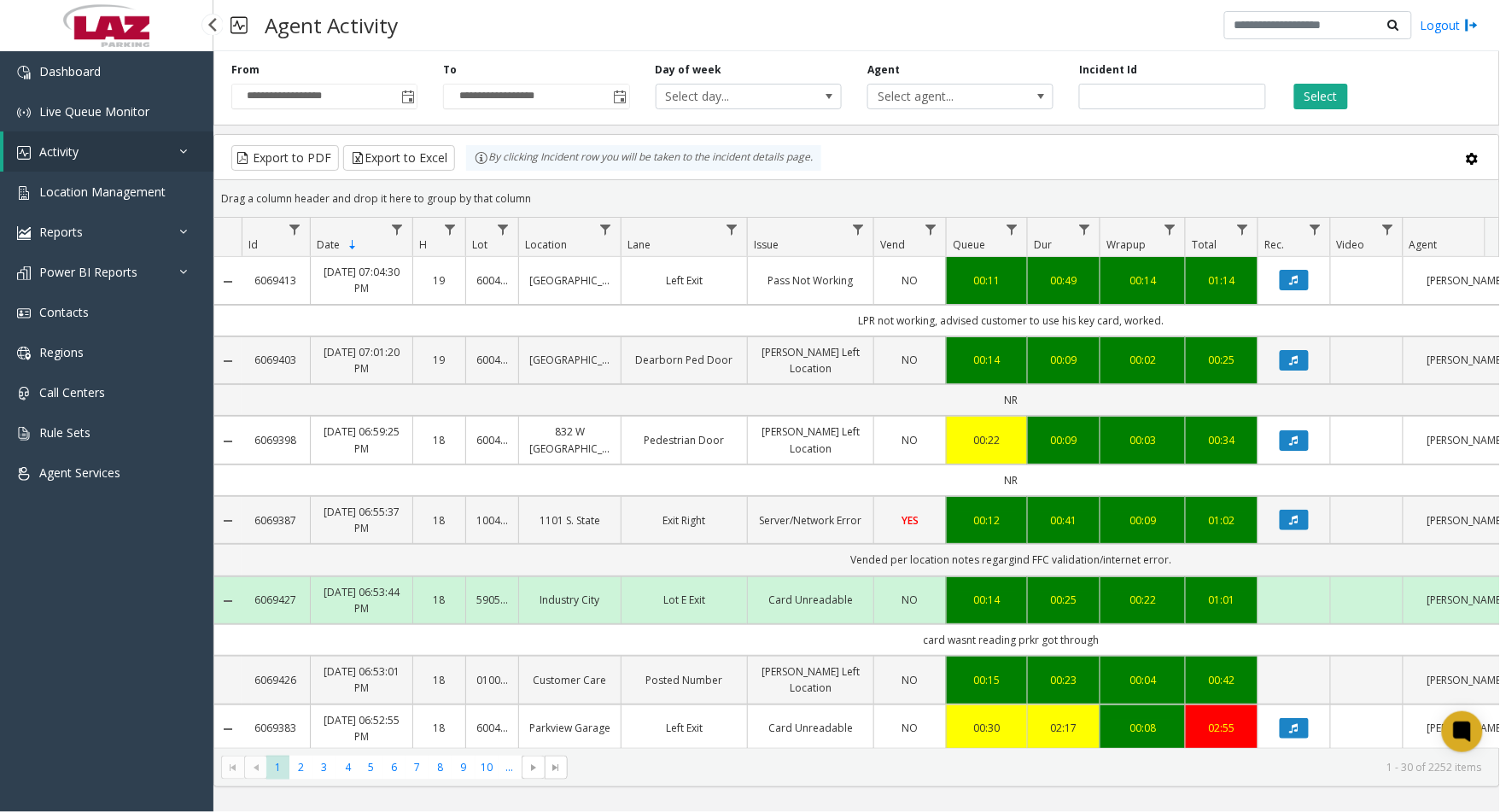
drag, startPoint x: 139, startPoint y: 688, endPoint x: 175, endPoint y: 691, distance: 36.1
click at [139, 688] on div "Dashboard Live Queue Monitor Activity Daily Activity Lane Activity Agent Activi…" at bounding box center [106, 424] width 214 height 747
click at [1125, 98] on input "number" at bounding box center [1172, 96] width 186 height 26
paste input "*******"
type input "*******"
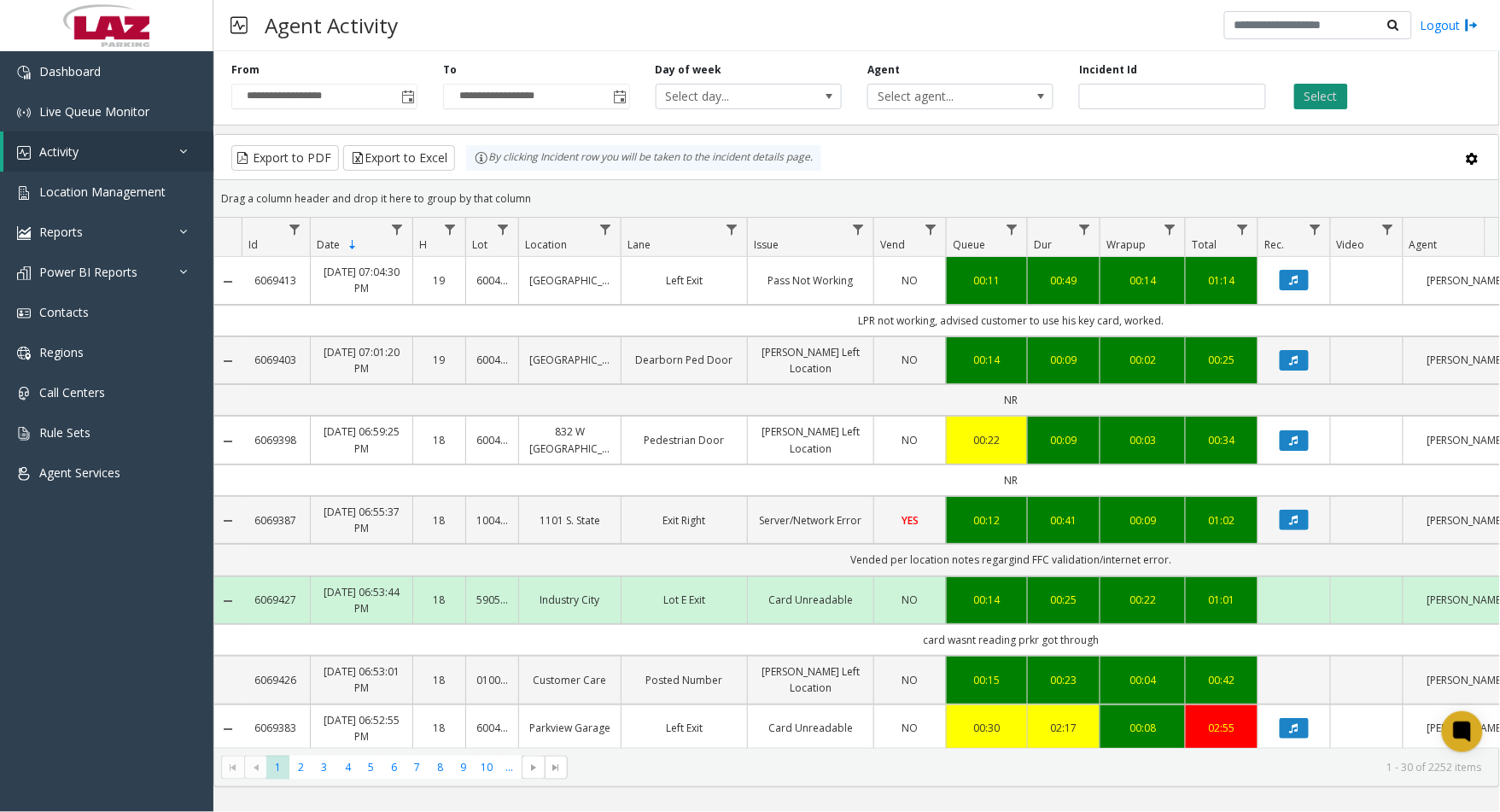
click at [1304, 100] on button "Select" at bounding box center [1321, 96] width 54 height 26
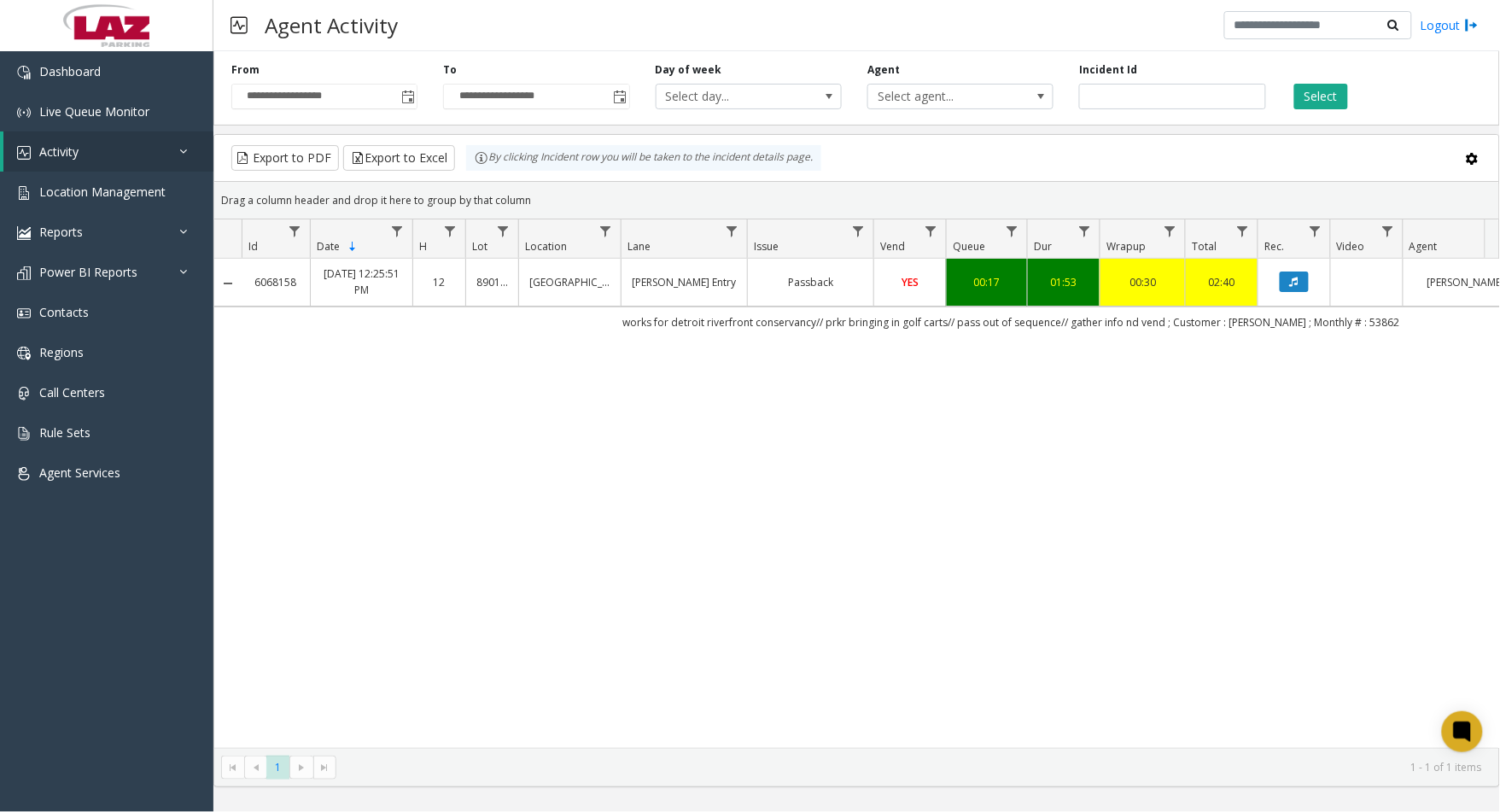
click at [867, 296] on td "Passback" at bounding box center [810, 282] width 126 height 47
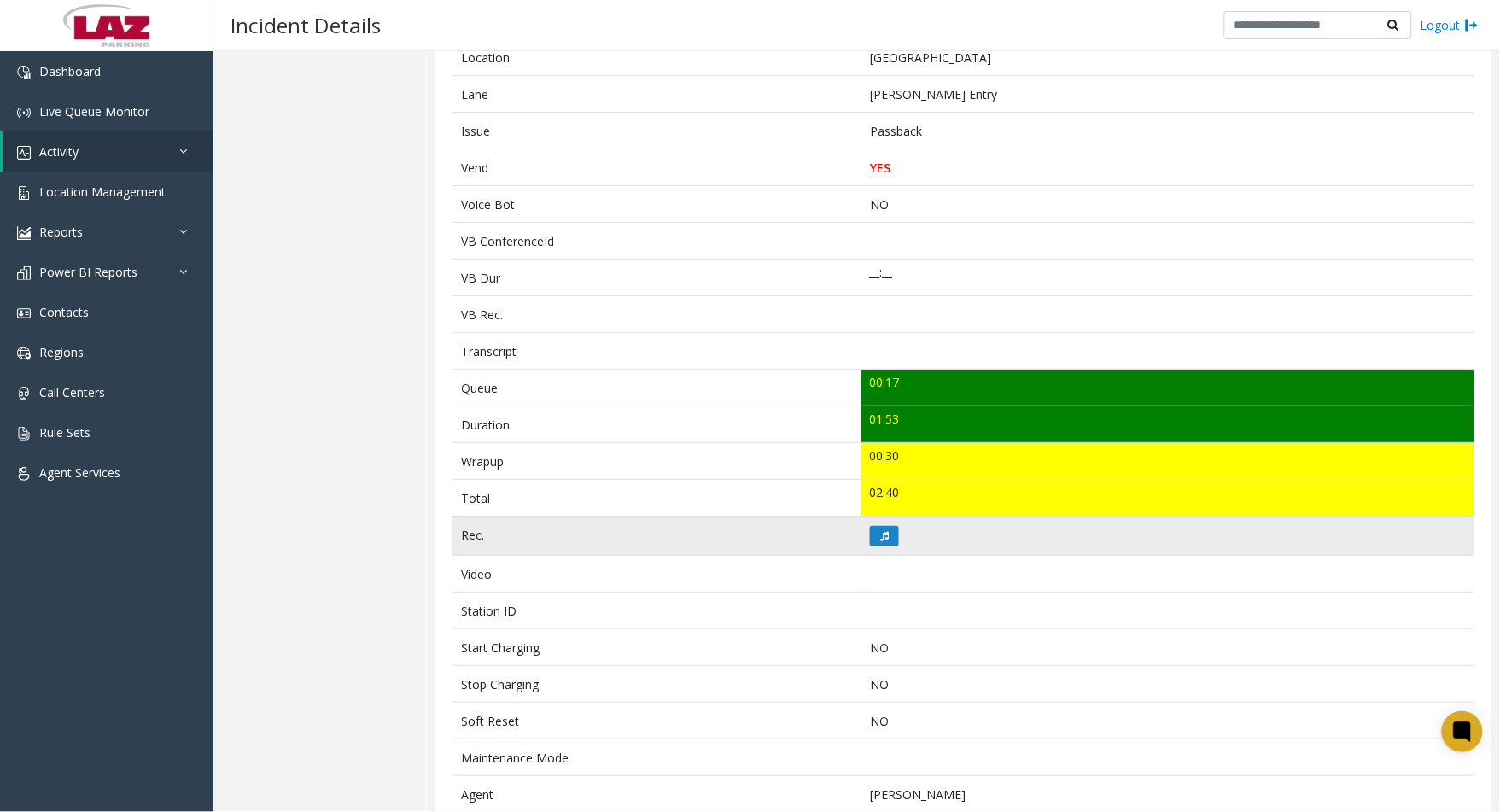
scroll to position [379, 0]
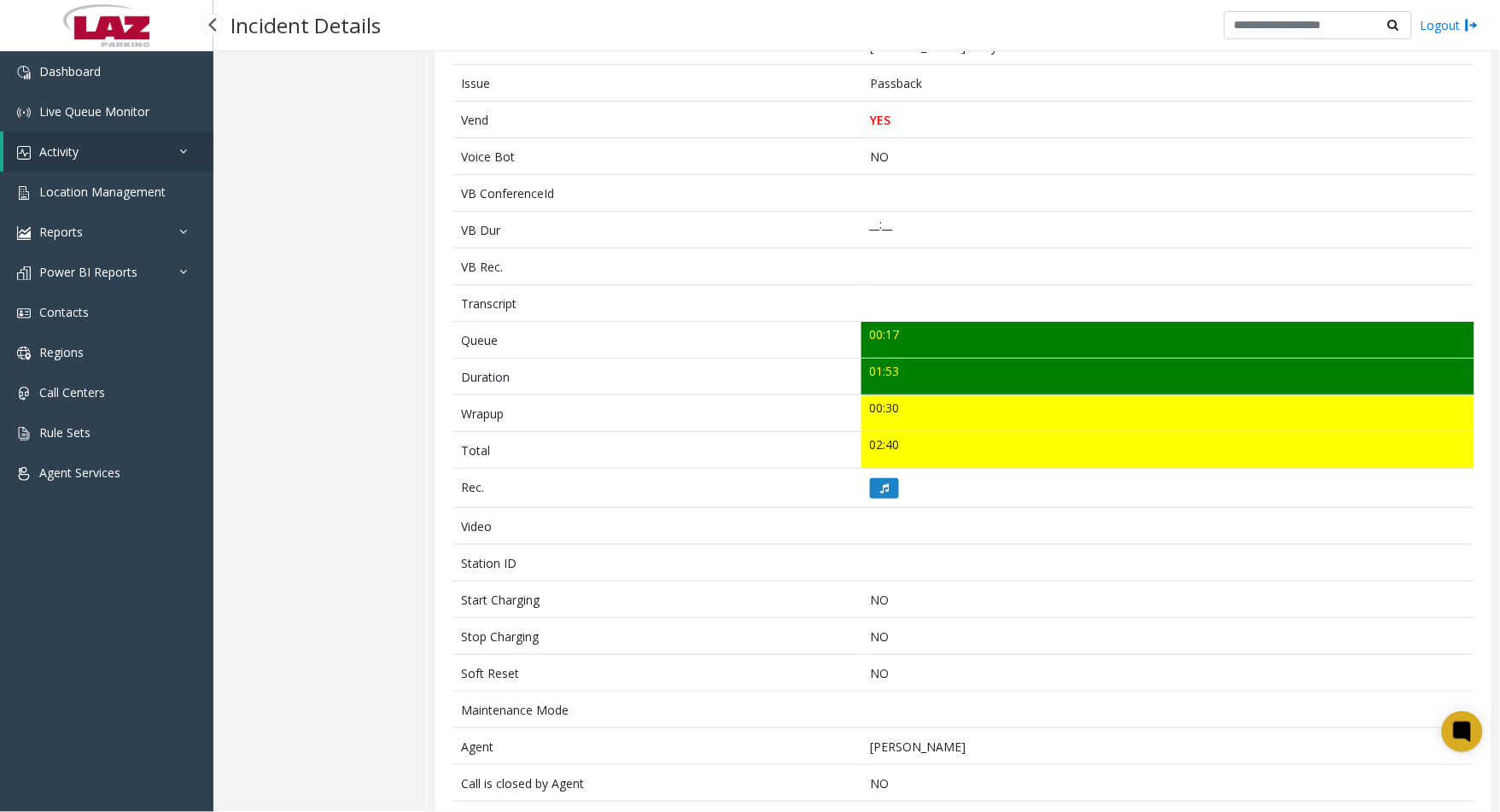
click at [205, 637] on div "Dashboard Live Queue Monitor Activity Daily Activity Lane Activity Agent Activi…" at bounding box center [106, 424] width 214 height 747
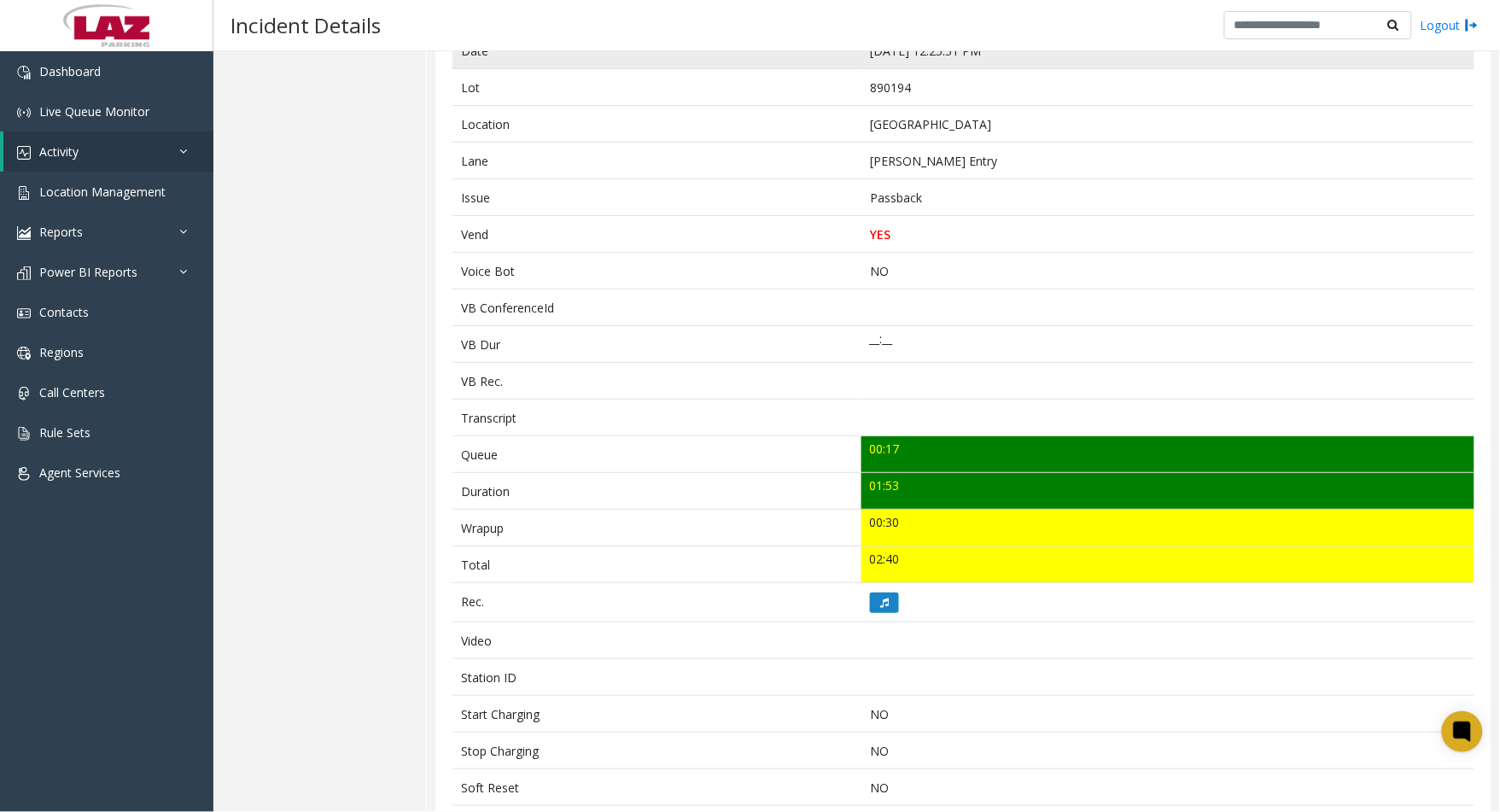
scroll to position [0, 0]
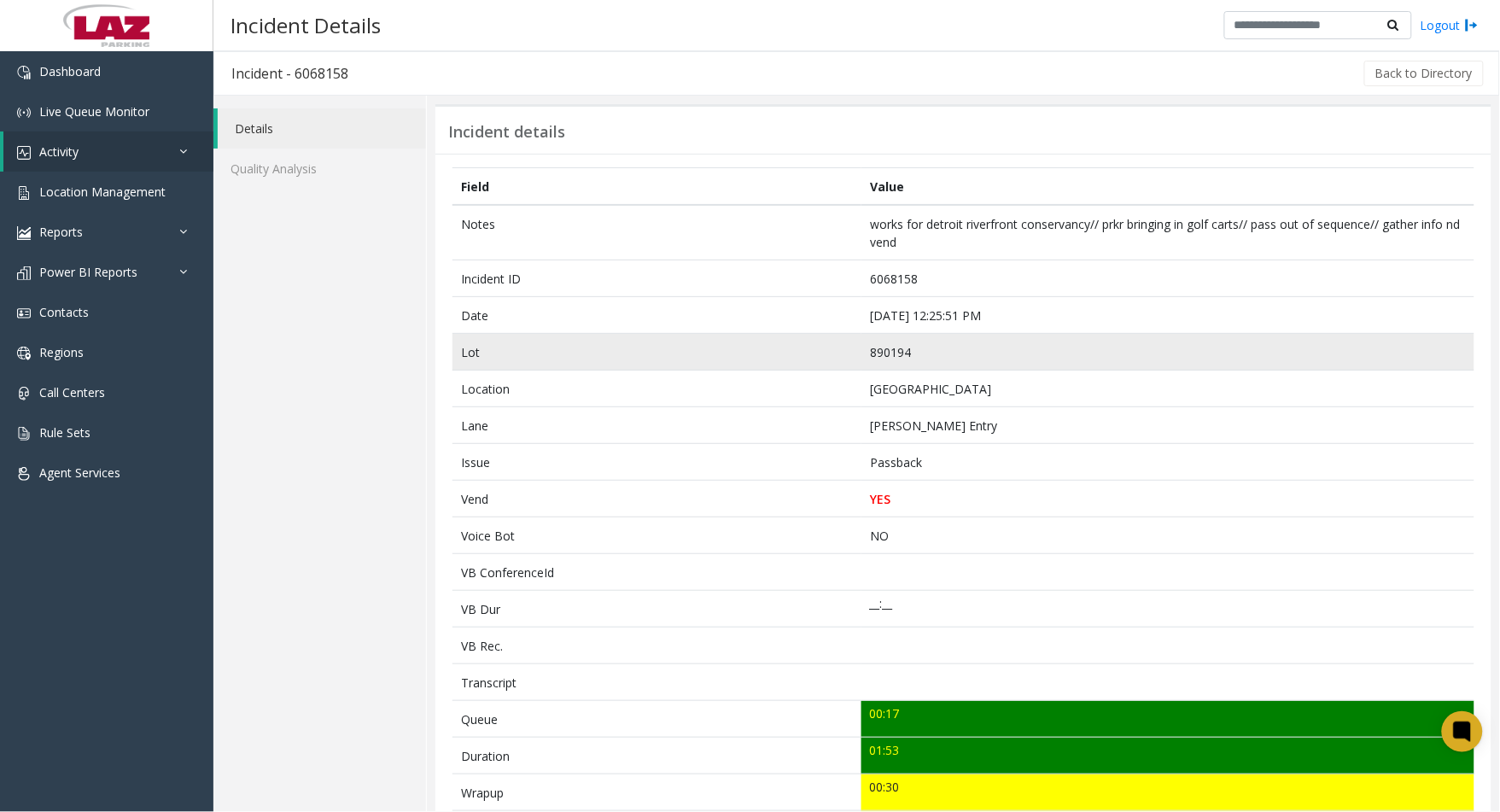
click at [900, 344] on td "890194" at bounding box center [1168, 352] width 613 height 36
copy td "890194"
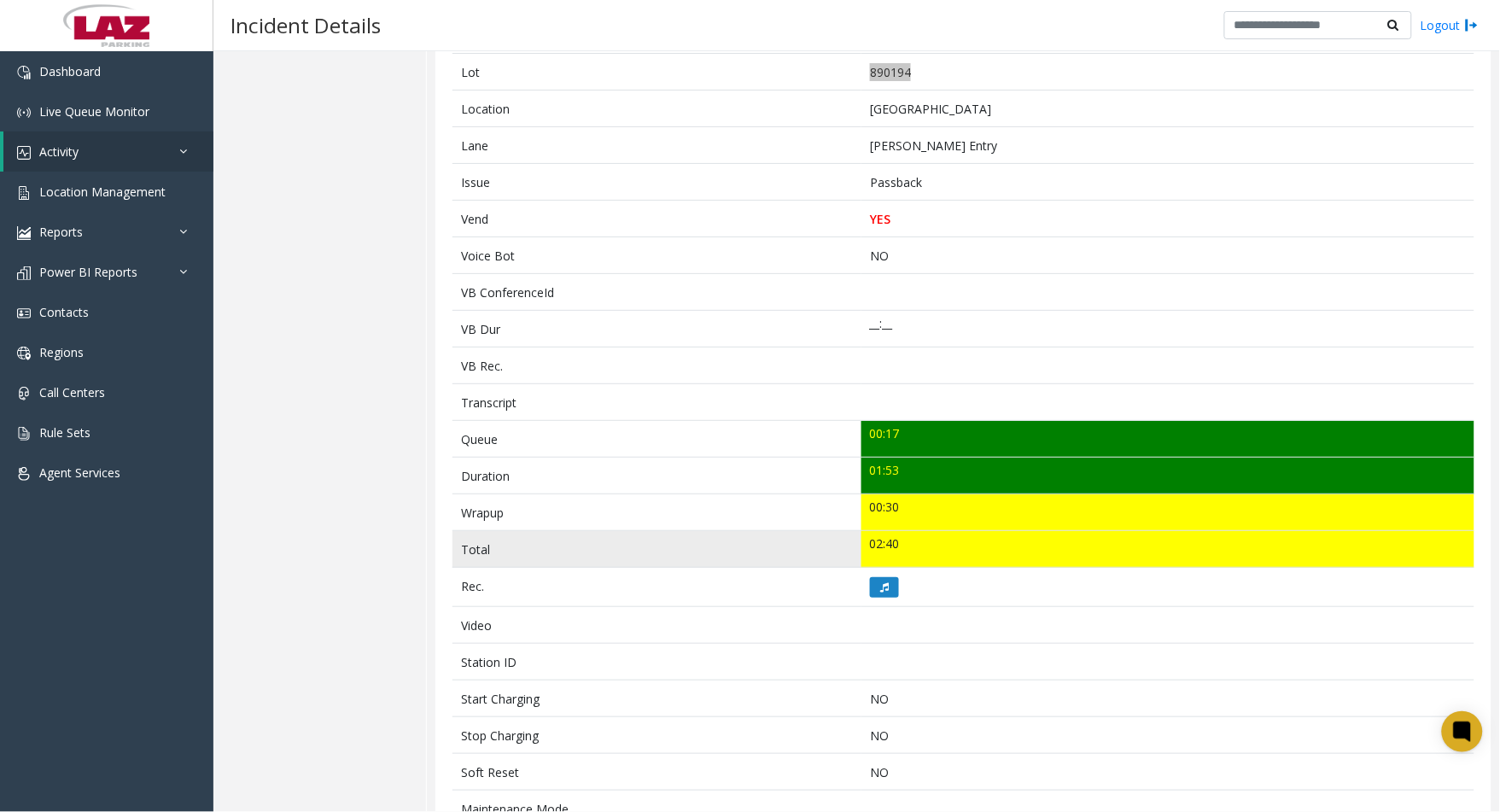
scroll to position [284, 0]
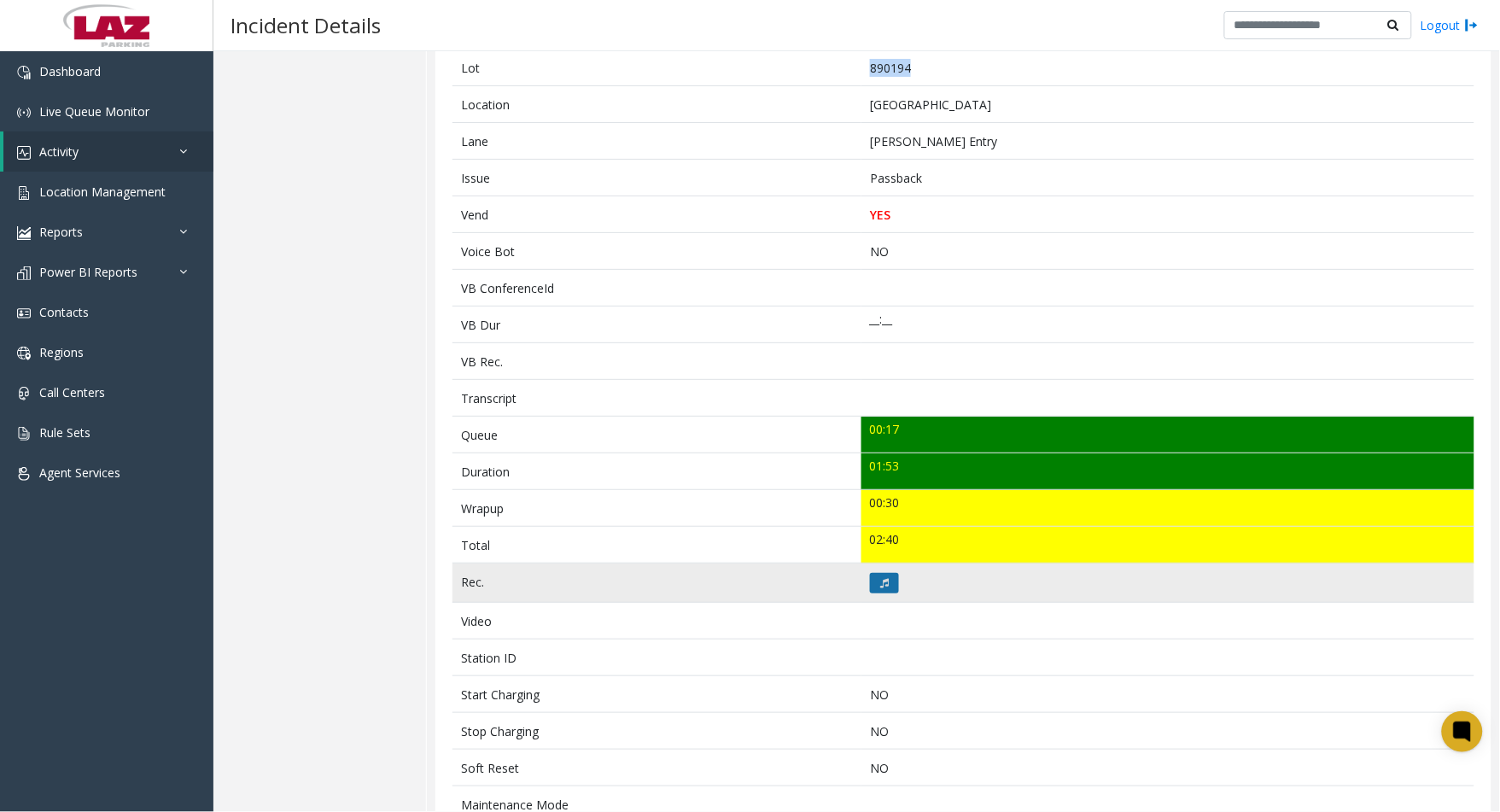
click at [885, 586] on button at bounding box center [884, 582] width 29 height 20
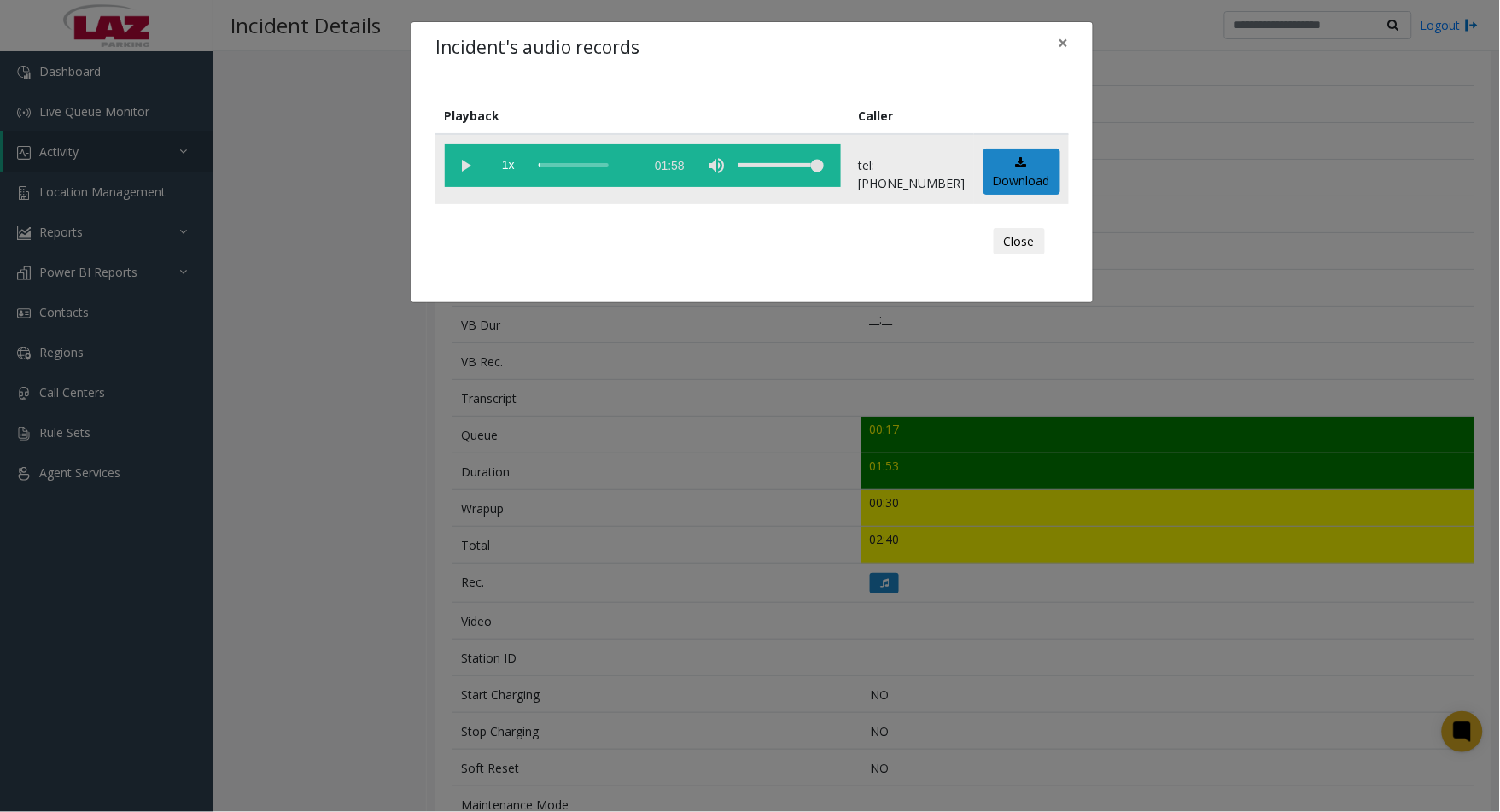
click at [466, 167] on vg-play-pause at bounding box center [466, 166] width 43 height 43
click at [172, 620] on div "Incident's audio records × Playback Caller 1x 01:58 tel:[PHONE_NUMBER] Download…" at bounding box center [750, 406] width 1500 height 812
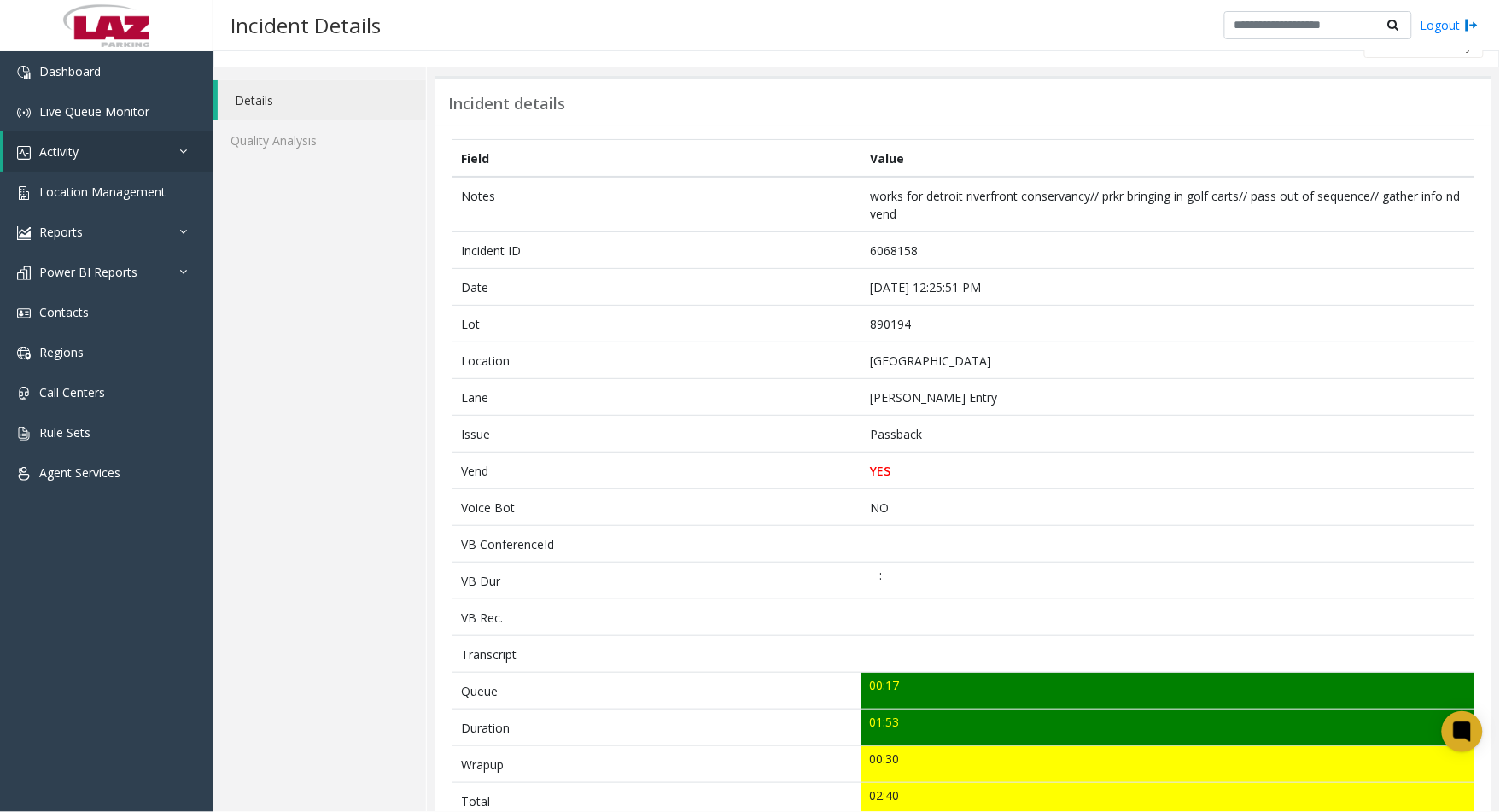
scroll to position [0, 0]
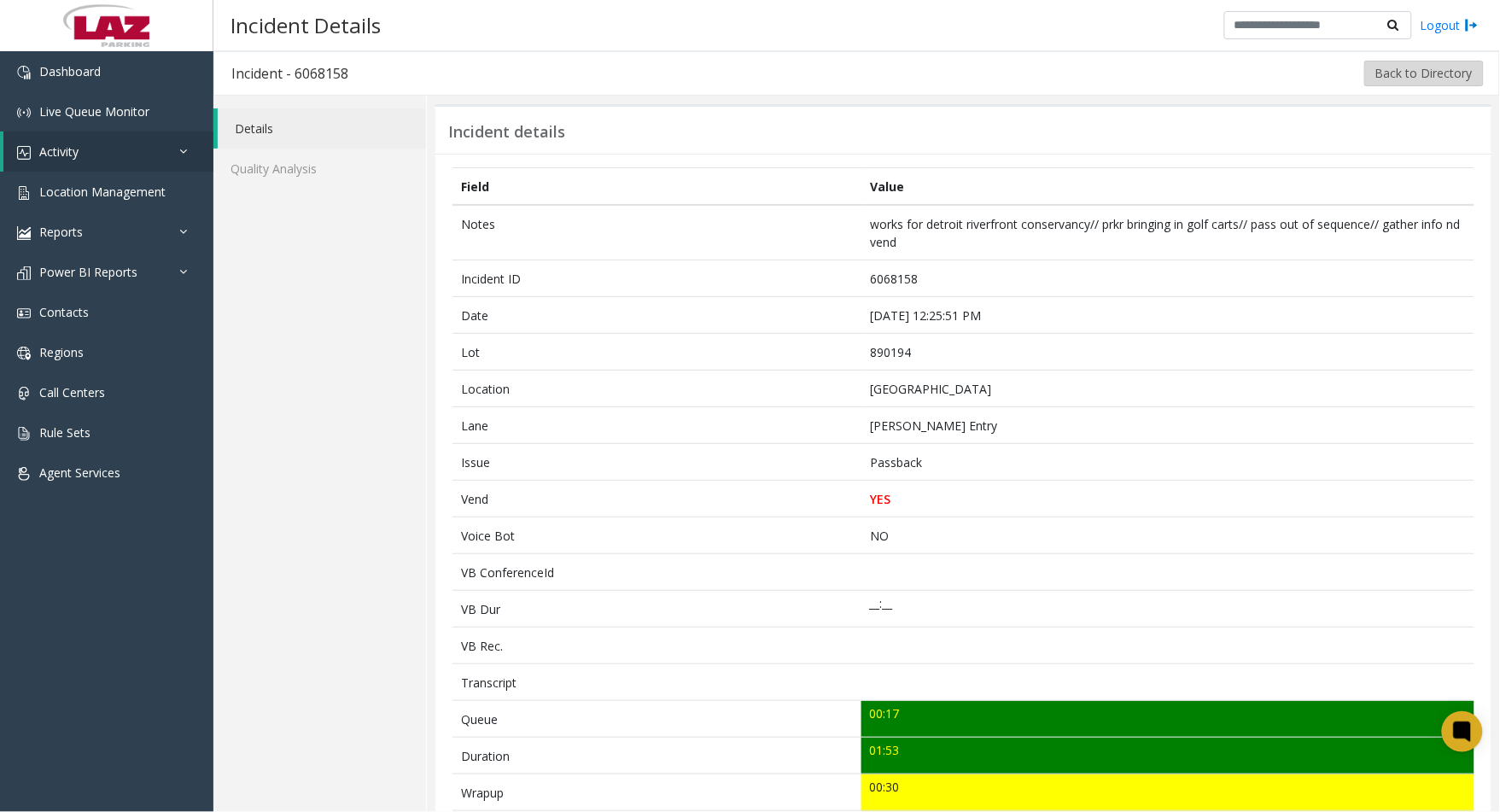
click at [1401, 82] on button "Back to Directory" at bounding box center [1424, 73] width 120 height 26
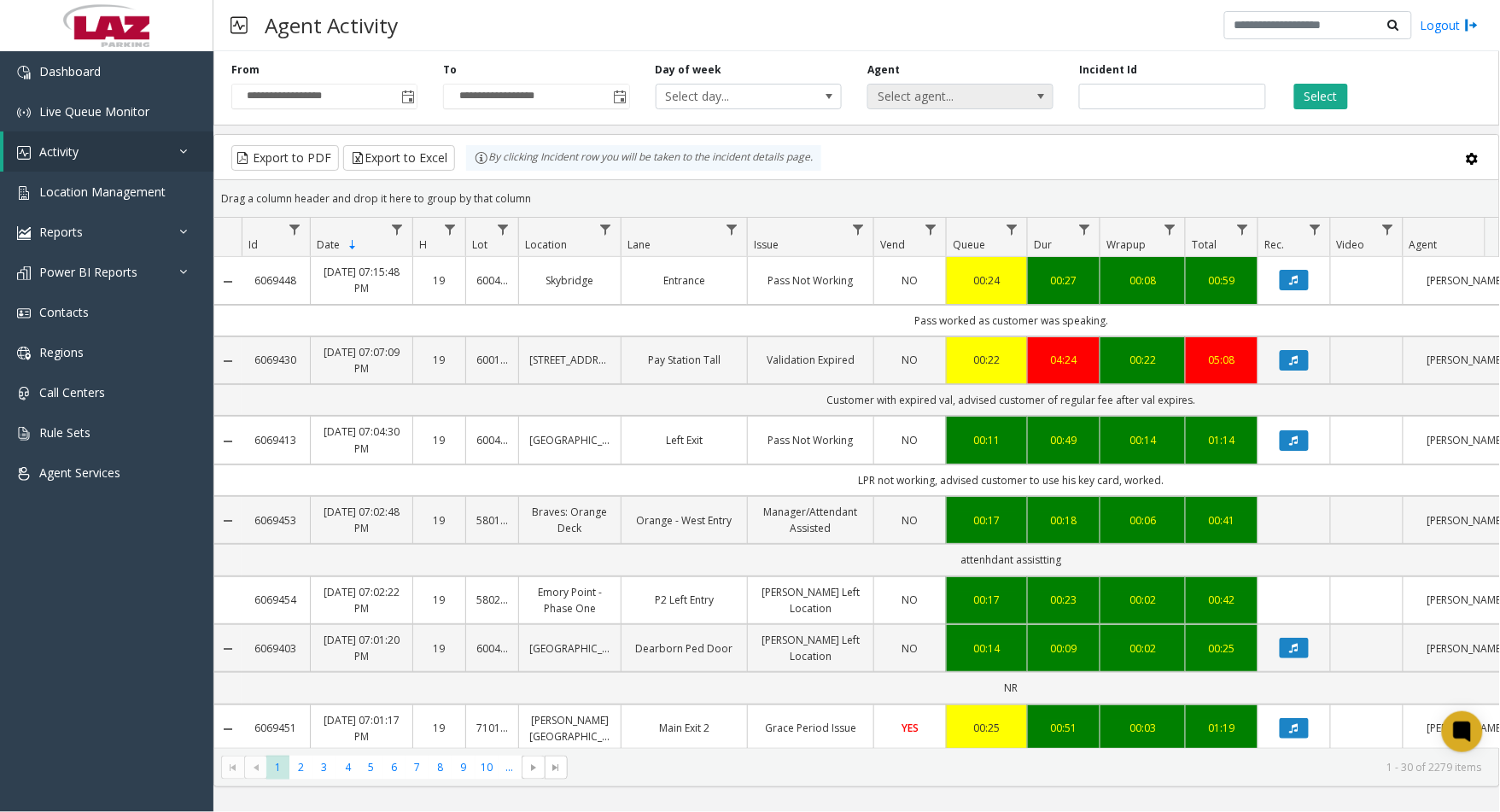
click at [969, 98] on span "Select agent..." at bounding box center [943, 96] width 148 height 24
click at [1113, 89] on input "number" at bounding box center [1172, 96] width 186 height 26
paste input "*******"
type input "*******"
click at [1327, 99] on button "Select" at bounding box center [1321, 96] width 54 height 26
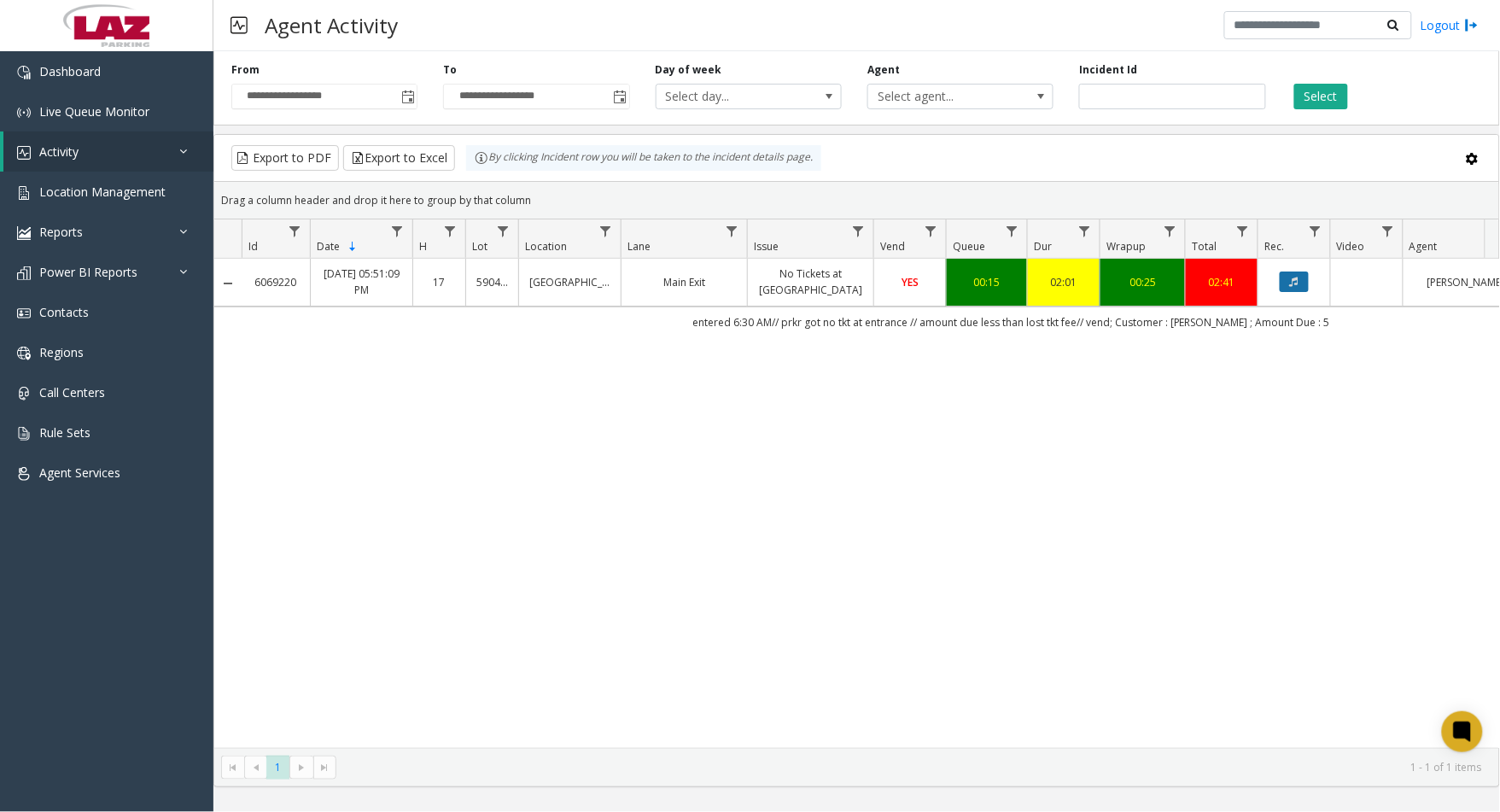
click at [1295, 283] on icon "Data table" at bounding box center [1294, 282] width 9 height 11
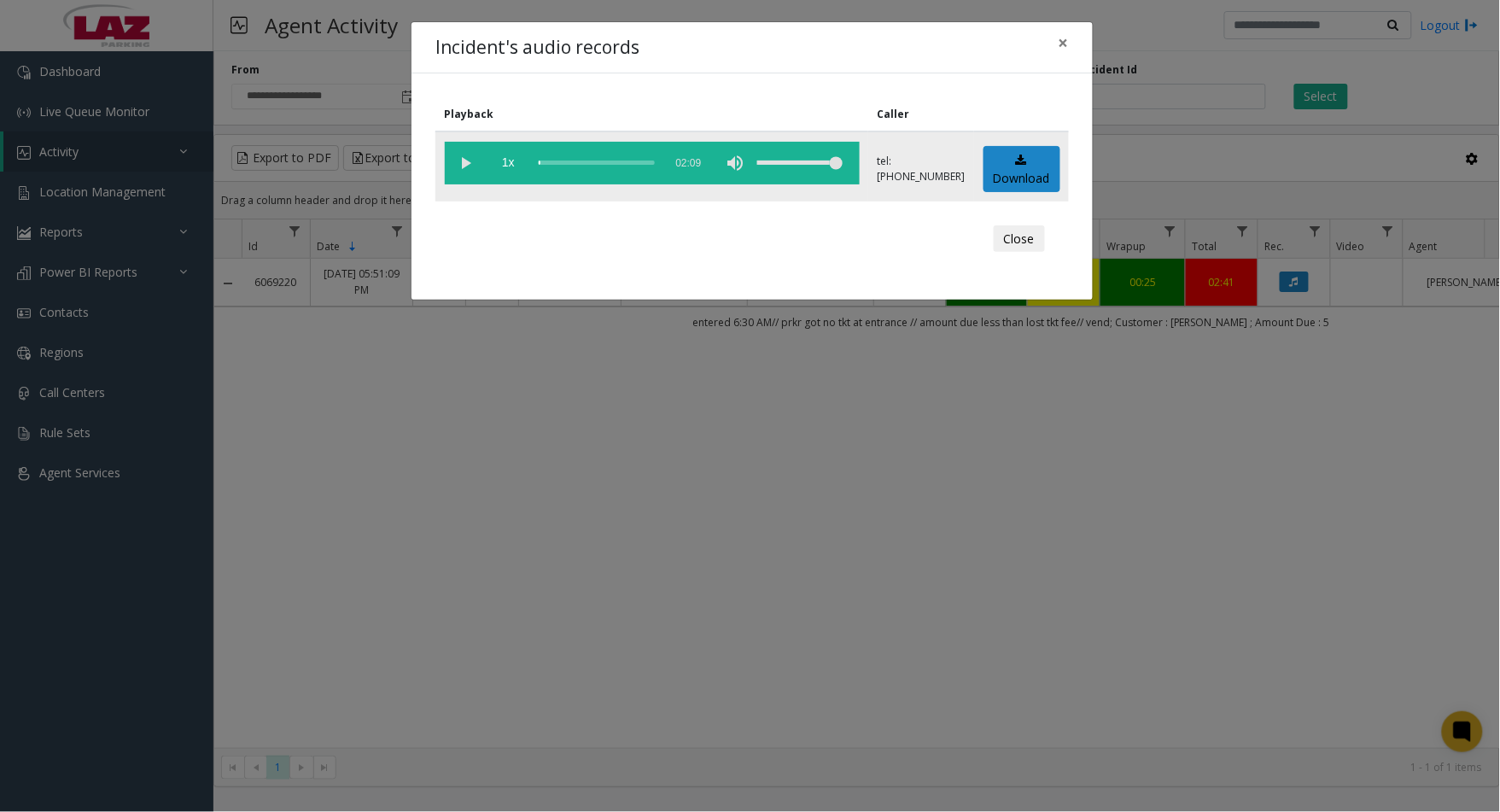
click at [465, 164] on vg-play-pause at bounding box center [466, 163] width 43 height 43
click at [560, 161] on div "scrub bar" at bounding box center [596, 163] width 116 height 43
click at [18, 783] on div "Incident's audio records × Playback Caller 1x 02:09 tel:[PHONE_NUMBER] Download…" at bounding box center [750, 406] width 1500 height 812
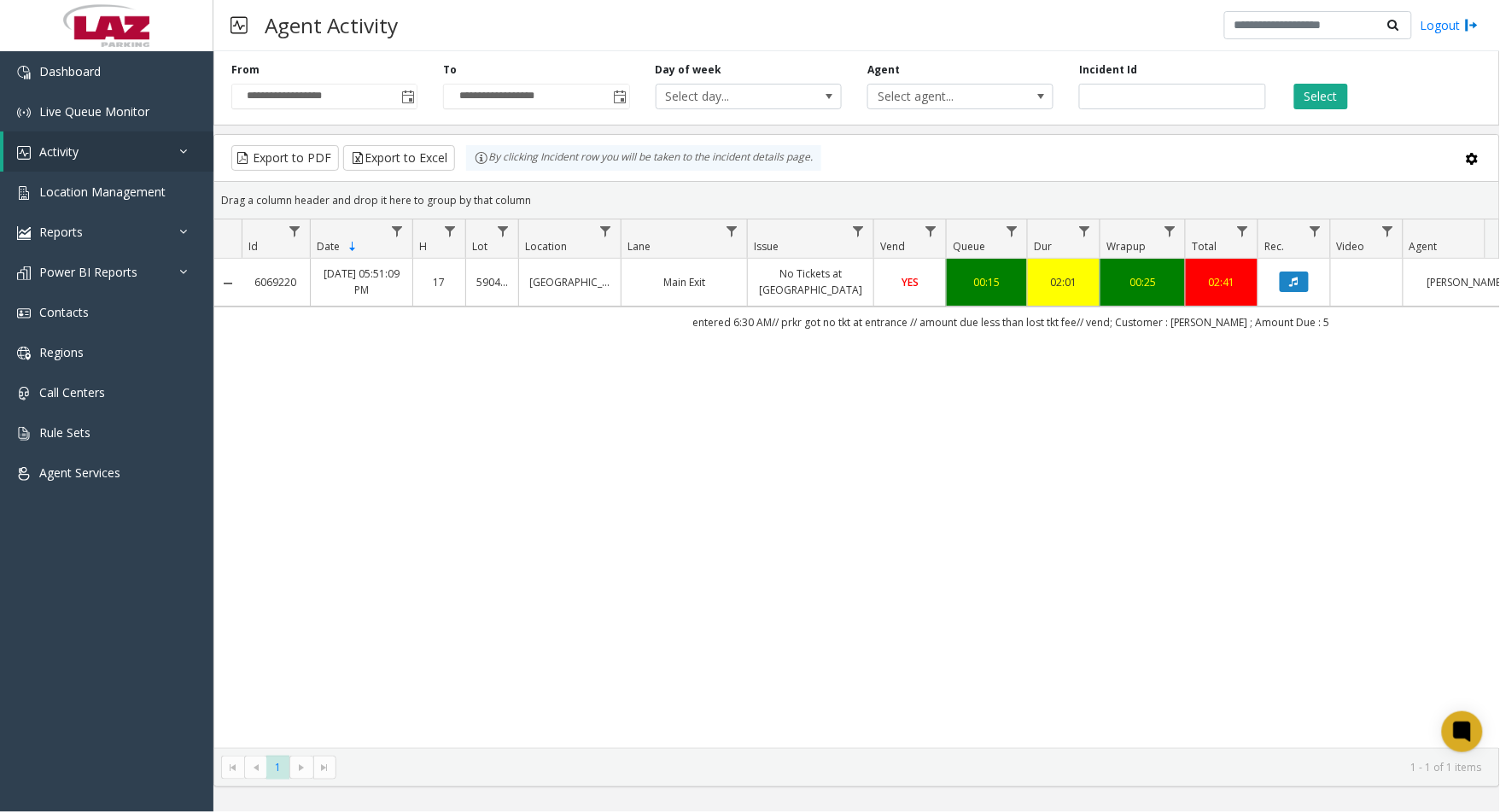
click at [1336, 302] on td "Data table" at bounding box center [1367, 282] width 73 height 47
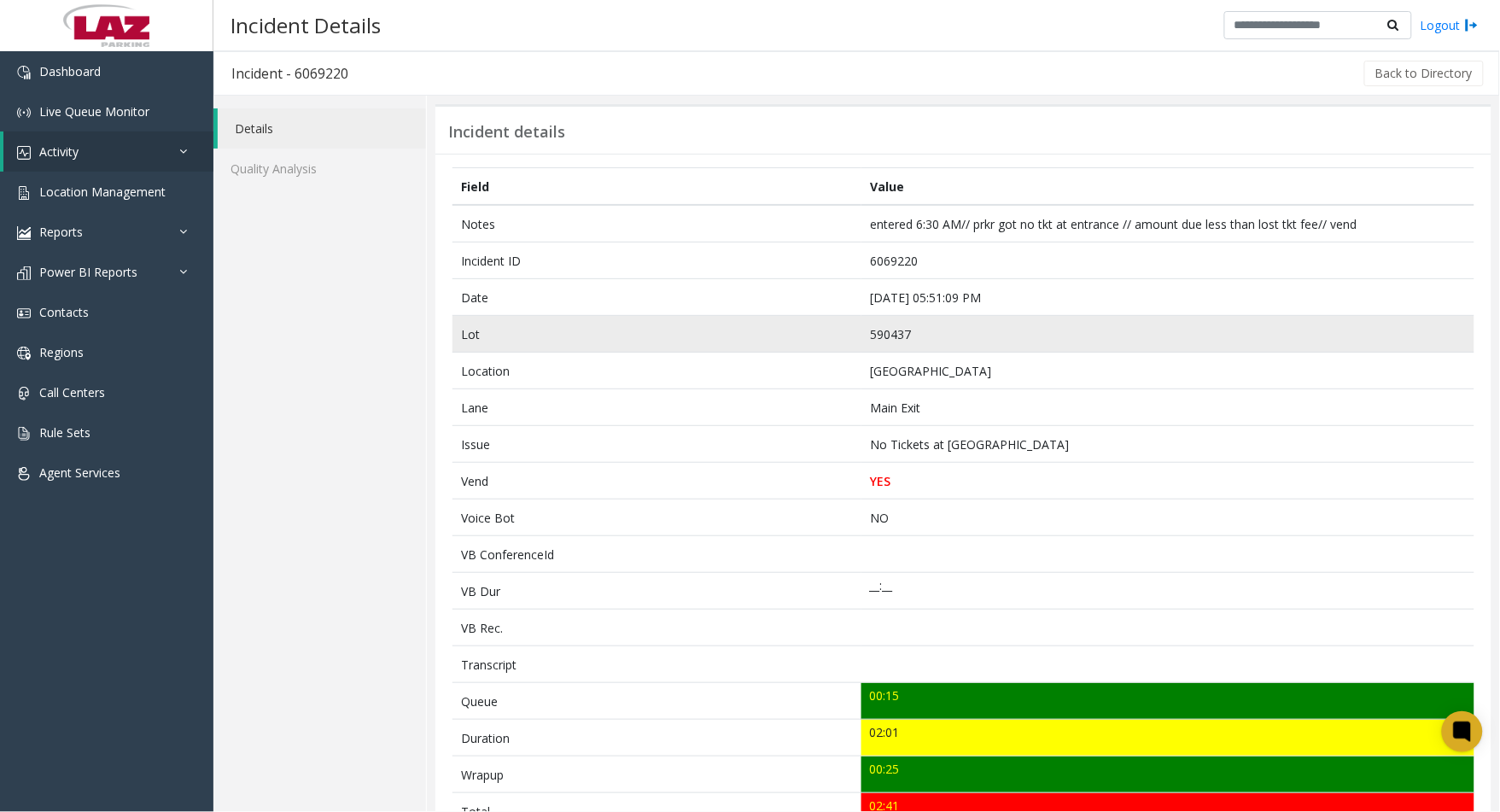
click at [906, 329] on td "590437" at bounding box center [1168, 334] width 613 height 36
click at [906, 328] on td "590437" at bounding box center [1168, 334] width 613 height 36
click at [897, 331] on td "590437" at bounding box center [1168, 334] width 613 height 36
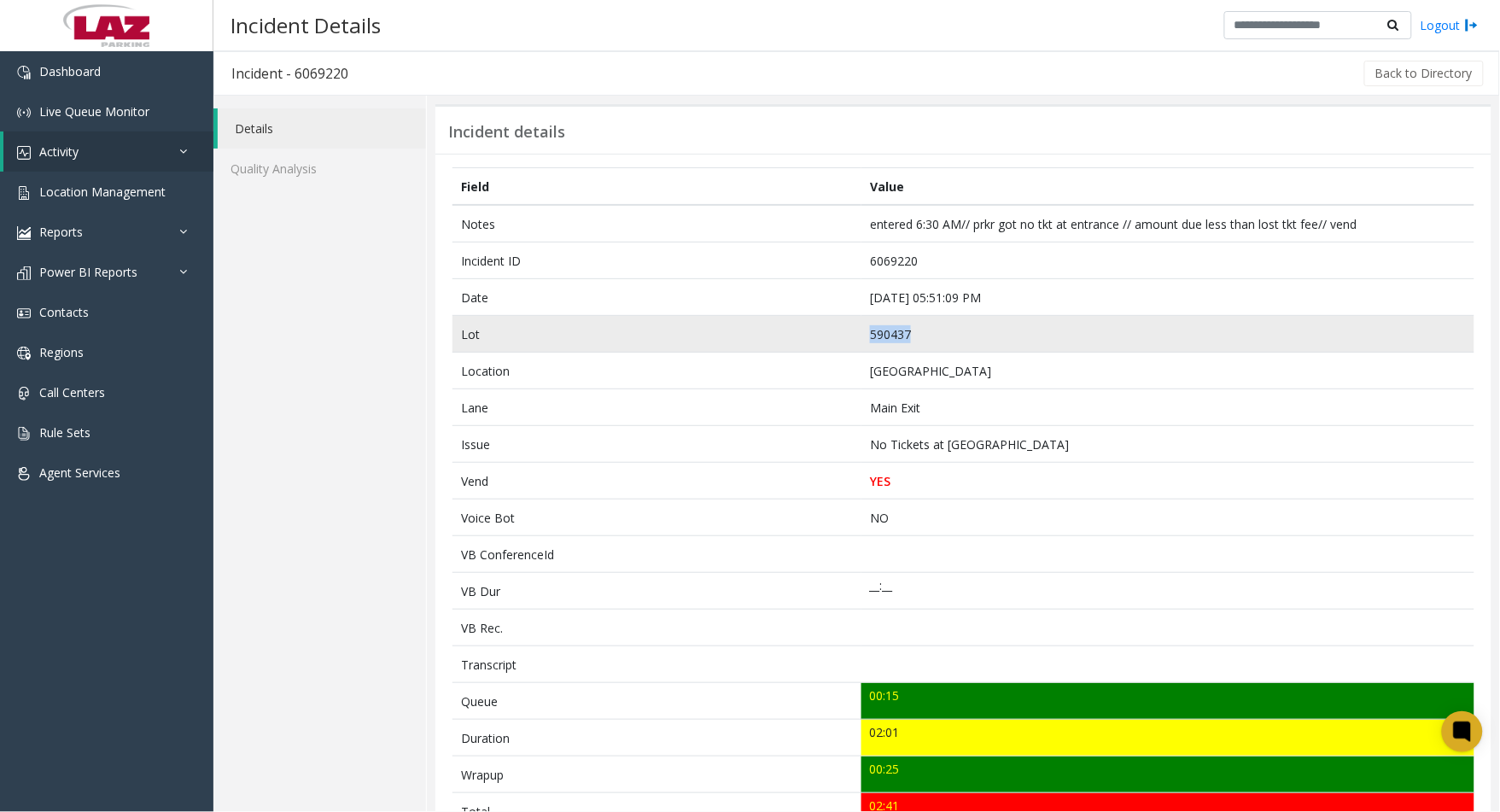
click at [897, 331] on td "590437" at bounding box center [1168, 334] width 613 height 36
copy td "590437"
